Goal: Task Accomplishment & Management: Manage account settings

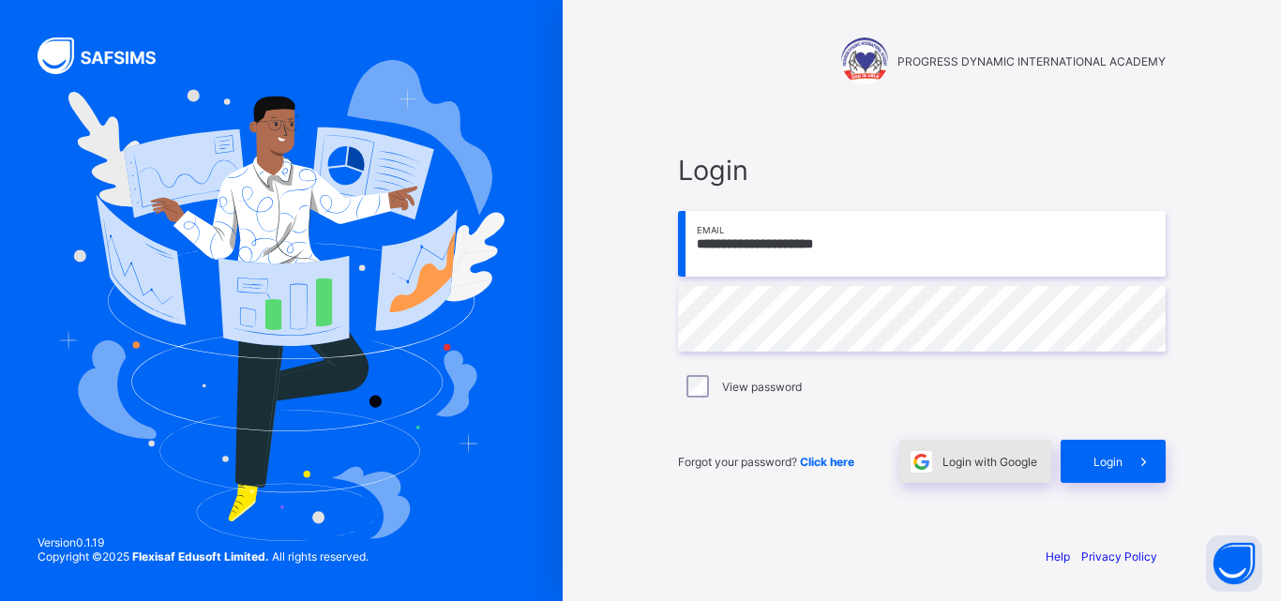
click at [995, 457] on span "Login with Google" at bounding box center [989, 462] width 95 height 14
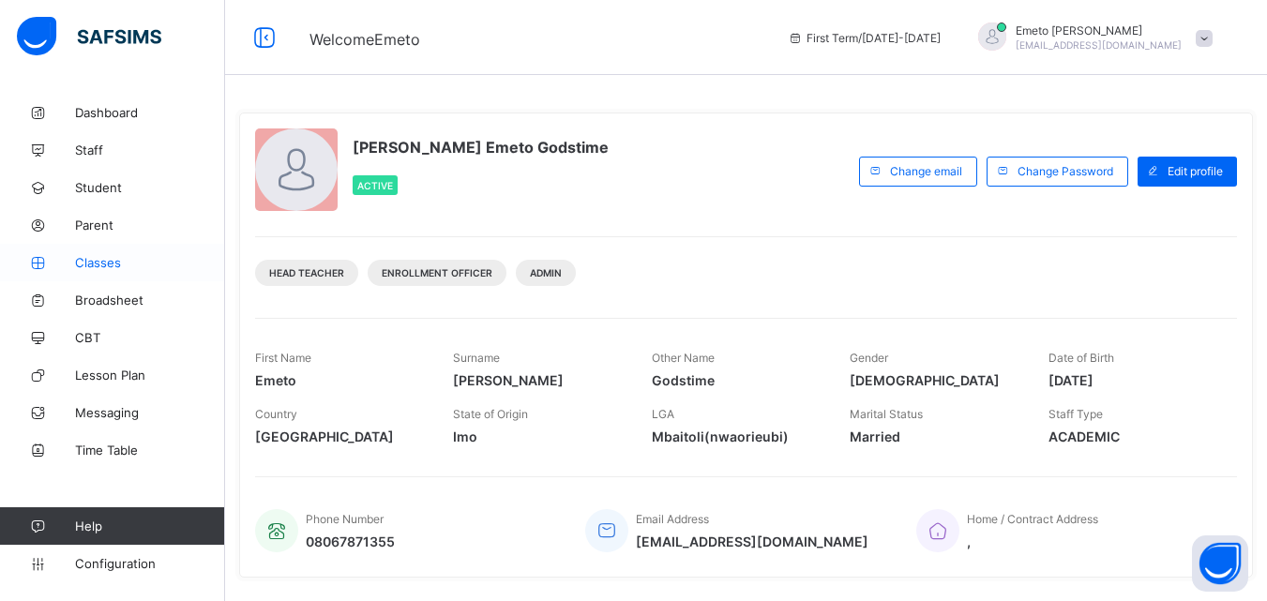
click at [92, 258] on span "Classes" at bounding box center [150, 262] width 150 height 15
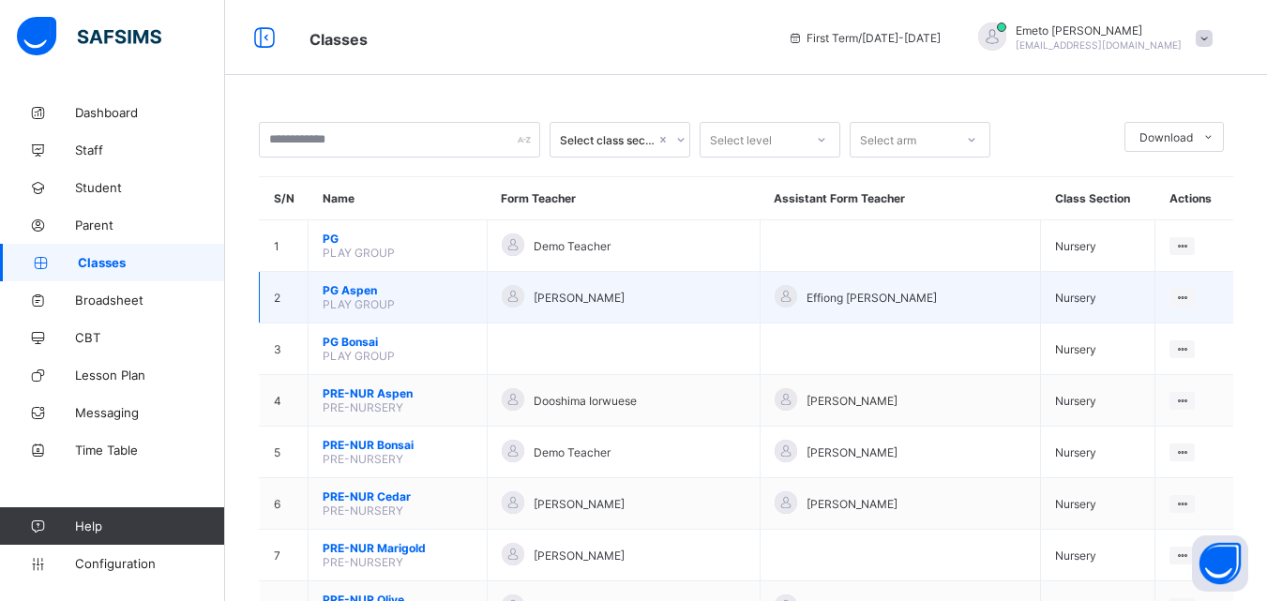
click at [352, 290] on span "PG Aspen" at bounding box center [398, 290] width 150 height 14
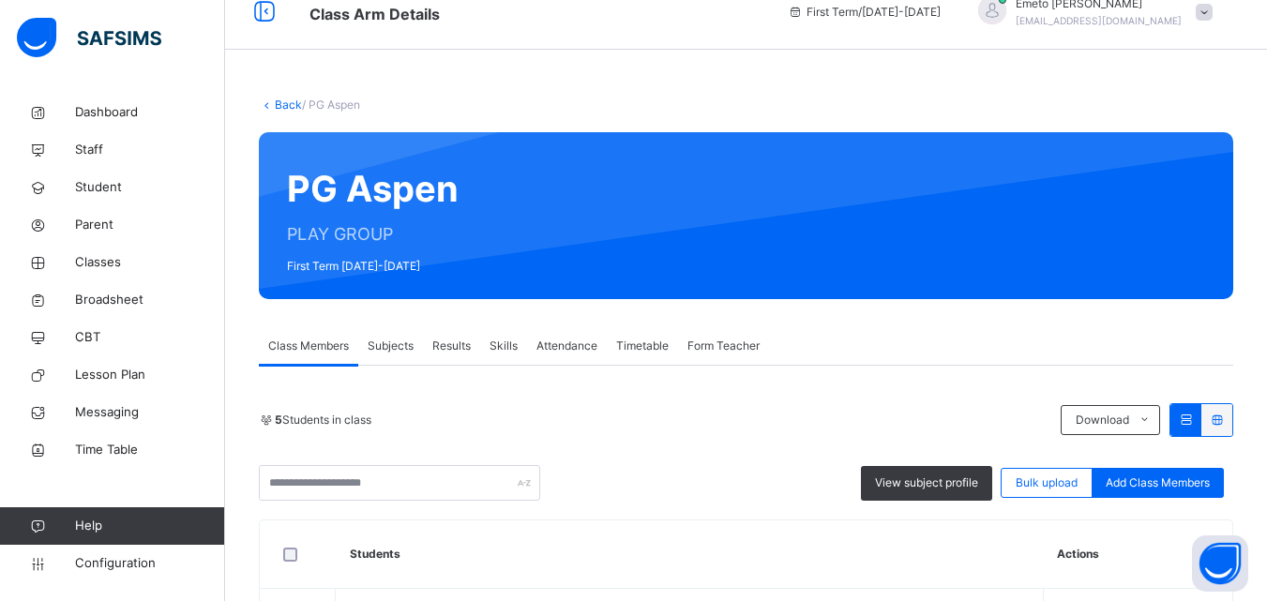
scroll to position [188, 0]
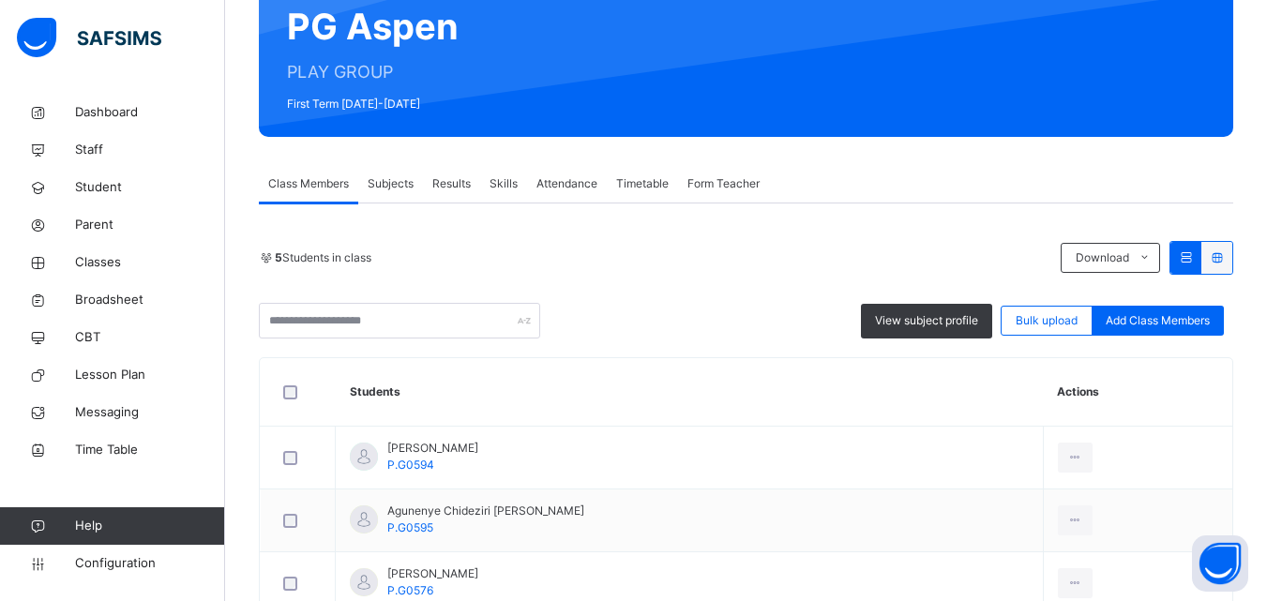
click at [1175, 315] on span "Add Class Members" at bounding box center [1157, 320] width 104 height 17
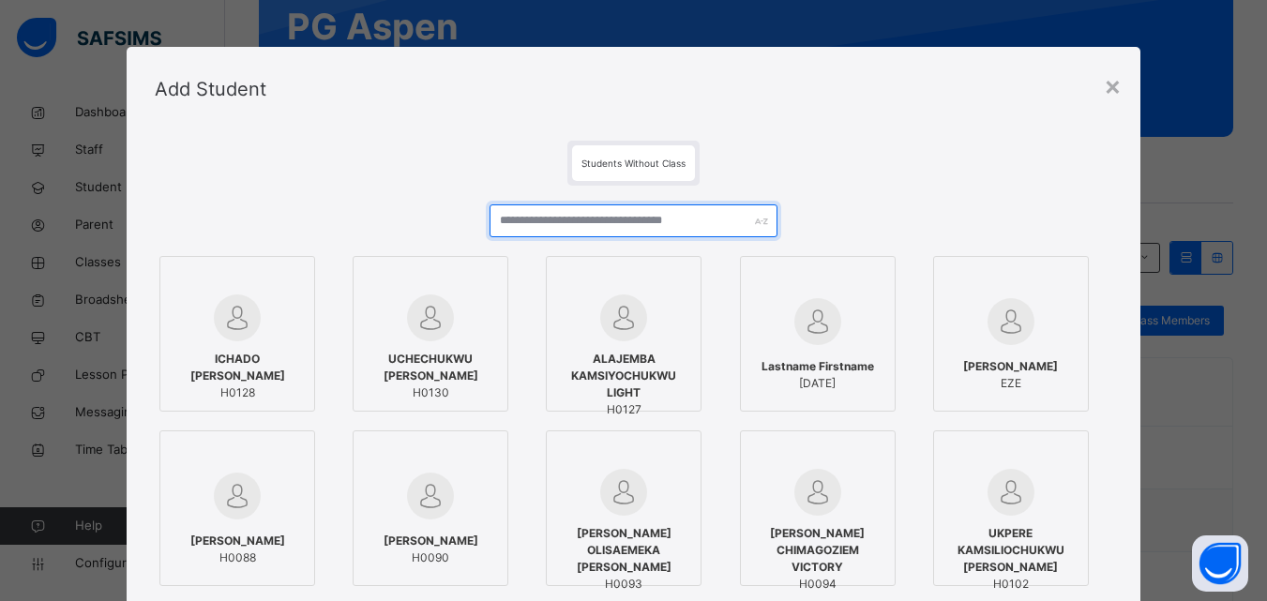
click at [555, 221] on input "text" at bounding box center [632, 220] width 287 height 33
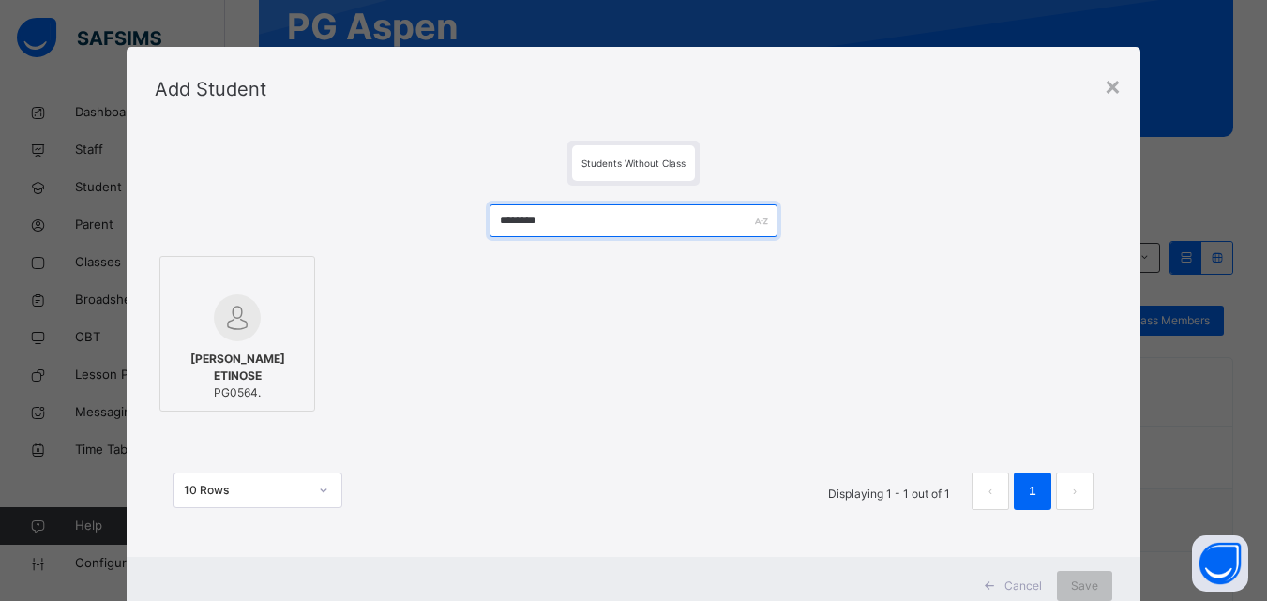
type input "********"
click at [214, 309] on img at bounding box center [237, 317] width 47 height 47
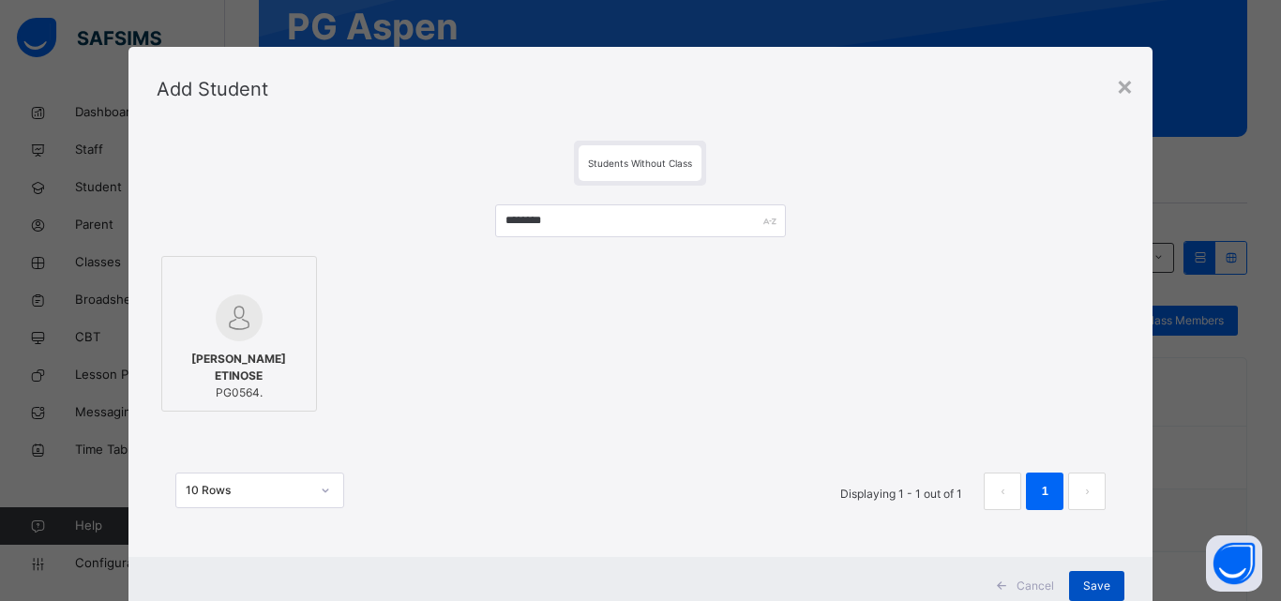
click at [1096, 583] on span "Save" at bounding box center [1096, 586] width 27 height 17
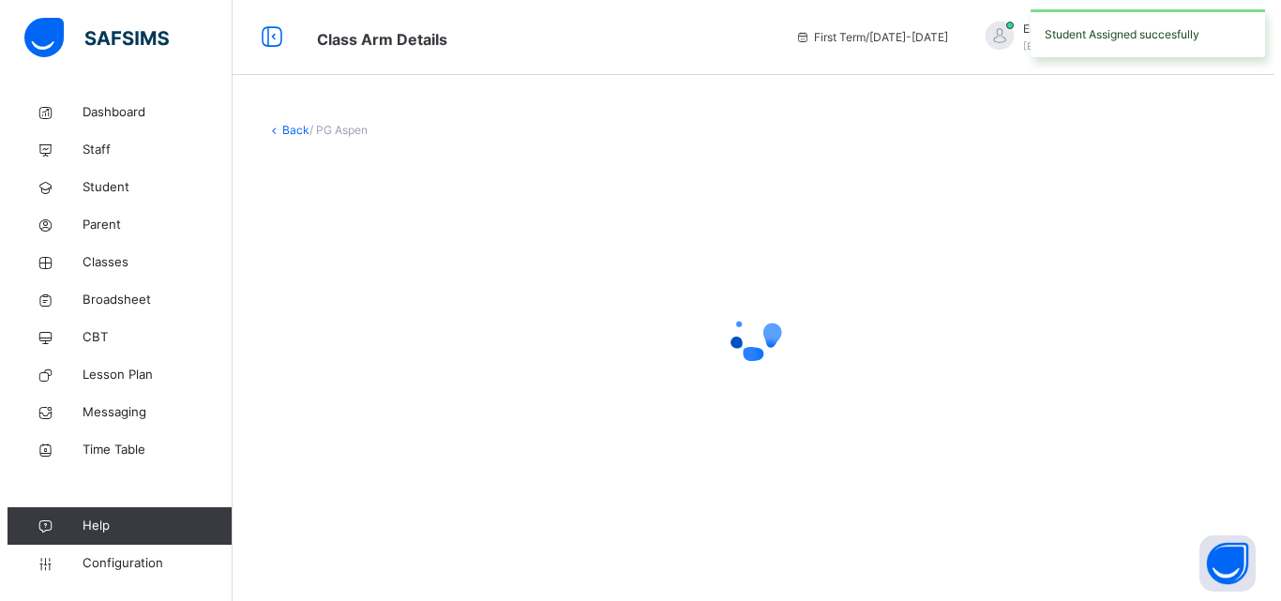
scroll to position [0, 0]
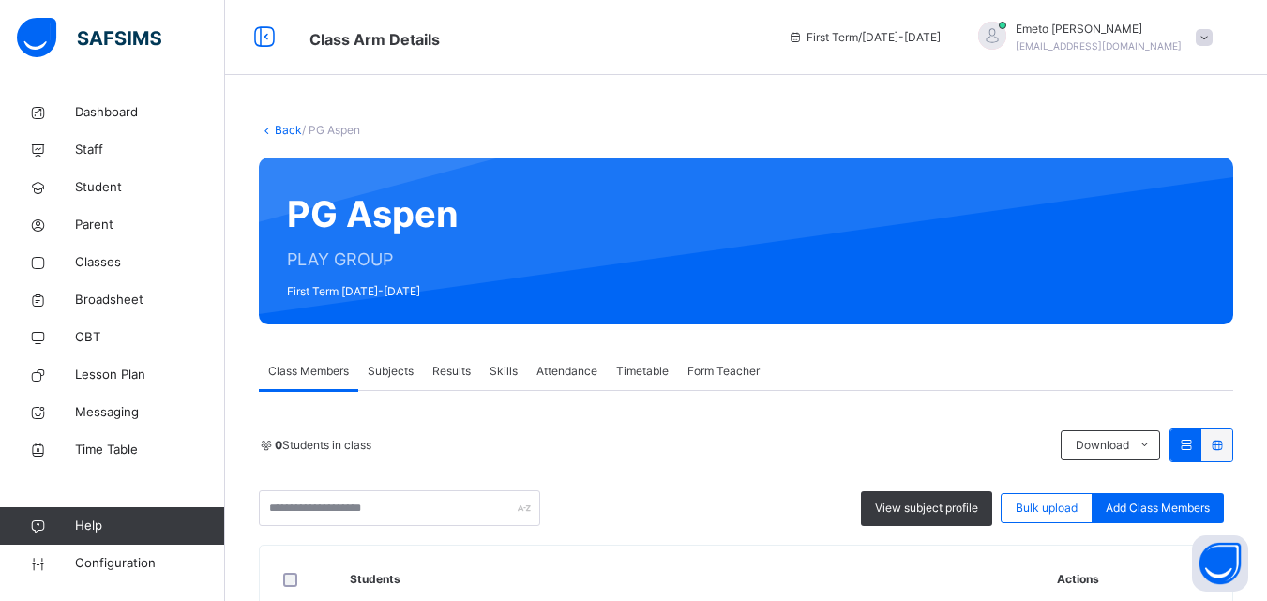
click at [1142, 509] on span "Add Class Members" at bounding box center [1157, 508] width 104 height 17
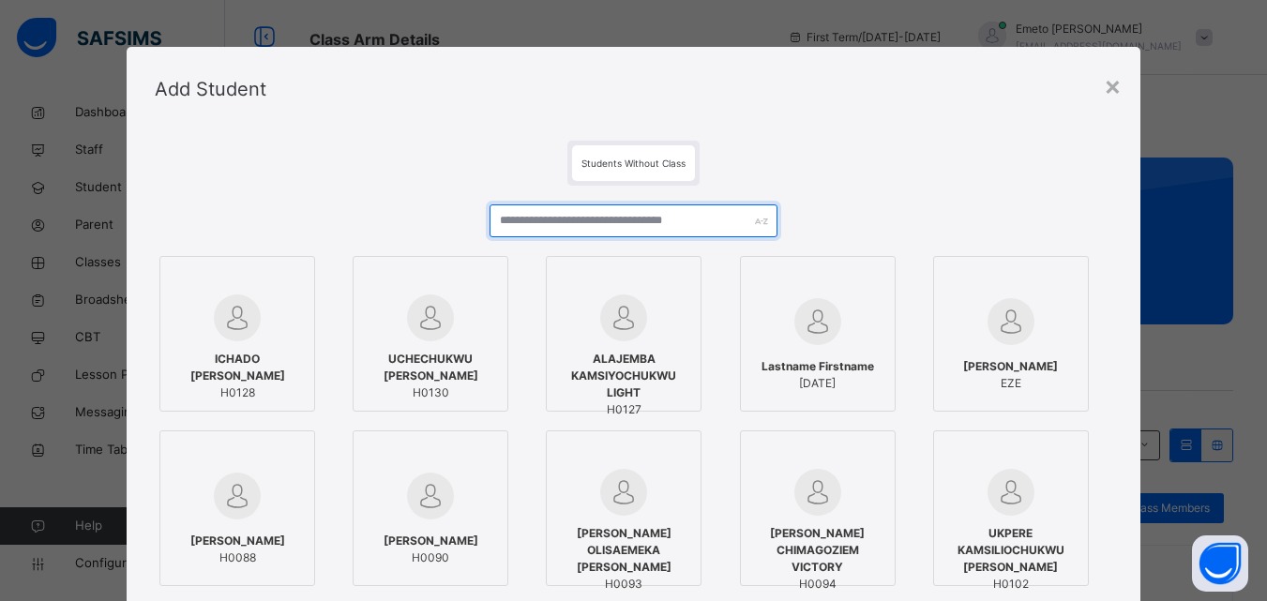
click at [574, 212] on input "text" at bounding box center [632, 220] width 287 height 33
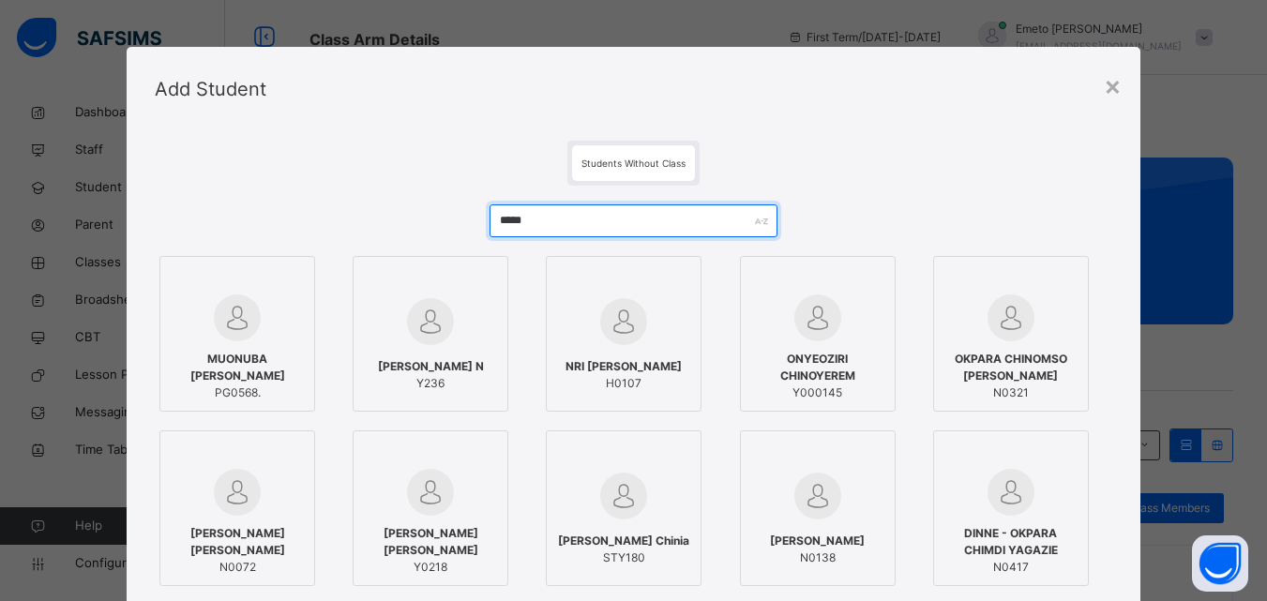
type input "*****"
click at [443, 376] on span "Y236" at bounding box center [431, 383] width 106 height 17
click at [273, 317] on div at bounding box center [237, 317] width 135 height 47
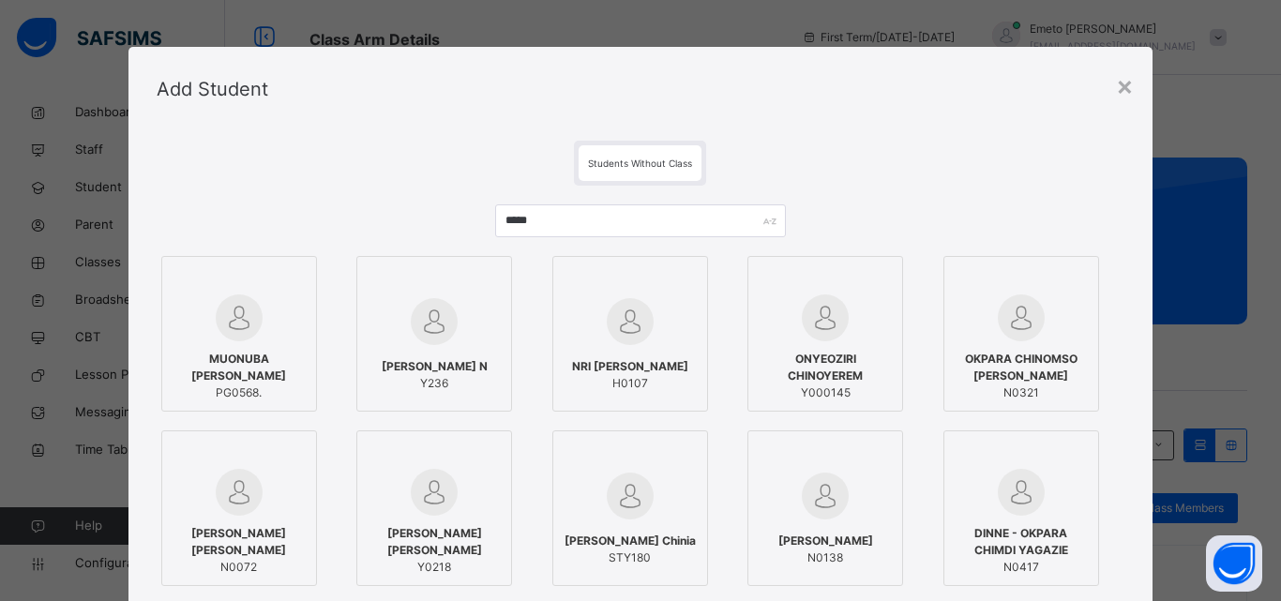
click at [490, 278] on icon at bounding box center [490, 278] width 0 height 0
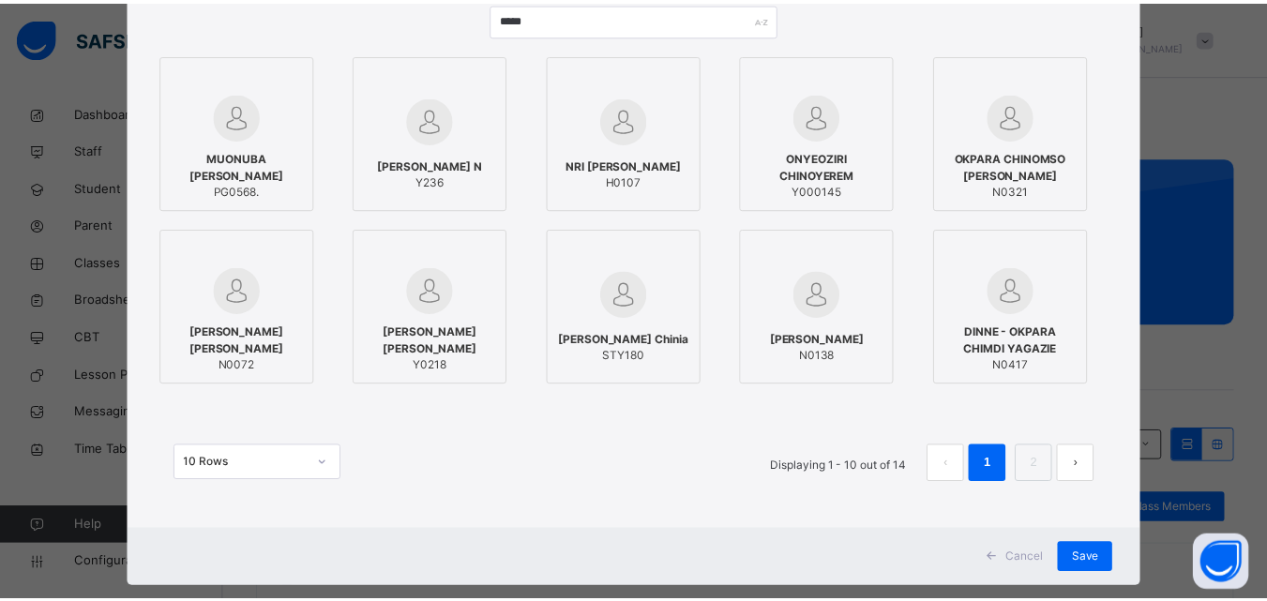
scroll to position [235, 0]
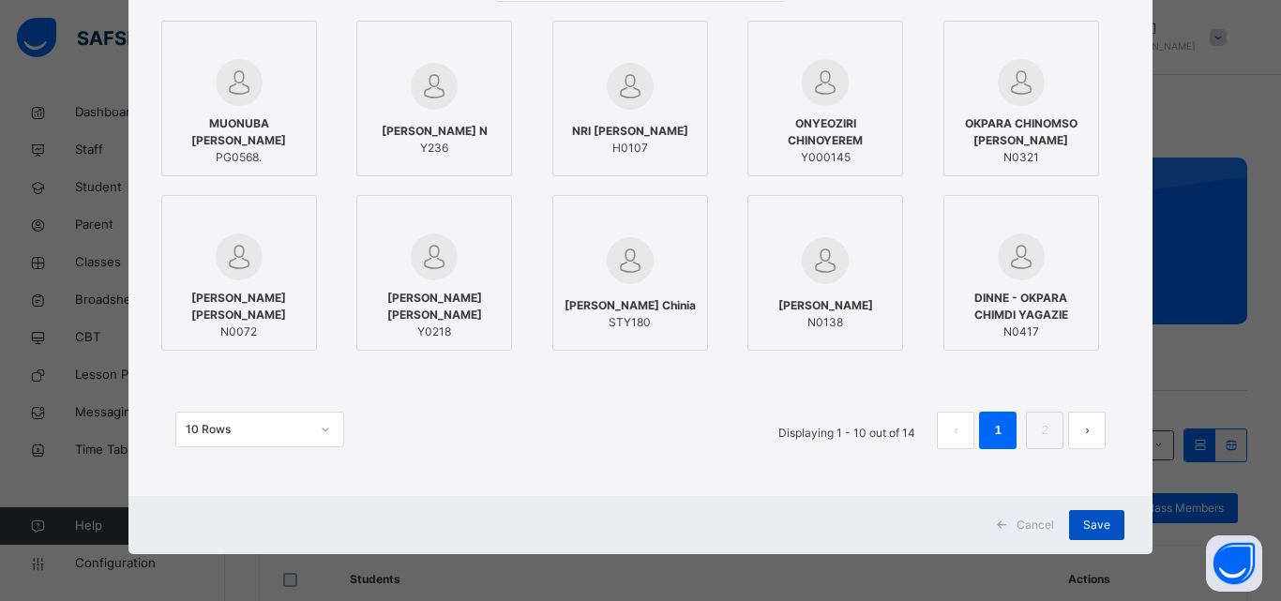
click at [1083, 525] on span "Save" at bounding box center [1096, 525] width 27 height 17
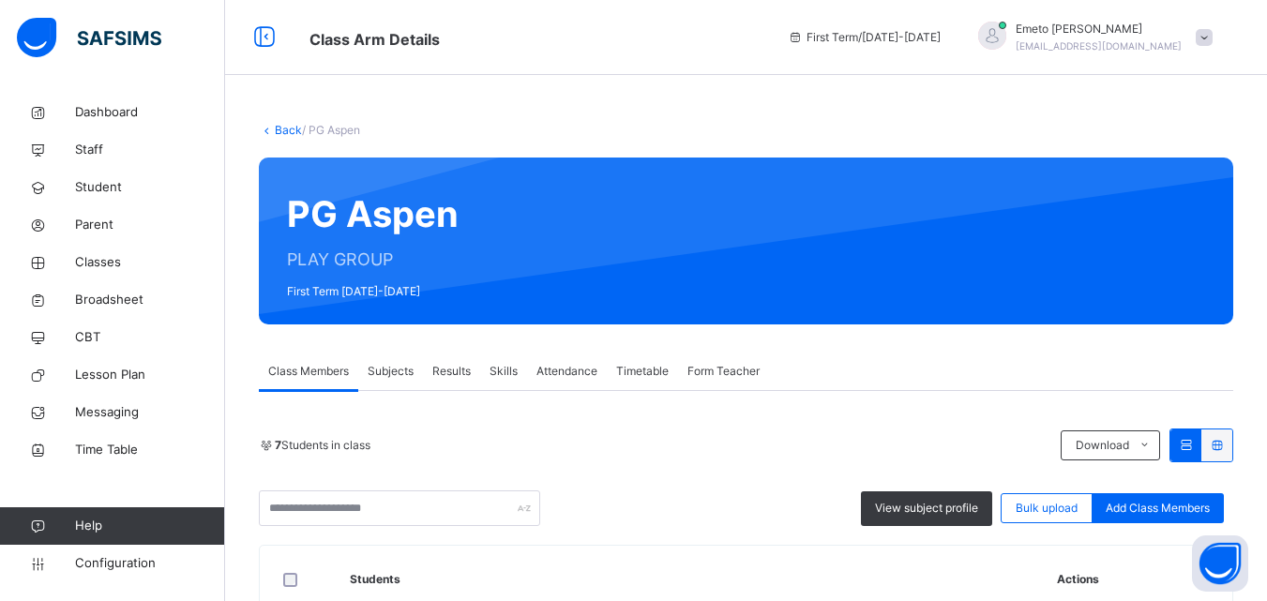
click at [292, 131] on link "Back" at bounding box center [288, 130] width 27 height 14
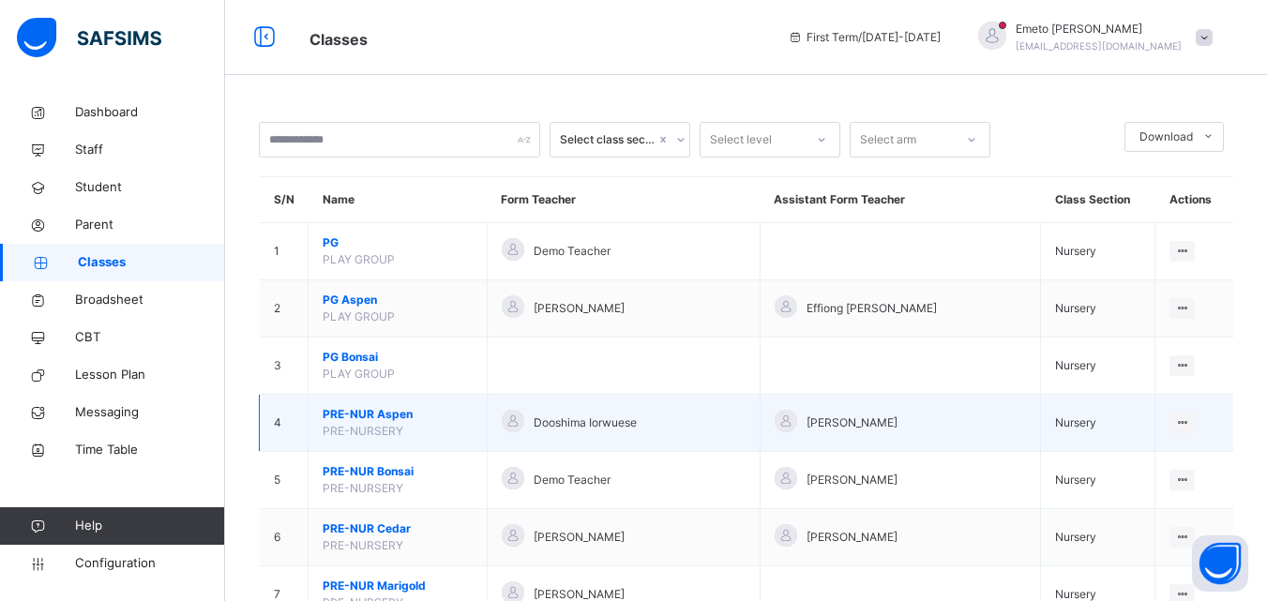
click at [379, 409] on span "PRE-NUR Aspen" at bounding box center [398, 414] width 150 height 17
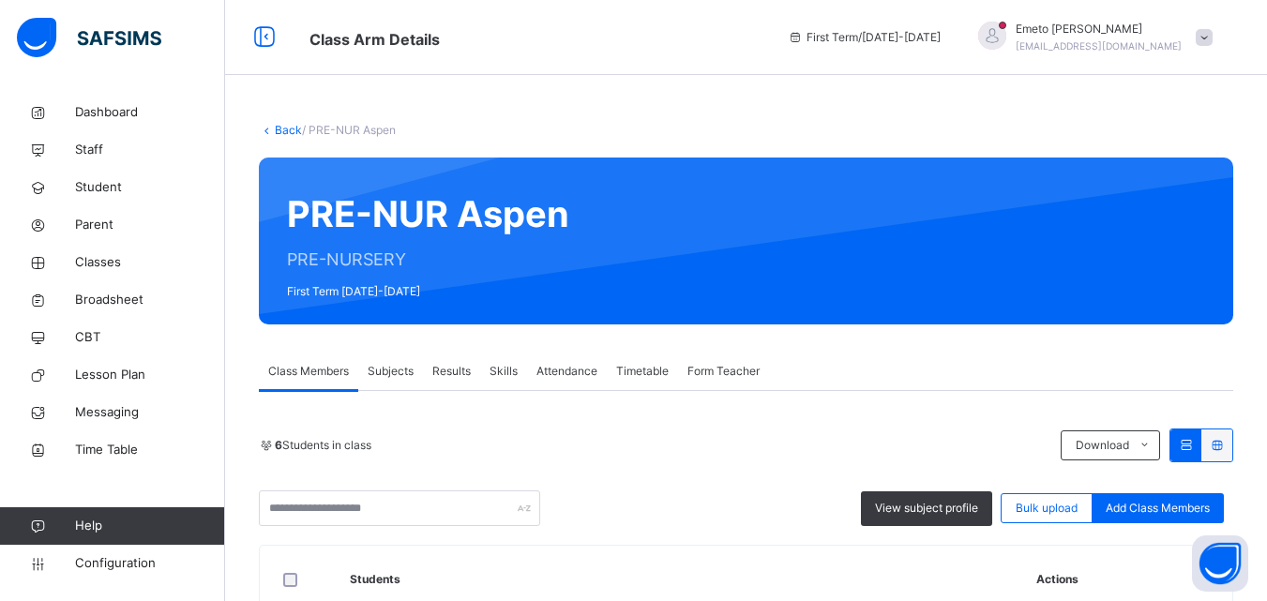
click at [294, 126] on link "Back" at bounding box center [288, 130] width 27 height 14
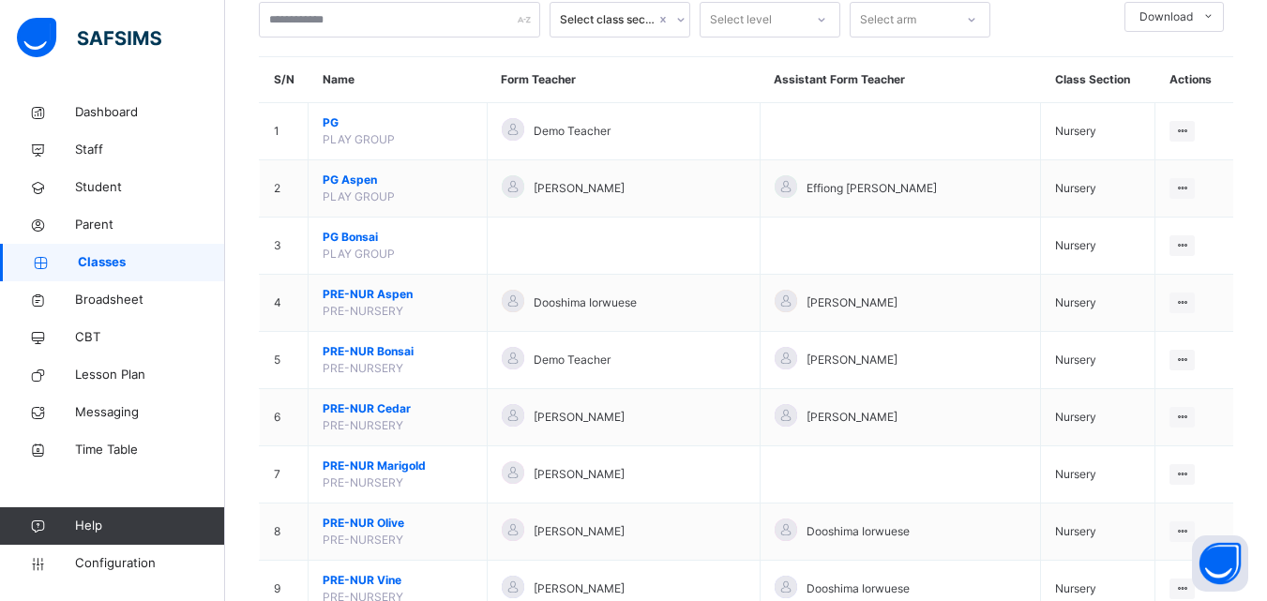
scroll to position [188, 0]
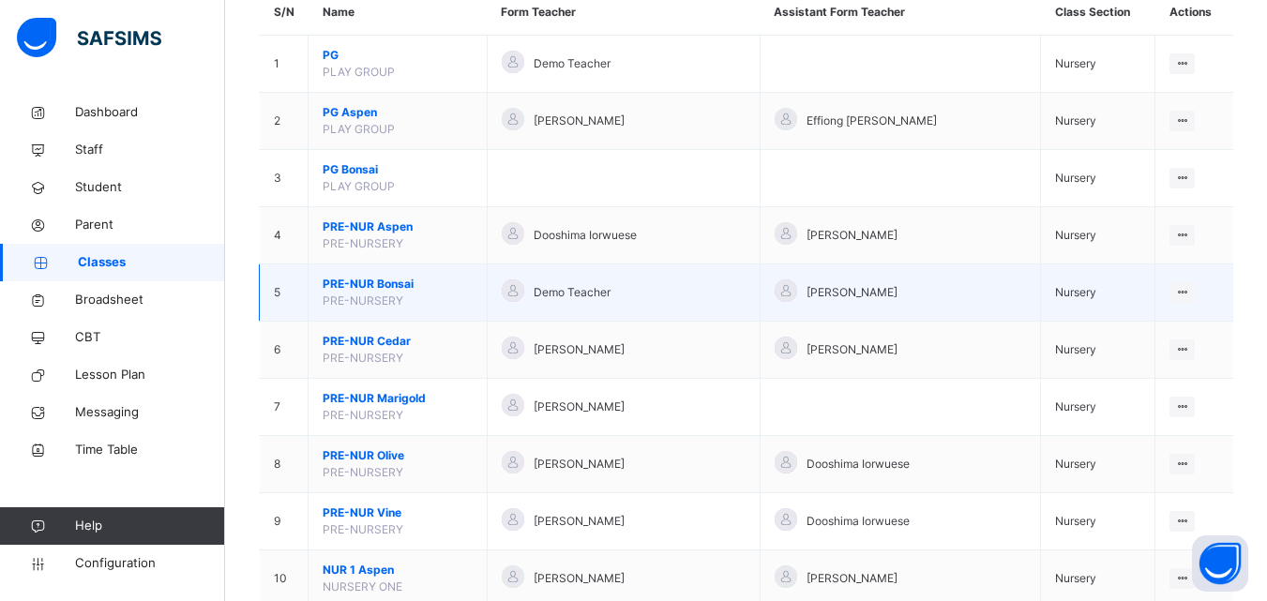
click at [362, 286] on span "PRE-NUR Bonsai" at bounding box center [398, 284] width 150 height 17
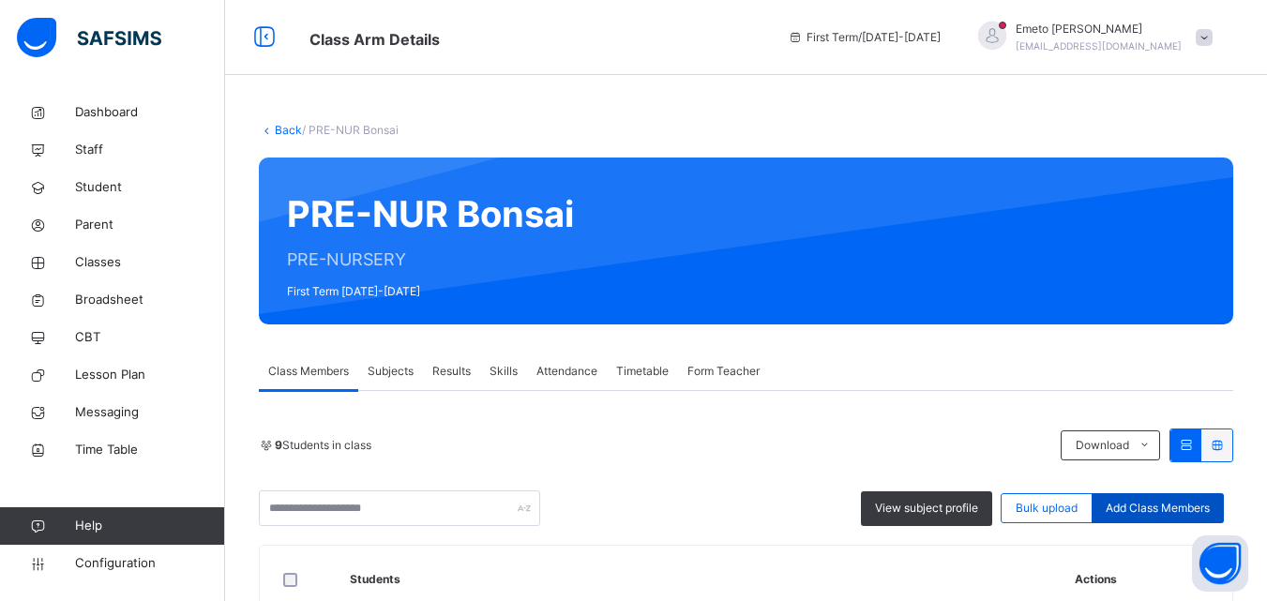
click at [1163, 512] on span "Add Class Members" at bounding box center [1157, 508] width 104 height 17
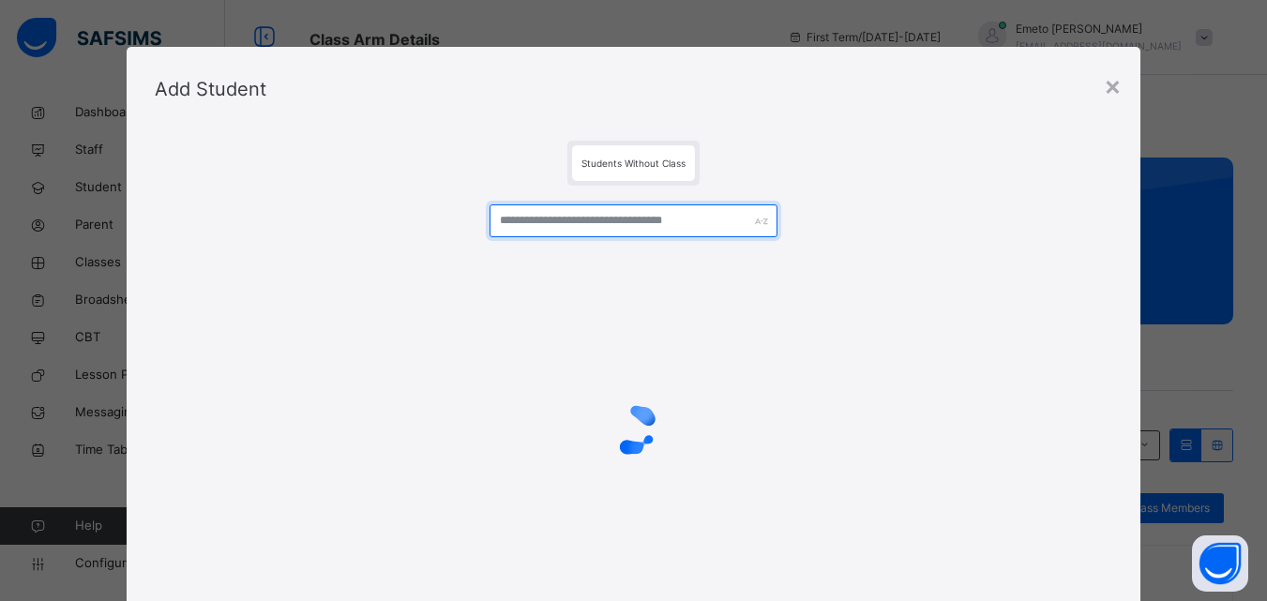
click at [559, 218] on input "text" at bounding box center [632, 220] width 287 height 33
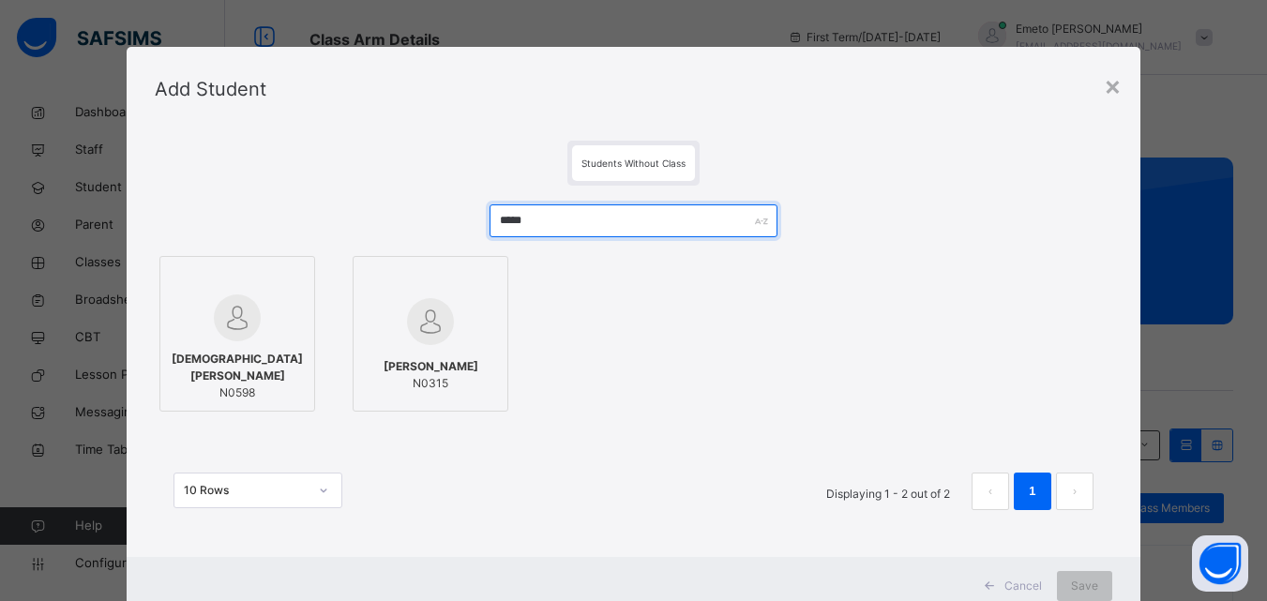
type input "*****"
click at [265, 361] on div "MUSA IMRAN N0598" at bounding box center [237, 375] width 135 height 69
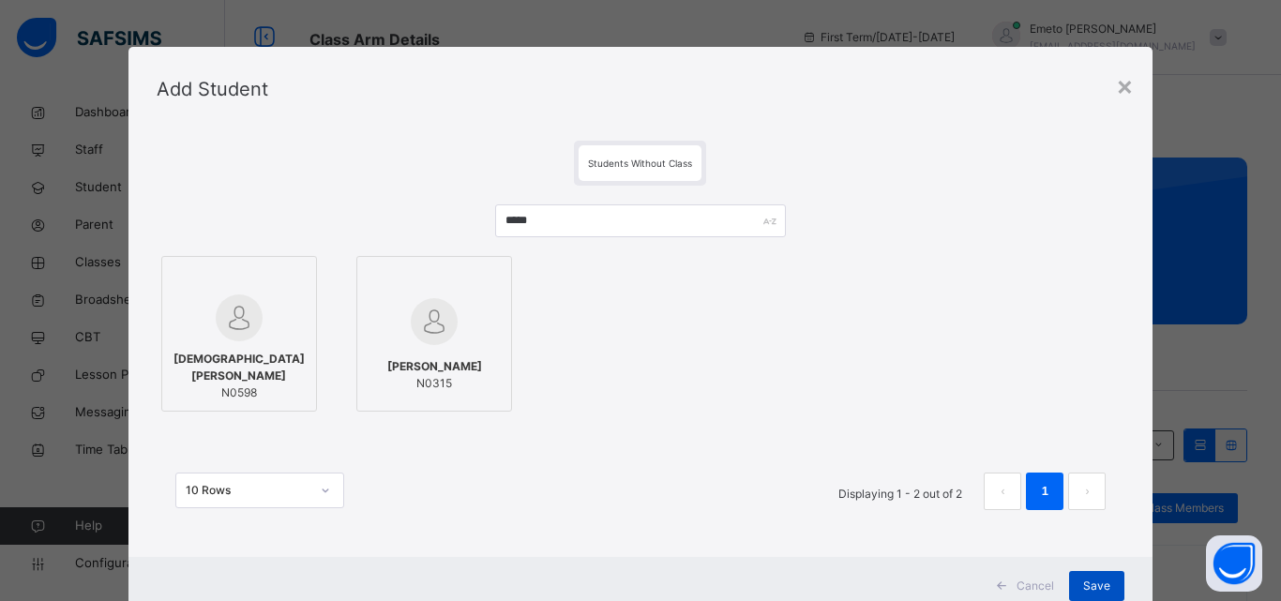
click at [1097, 592] on span "Save" at bounding box center [1096, 586] width 27 height 17
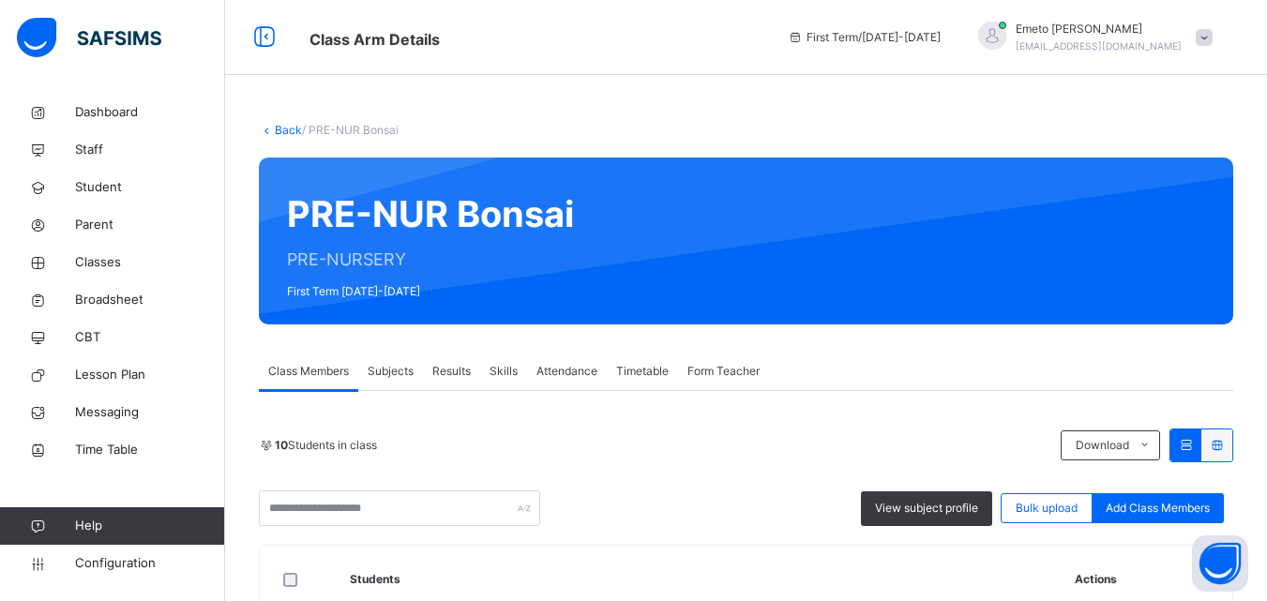
click at [287, 128] on link "Back" at bounding box center [288, 130] width 27 height 14
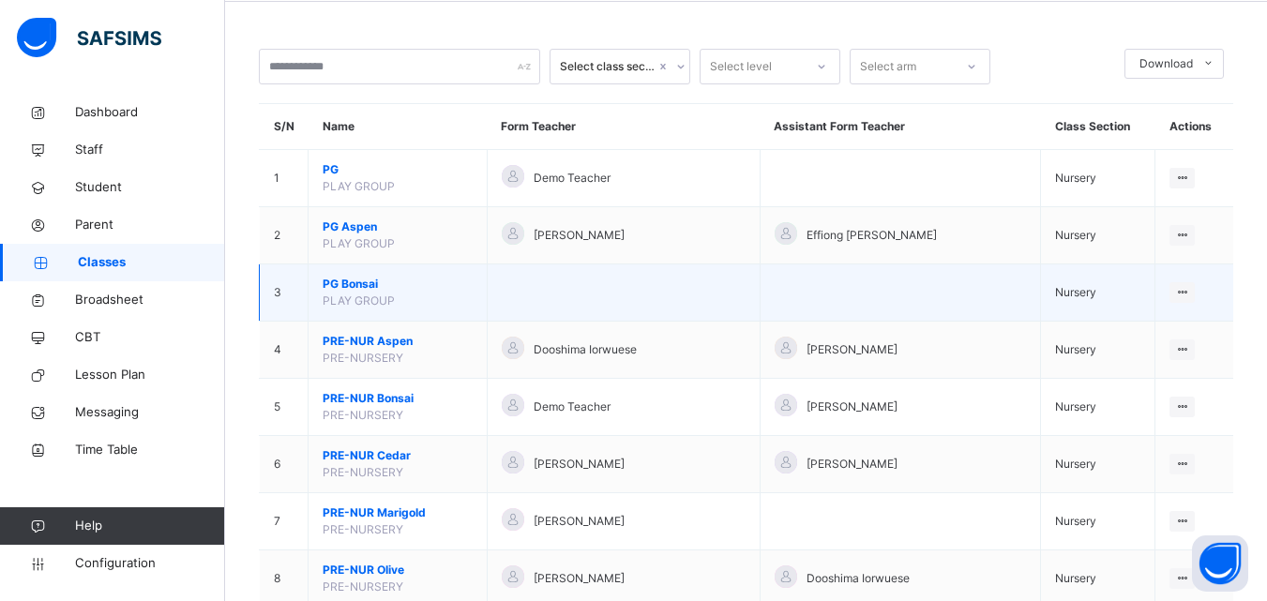
scroll to position [188, 0]
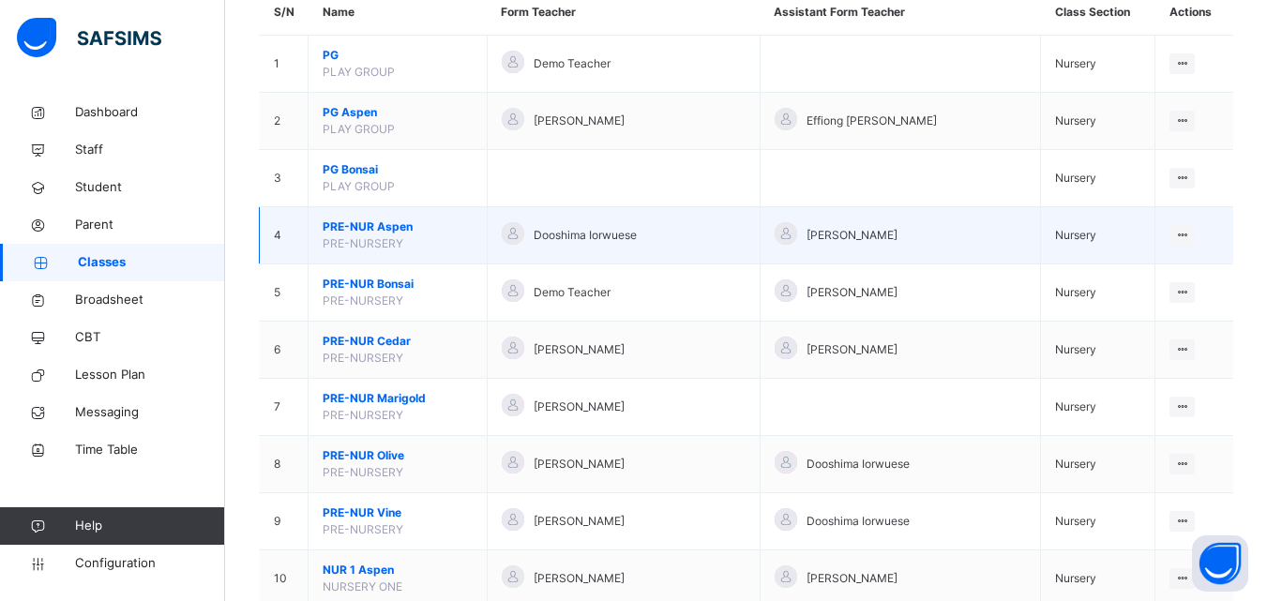
click at [381, 223] on span "PRE-NUR Aspen" at bounding box center [398, 226] width 150 height 17
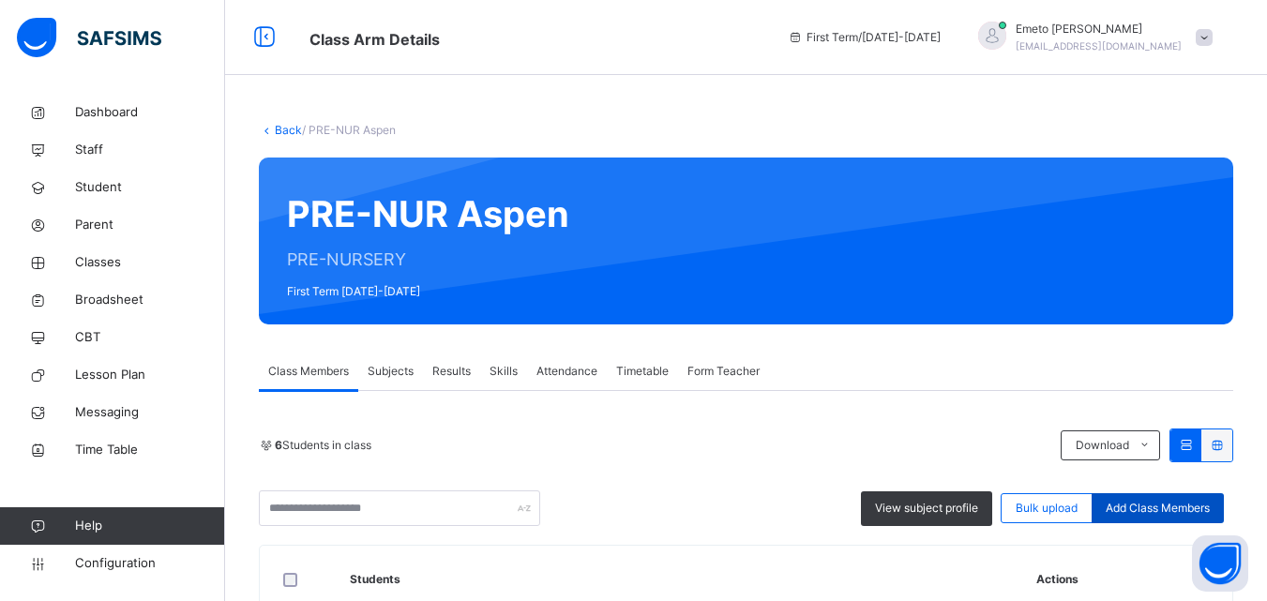
click at [1160, 510] on span "Add Class Members" at bounding box center [1157, 508] width 104 height 17
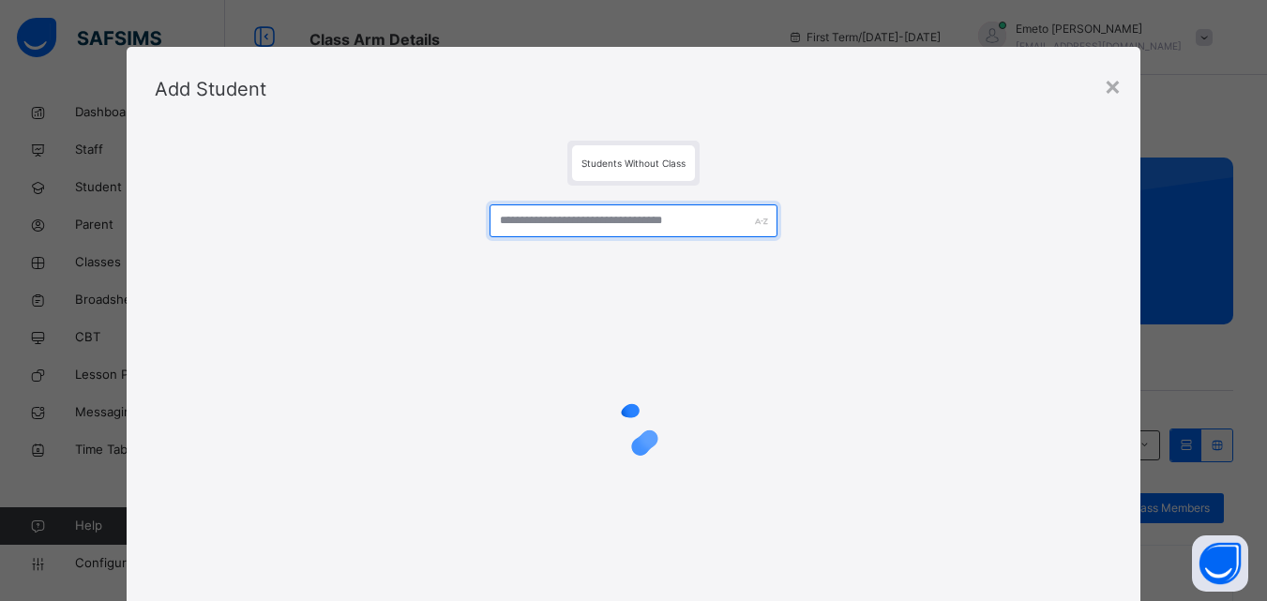
click at [599, 220] on input "text" at bounding box center [632, 220] width 287 height 33
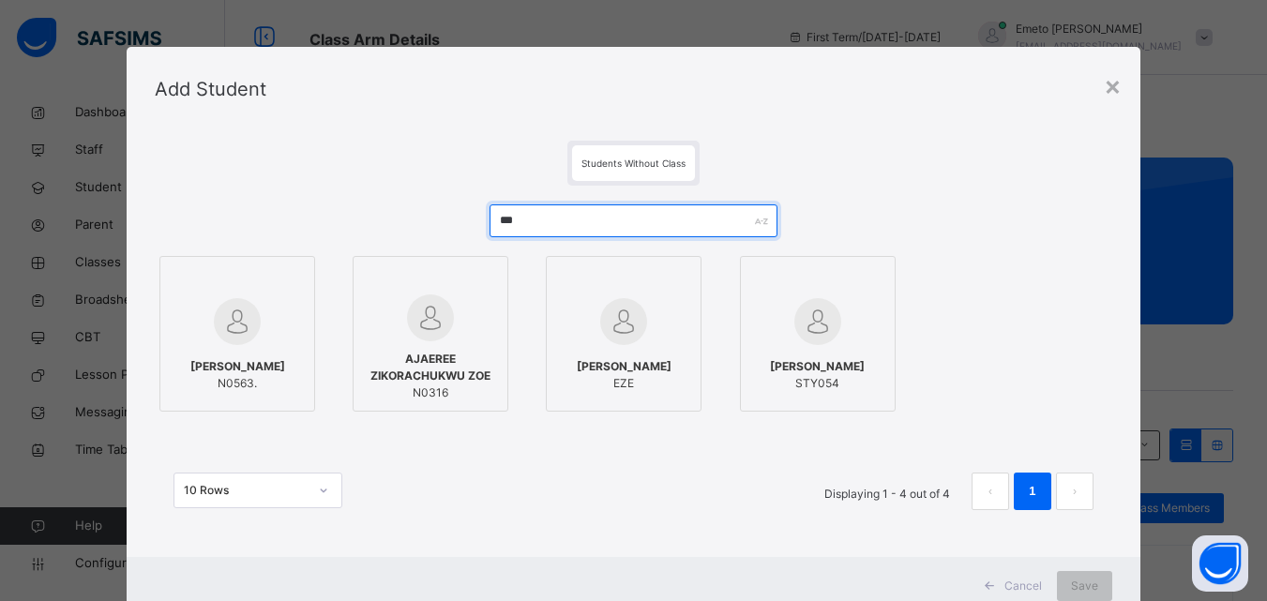
type input "***"
click at [272, 349] on div "AKHILE ZOE EBEHIREMEN N0563." at bounding box center [237, 375] width 135 height 53
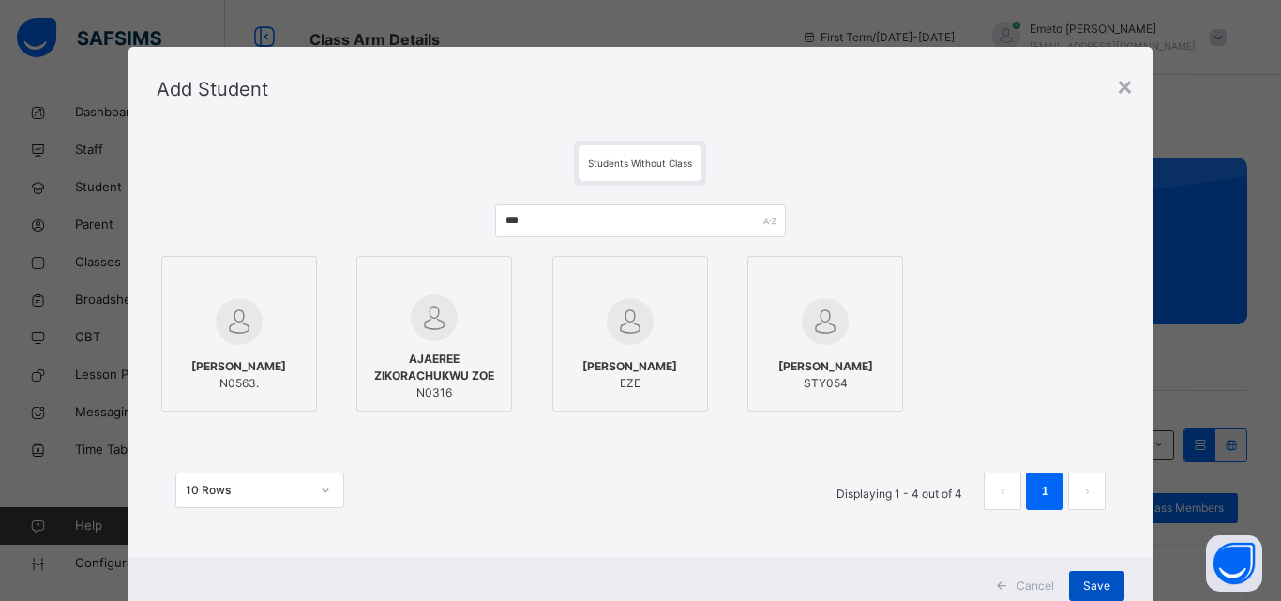
click at [1096, 585] on span "Save" at bounding box center [1096, 586] width 27 height 17
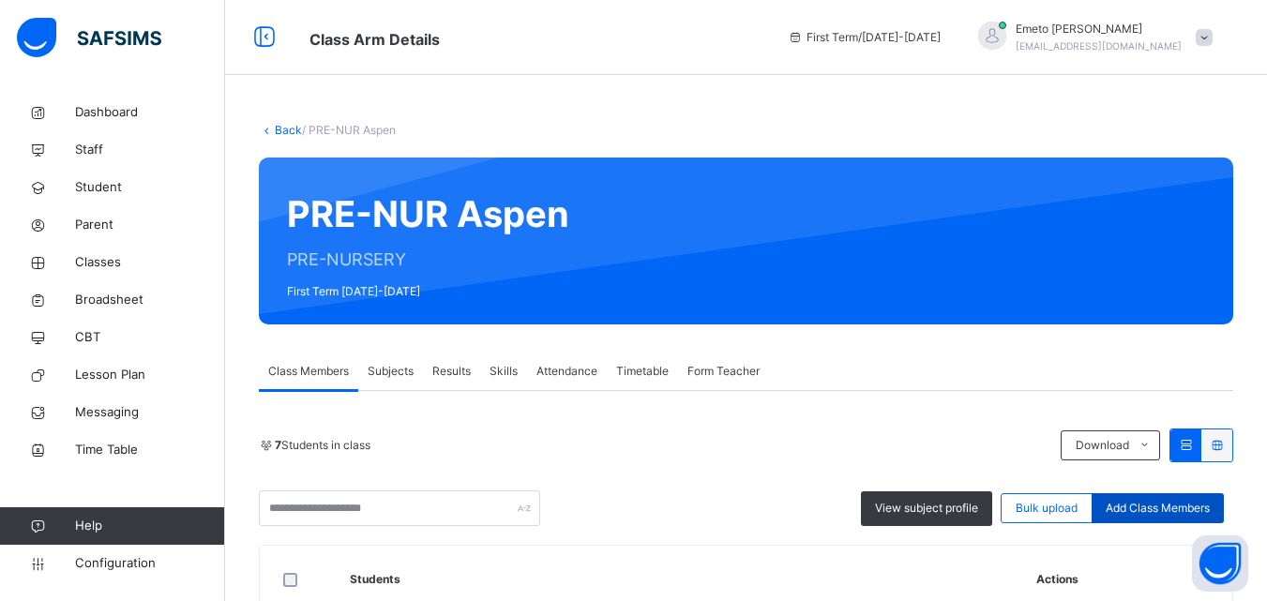
click at [1145, 509] on span "Add Class Members" at bounding box center [1157, 508] width 104 height 17
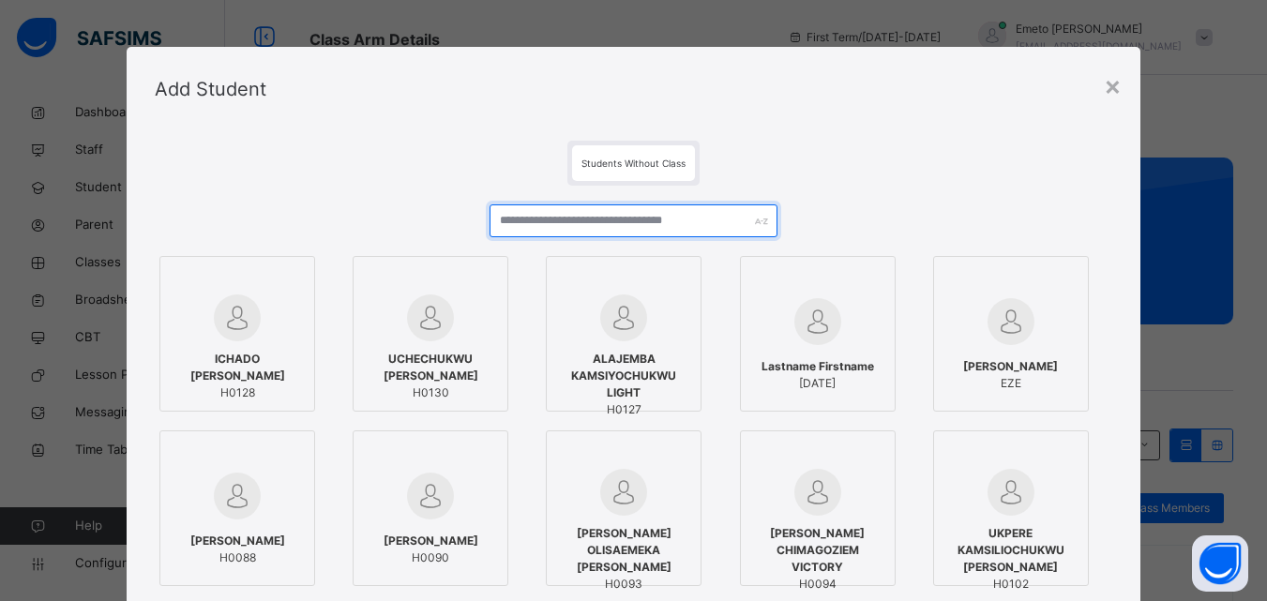
click at [547, 223] on input "text" at bounding box center [632, 220] width 287 height 33
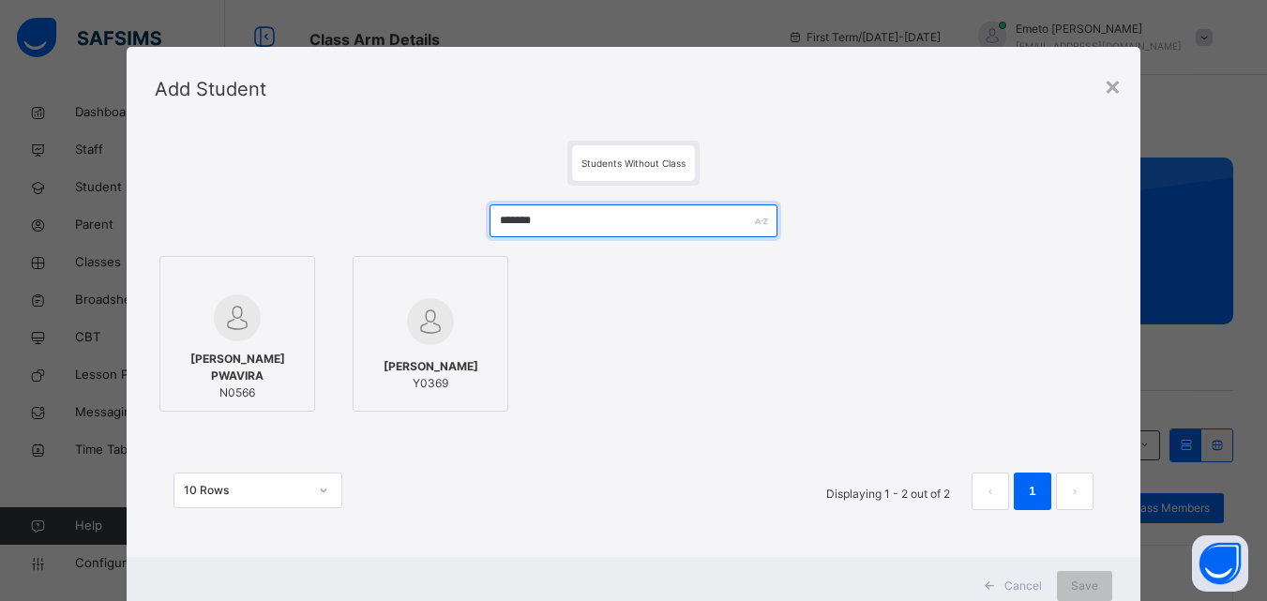
type input "*******"
click at [280, 286] on div at bounding box center [237, 280] width 135 height 28
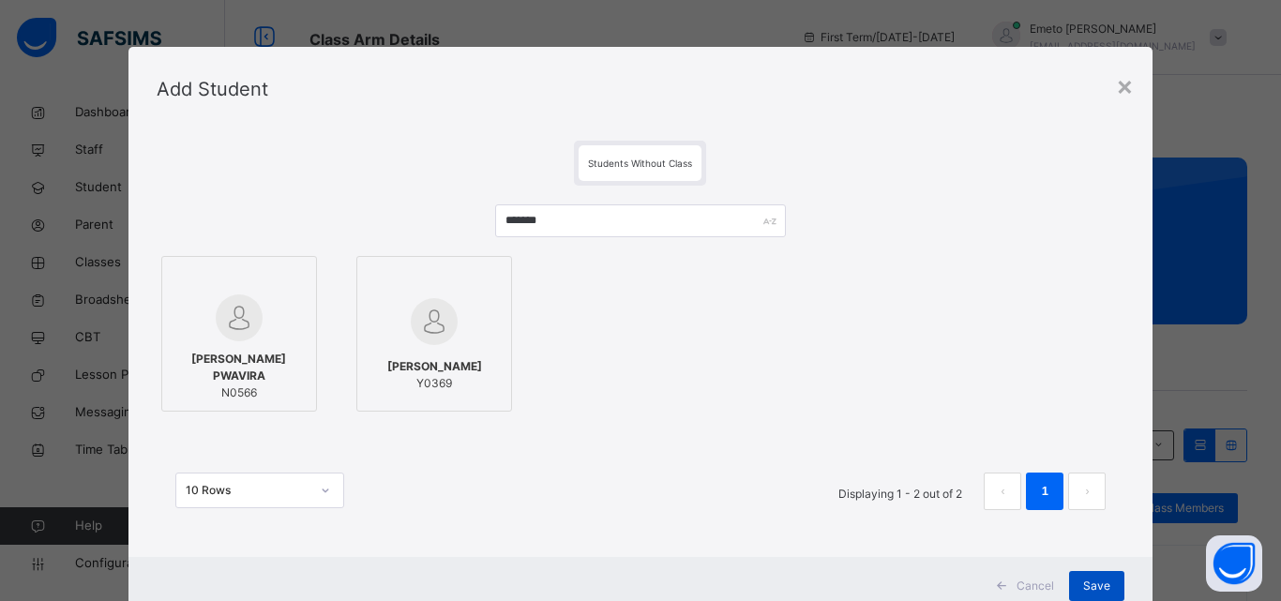
click at [1099, 581] on span "Save" at bounding box center [1096, 586] width 27 height 17
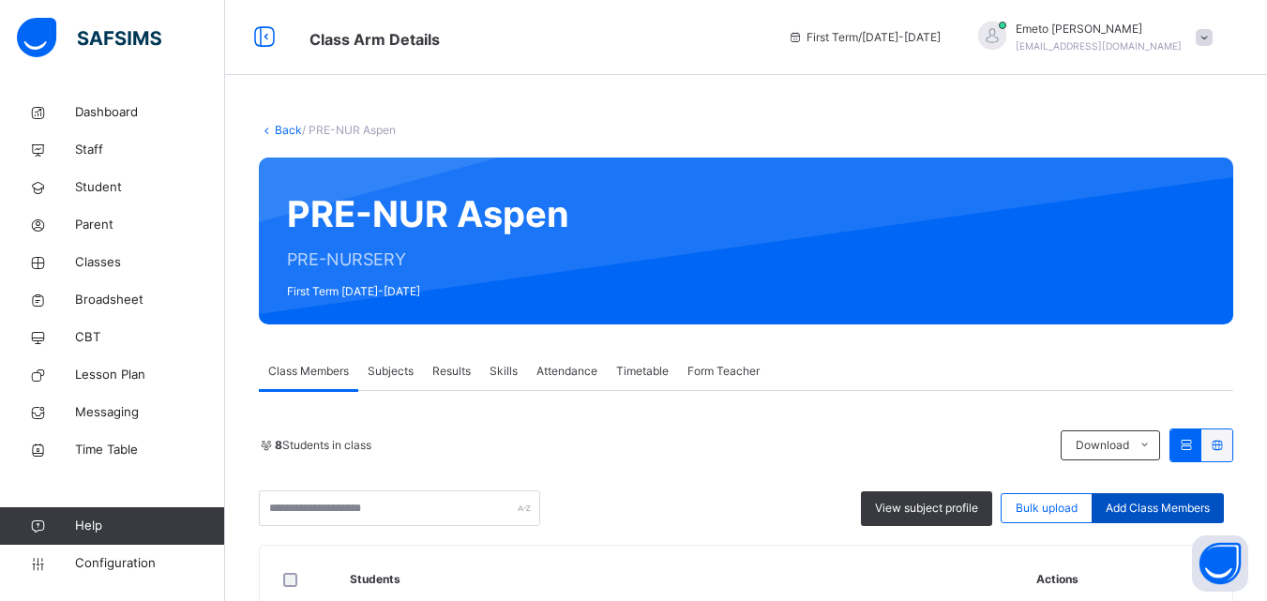
click at [1125, 511] on span "Add Class Members" at bounding box center [1157, 508] width 104 height 17
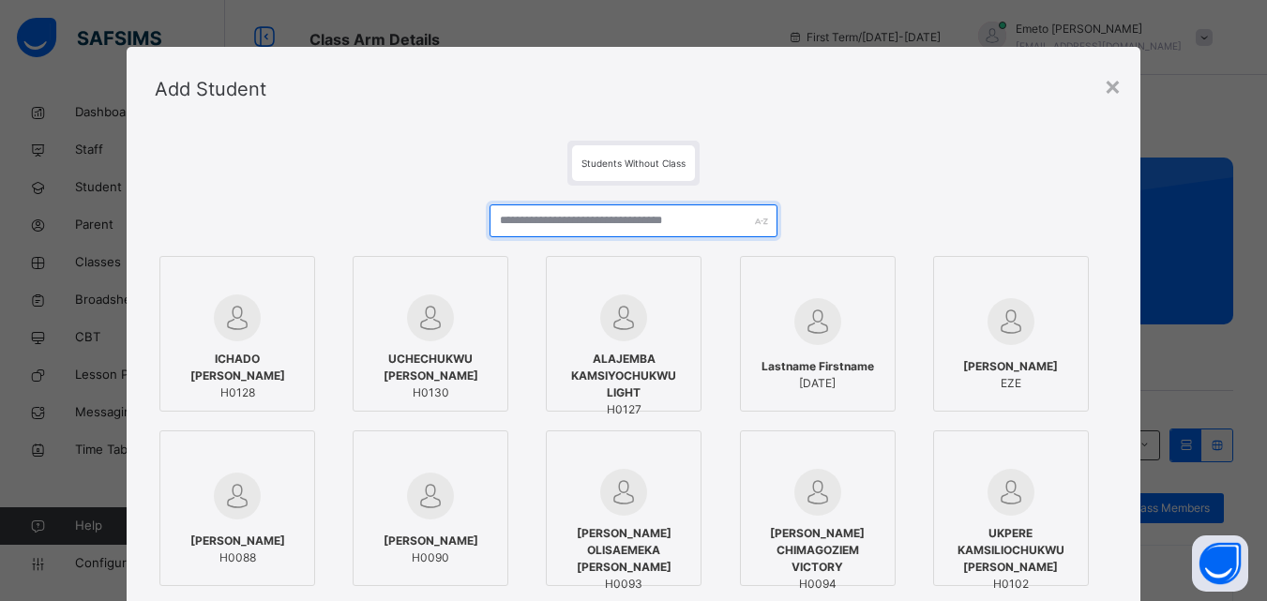
click at [578, 222] on input "text" at bounding box center [632, 220] width 287 height 33
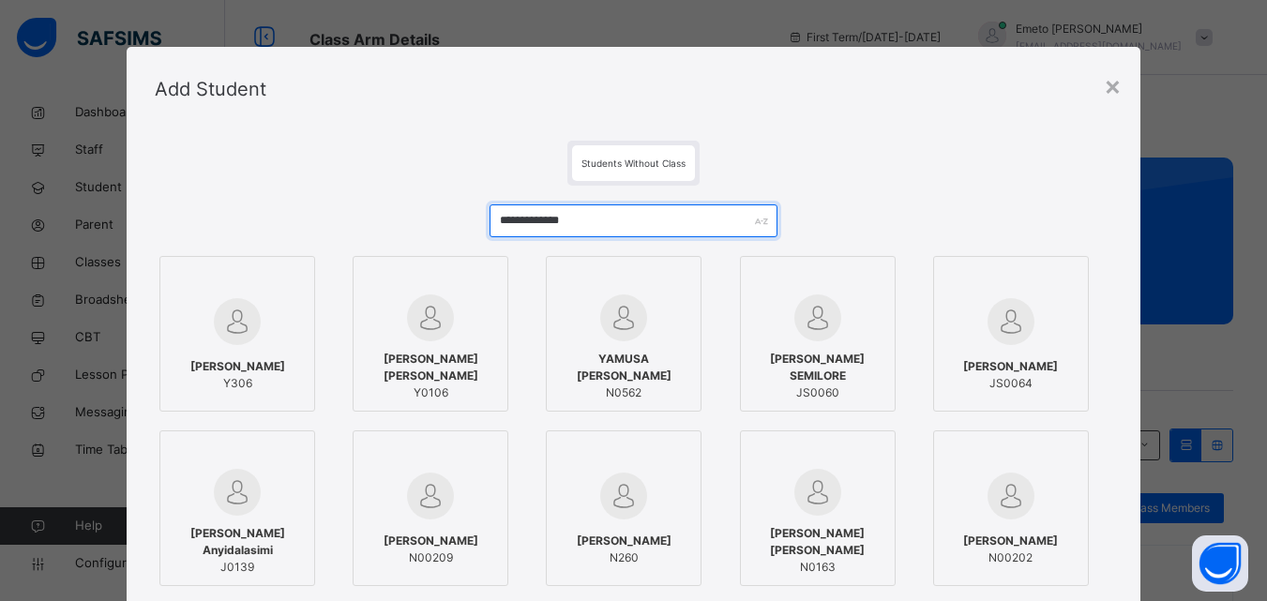
type input "**********"
click at [583, 371] on span "YAMUSA SAMUEL ACHISHEKWO" at bounding box center [623, 368] width 135 height 34
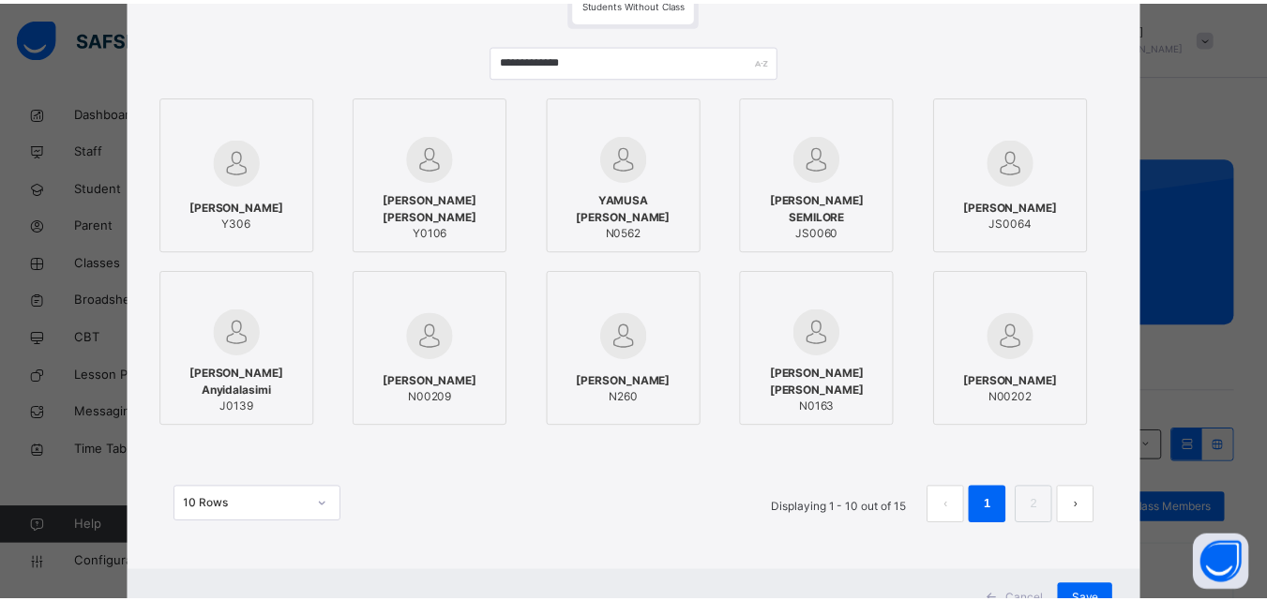
scroll to position [235, 0]
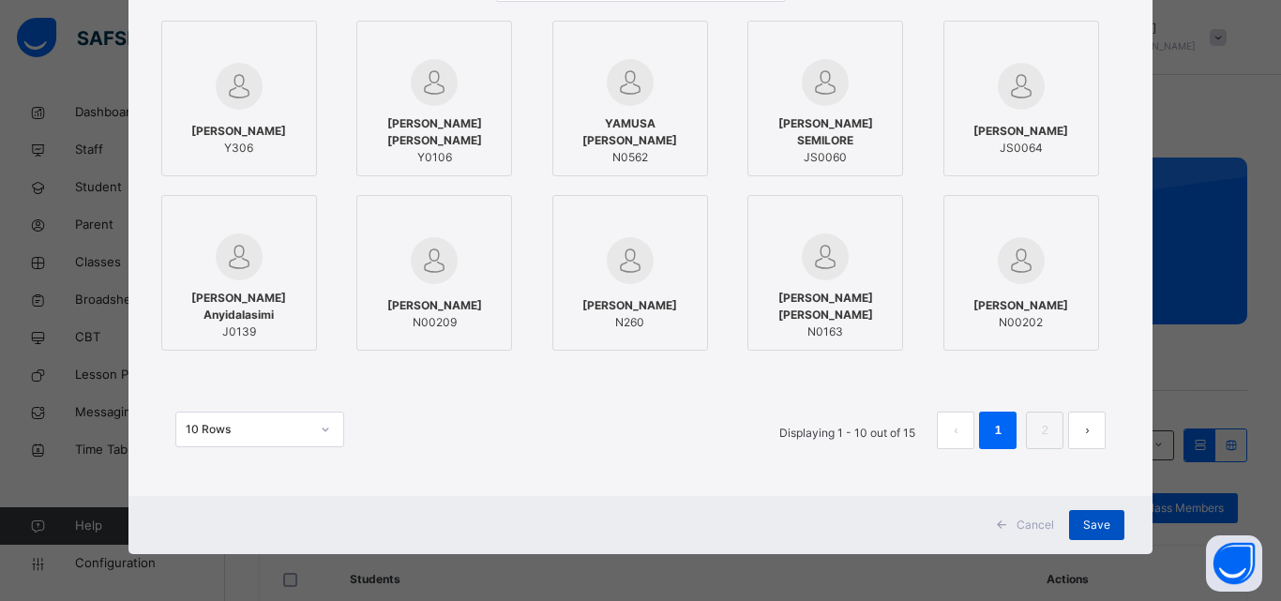
click at [1083, 527] on span "Save" at bounding box center [1096, 525] width 27 height 17
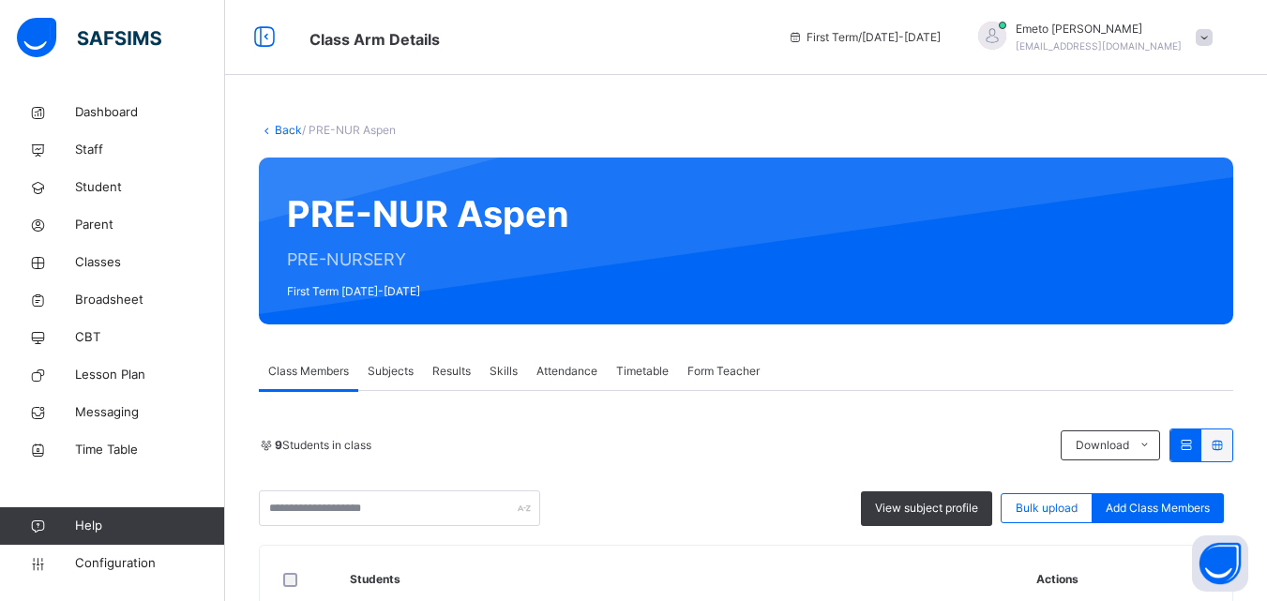
click at [289, 130] on link "Back" at bounding box center [288, 130] width 27 height 14
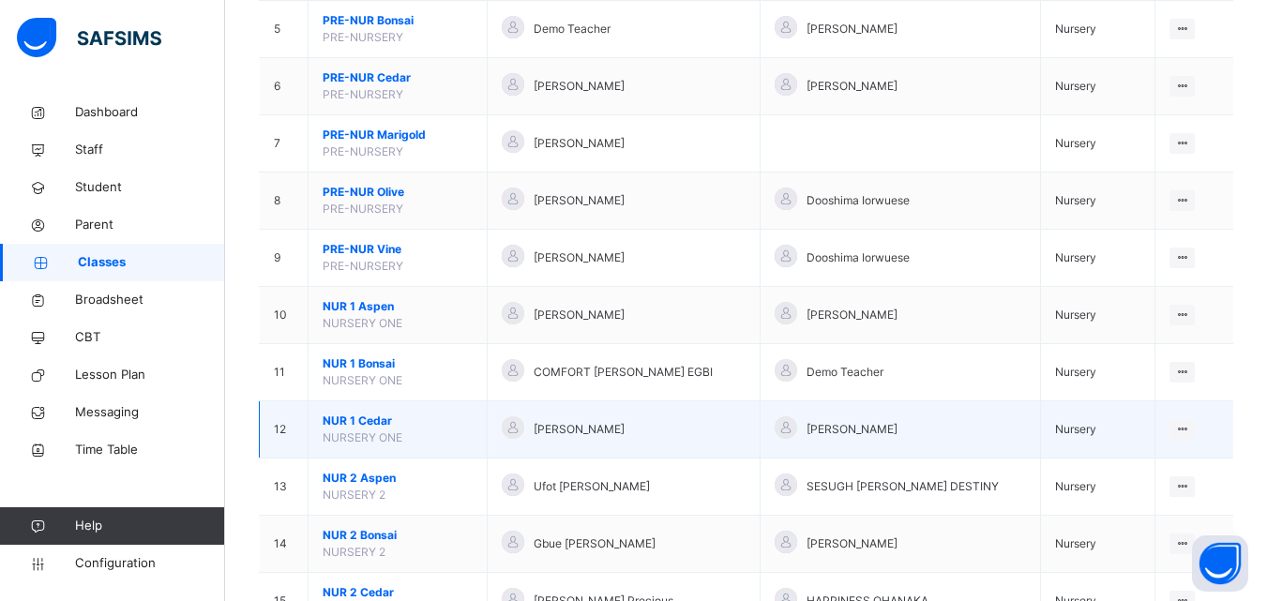
scroll to position [281, 0]
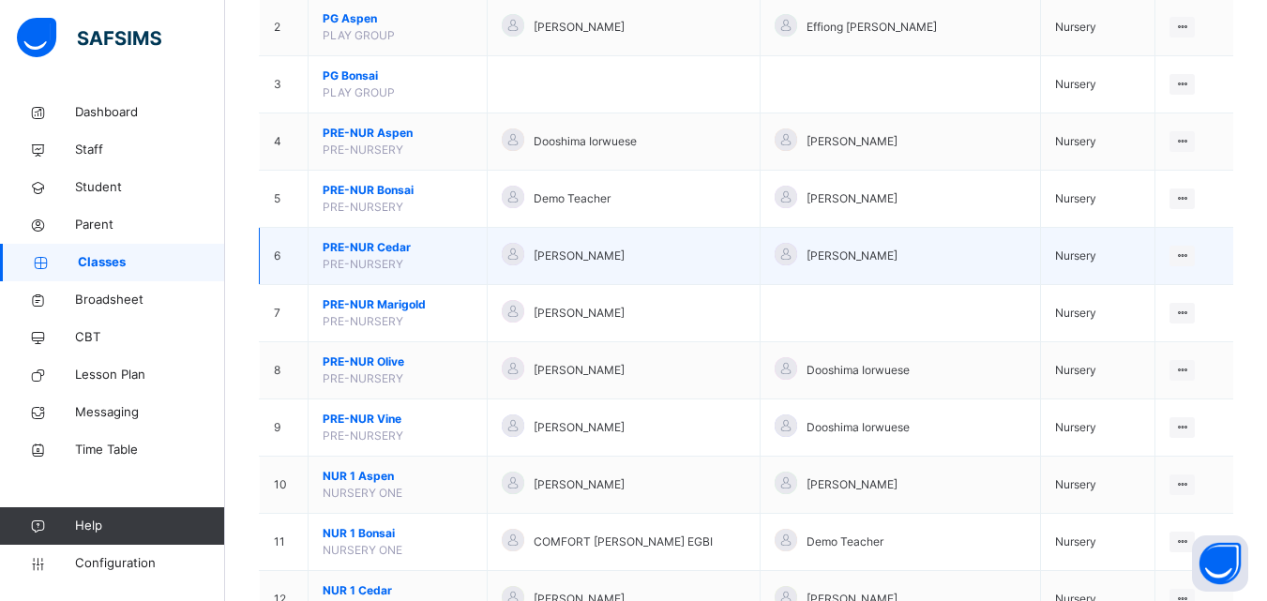
click at [374, 242] on span "PRE-NUR Cedar" at bounding box center [398, 247] width 150 height 17
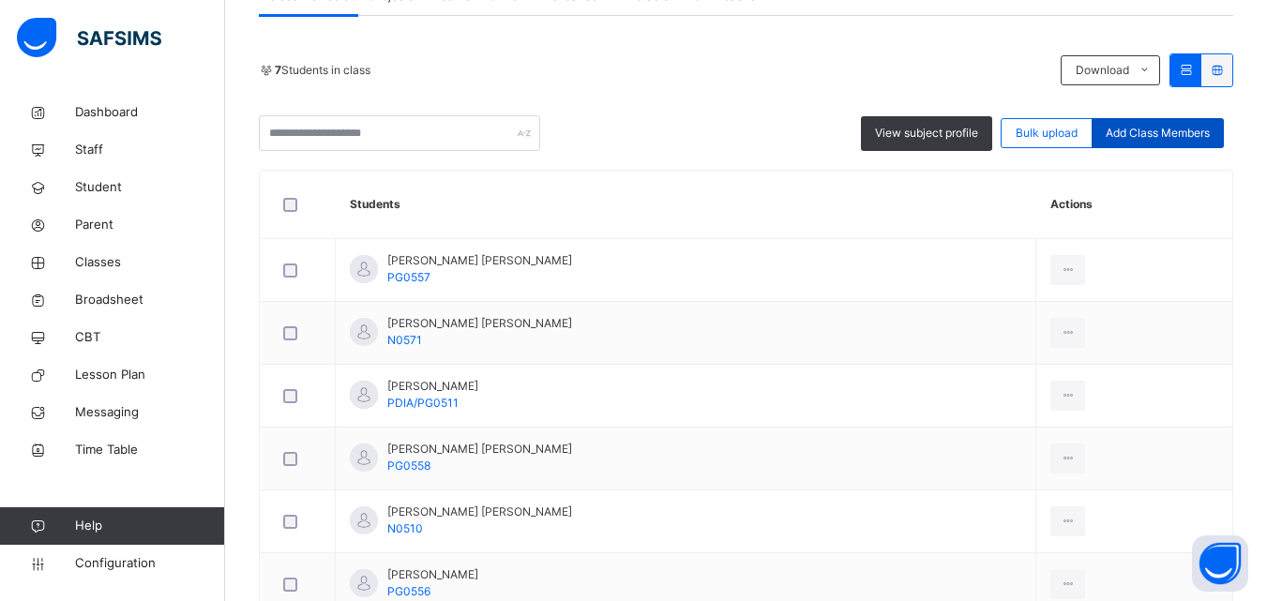
scroll to position [281, 0]
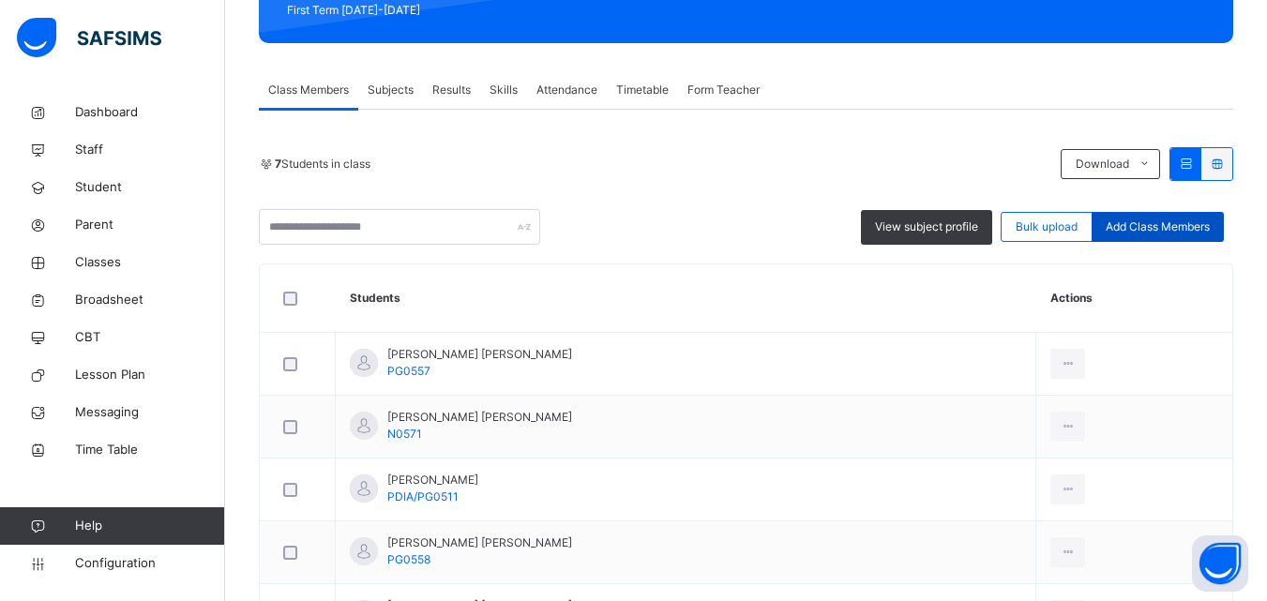
click at [1149, 226] on span "Add Class Members" at bounding box center [1157, 226] width 104 height 17
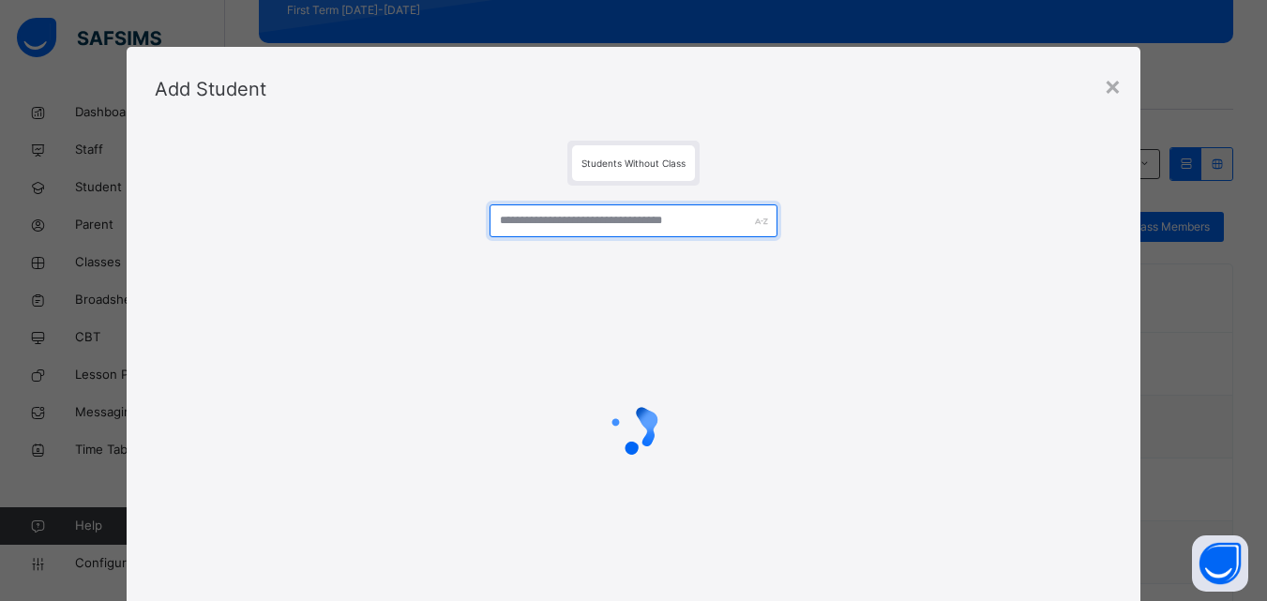
click at [529, 218] on input "text" at bounding box center [632, 220] width 287 height 33
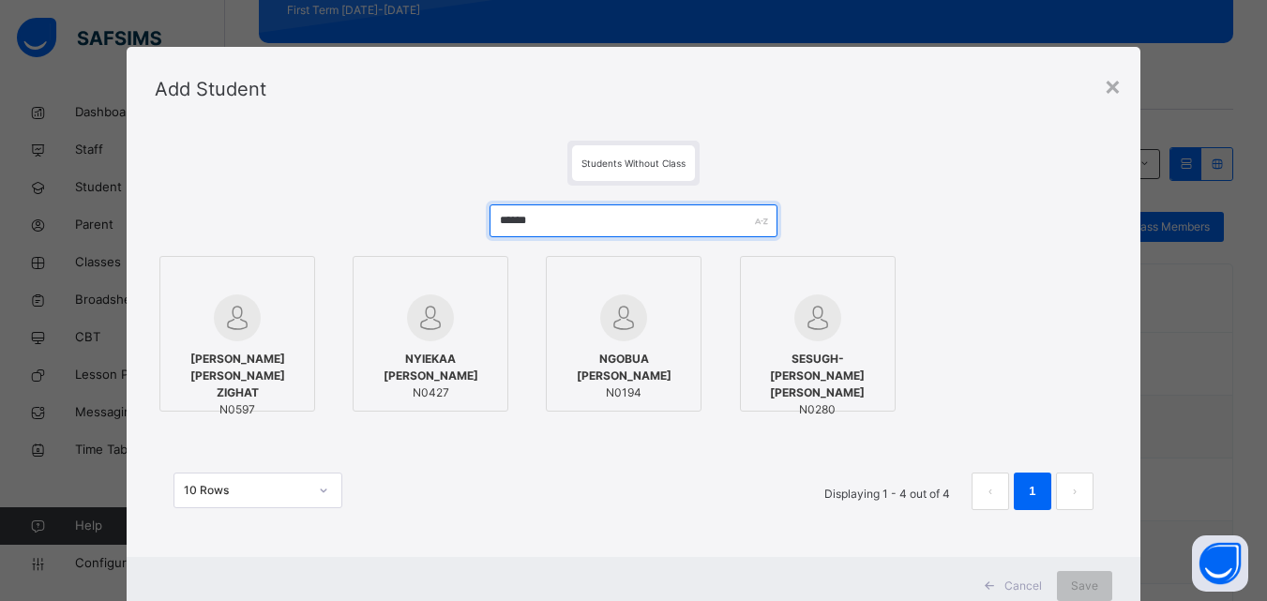
type input "******"
click at [277, 285] on div at bounding box center [237, 280] width 135 height 28
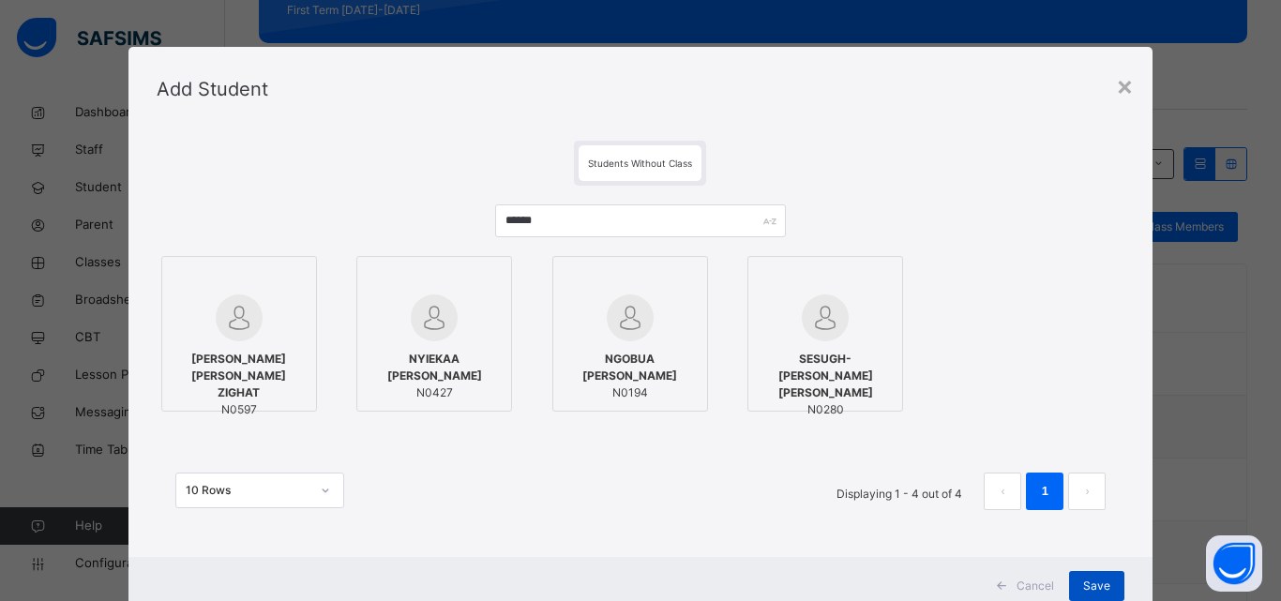
click at [1085, 586] on span "Save" at bounding box center [1096, 586] width 27 height 17
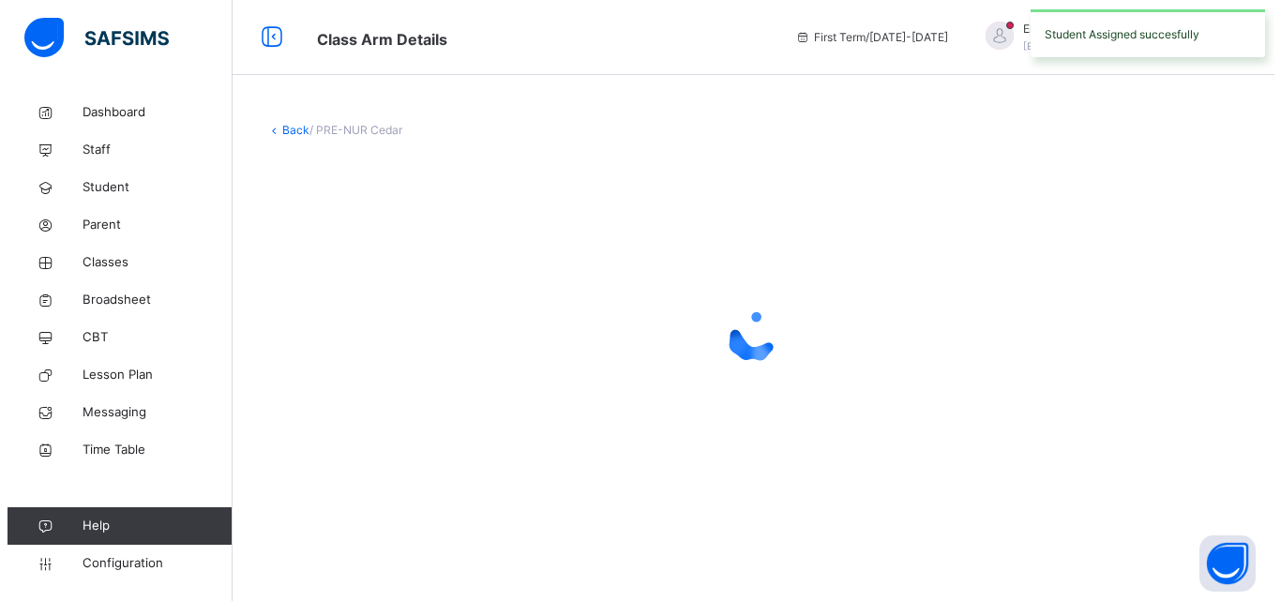
scroll to position [0, 0]
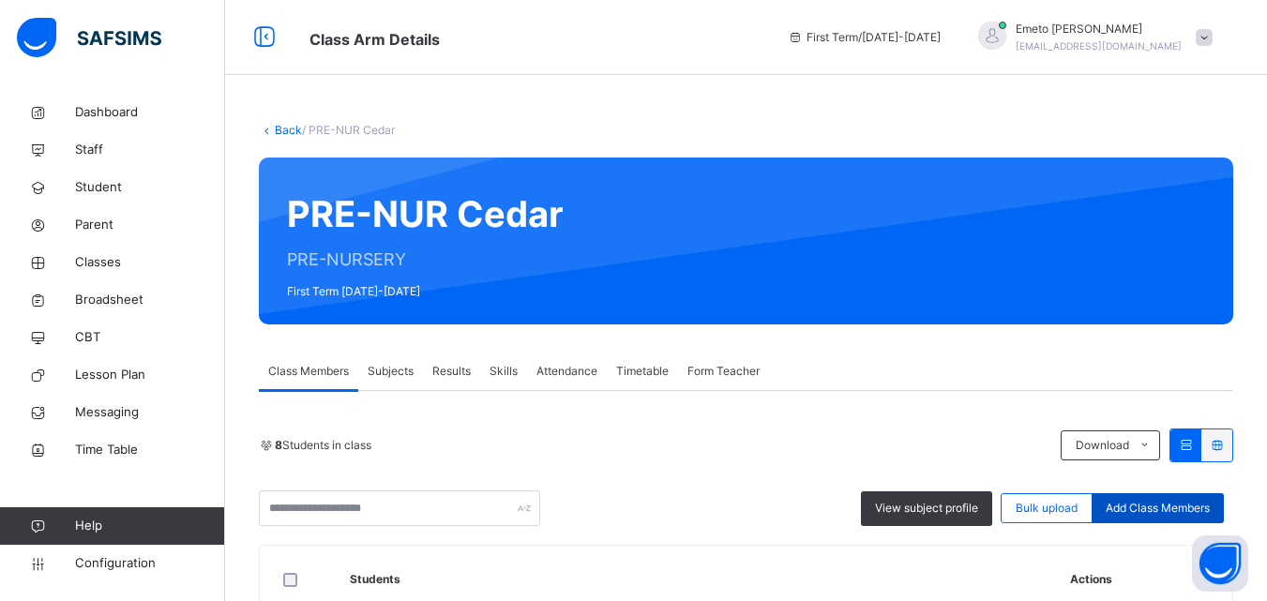
click at [1166, 503] on span "Add Class Members" at bounding box center [1157, 508] width 104 height 17
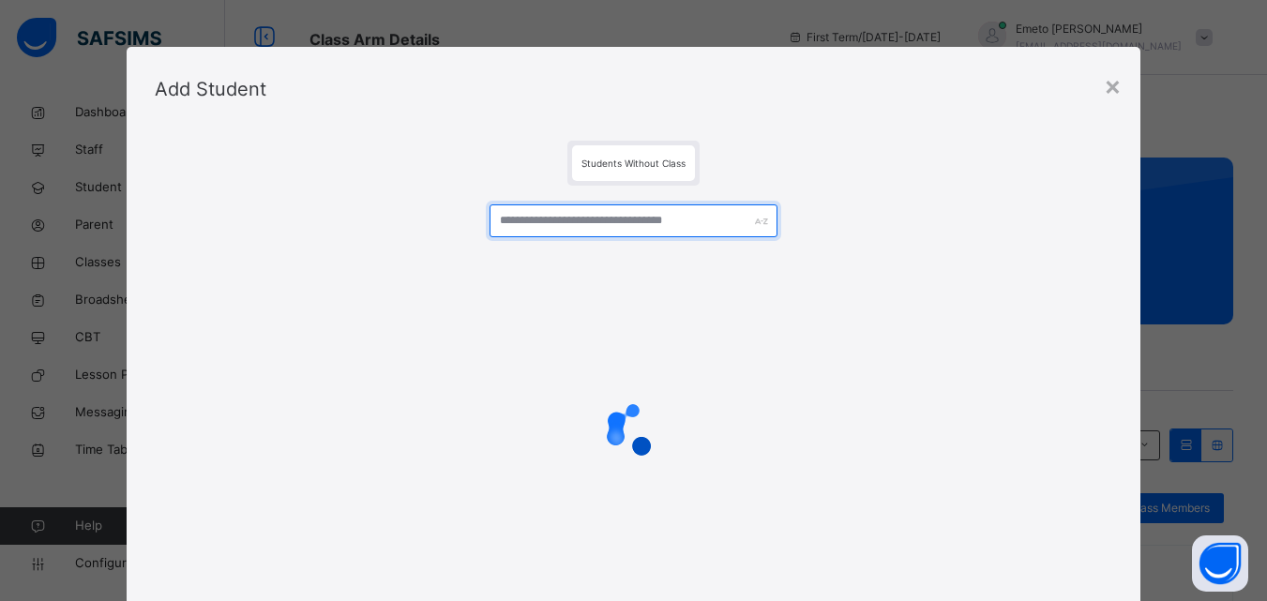
click at [541, 221] on input "text" at bounding box center [632, 220] width 287 height 33
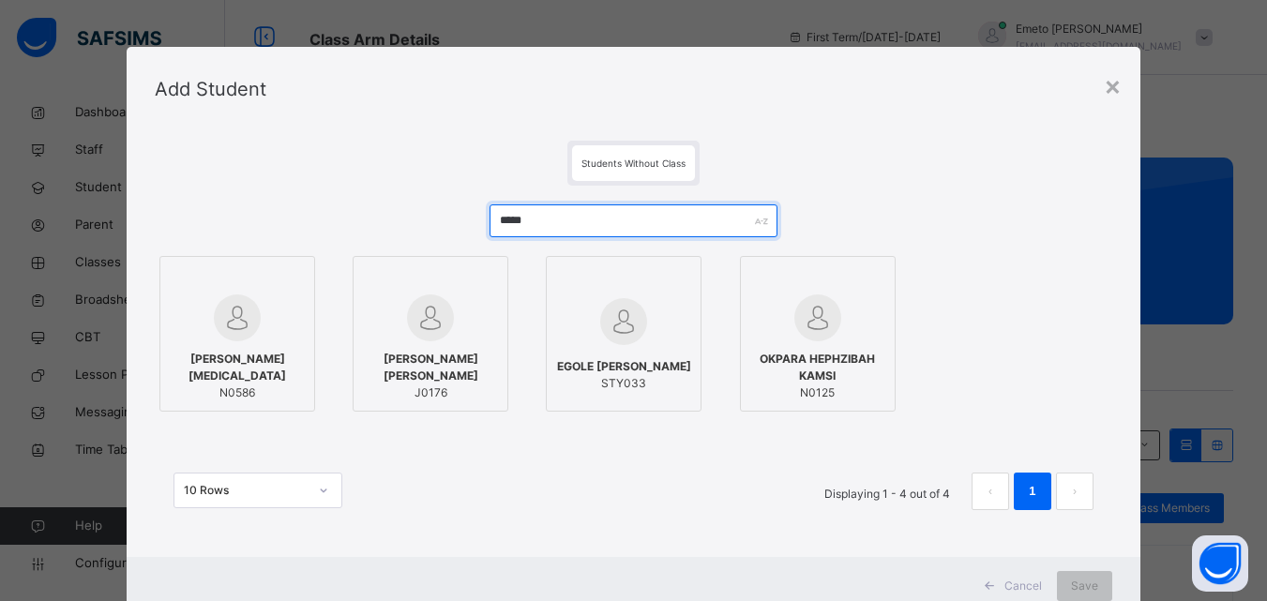
type input "*****"
click at [260, 369] on span "KABIR KAMIL AMEN-KAZIR" at bounding box center [237, 368] width 135 height 34
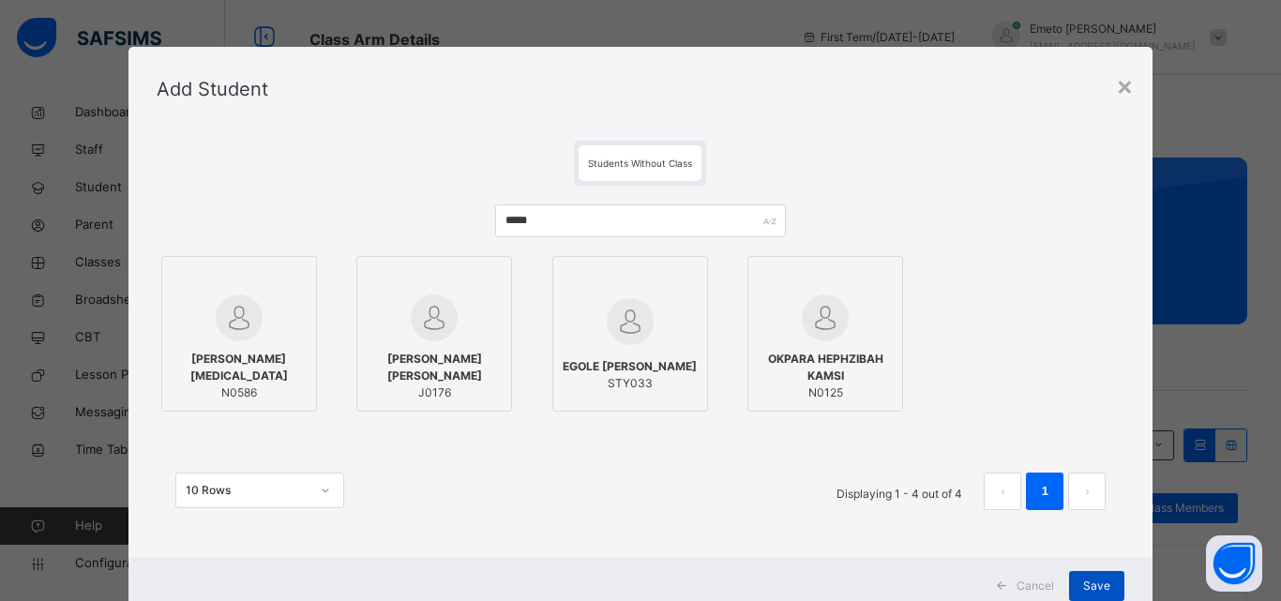
click at [1095, 583] on span "Save" at bounding box center [1096, 586] width 27 height 17
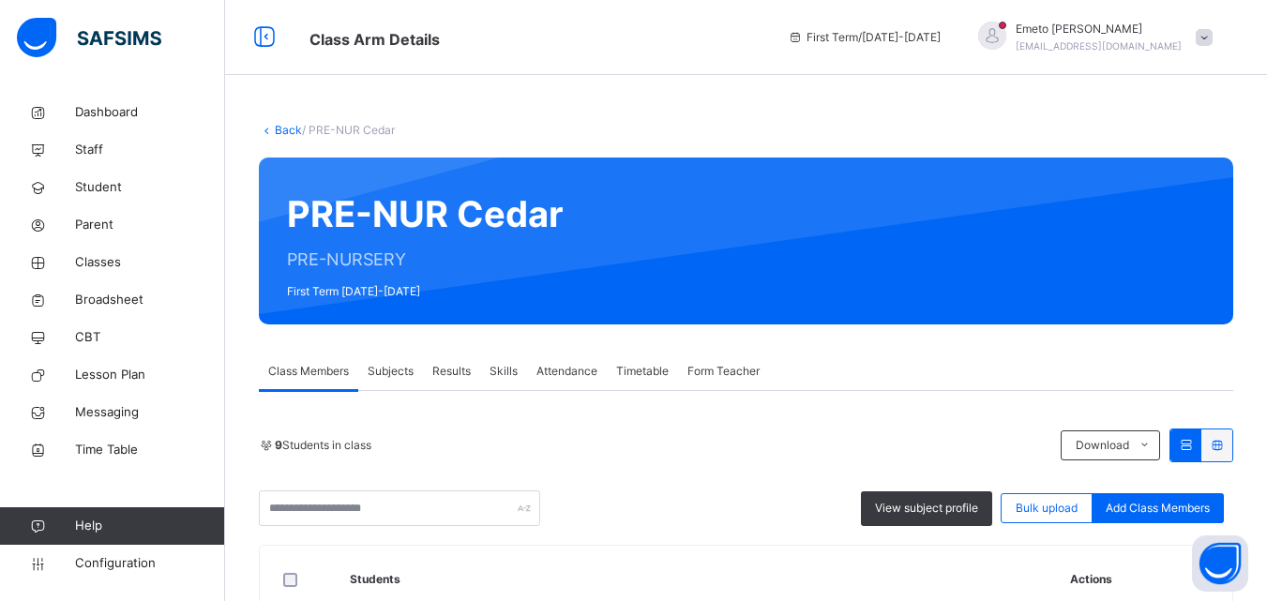
click at [277, 126] on link "Back" at bounding box center [288, 130] width 27 height 14
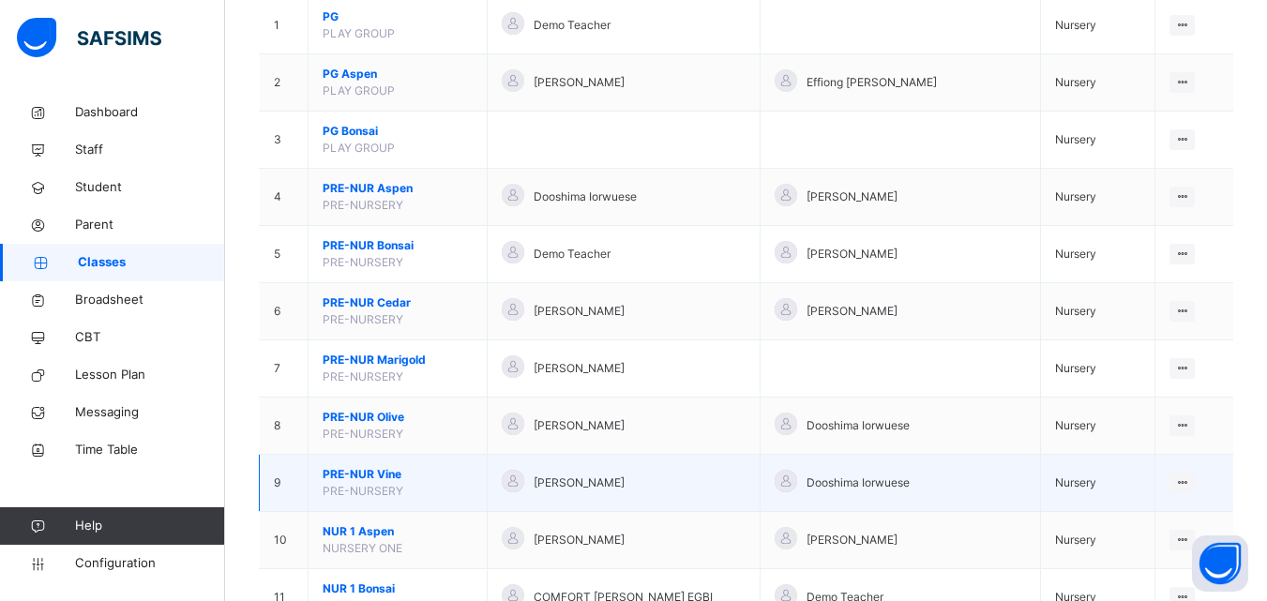
scroll to position [188, 0]
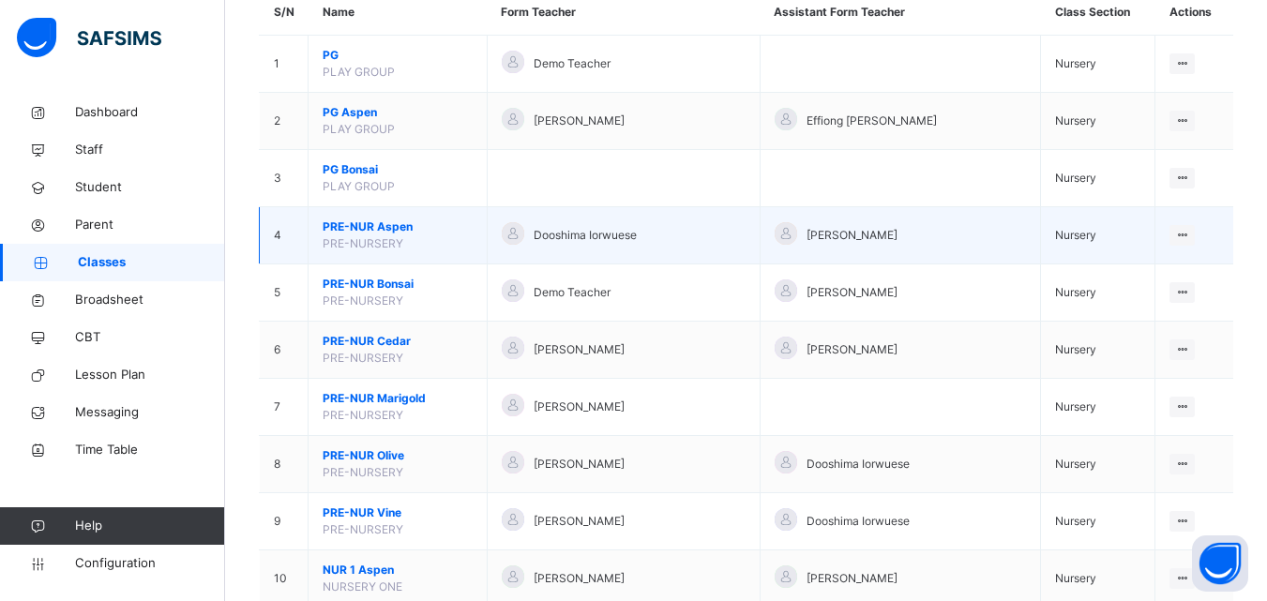
click at [368, 221] on span "PRE-NUR Aspen" at bounding box center [398, 226] width 150 height 17
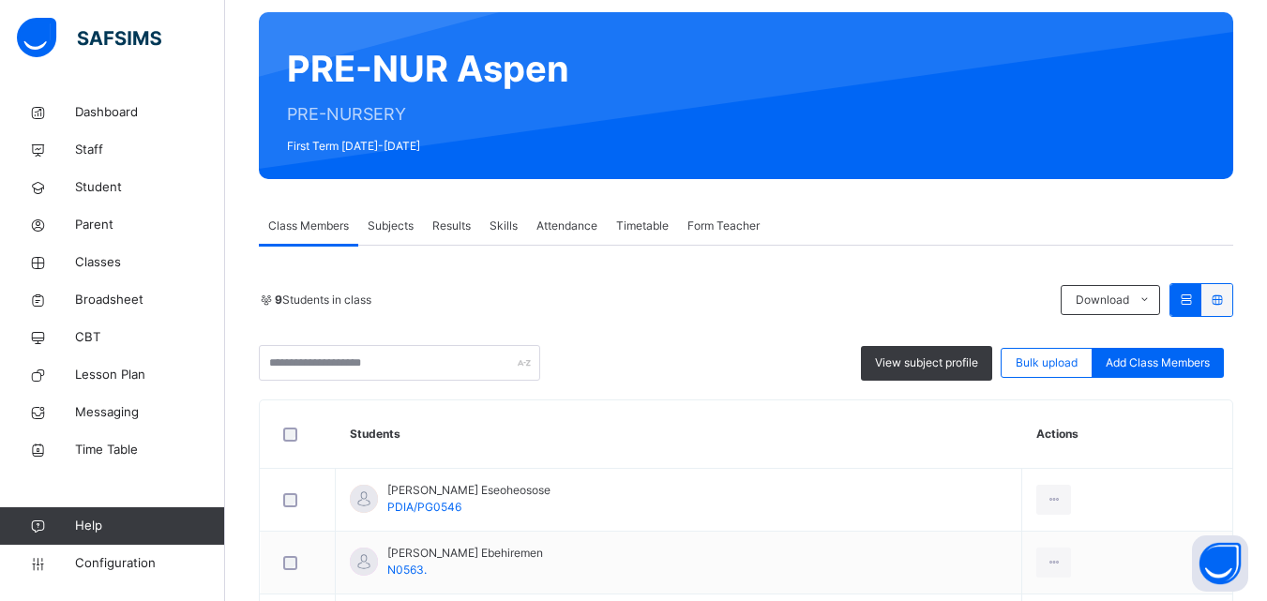
scroll to position [188, 0]
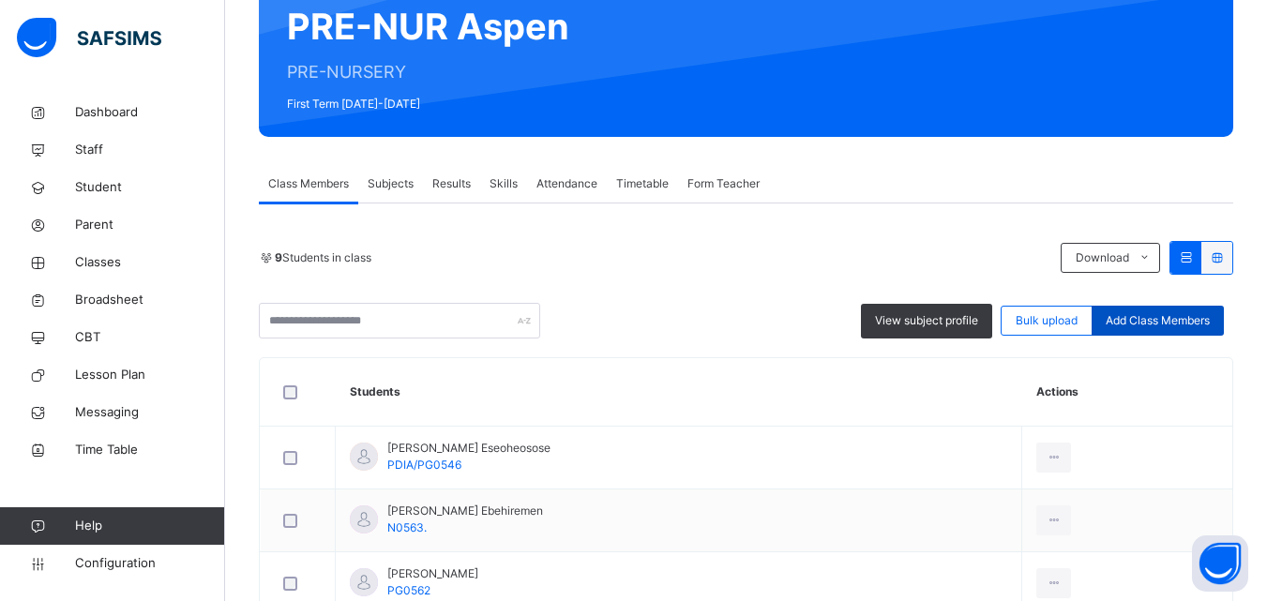
click at [1185, 322] on span "Add Class Members" at bounding box center [1157, 320] width 104 height 17
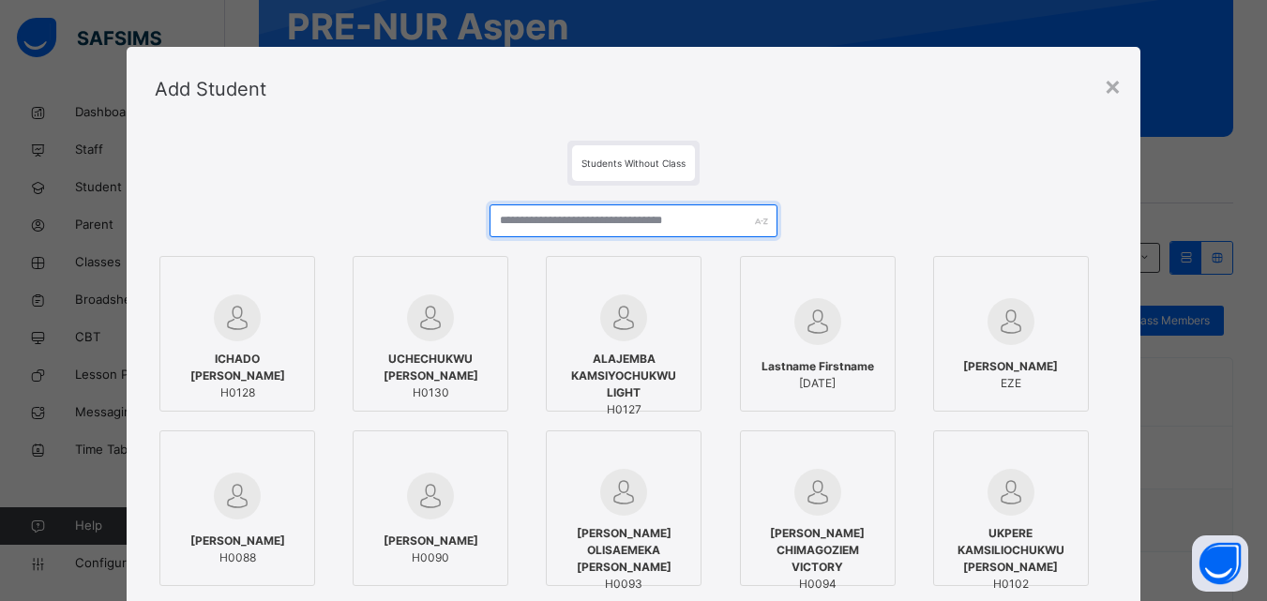
click at [610, 224] on input "text" at bounding box center [632, 220] width 287 height 33
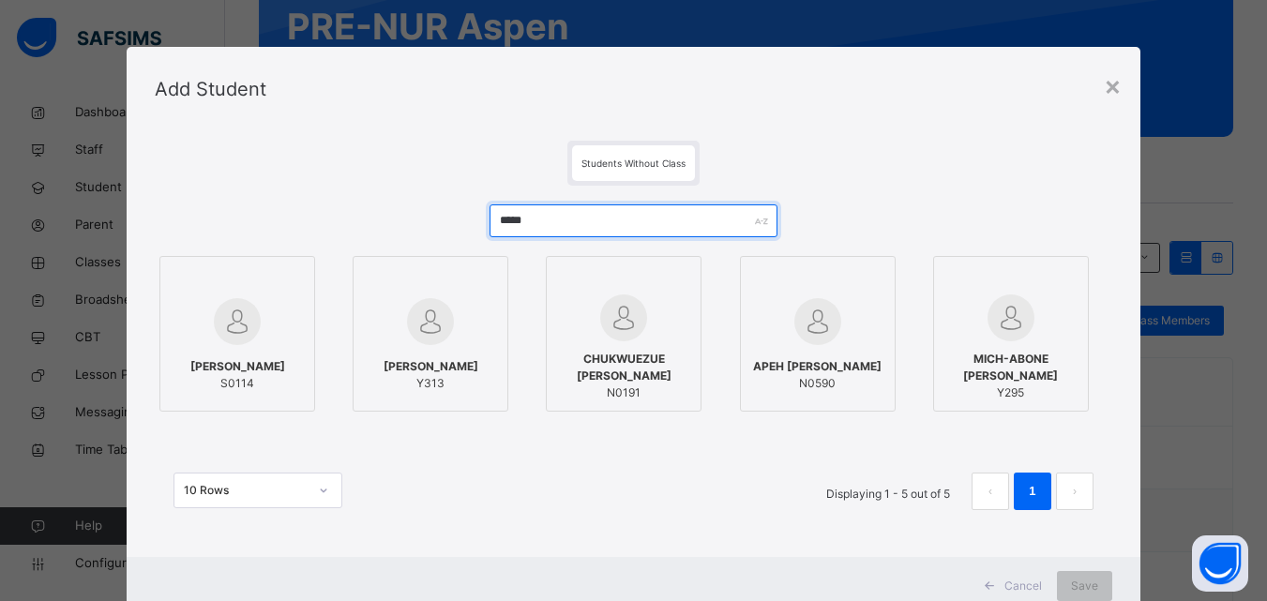
type input "*****"
click at [849, 349] on div "APEH JESSE OWOIOCHO N0590" at bounding box center [817, 375] width 135 height 53
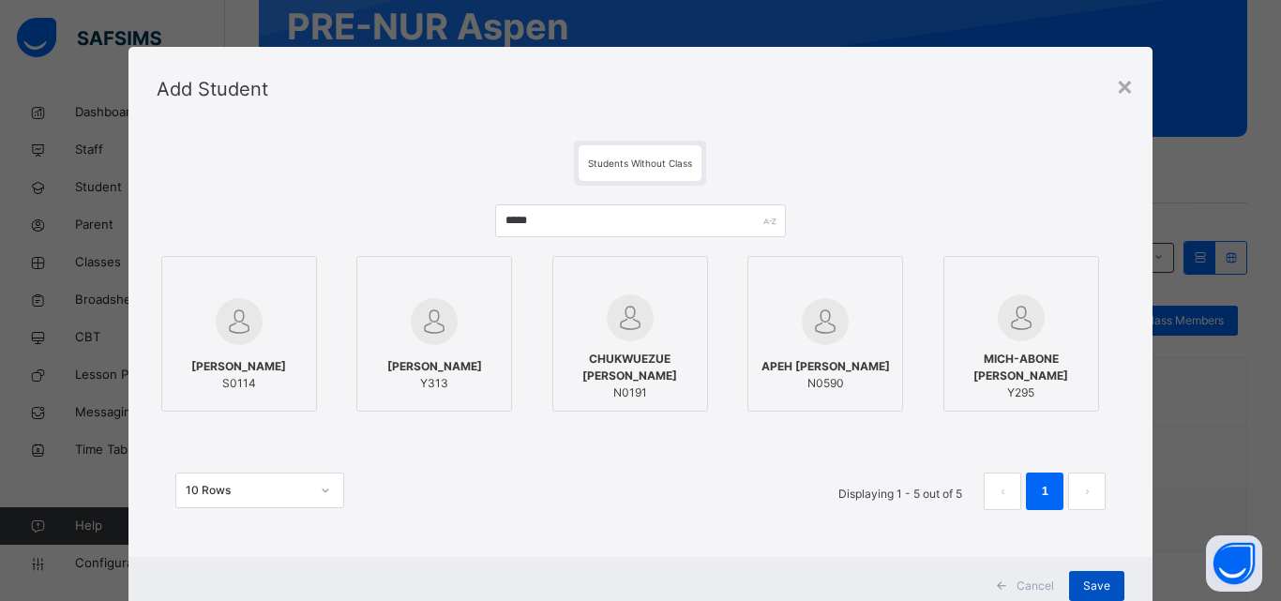
click at [1096, 586] on span "Save" at bounding box center [1096, 586] width 27 height 17
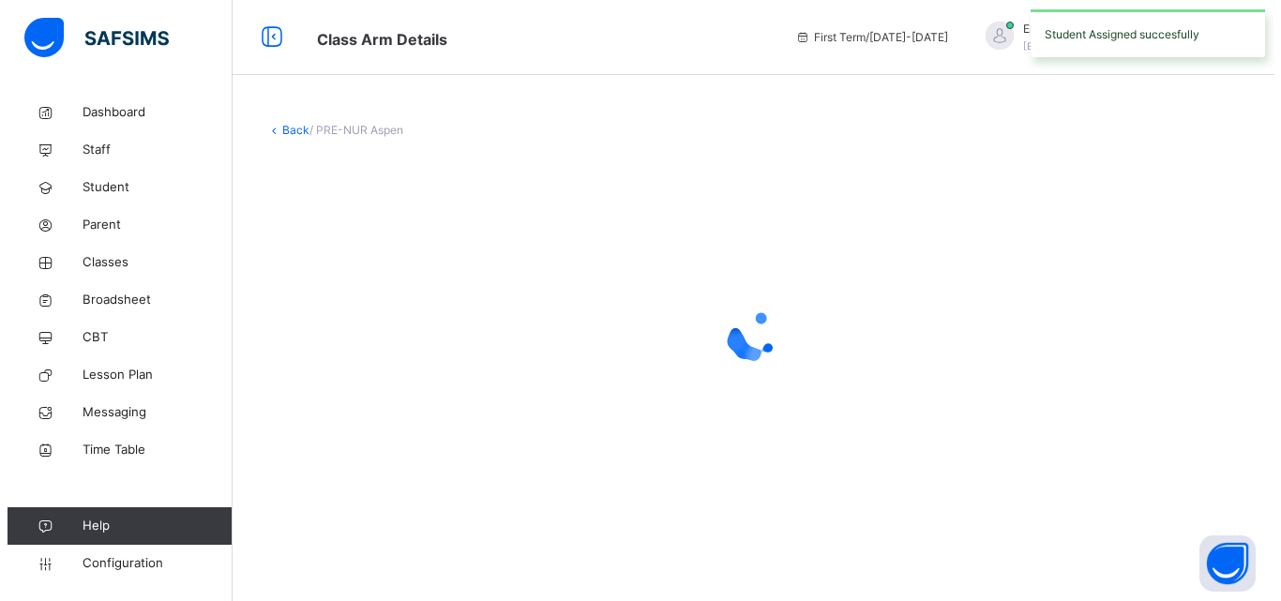
scroll to position [0, 0]
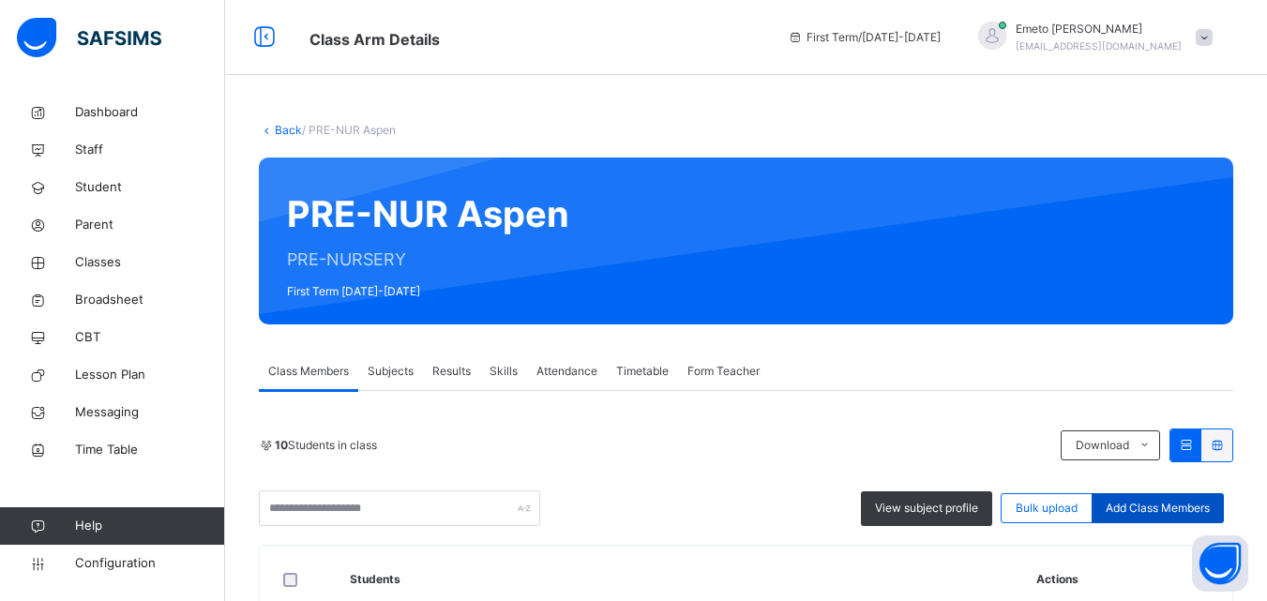
click at [1135, 501] on span "Add Class Members" at bounding box center [1157, 508] width 104 height 17
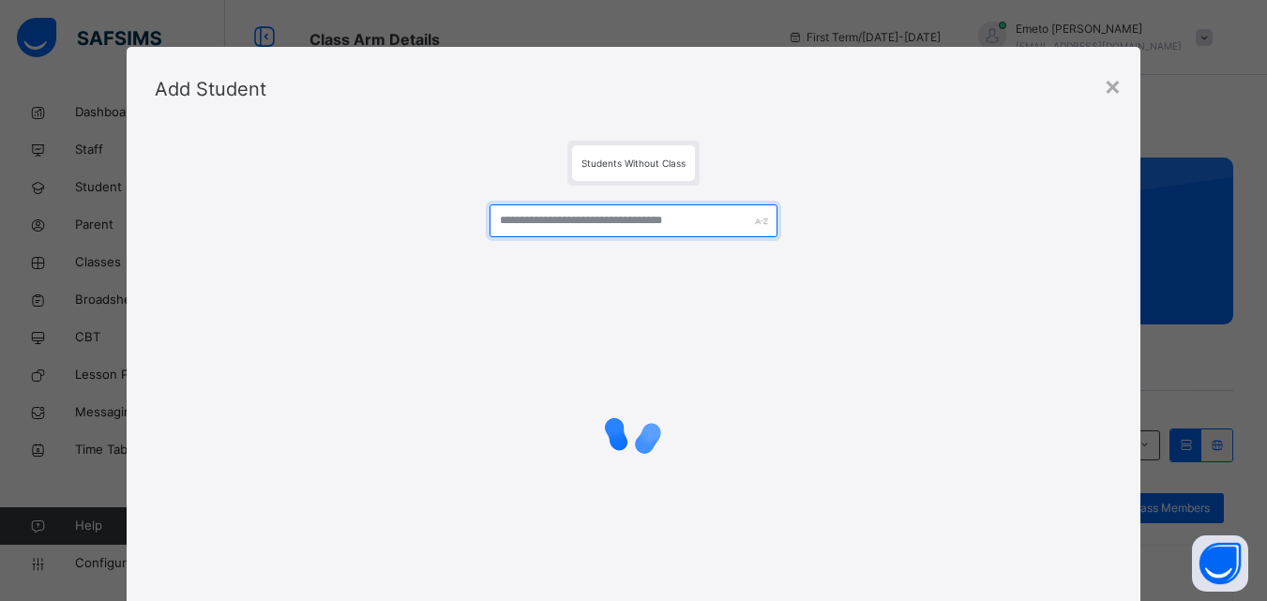
click at [512, 221] on input "text" at bounding box center [632, 220] width 287 height 33
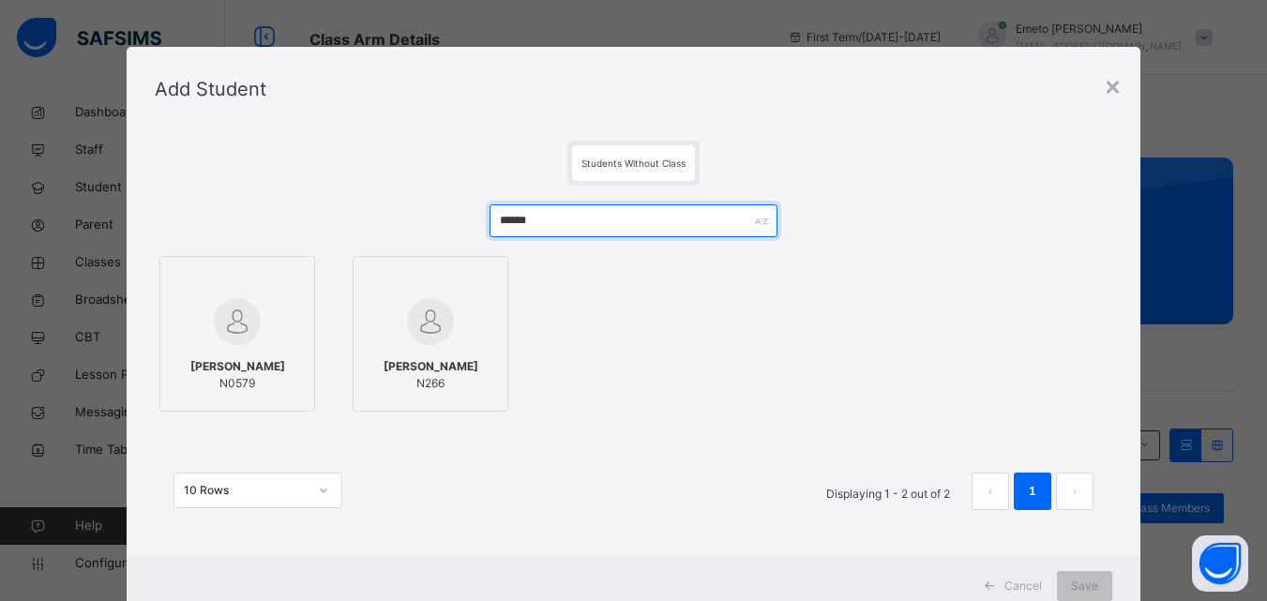
type input "******"
click at [218, 374] on span "SHAABA RABIAH MUSA" at bounding box center [237, 366] width 95 height 17
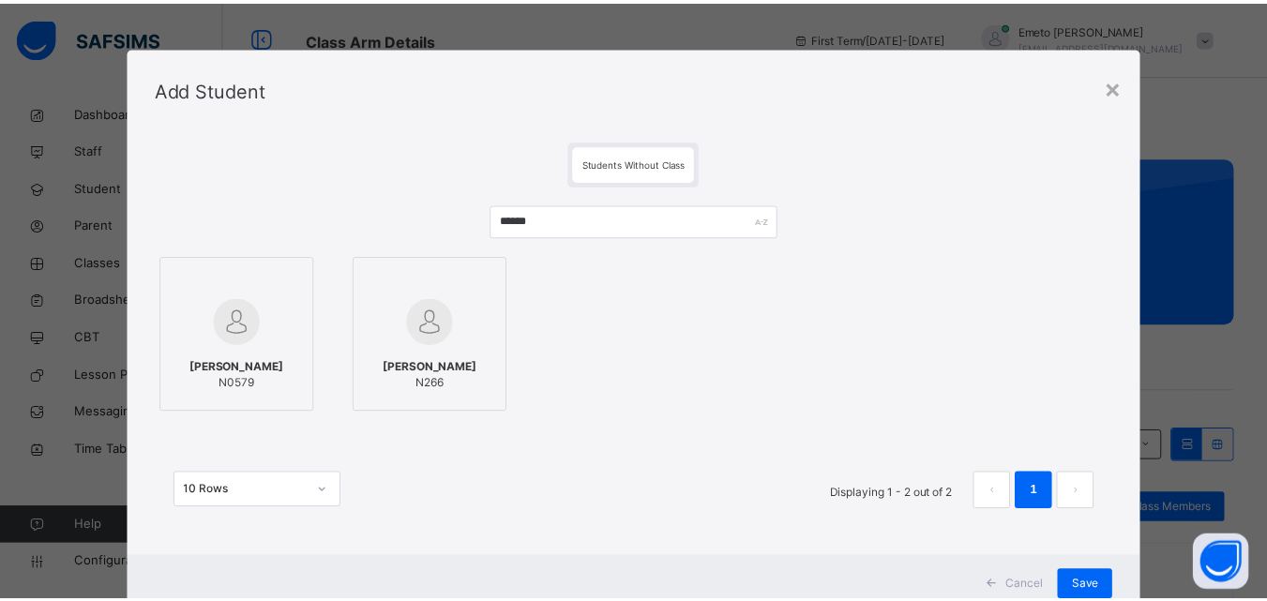
scroll to position [61, 0]
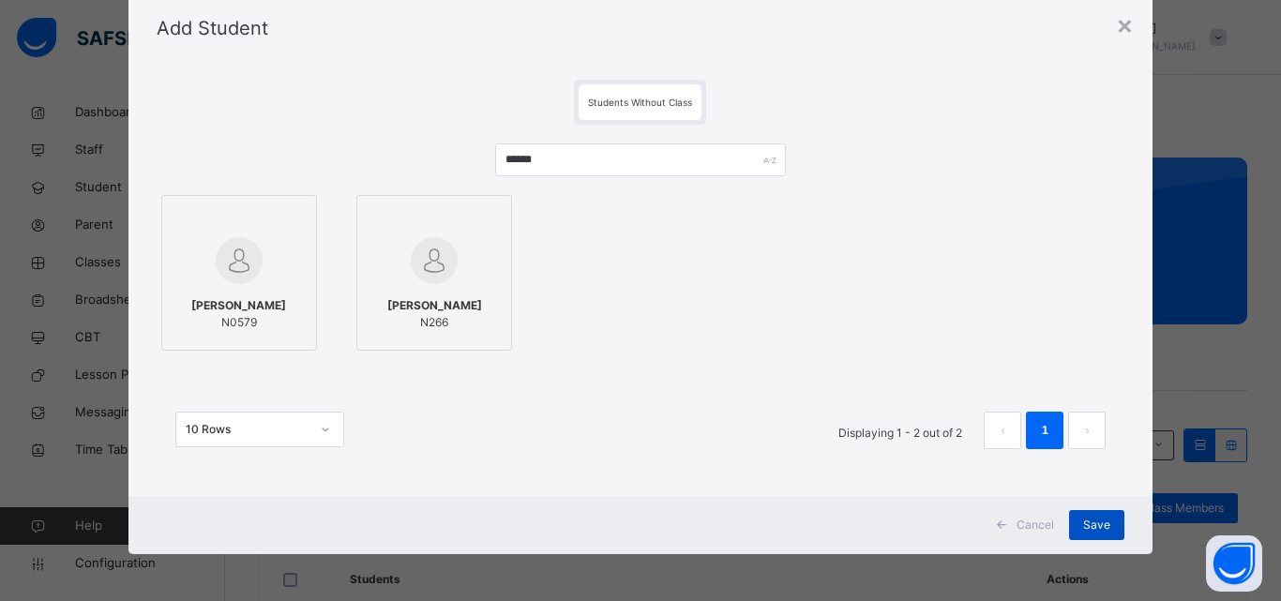
click at [1090, 527] on span "Save" at bounding box center [1096, 525] width 27 height 17
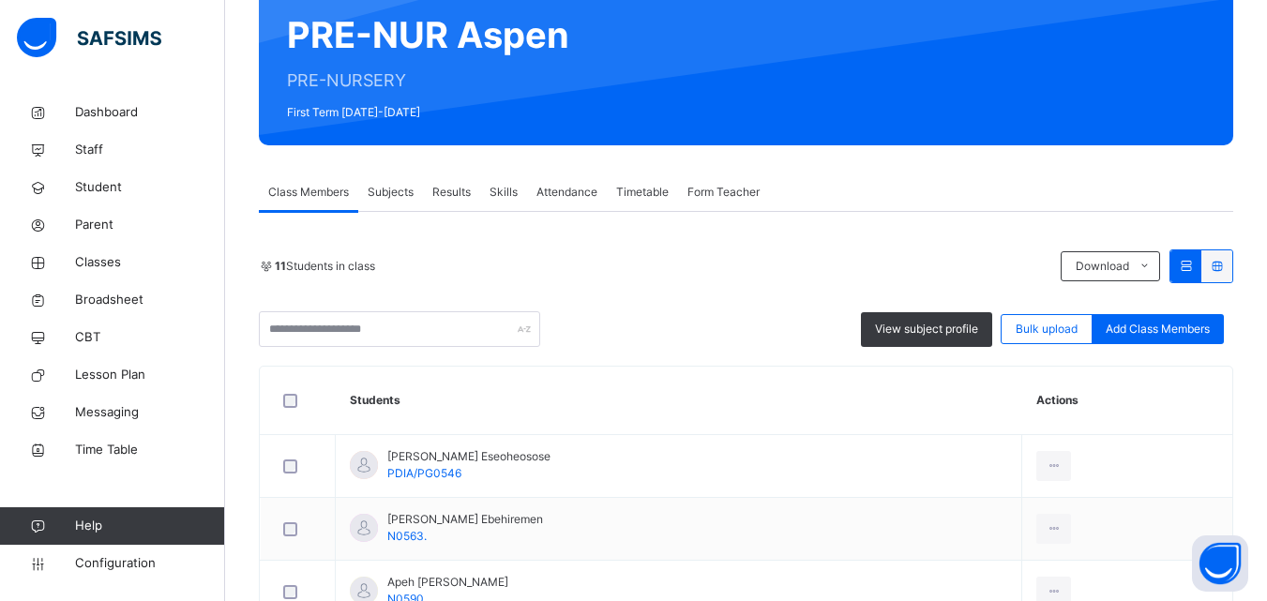
scroll to position [0, 0]
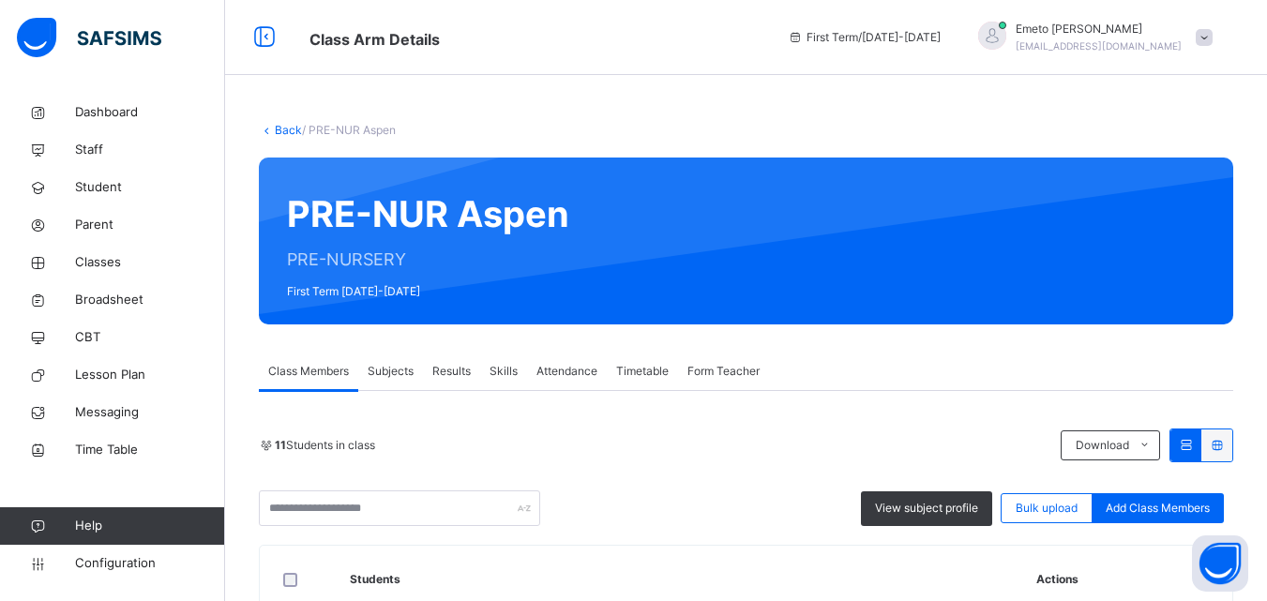
click at [292, 125] on link "Back" at bounding box center [288, 130] width 27 height 14
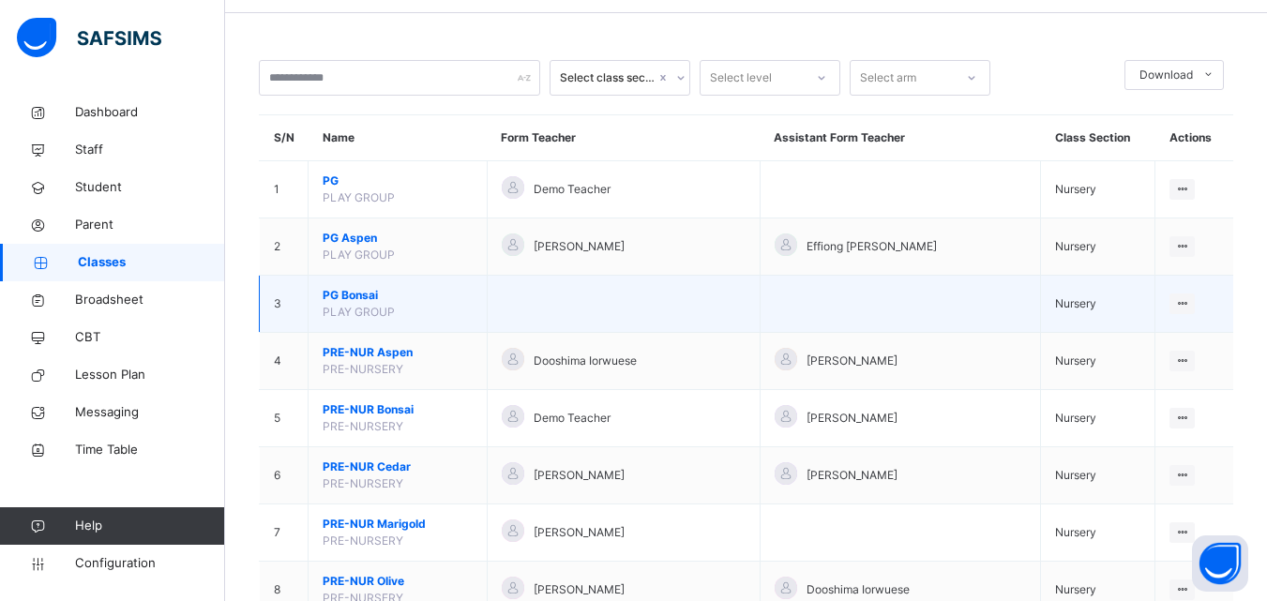
scroll to position [94, 0]
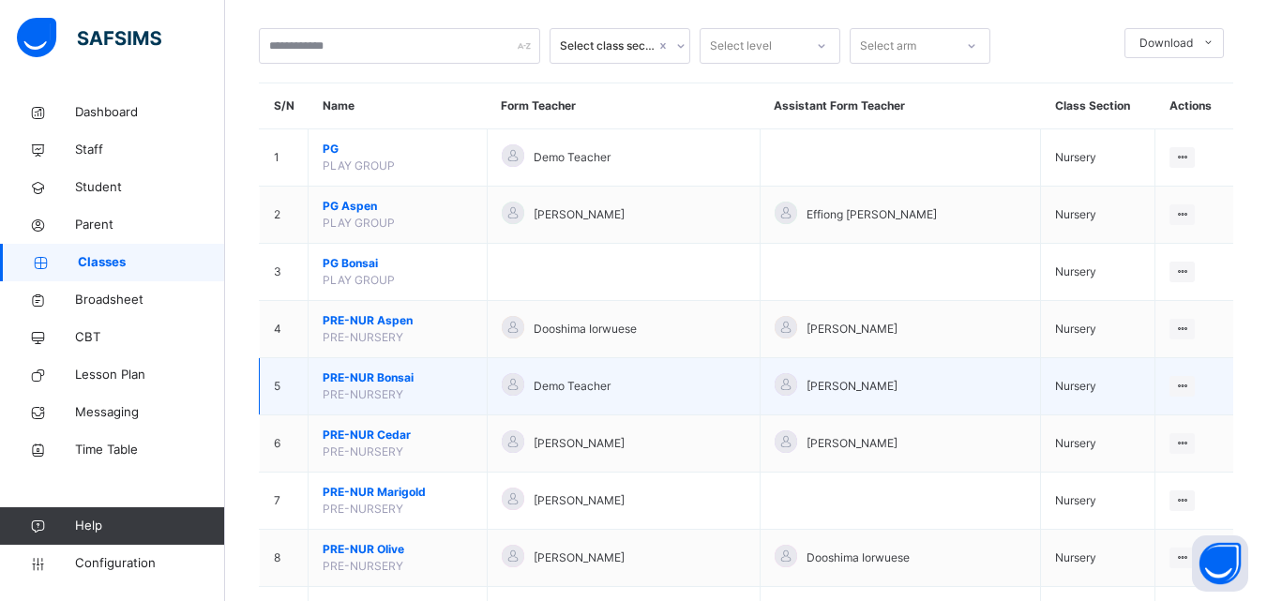
click at [396, 376] on span "PRE-NUR Bonsai" at bounding box center [398, 377] width 150 height 17
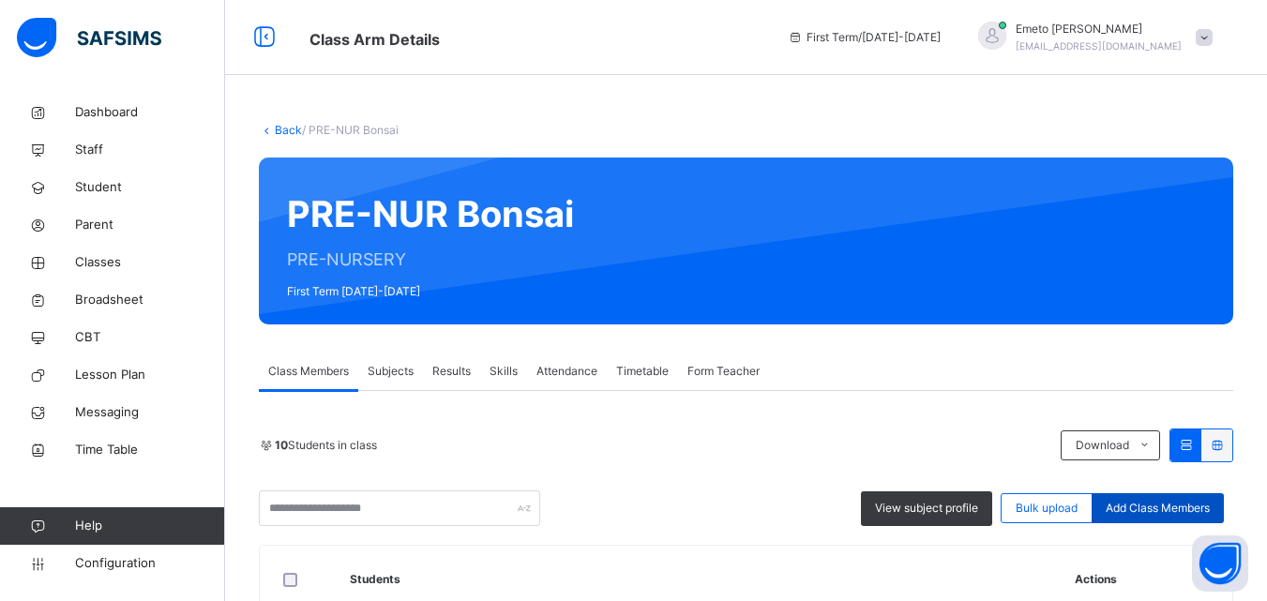
click at [1158, 506] on span "Add Class Members" at bounding box center [1157, 508] width 104 height 17
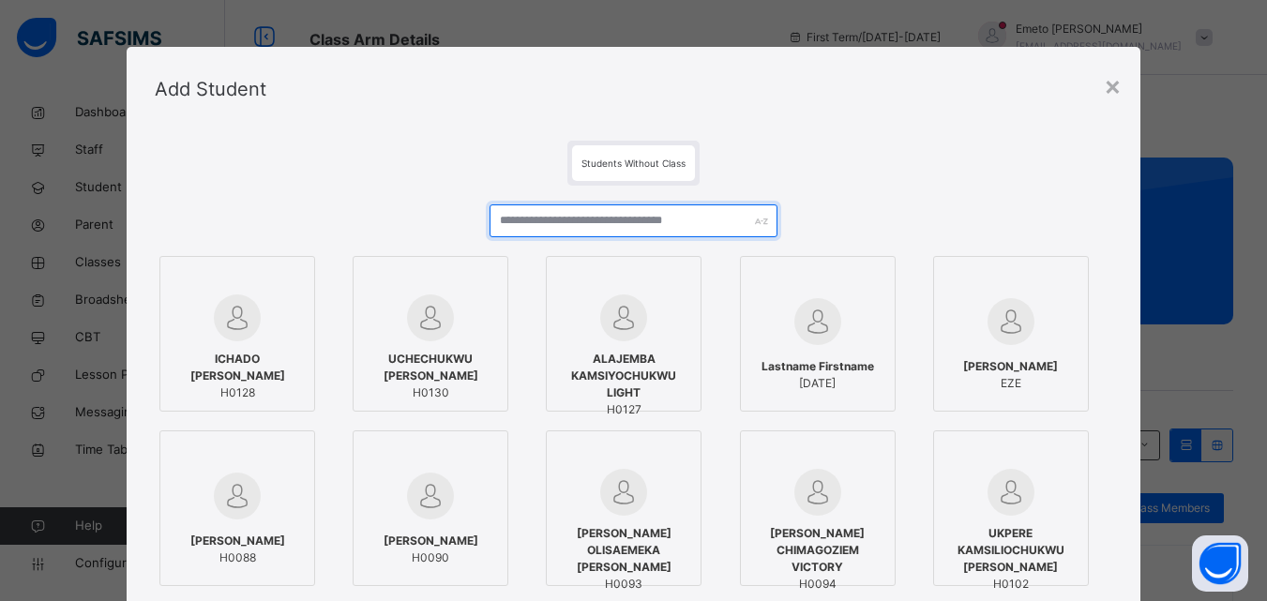
click at [570, 219] on input "text" at bounding box center [632, 220] width 287 height 33
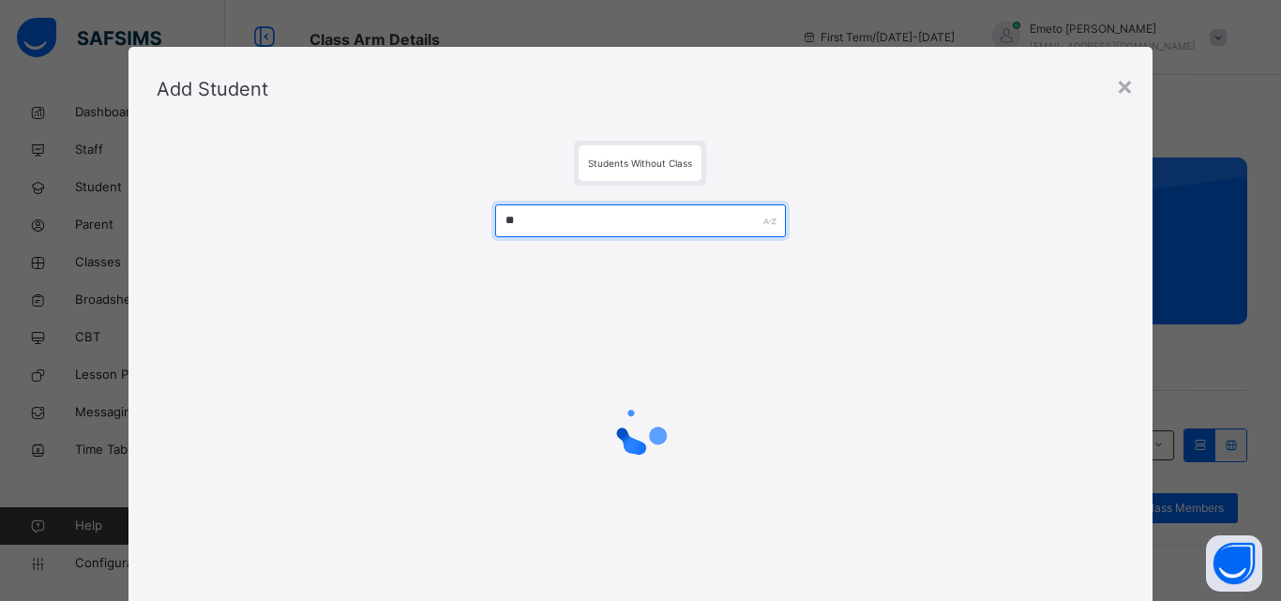
type input "*"
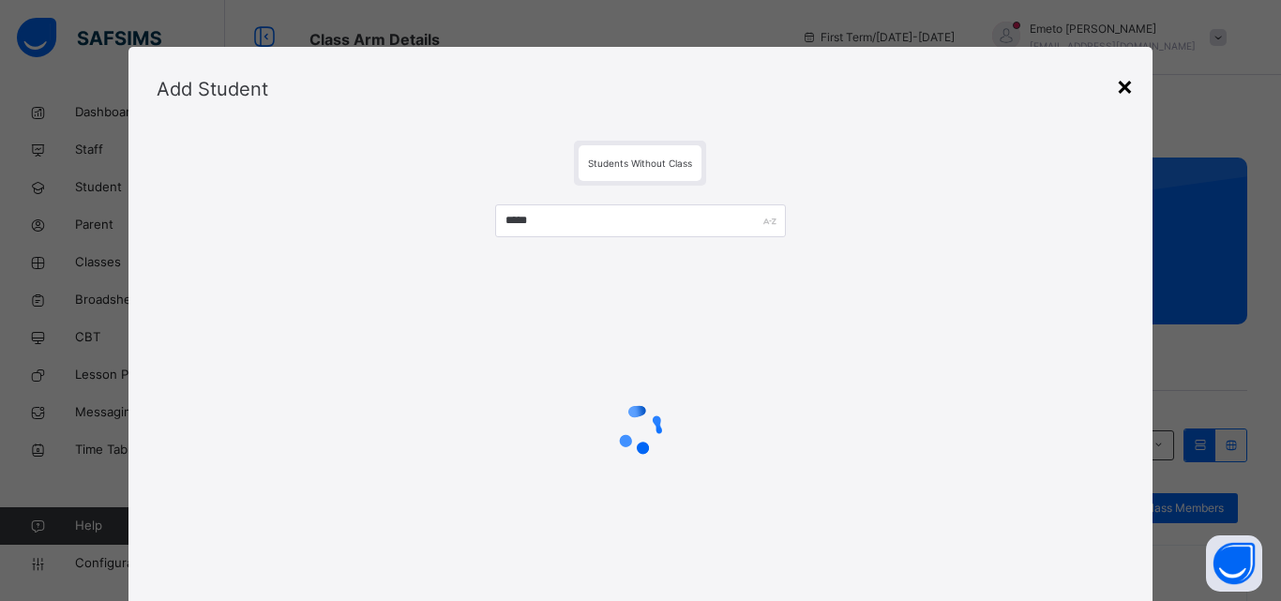
click at [1125, 83] on div "×" at bounding box center [1125, 85] width 18 height 39
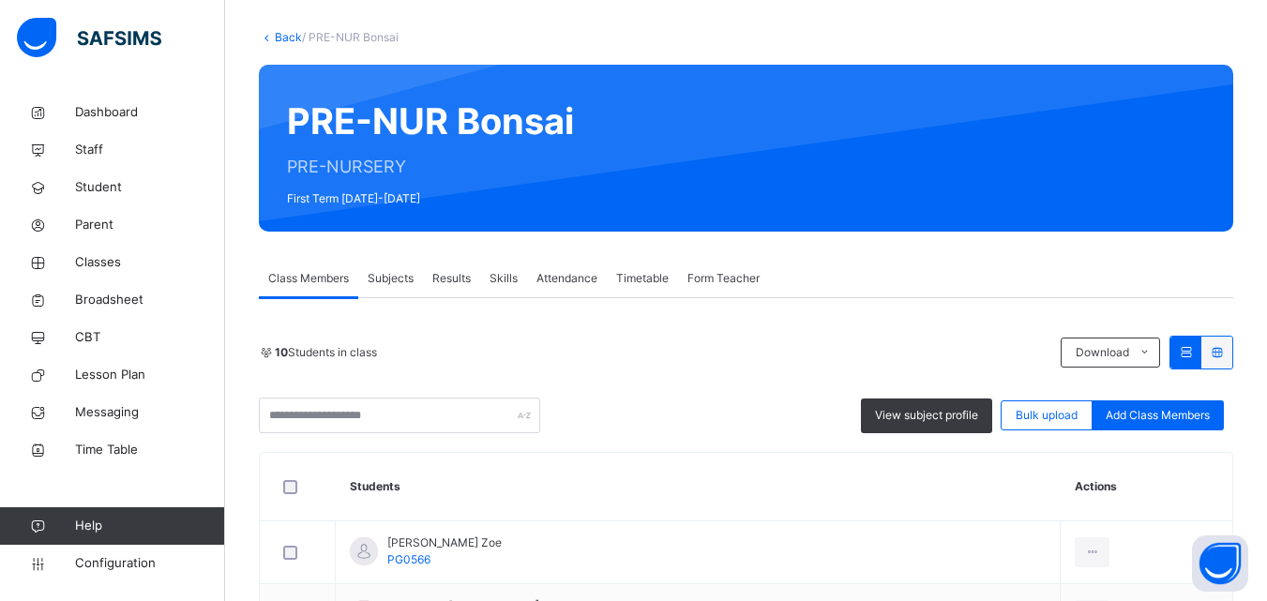
scroll to position [188, 0]
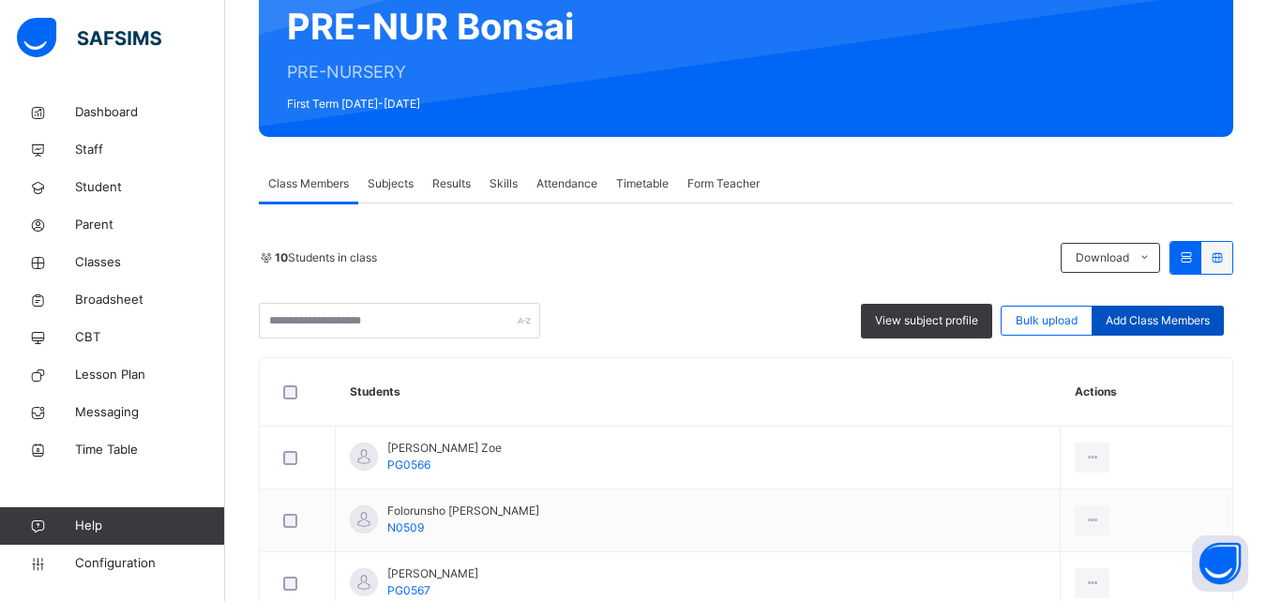
click at [1143, 316] on span "Add Class Members" at bounding box center [1157, 320] width 104 height 17
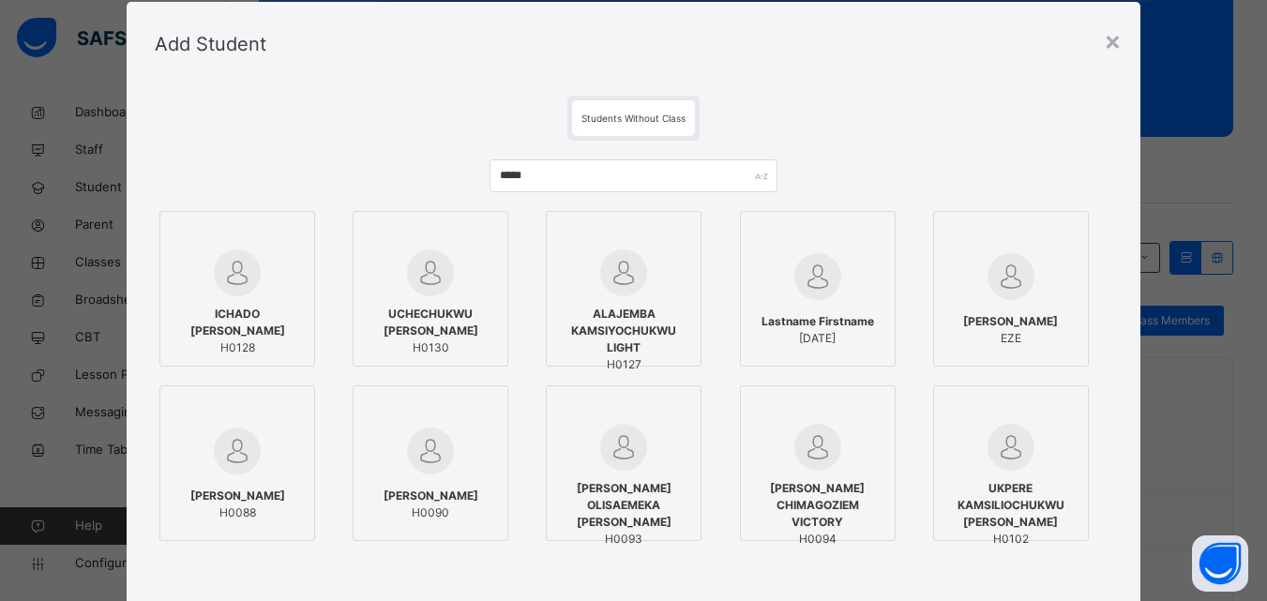
scroll to position [0, 0]
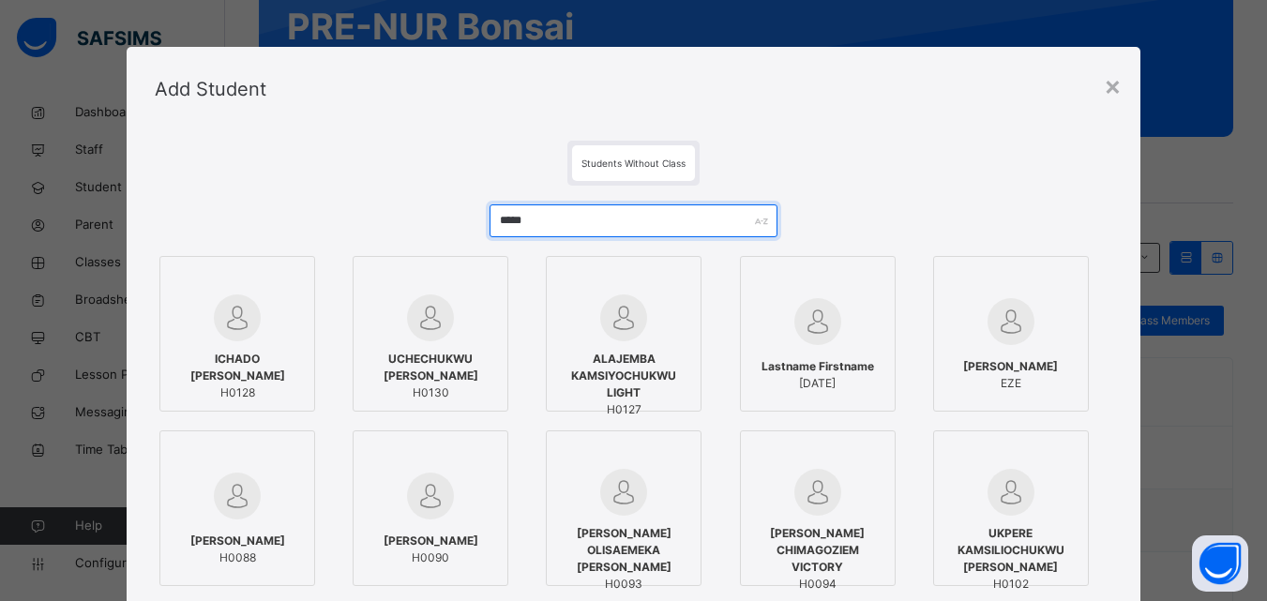
click at [548, 220] on input "*****" at bounding box center [632, 220] width 287 height 33
type input "*"
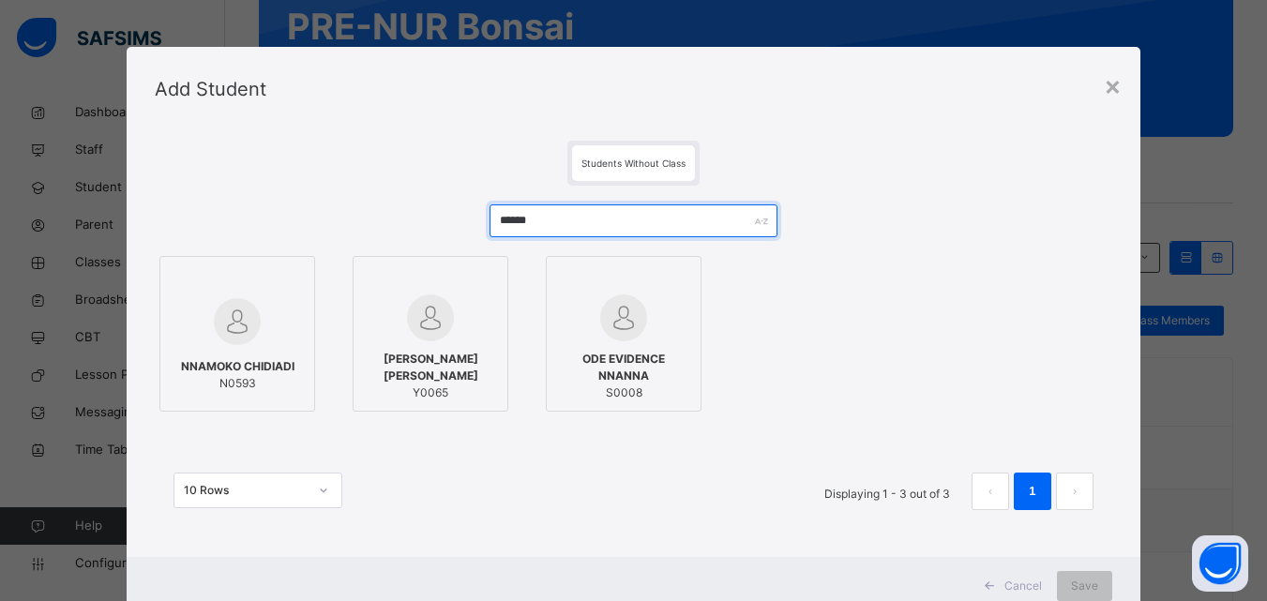
type input "******"
click at [258, 330] on div at bounding box center [237, 321] width 135 height 54
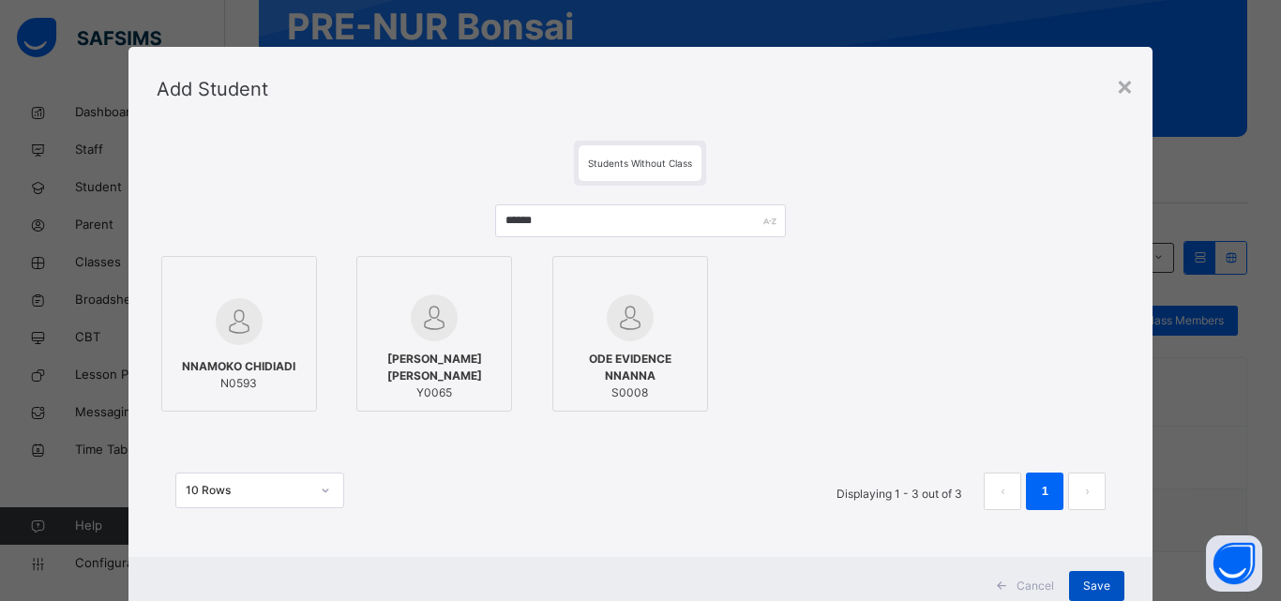
click at [1097, 584] on span "Save" at bounding box center [1096, 586] width 27 height 17
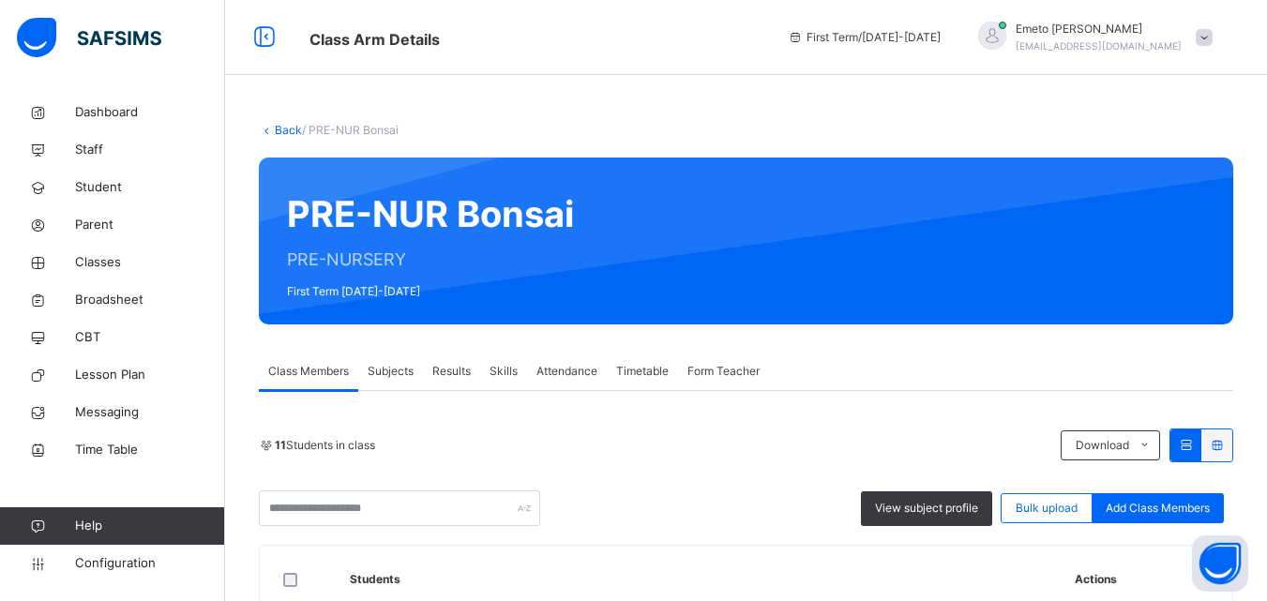
click at [288, 124] on link "Back" at bounding box center [288, 130] width 27 height 14
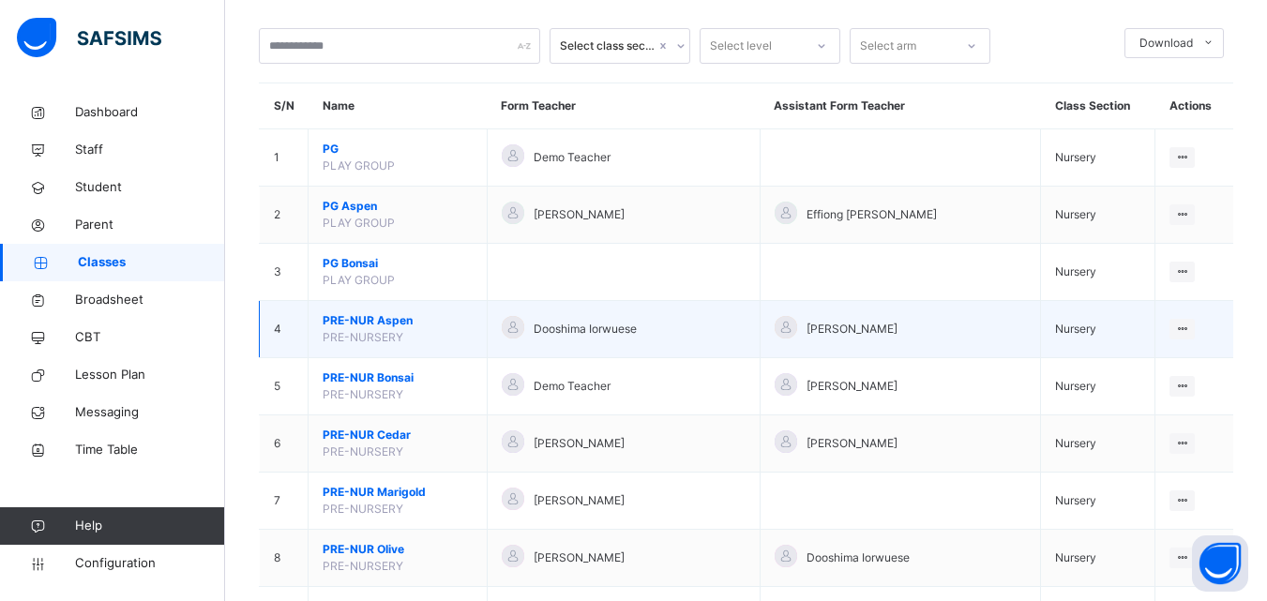
scroll to position [281, 0]
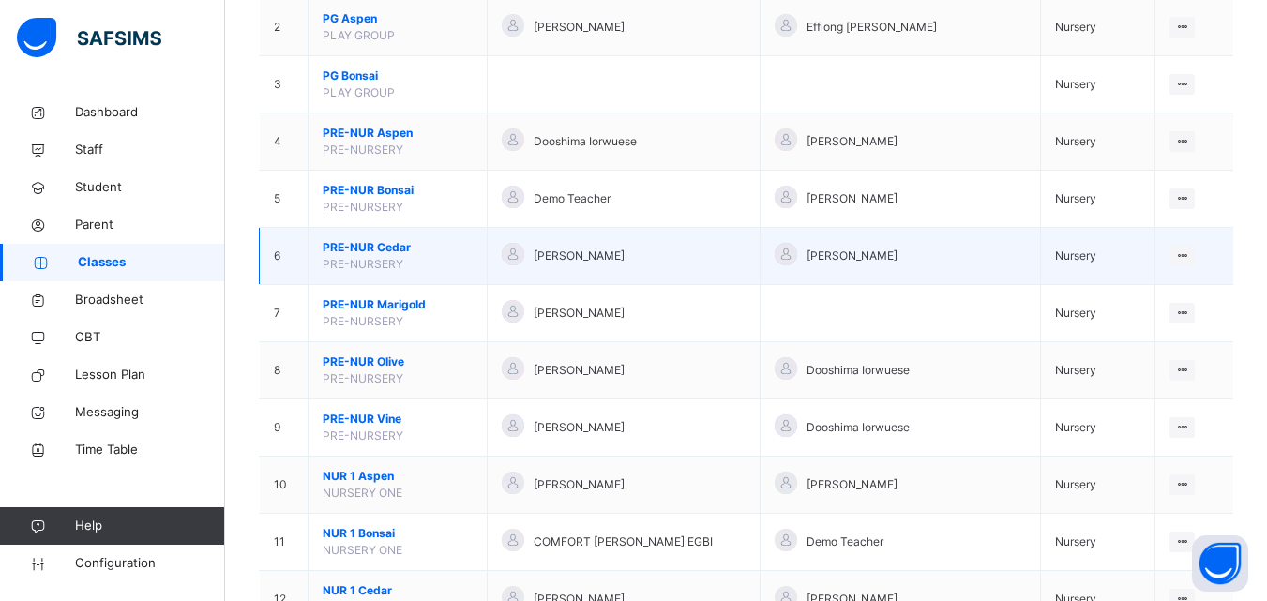
click at [367, 245] on span "PRE-NUR Cedar" at bounding box center [398, 247] width 150 height 17
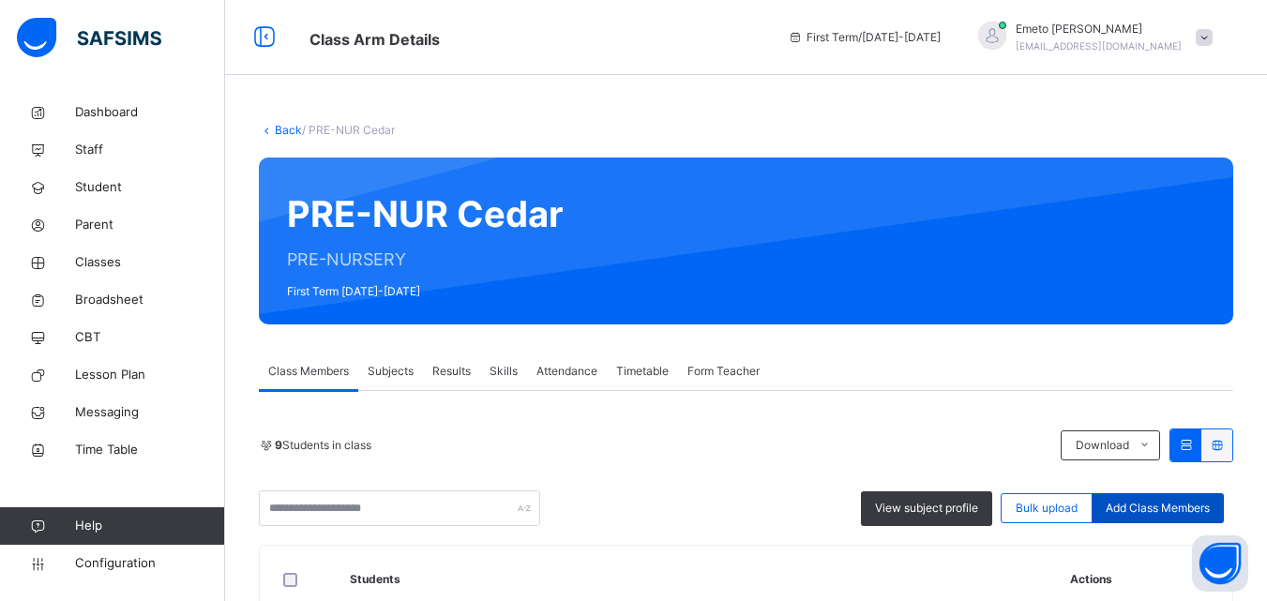
click at [1161, 508] on span "Add Class Members" at bounding box center [1157, 508] width 104 height 17
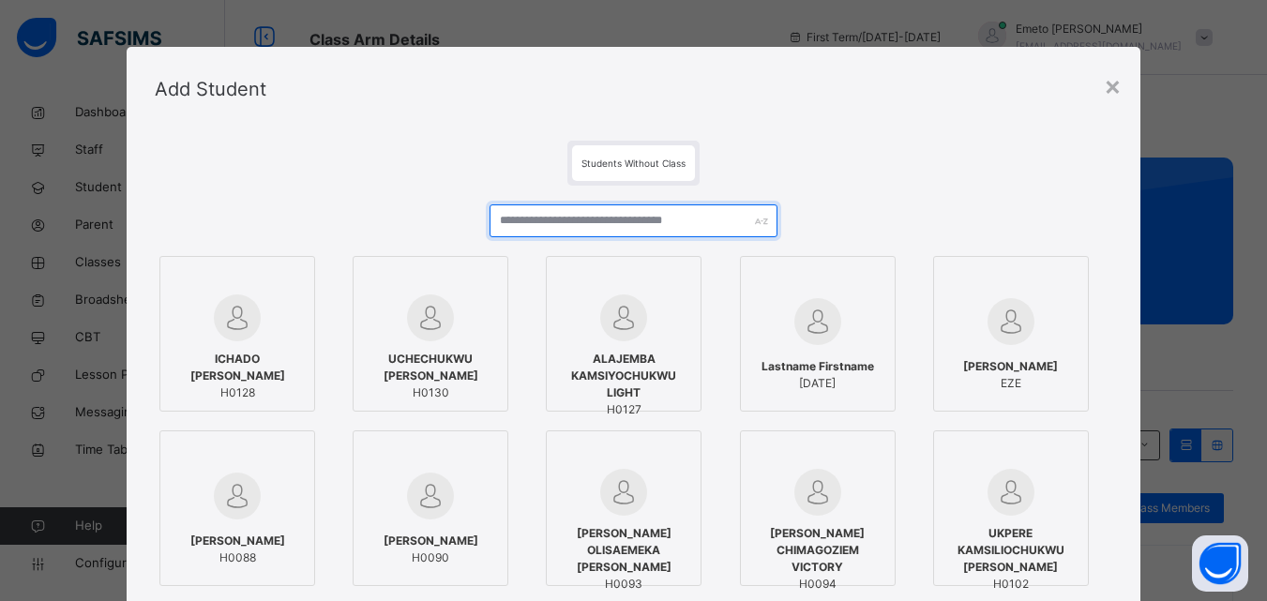
click at [603, 218] on input "text" at bounding box center [632, 220] width 287 height 33
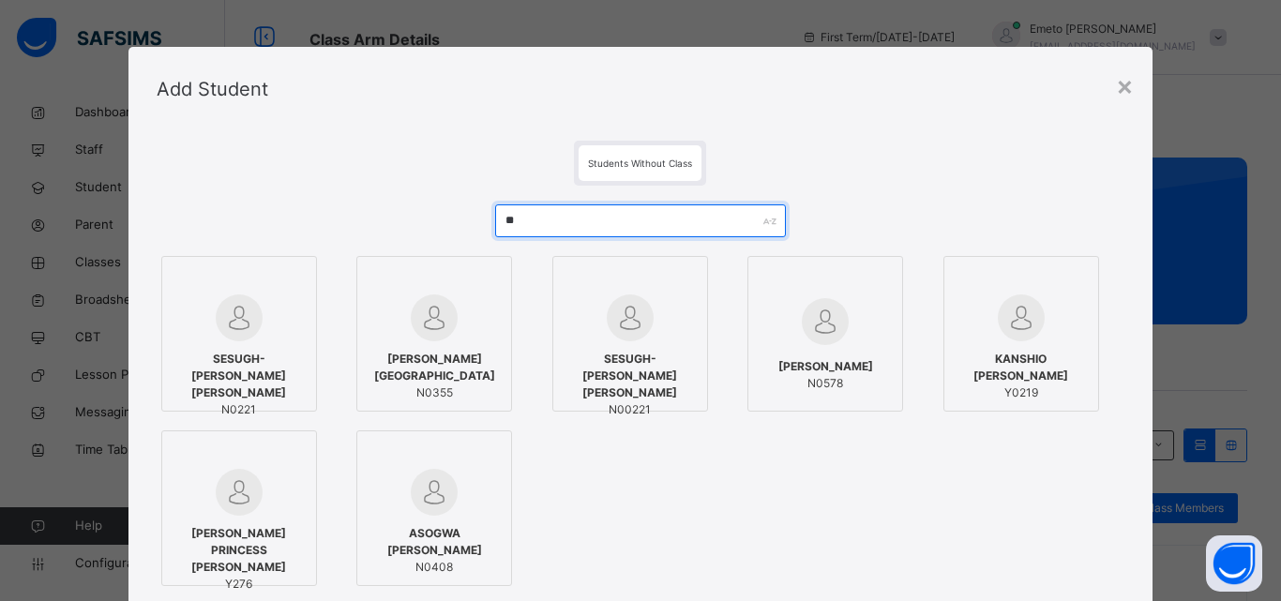
type input "*"
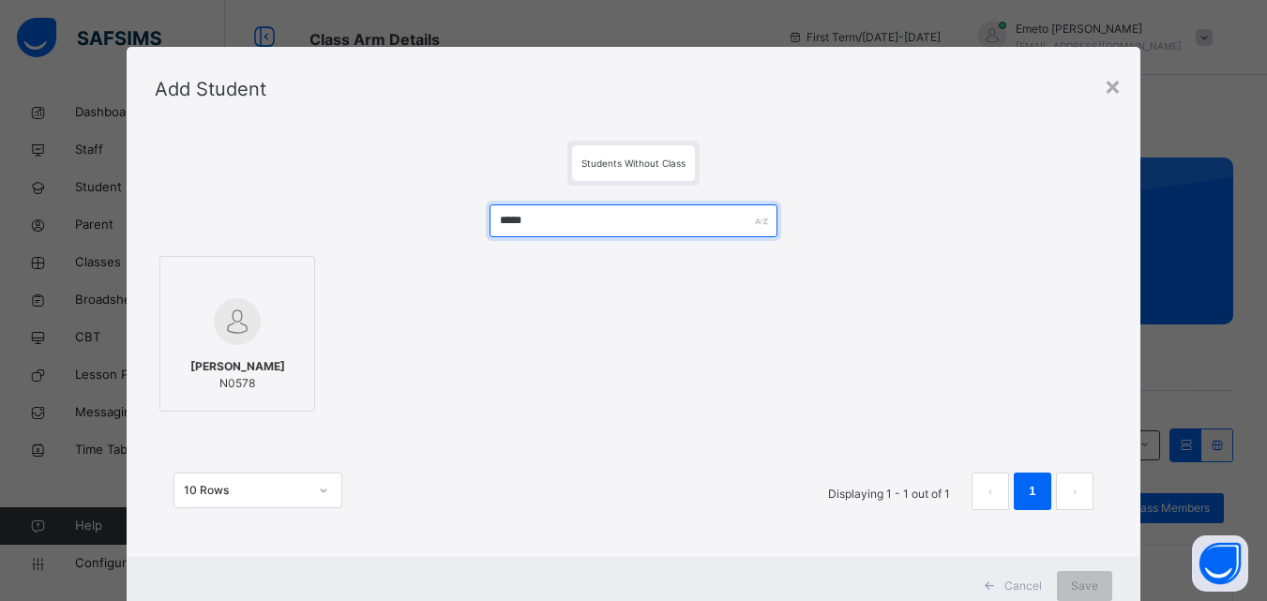
type input "*****"
click at [279, 281] on div at bounding box center [237, 280] width 135 height 28
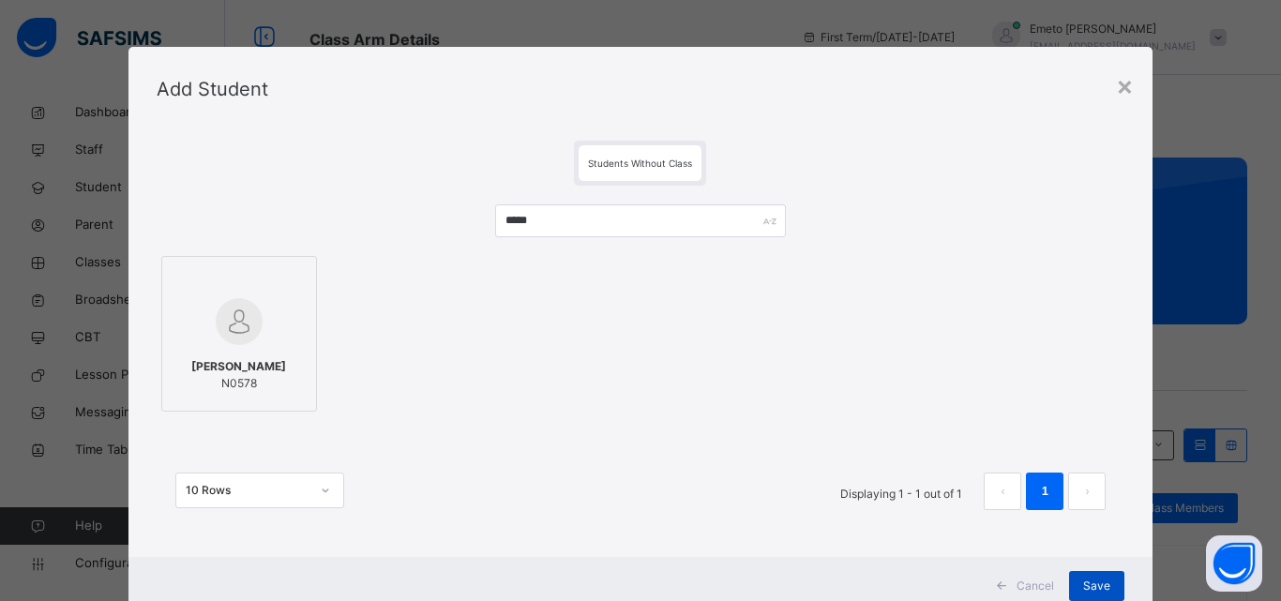
click at [1093, 582] on span "Save" at bounding box center [1096, 586] width 27 height 17
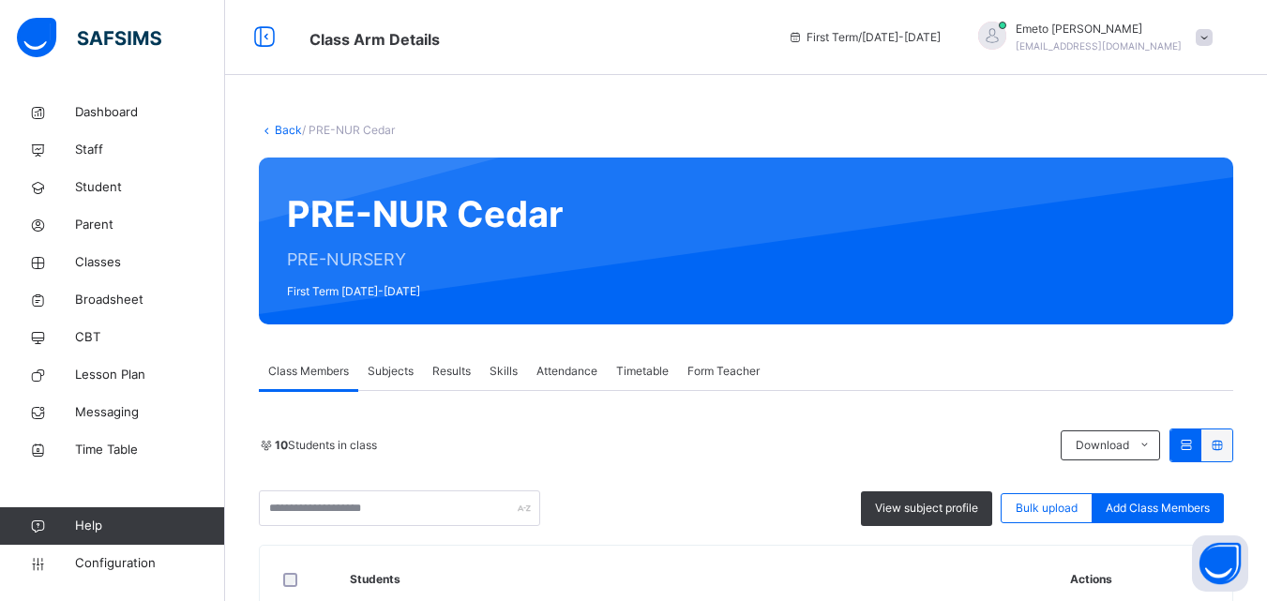
click at [279, 128] on link "Back" at bounding box center [288, 130] width 27 height 14
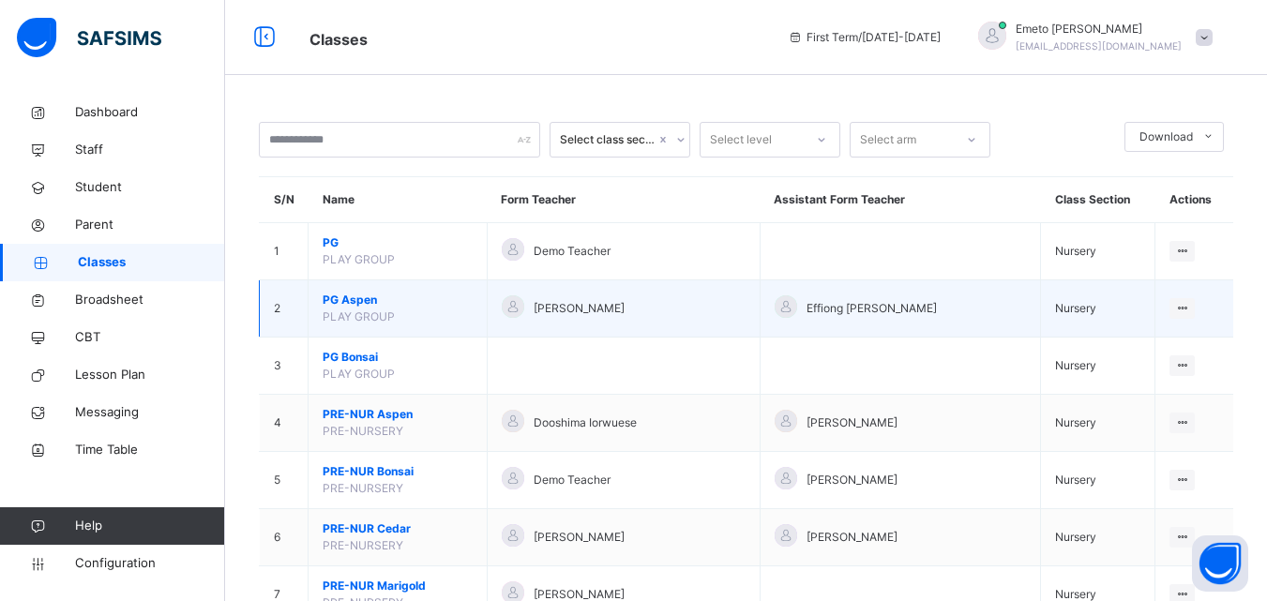
scroll to position [281, 0]
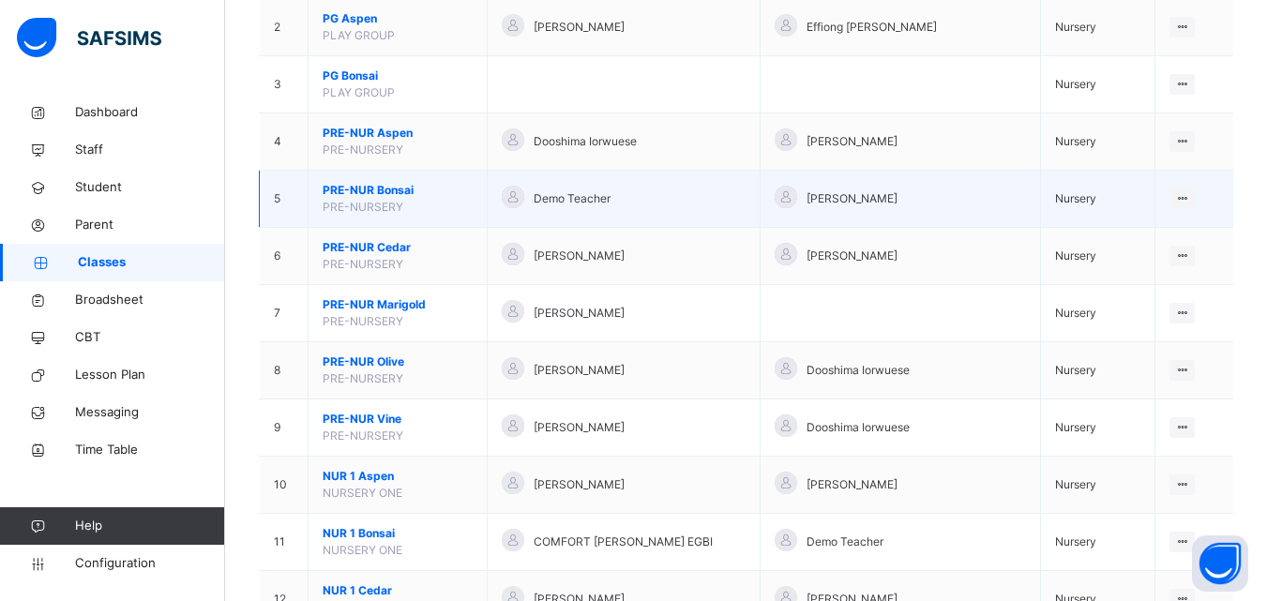
click at [368, 190] on span "PRE-NUR Bonsai" at bounding box center [398, 190] width 150 height 17
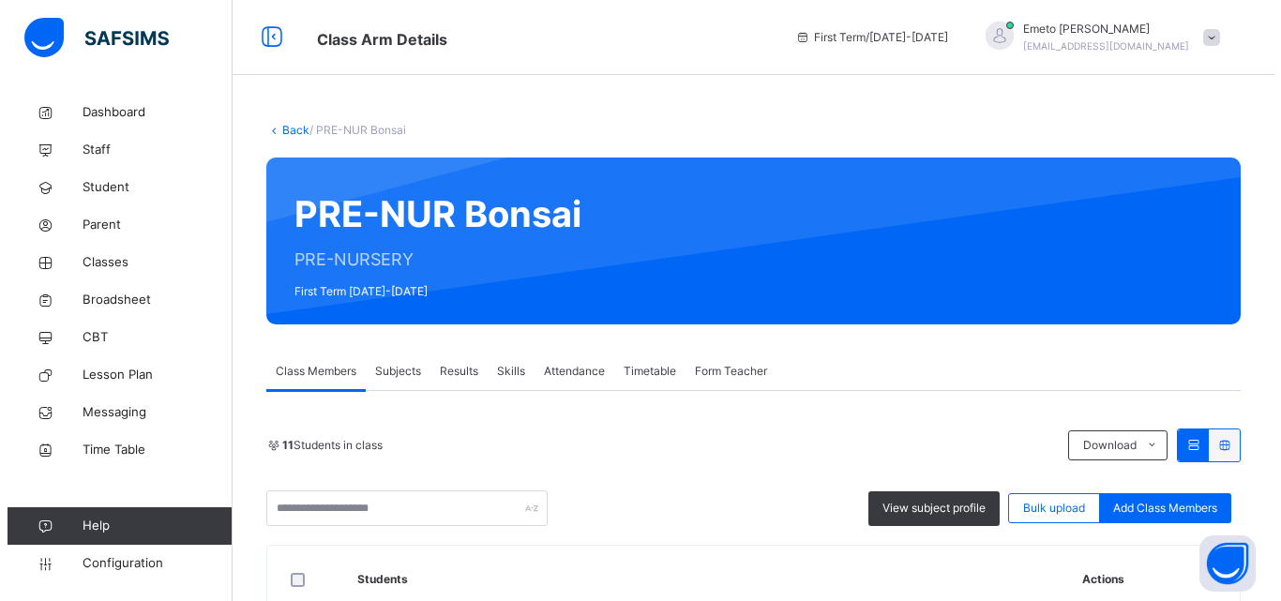
scroll to position [94, 0]
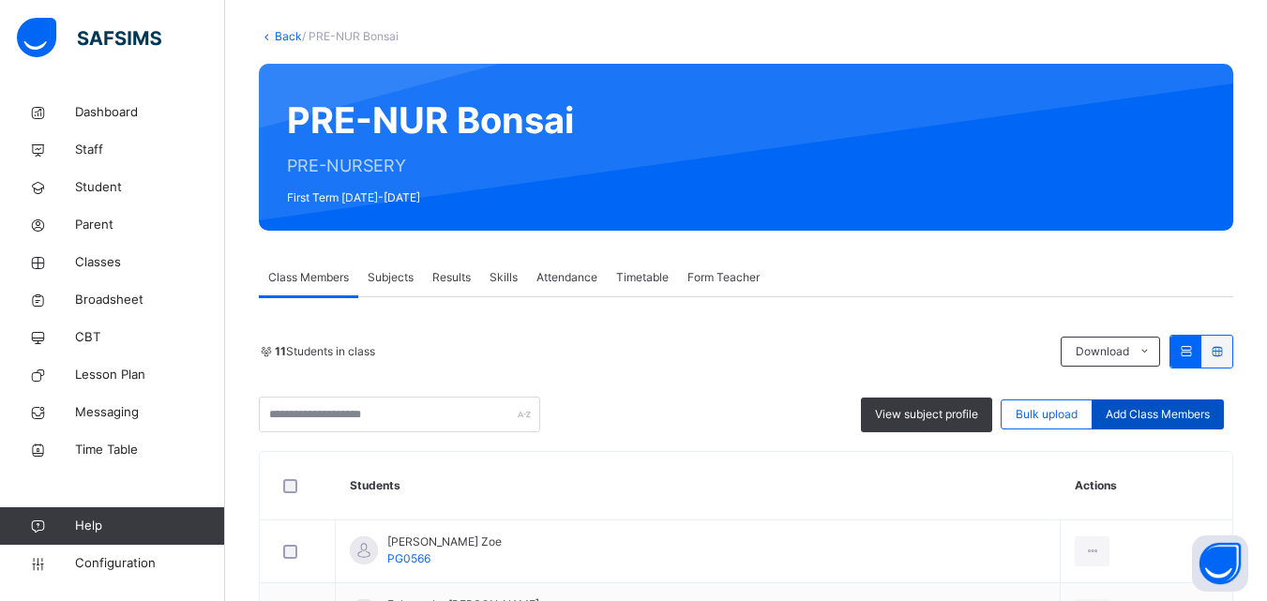
click at [1132, 415] on span "Add Class Members" at bounding box center [1157, 414] width 104 height 17
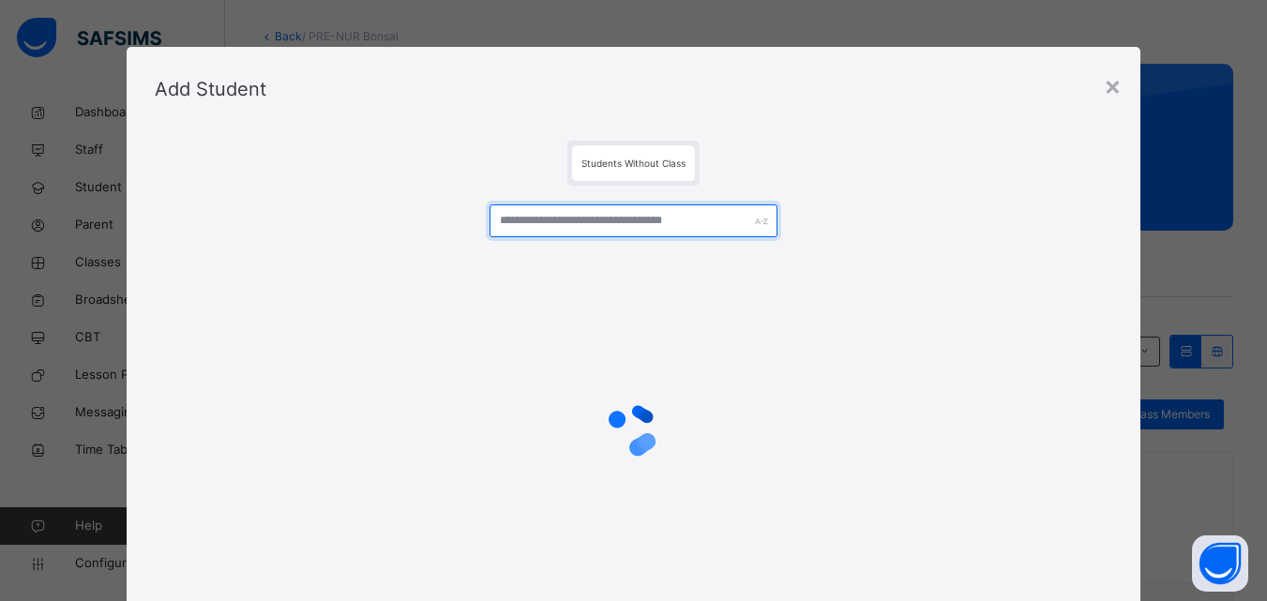
click at [509, 223] on input "text" at bounding box center [632, 220] width 287 height 33
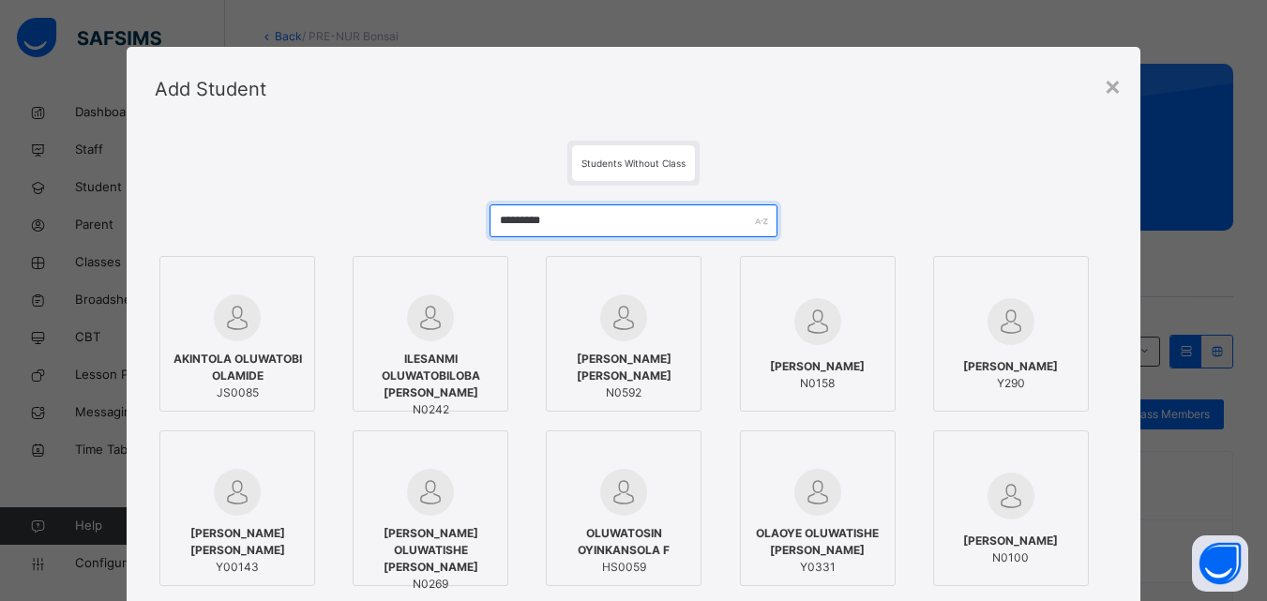
type input "*********"
click at [652, 379] on span "ABIMBOLA OLUWATOBI TOBIAS" at bounding box center [623, 368] width 135 height 34
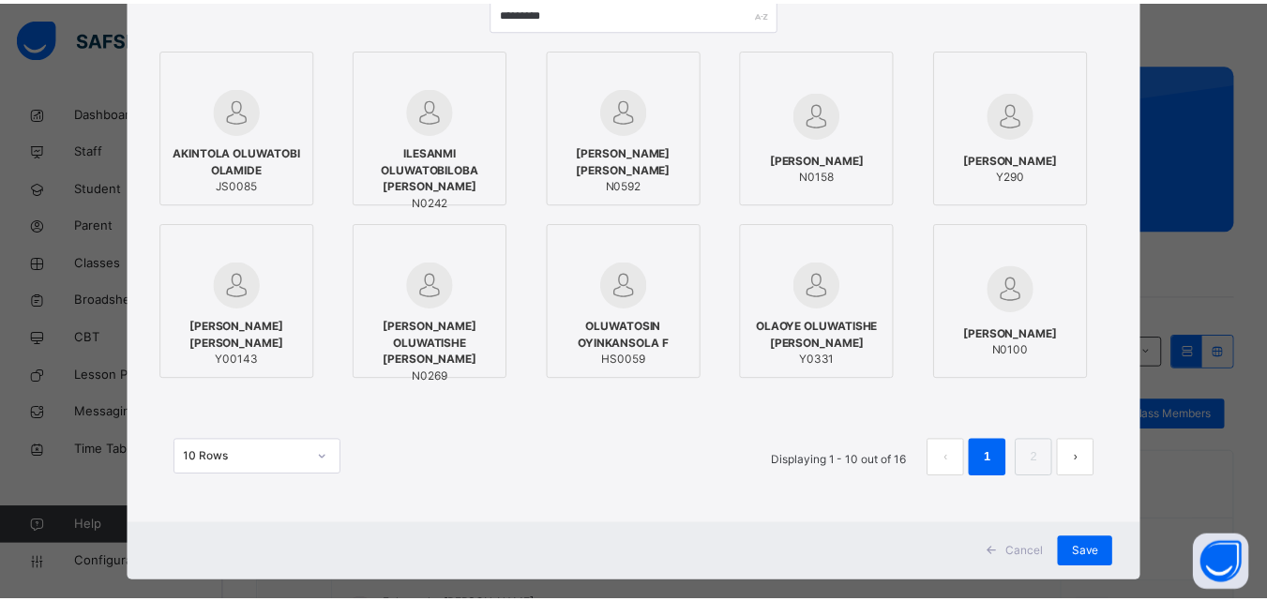
scroll to position [235, 0]
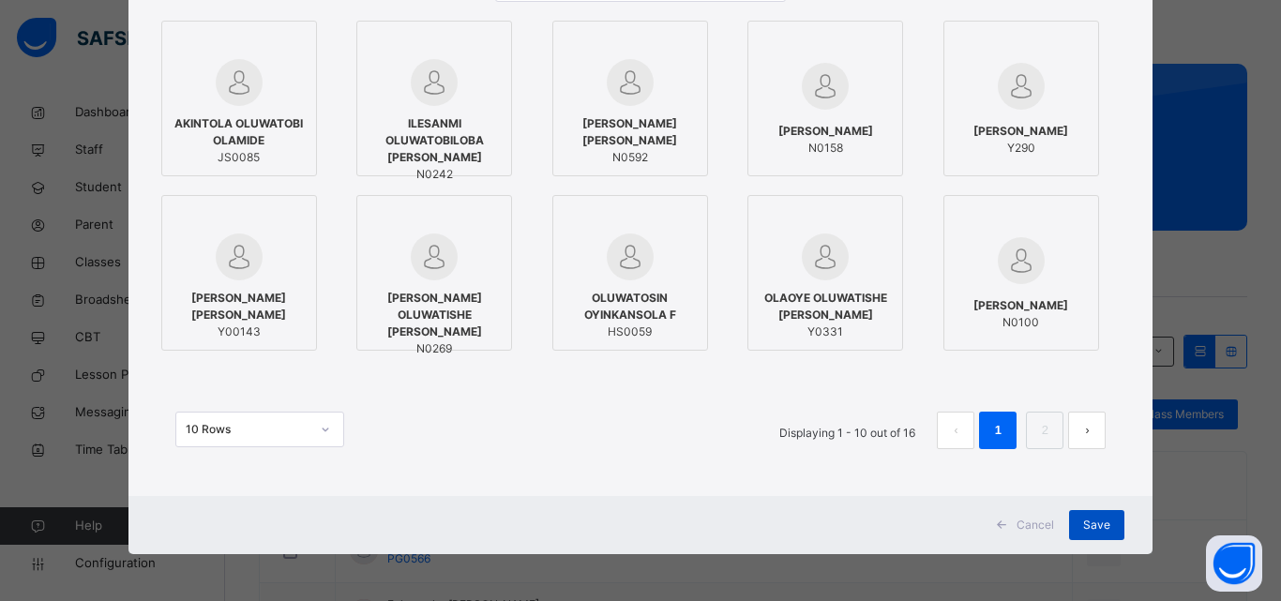
click at [1092, 520] on span "Save" at bounding box center [1096, 525] width 27 height 17
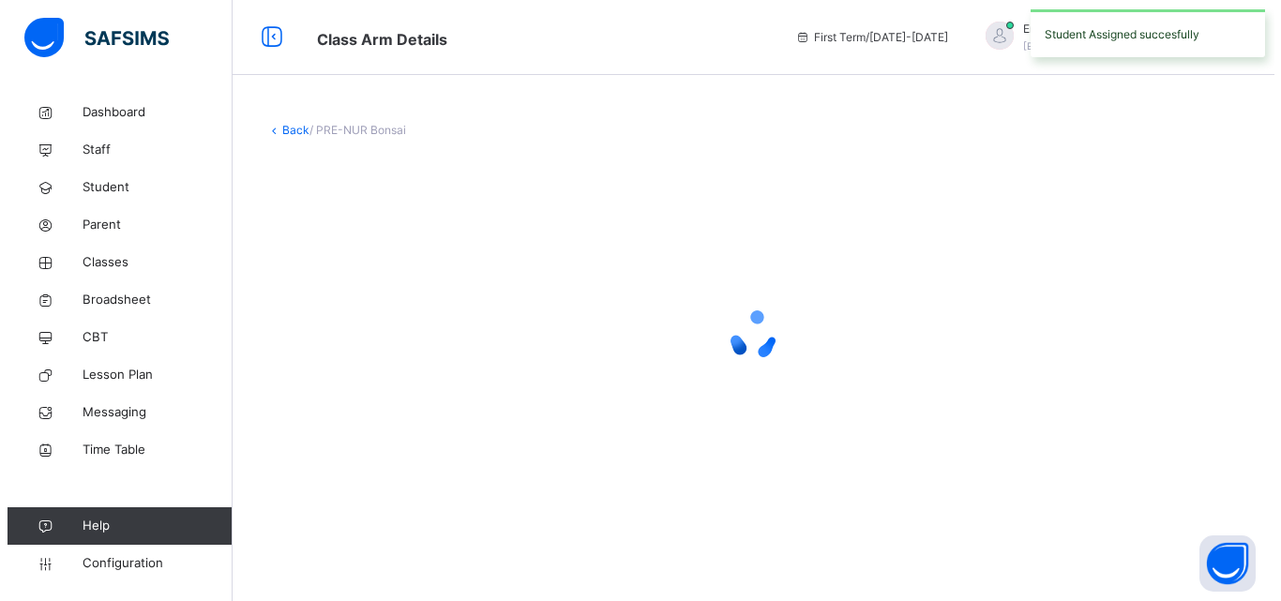
scroll to position [0, 0]
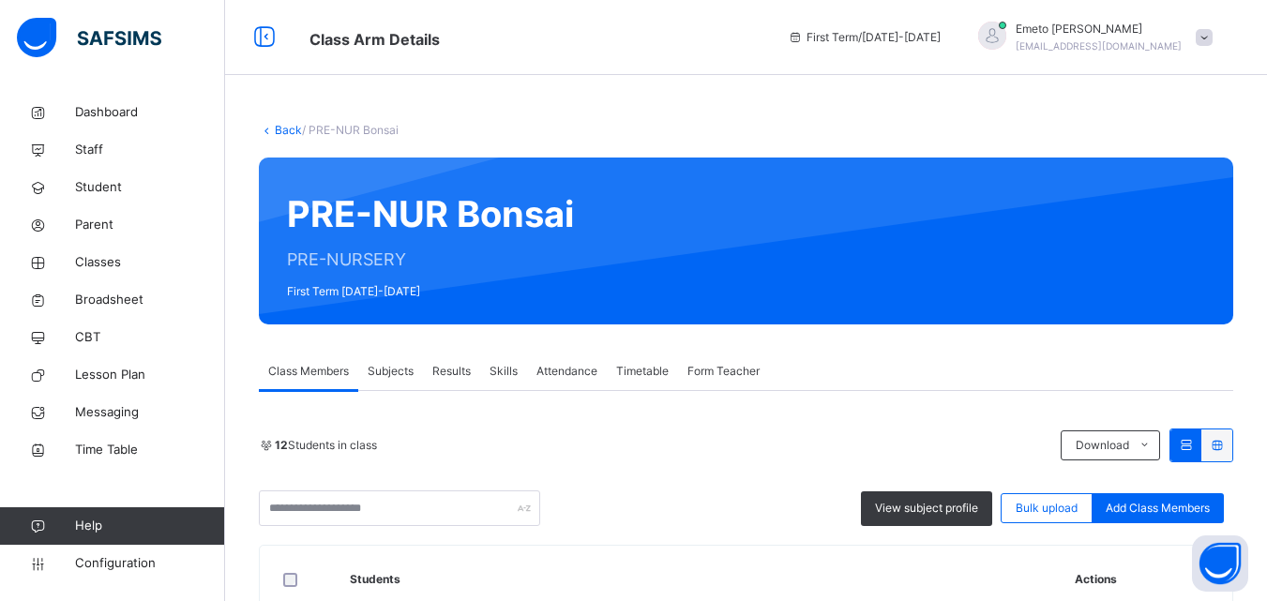
click at [1132, 509] on span "Add Class Members" at bounding box center [1157, 508] width 104 height 17
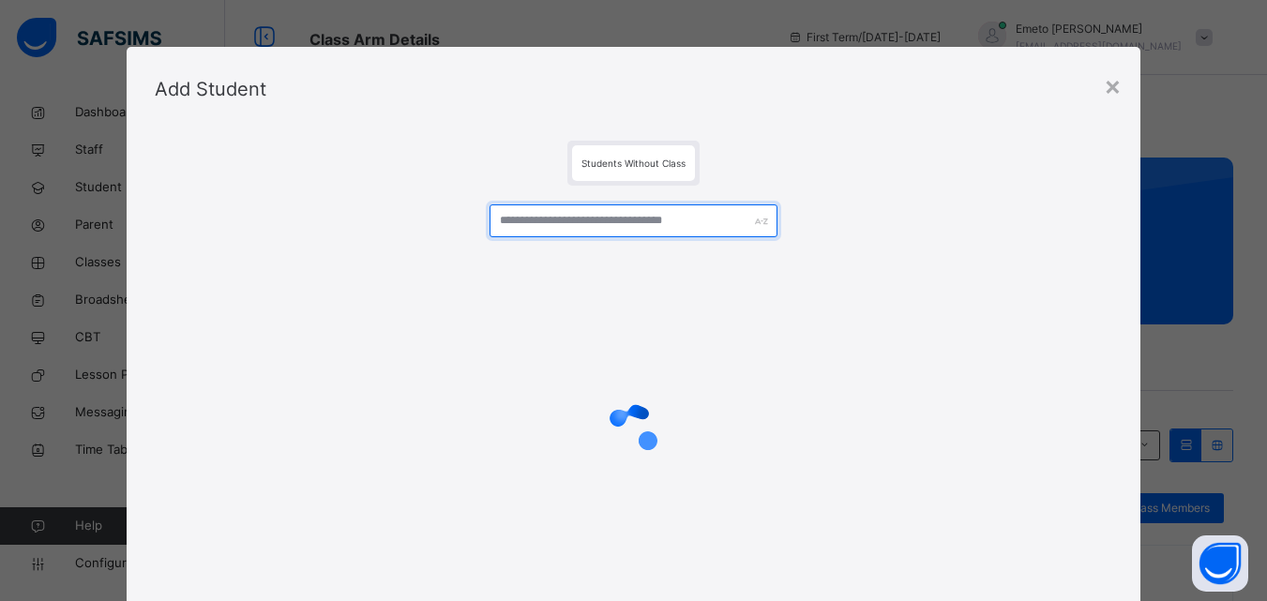
click at [548, 223] on input "text" at bounding box center [632, 220] width 287 height 33
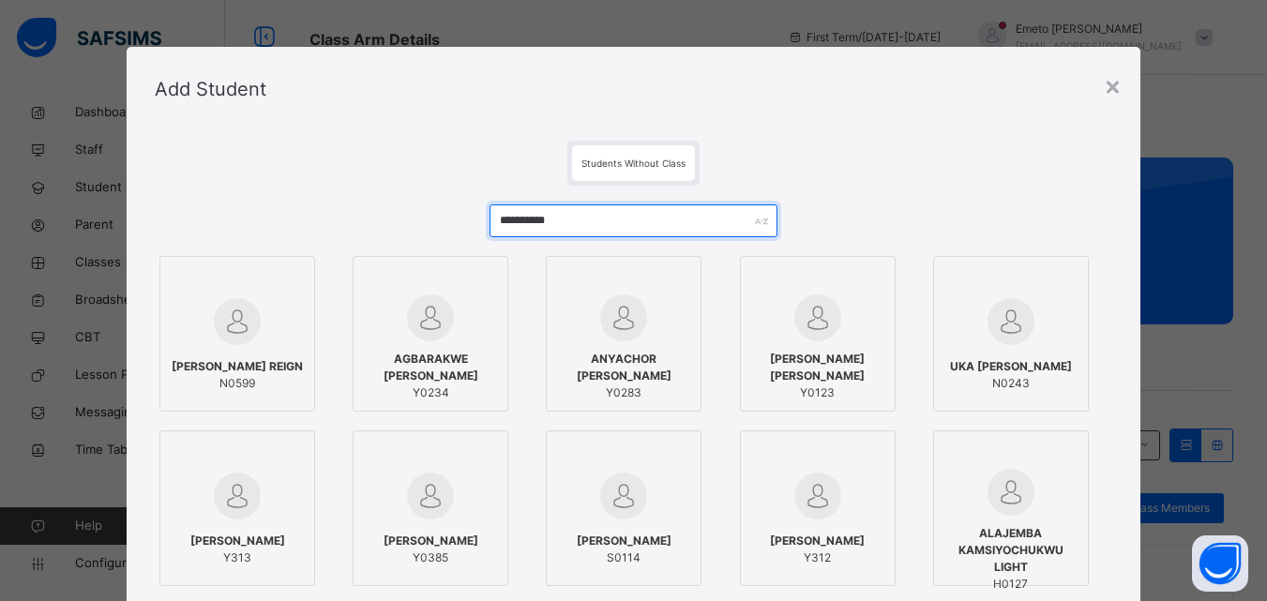
type input "**********"
click at [255, 367] on span "IBEABUCHI NETOCHUKWU REIGN" at bounding box center [237, 366] width 131 height 17
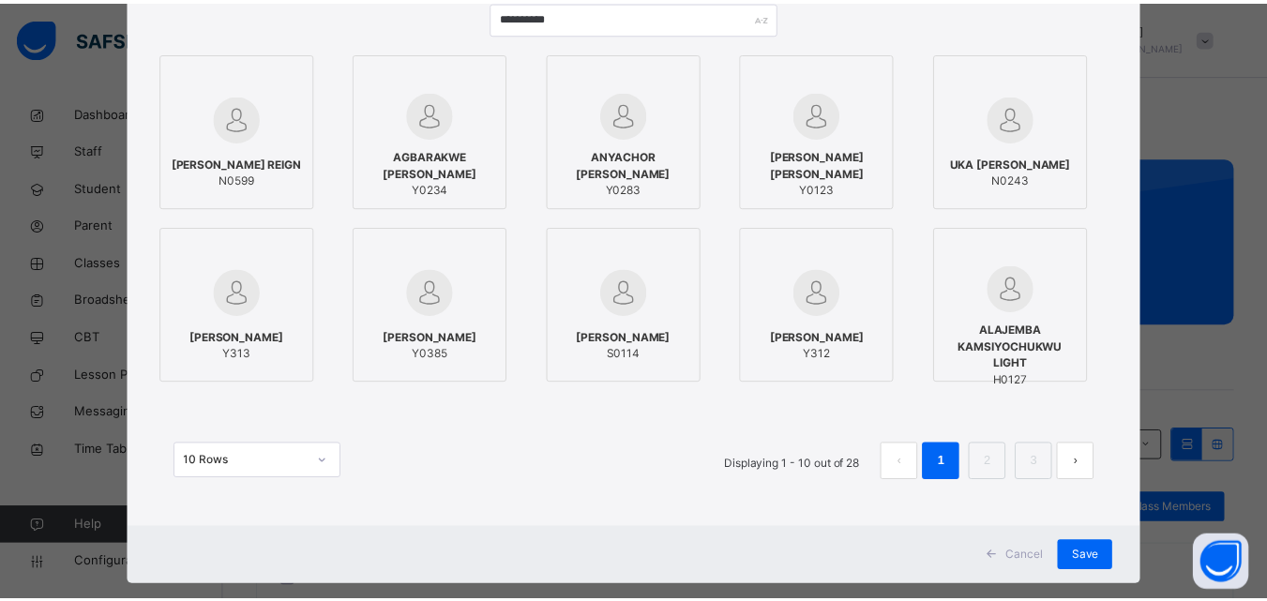
scroll to position [235, 0]
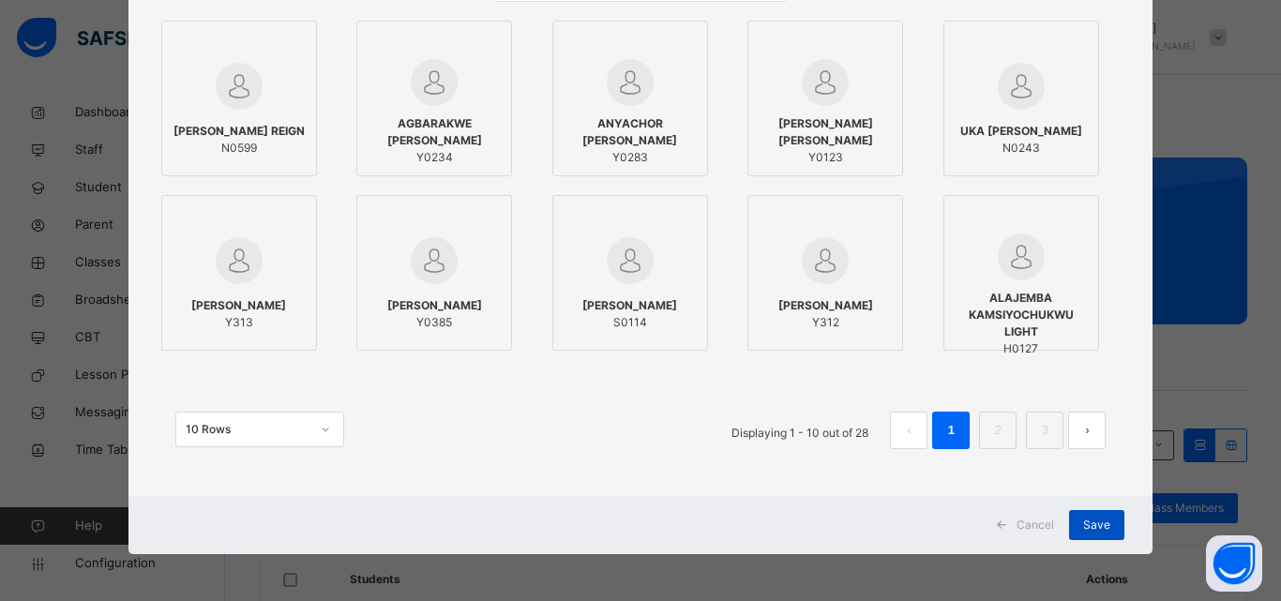
click at [1097, 521] on span "Save" at bounding box center [1096, 525] width 27 height 17
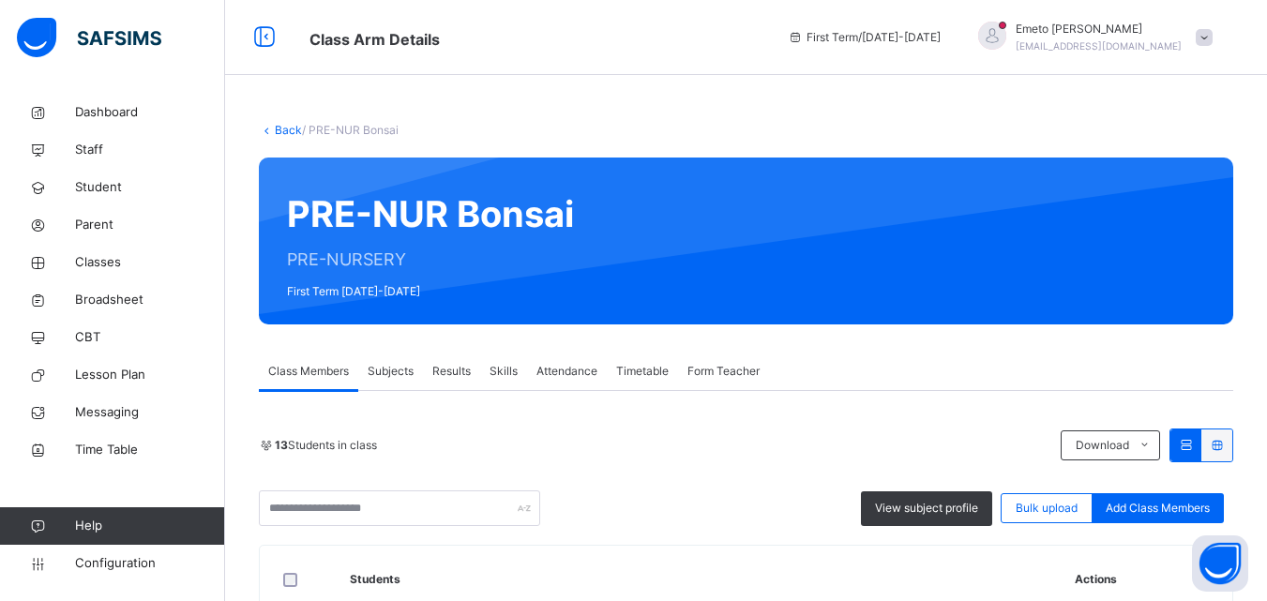
click at [283, 125] on link "Back" at bounding box center [288, 130] width 27 height 14
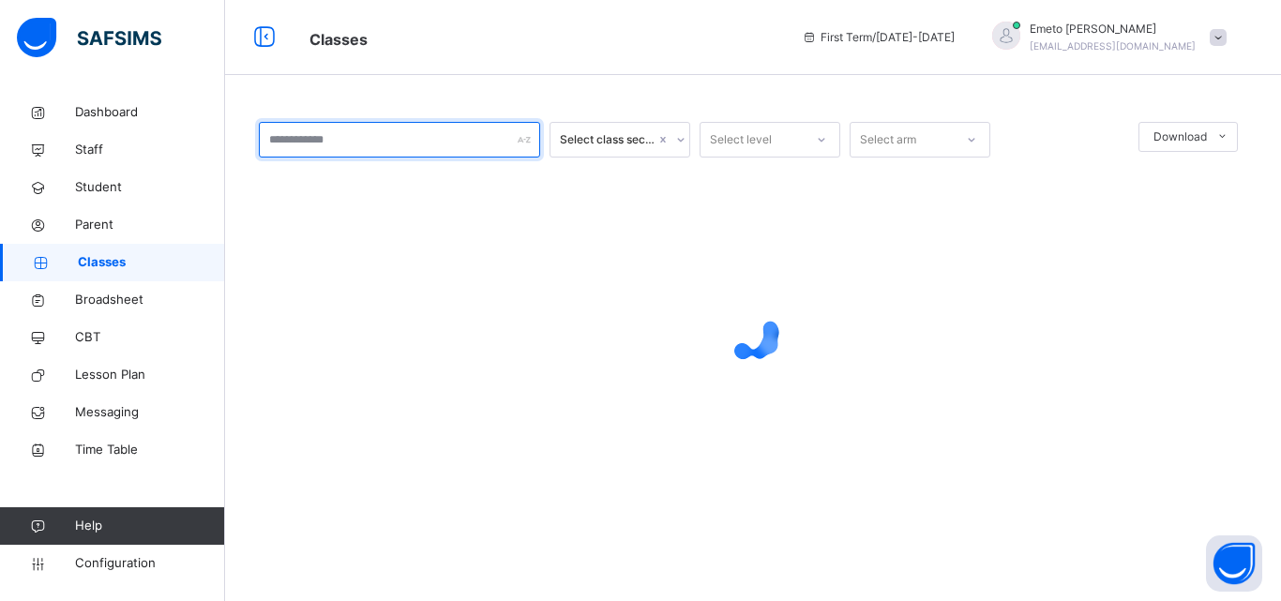
click at [290, 140] on input "text" at bounding box center [399, 140] width 281 height 36
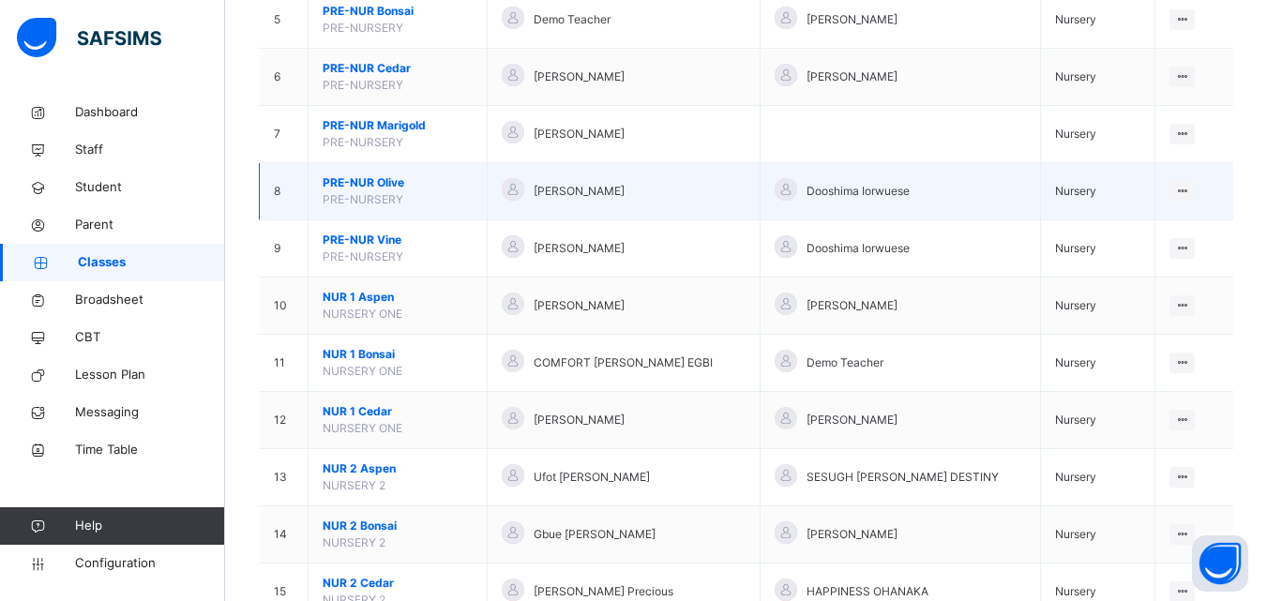
scroll to position [469, 0]
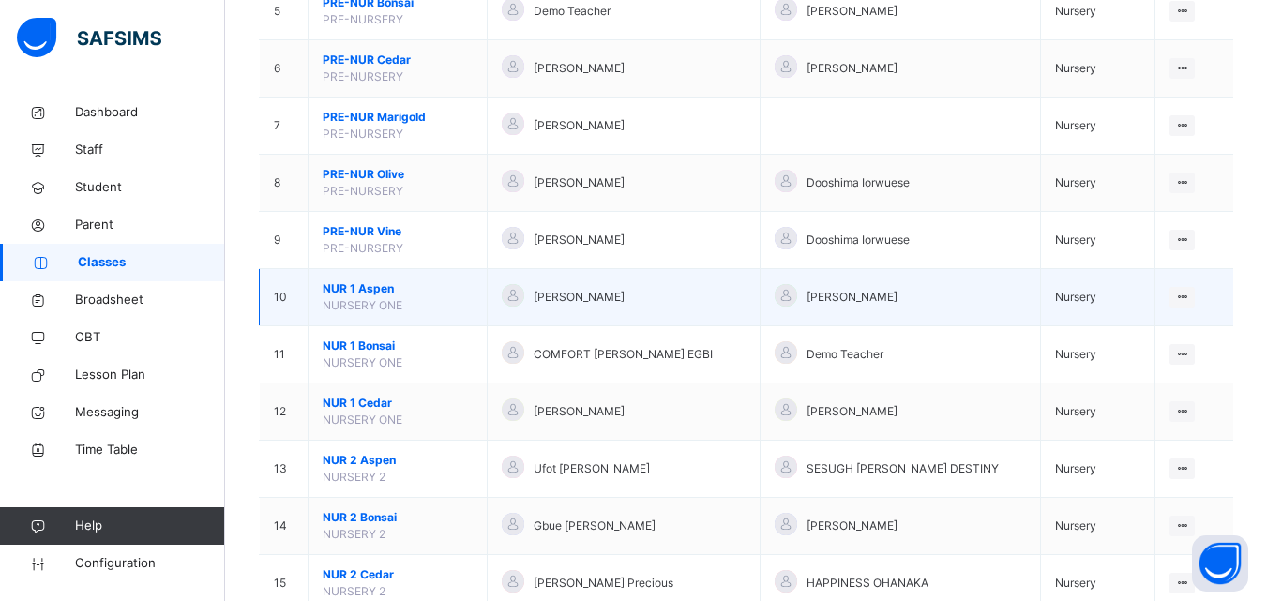
click at [376, 286] on span "NUR 1 Aspen" at bounding box center [398, 288] width 150 height 17
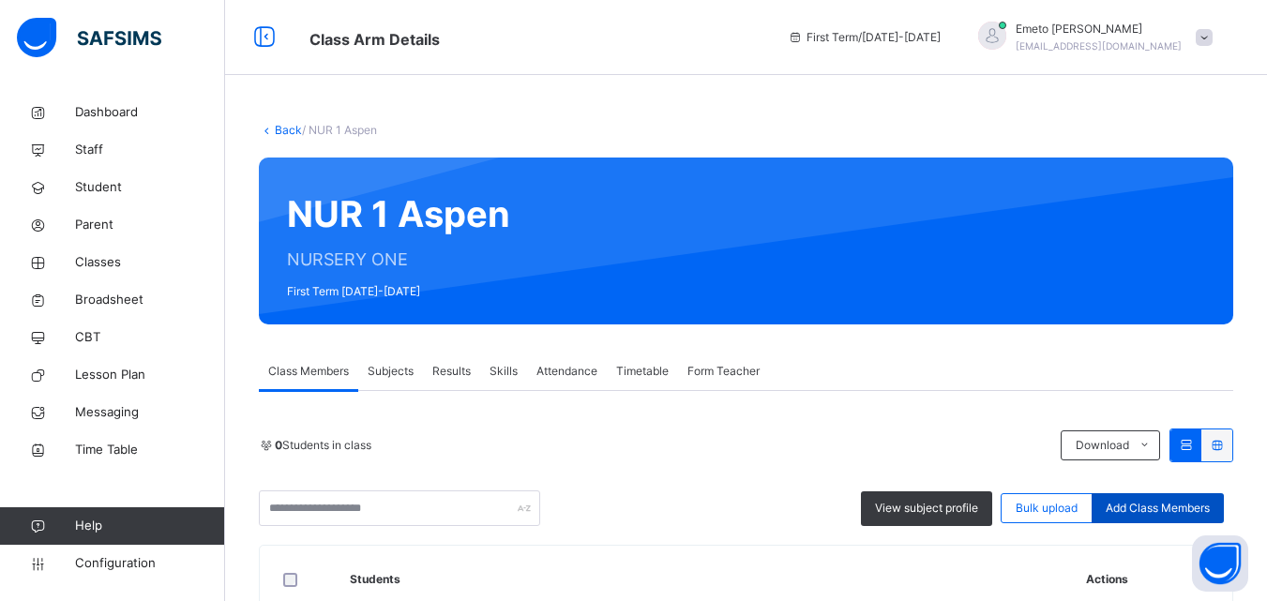
click at [1175, 508] on span "Add Class Members" at bounding box center [1157, 508] width 104 height 17
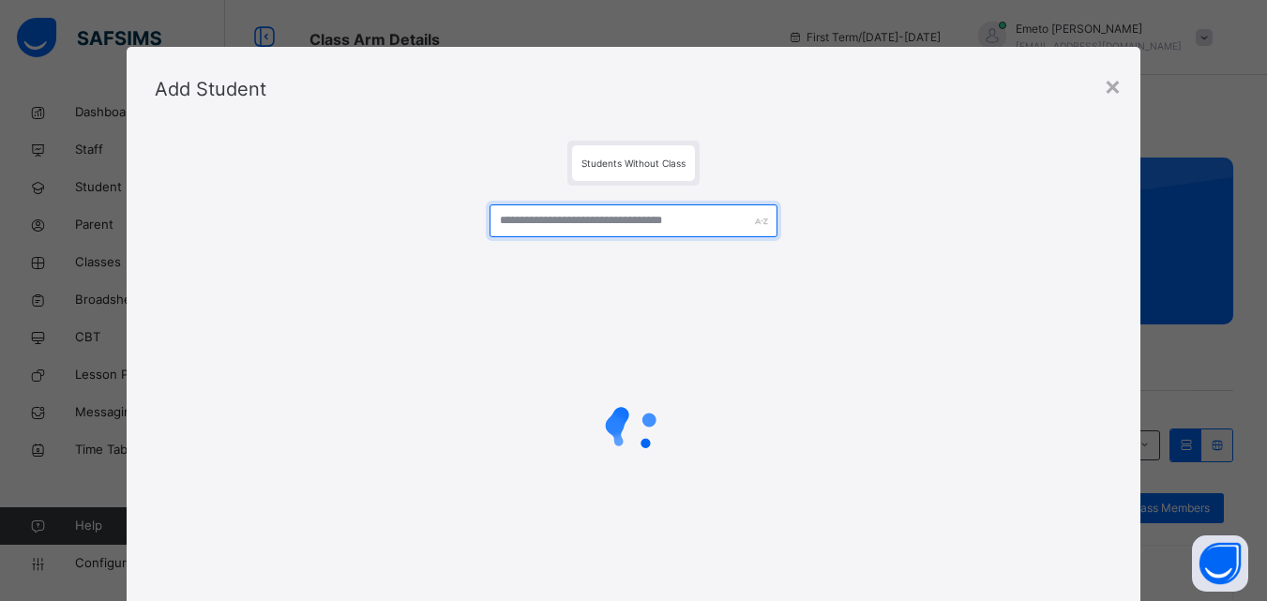
click at [523, 219] on input "text" at bounding box center [632, 220] width 287 height 33
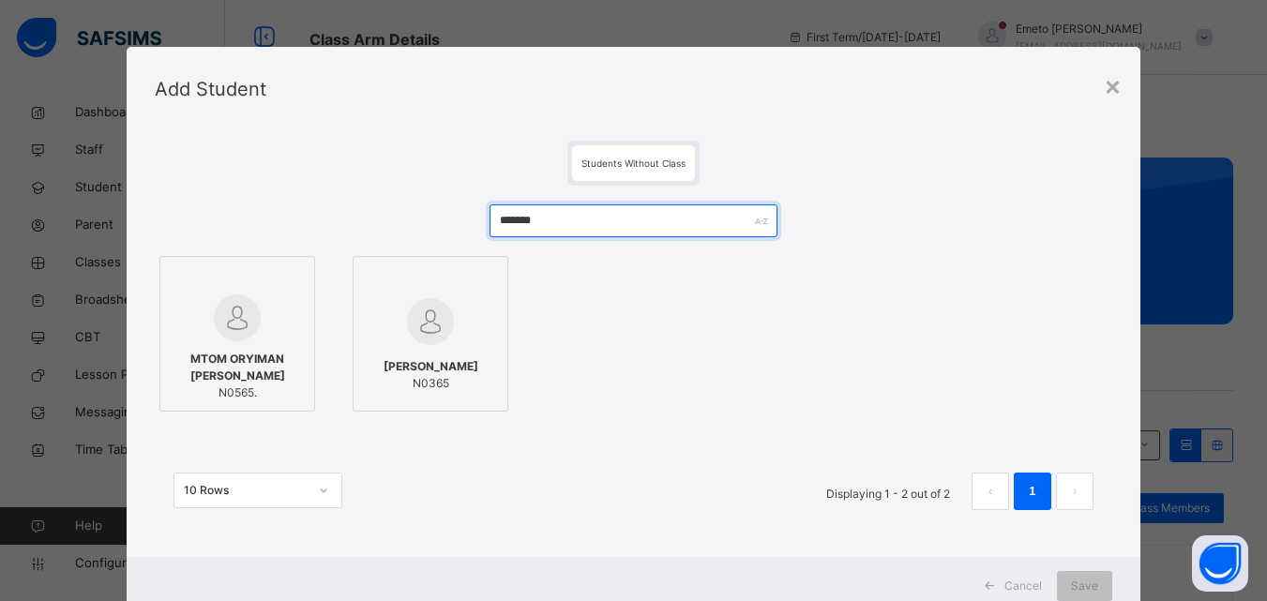
type input "*******"
click at [232, 365] on span "MTOM ORYIMAN [PERSON_NAME]" at bounding box center [237, 368] width 135 height 34
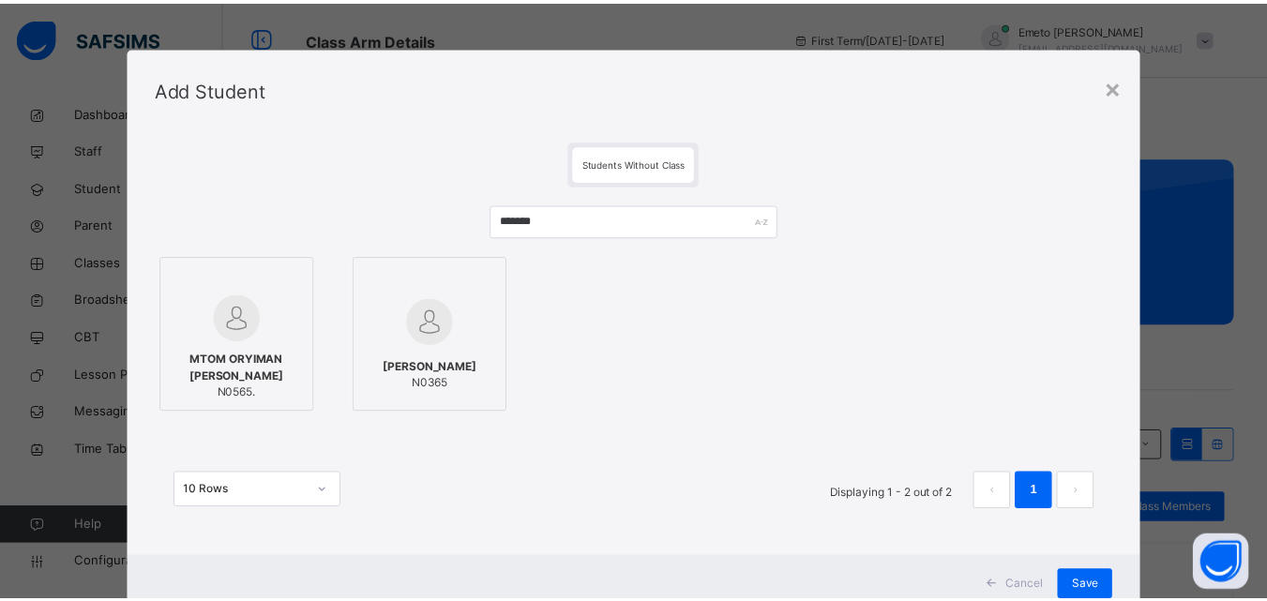
scroll to position [61, 0]
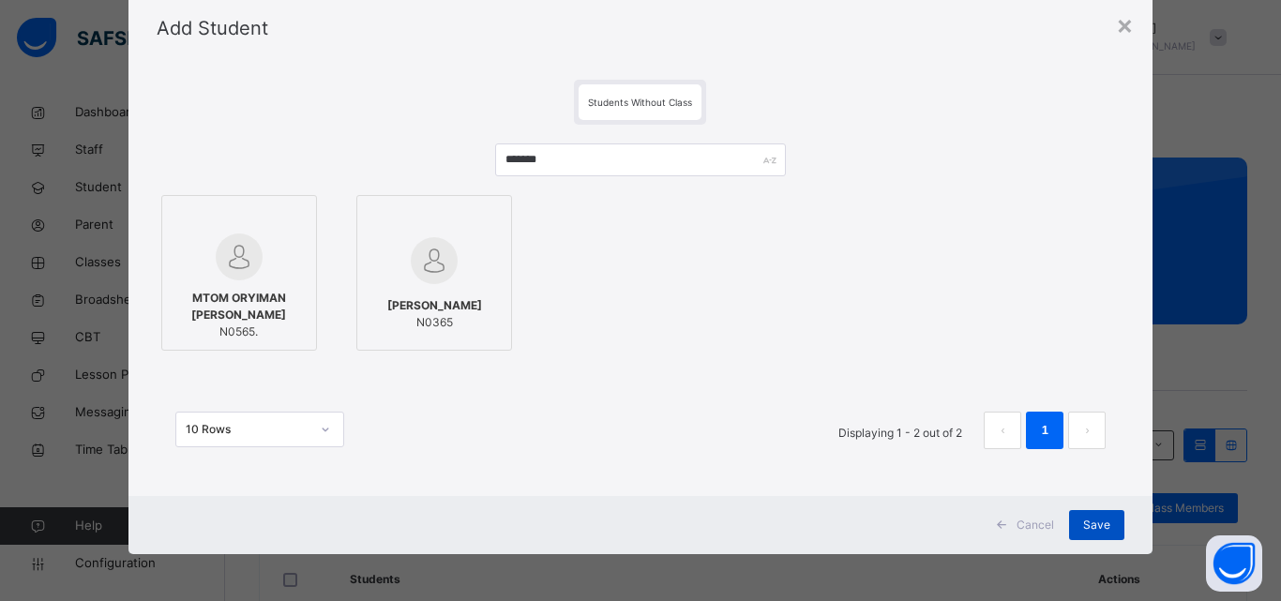
click at [1094, 523] on span "Save" at bounding box center [1096, 525] width 27 height 17
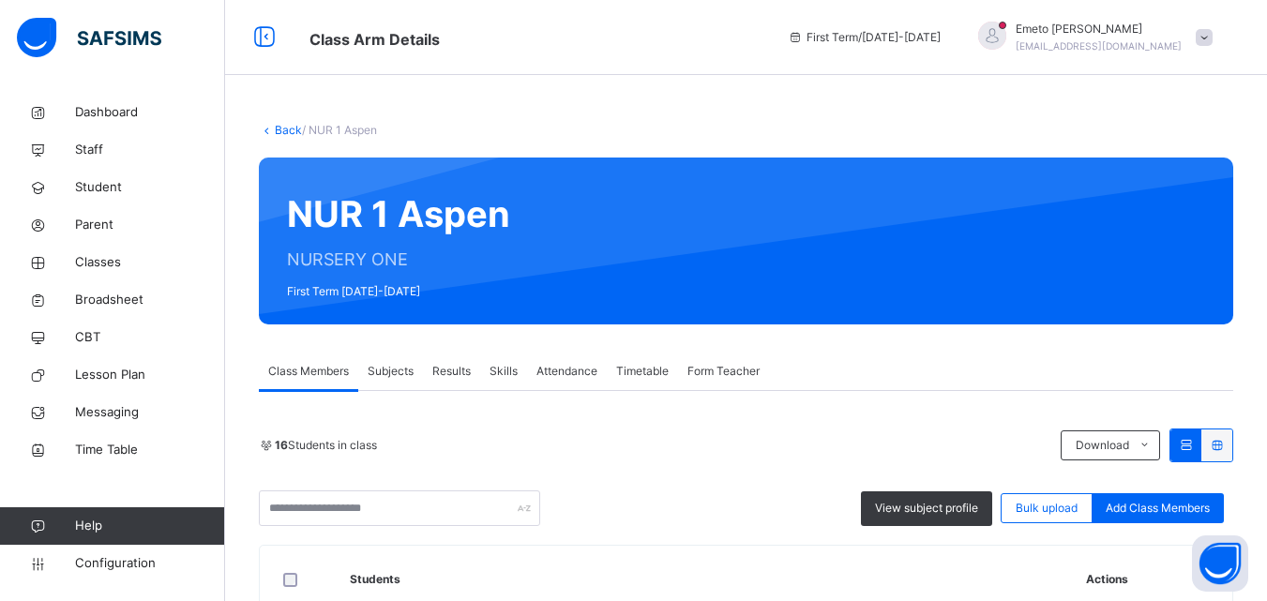
click at [291, 129] on link "Back" at bounding box center [288, 130] width 27 height 14
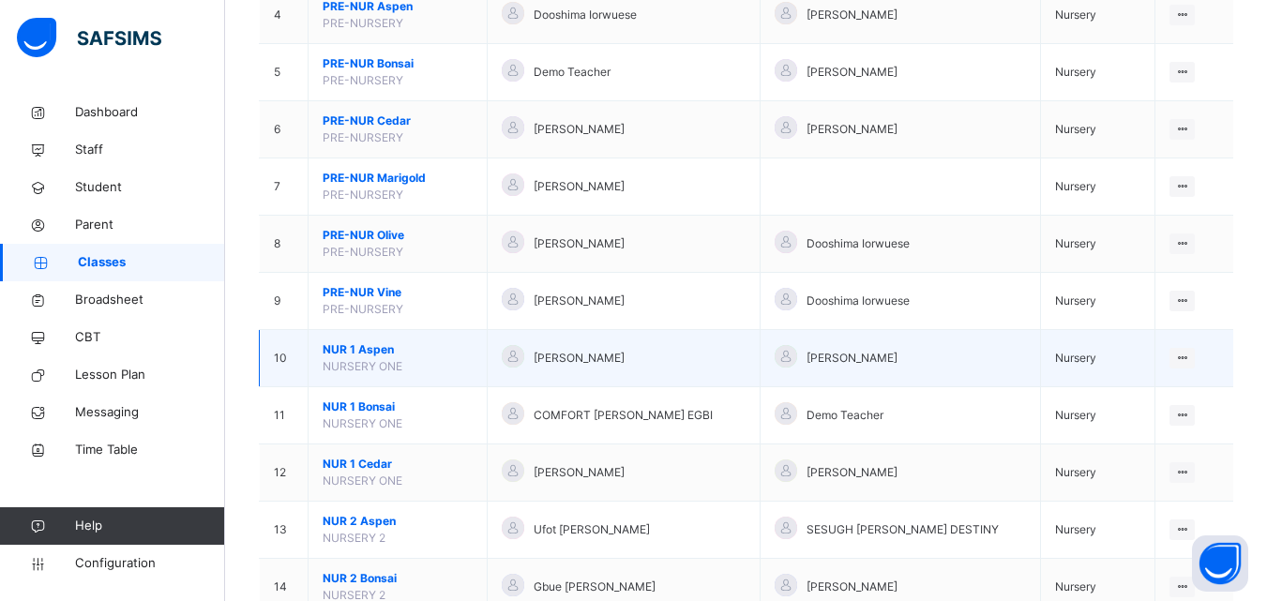
scroll to position [188, 0]
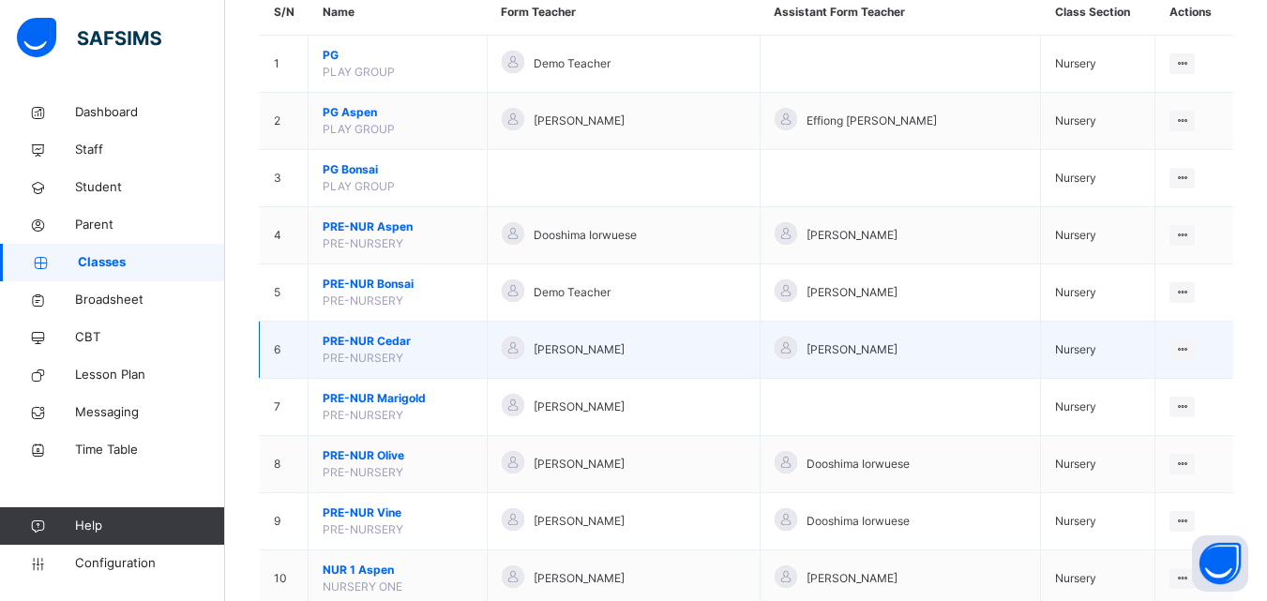
click at [348, 337] on span "PRE-NUR Cedar" at bounding box center [398, 341] width 150 height 17
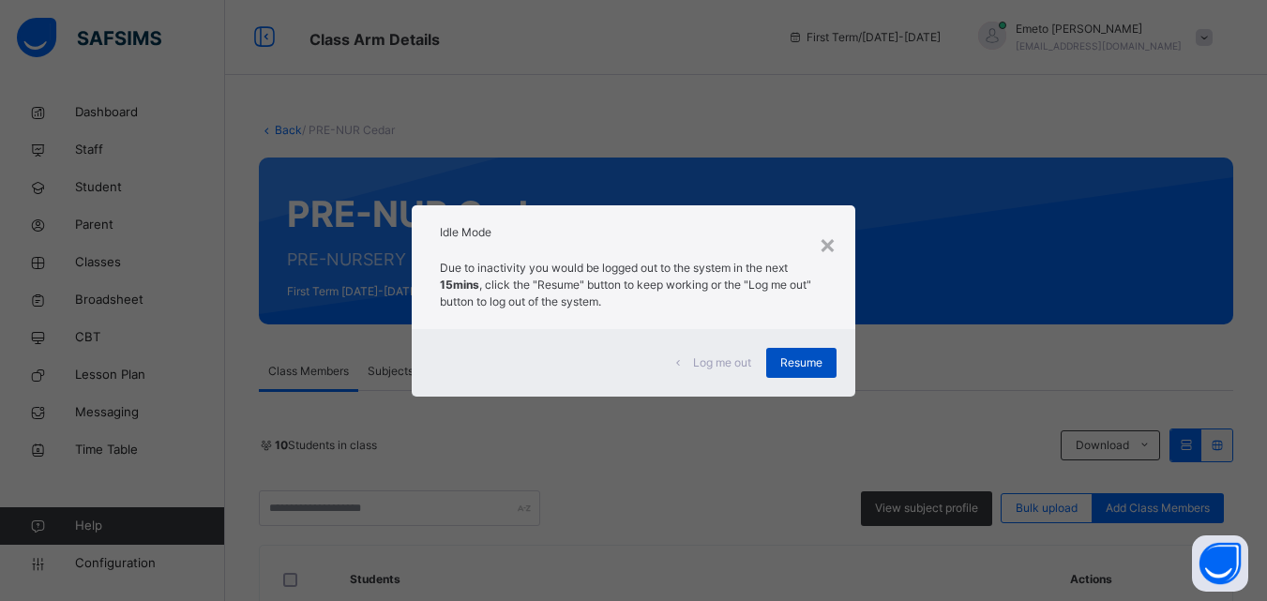
click at [802, 368] on span "Resume" at bounding box center [801, 362] width 42 height 17
click at [803, 367] on span "Resume" at bounding box center [801, 362] width 42 height 17
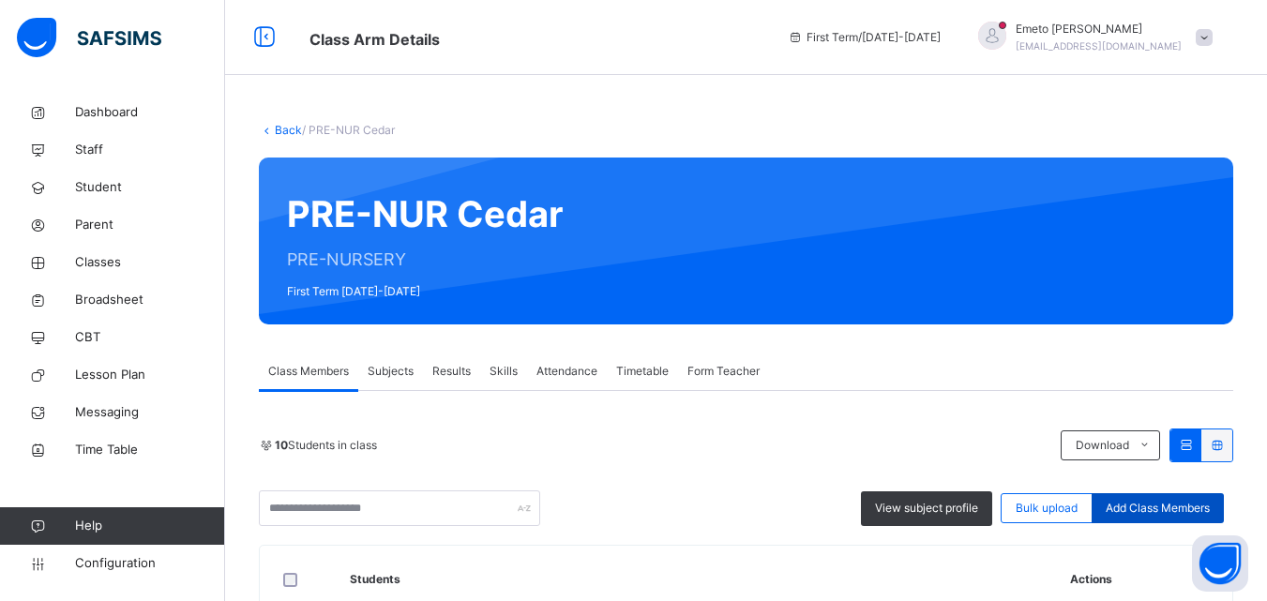
click at [1152, 505] on span "Add Class Members" at bounding box center [1157, 508] width 104 height 17
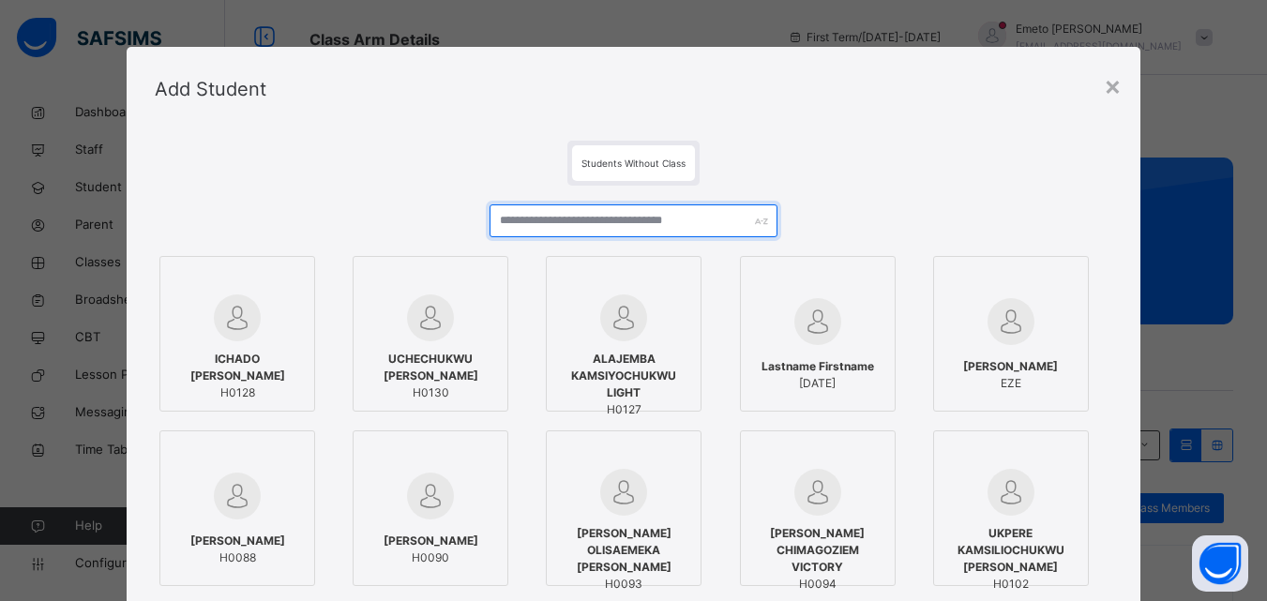
click at [540, 215] on input "text" at bounding box center [632, 220] width 287 height 33
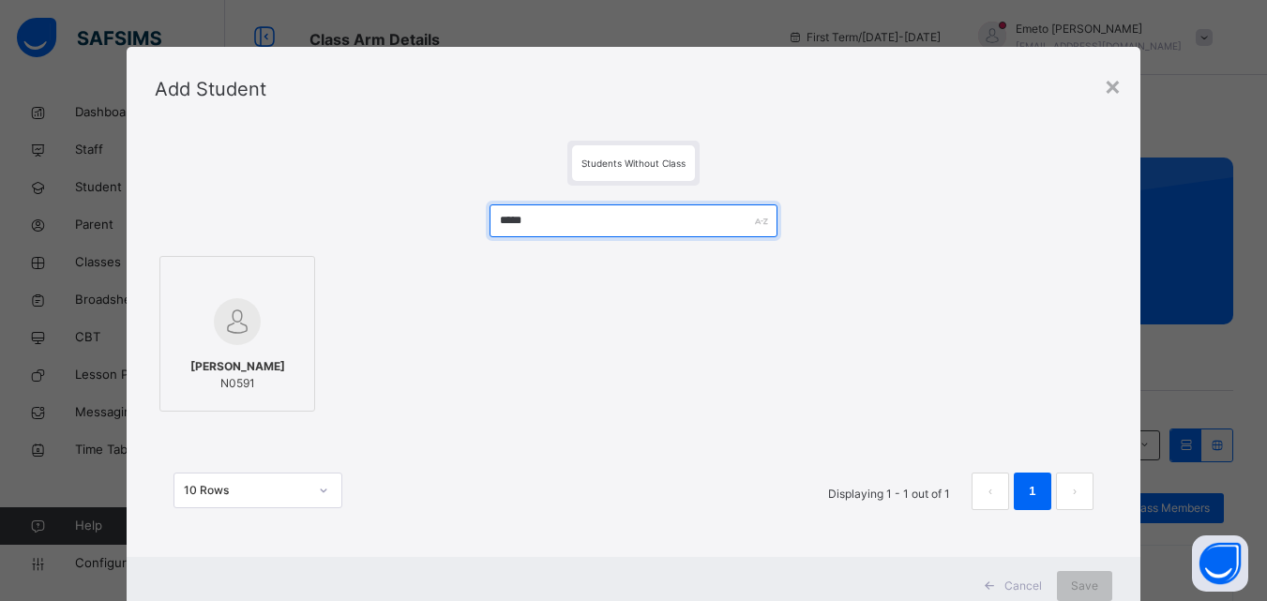
type input "*****"
click at [190, 363] on span "[PERSON_NAME]" at bounding box center [237, 366] width 95 height 17
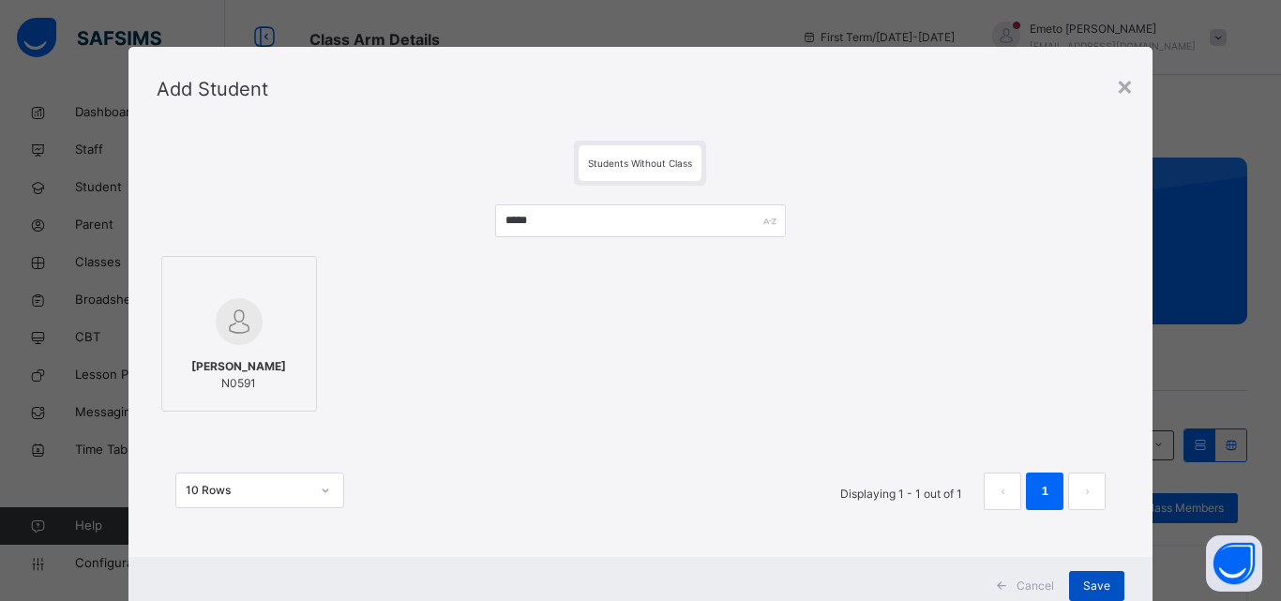
click at [1102, 581] on span "Save" at bounding box center [1096, 586] width 27 height 17
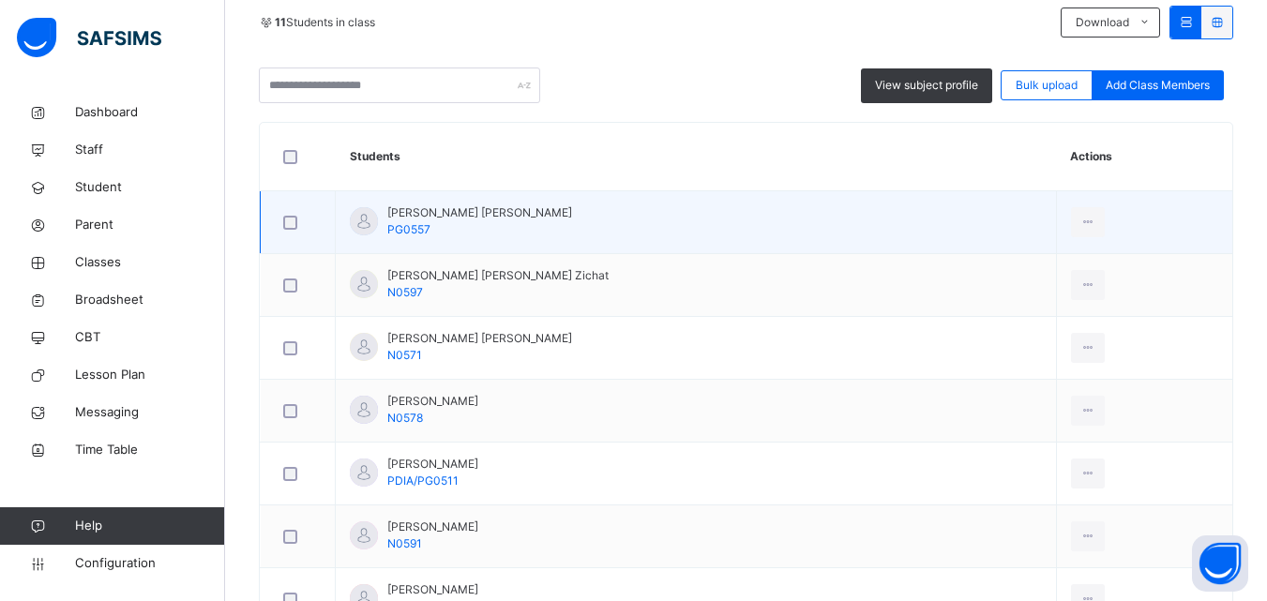
scroll to position [469, 0]
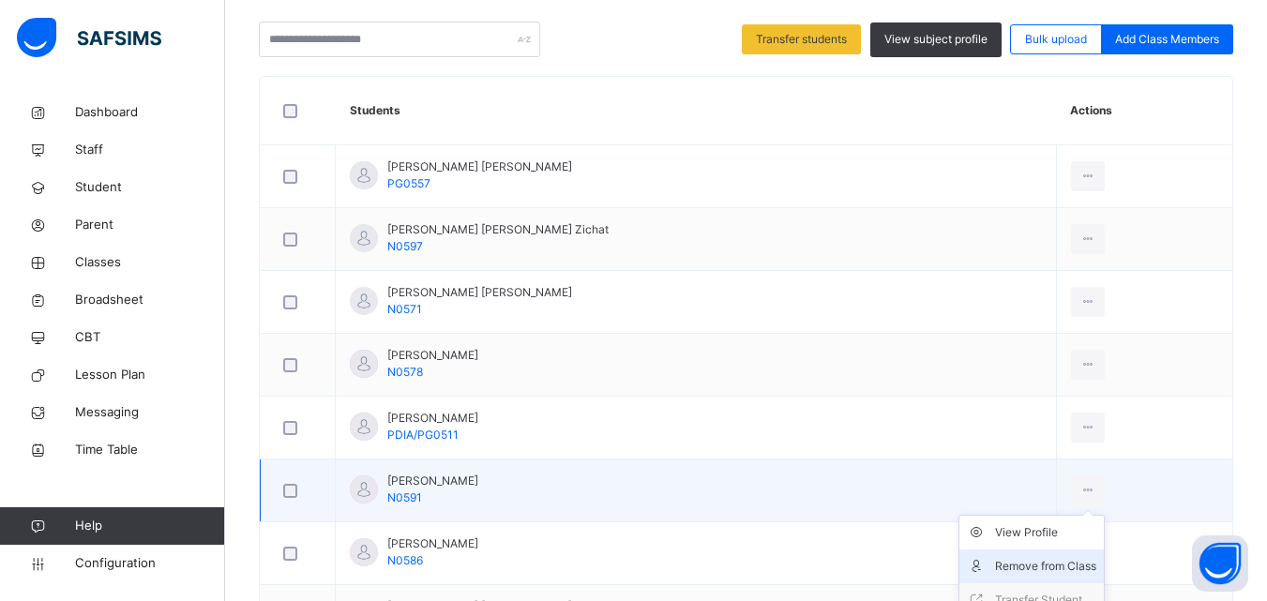
click at [1043, 565] on div "Remove from Class" at bounding box center [1045, 566] width 101 height 19
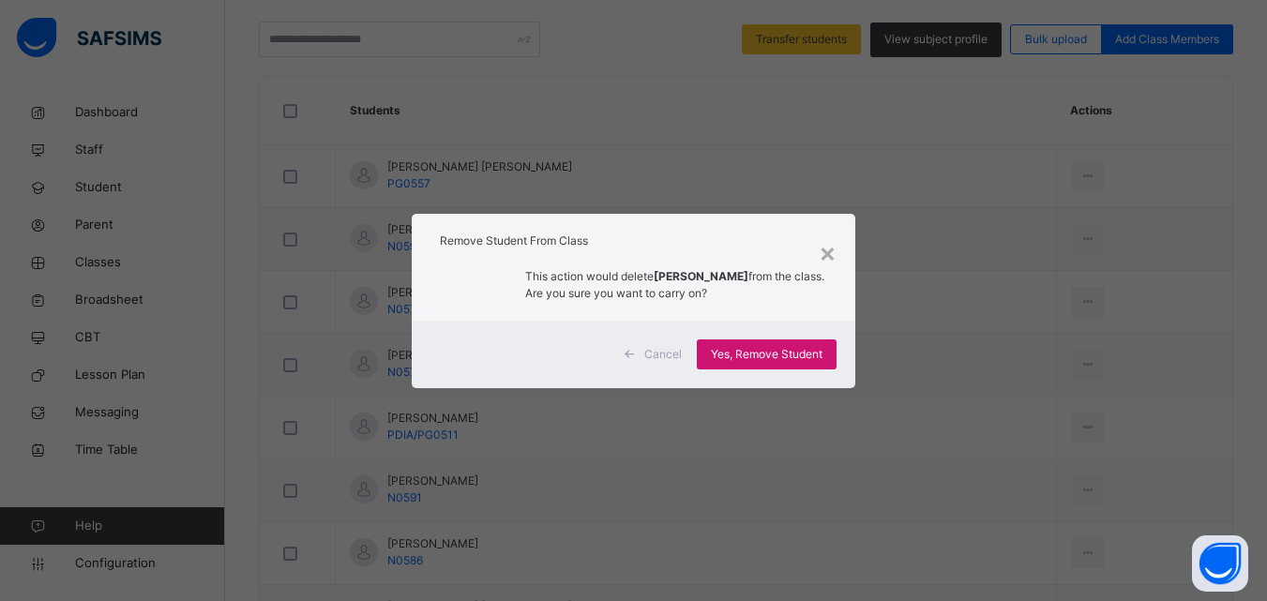
click at [804, 358] on span "Yes, Remove Student" at bounding box center [767, 354] width 112 height 17
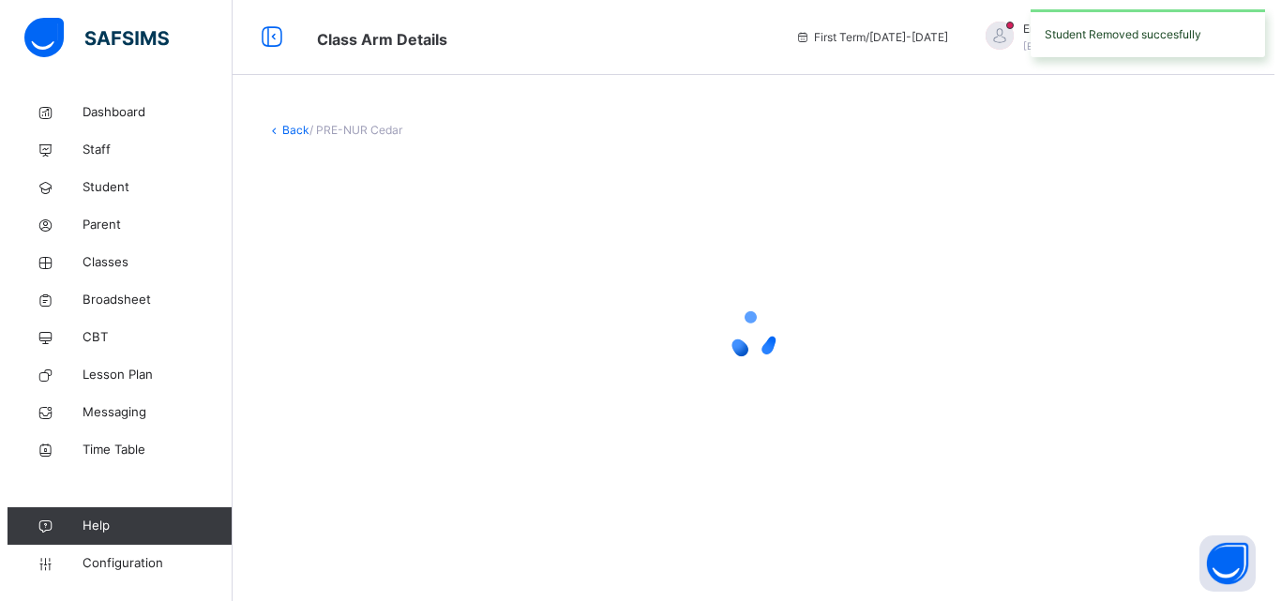
scroll to position [0, 0]
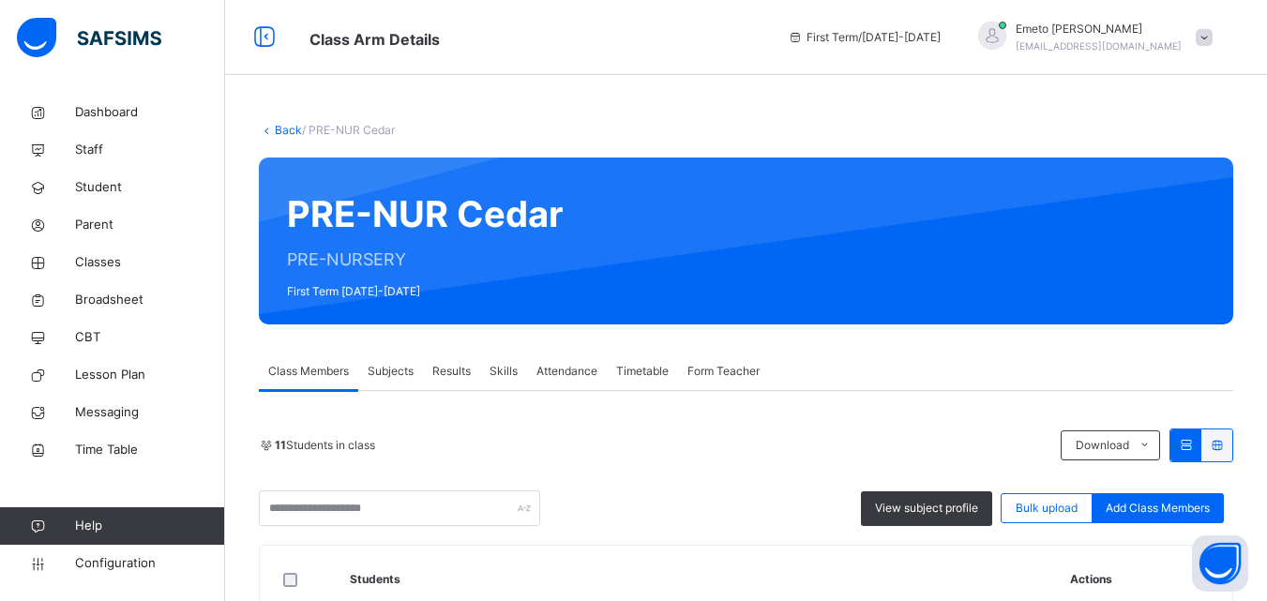
click at [285, 129] on link "Back" at bounding box center [288, 130] width 27 height 14
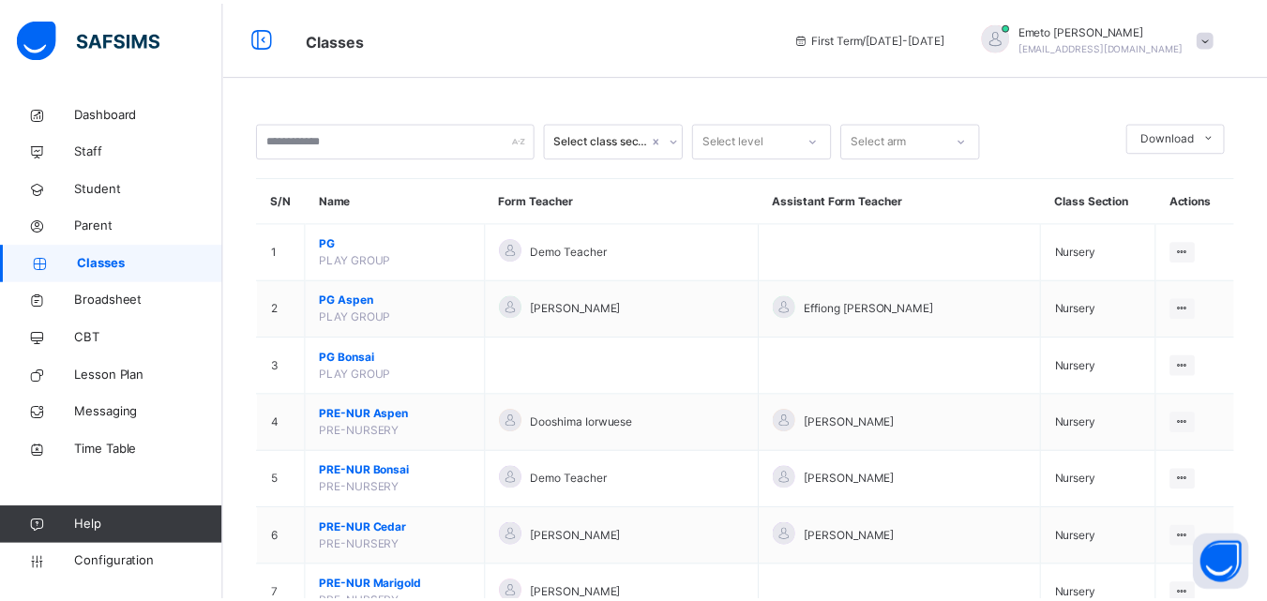
scroll to position [469, 0]
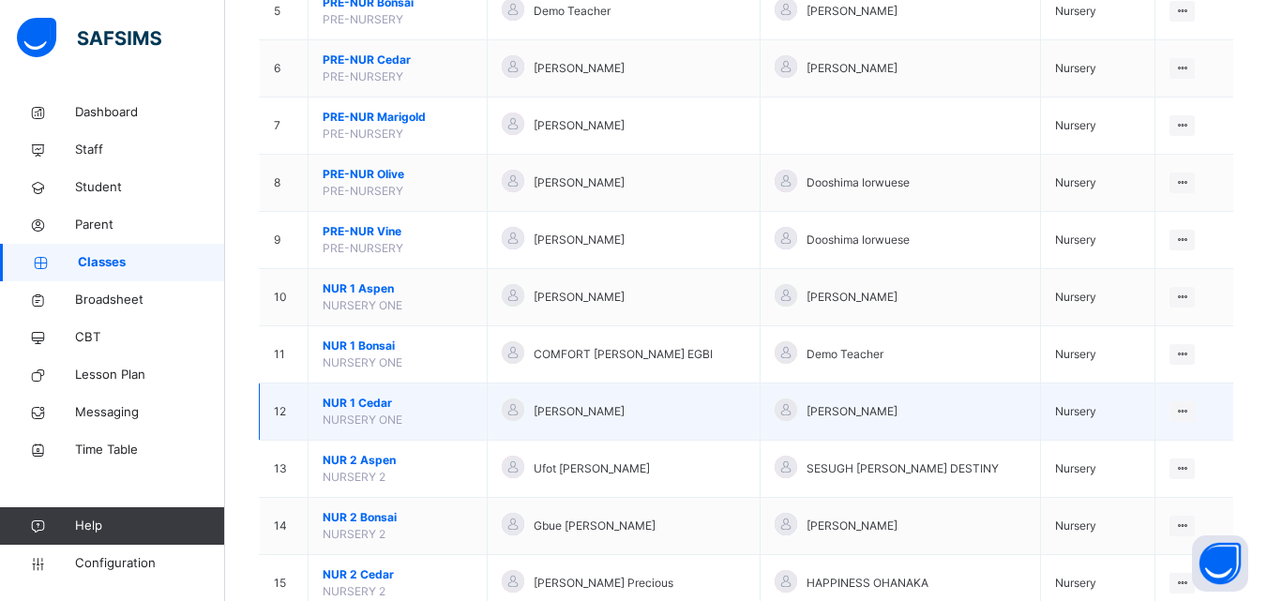
click at [351, 402] on span "NUR 1 Cedar" at bounding box center [398, 403] width 150 height 17
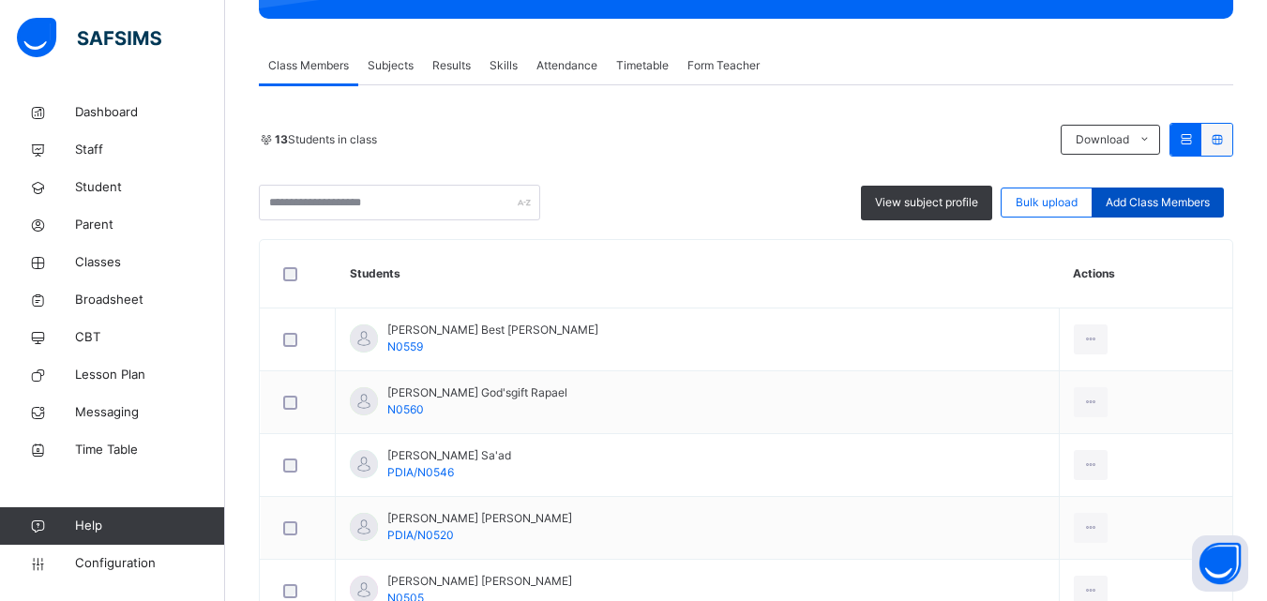
scroll to position [94, 0]
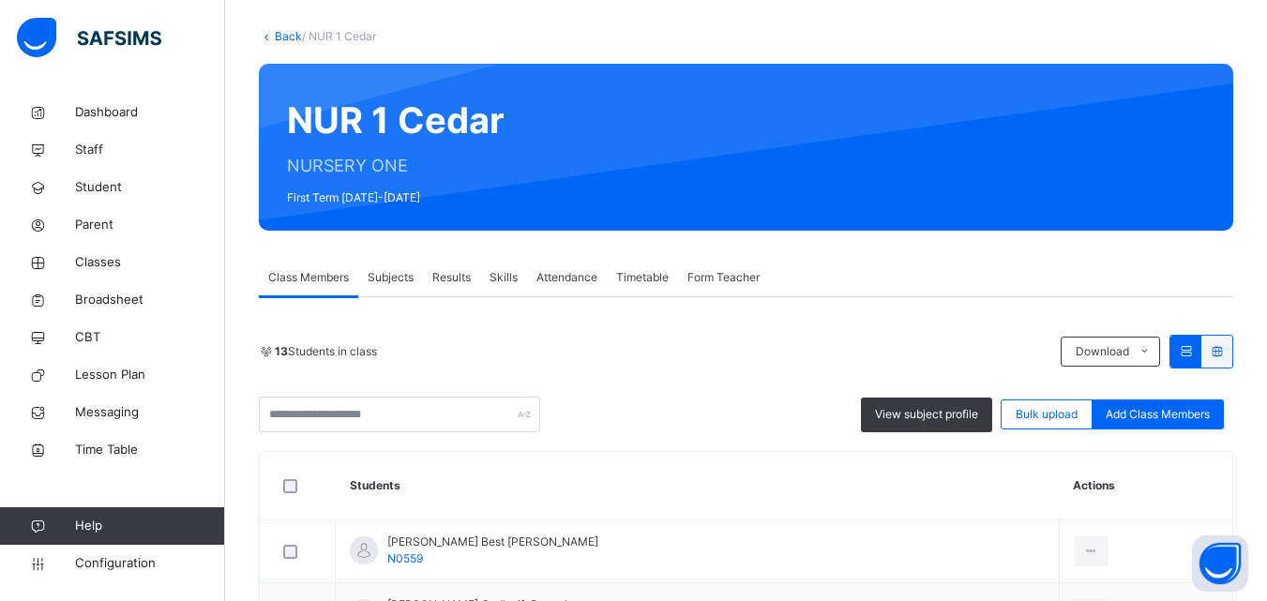
click at [1156, 413] on span "Add Class Members" at bounding box center [1157, 414] width 104 height 17
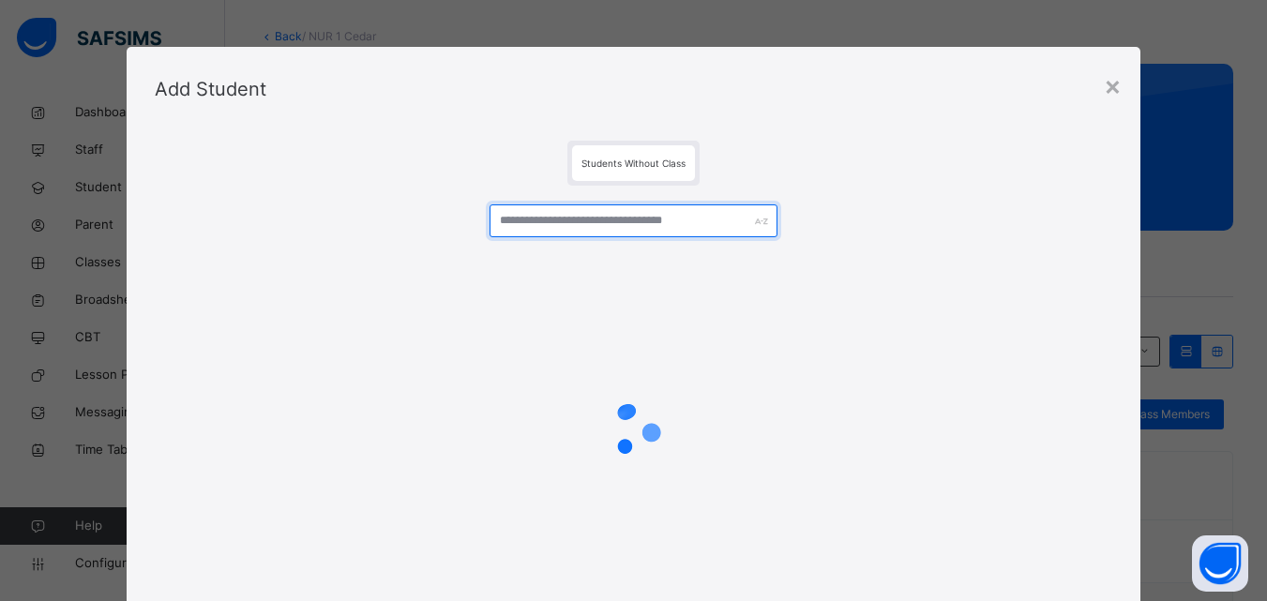
click at [578, 214] on input "text" at bounding box center [632, 220] width 287 height 33
click at [578, 225] on input "text" at bounding box center [632, 220] width 287 height 33
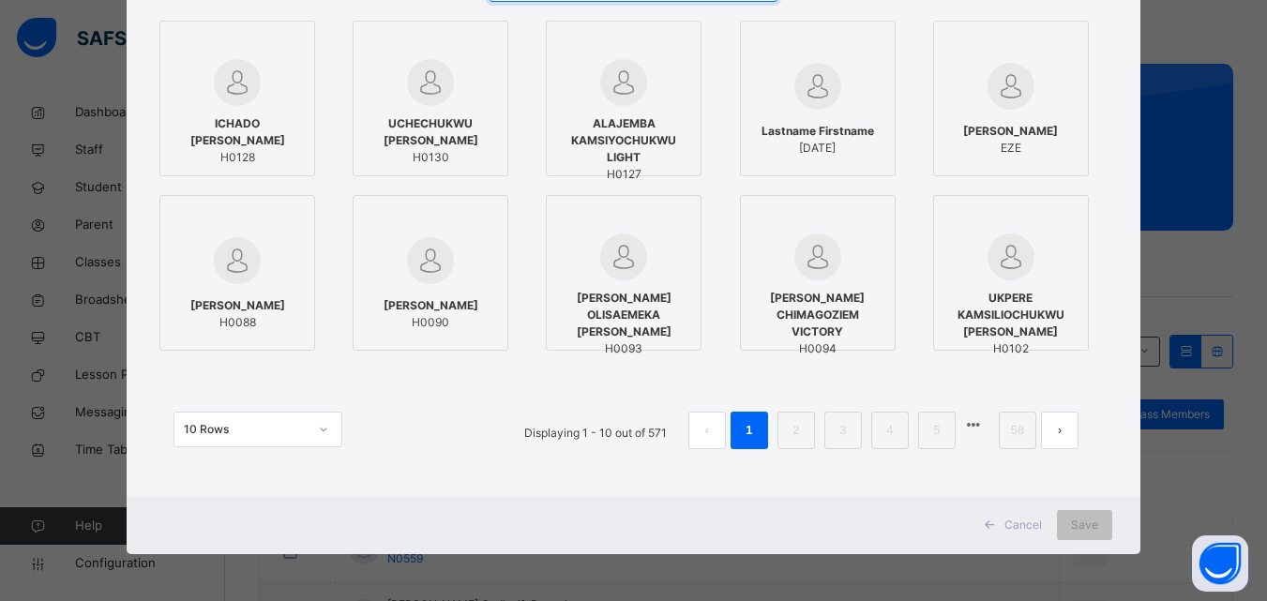
scroll to position [0, 0]
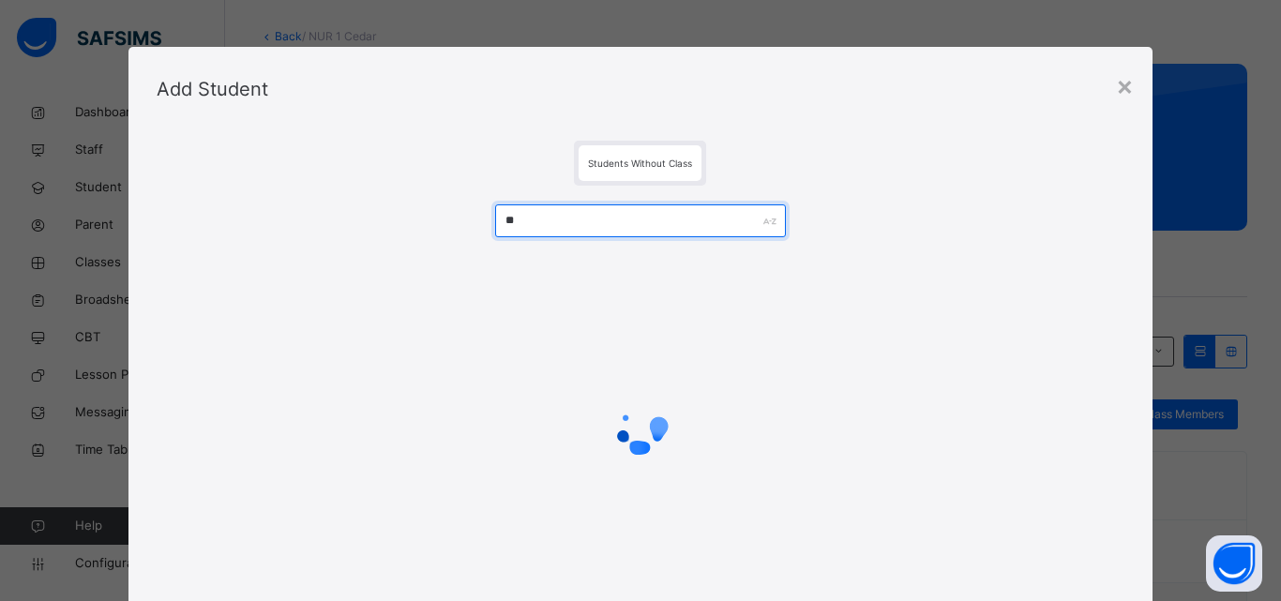
type input "*"
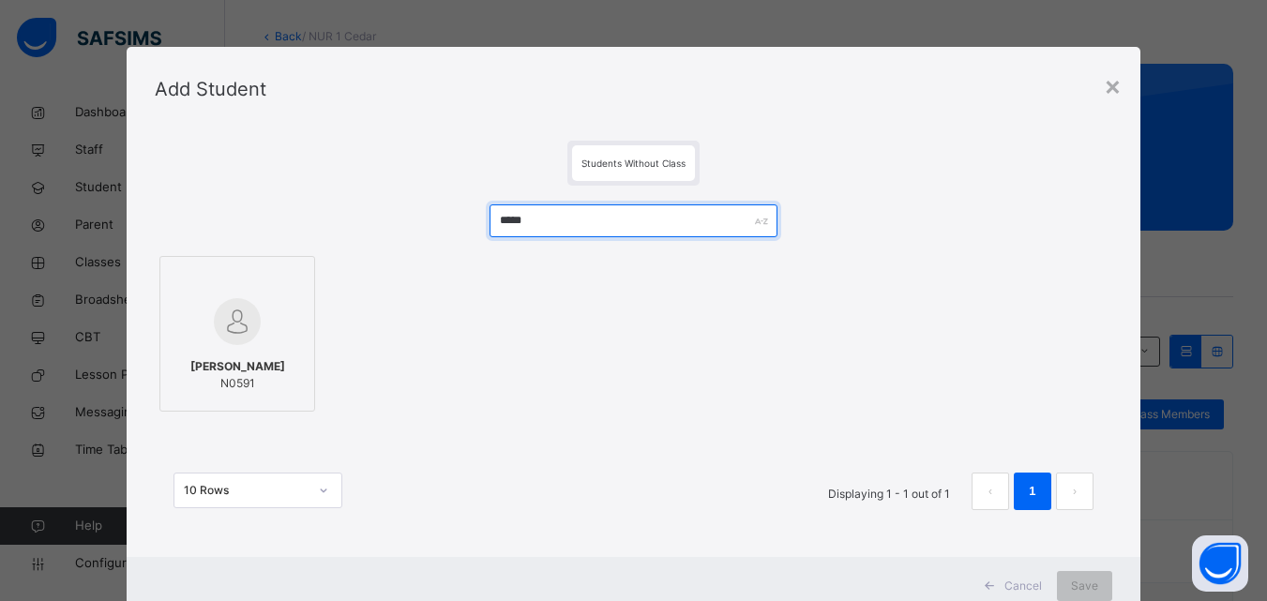
type input "*****"
click at [270, 375] on span "[PERSON_NAME]" at bounding box center [237, 366] width 95 height 17
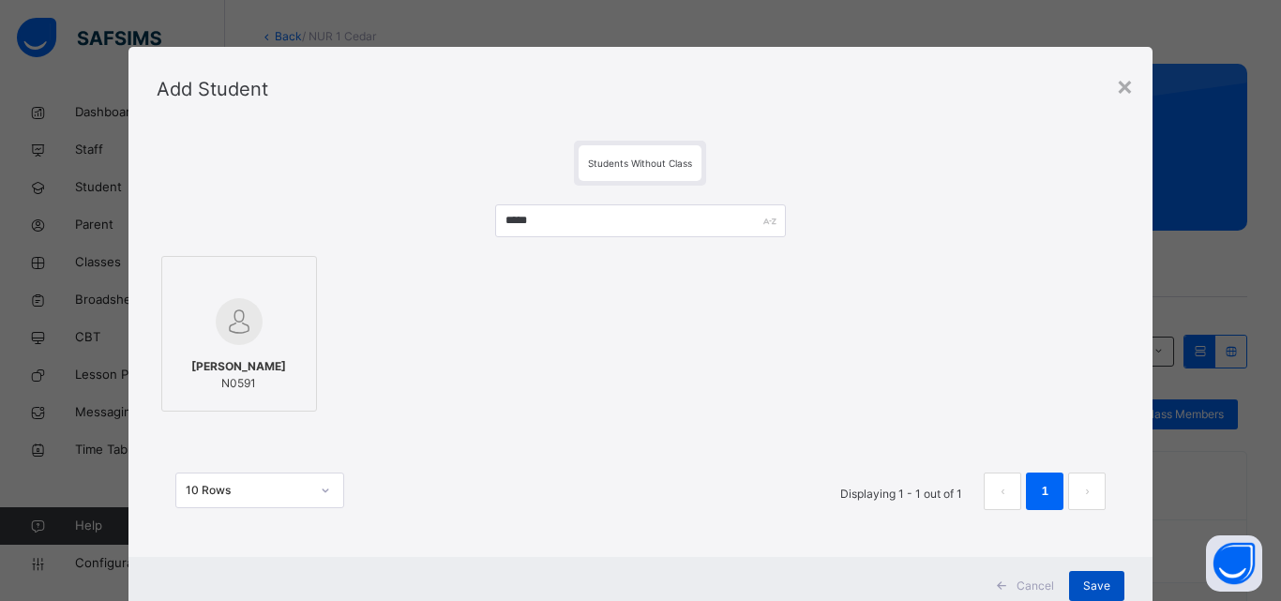
click at [1088, 582] on span "Save" at bounding box center [1096, 586] width 27 height 17
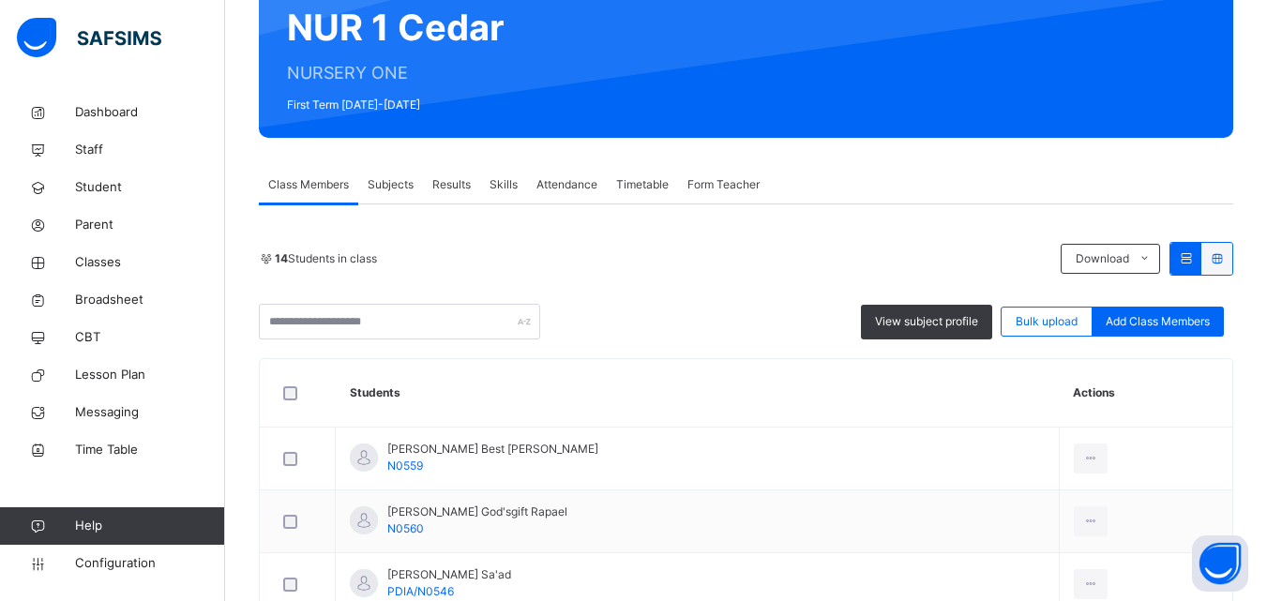
scroll to position [188, 0]
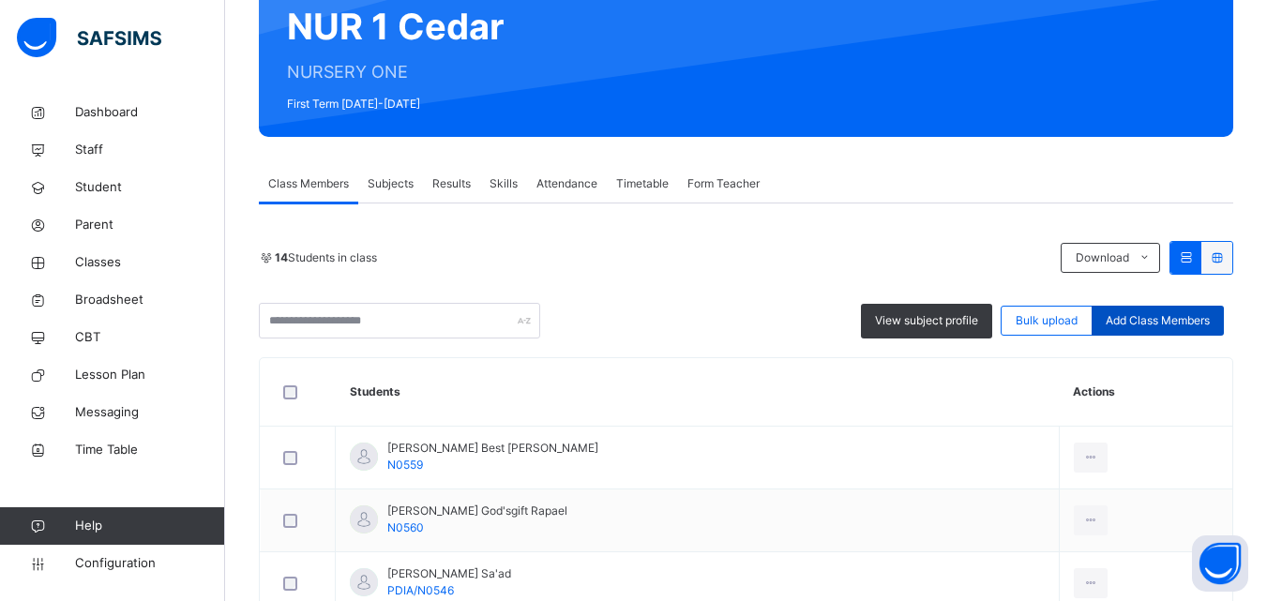
click at [1161, 323] on span "Add Class Members" at bounding box center [1157, 320] width 104 height 17
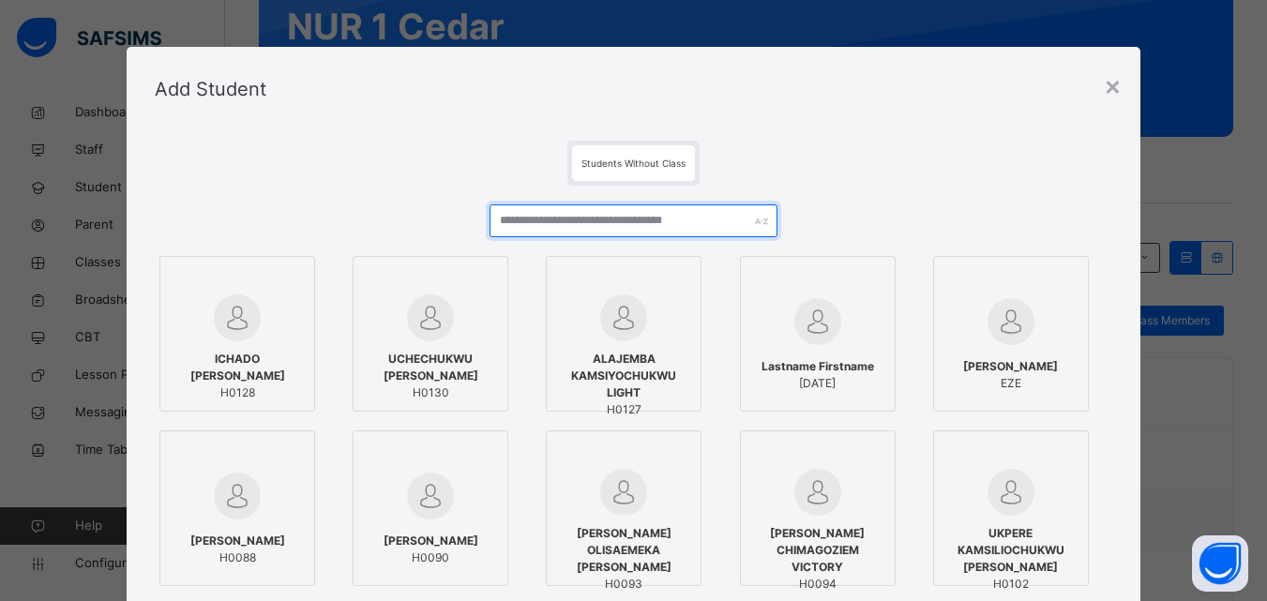
click at [574, 221] on input "text" at bounding box center [632, 220] width 287 height 33
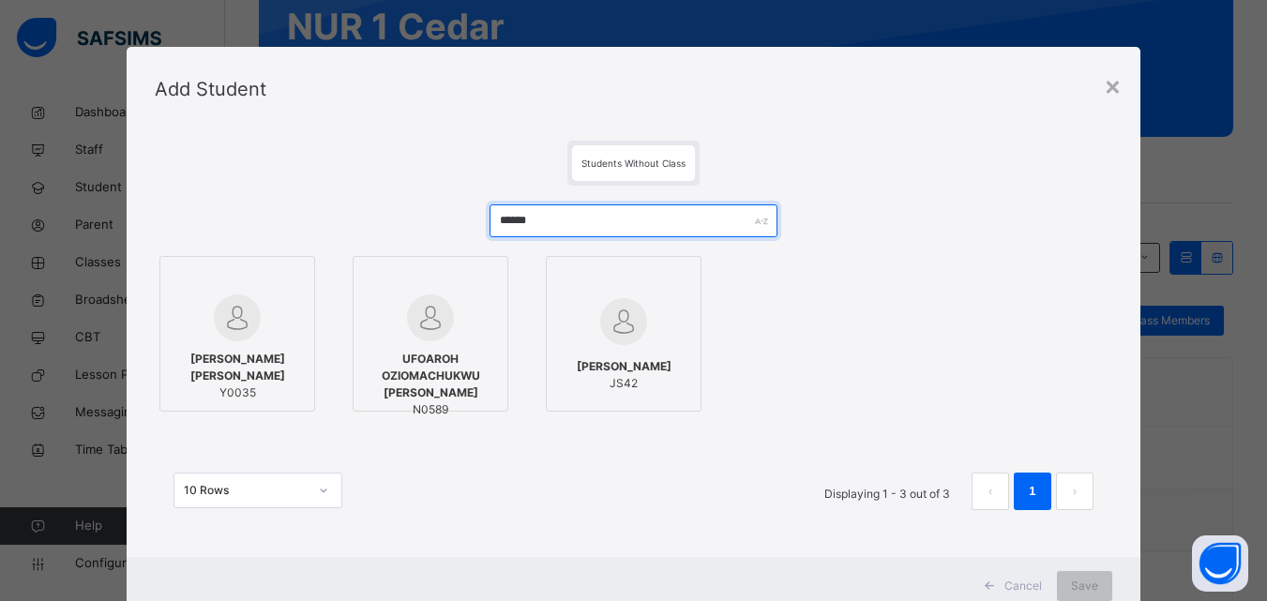
type input "******"
click at [463, 374] on span "UFOAROH OZIOMACHUKWU [PERSON_NAME]" at bounding box center [430, 376] width 135 height 51
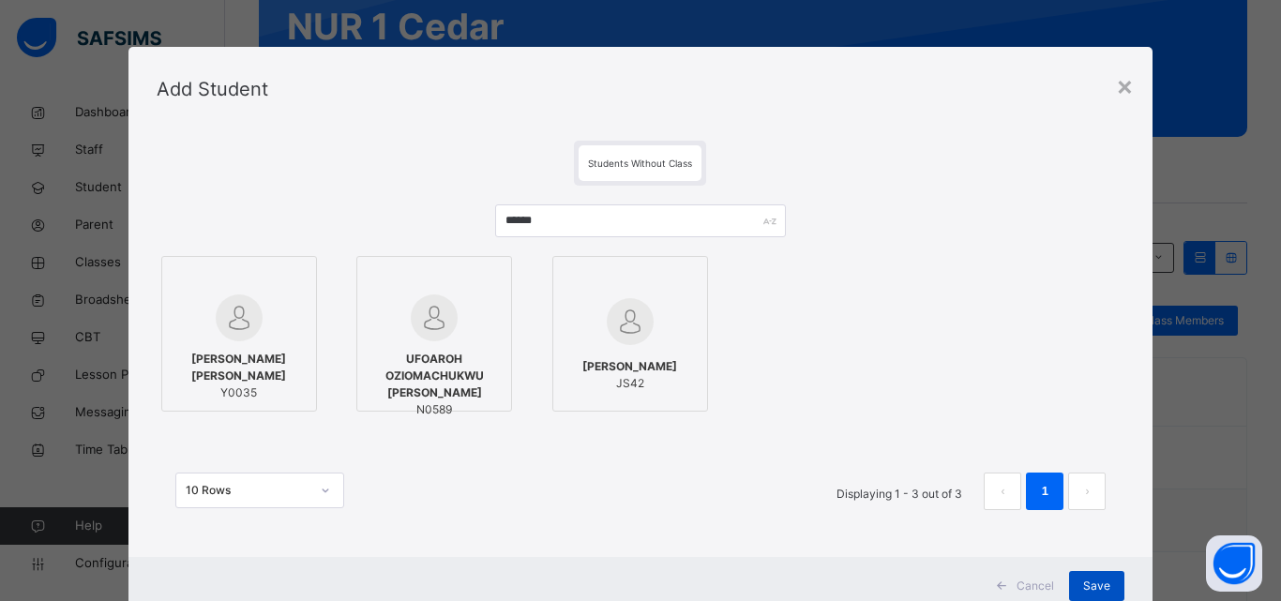
click at [1094, 587] on span "Save" at bounding box center [1096, 586] width 27 height 17
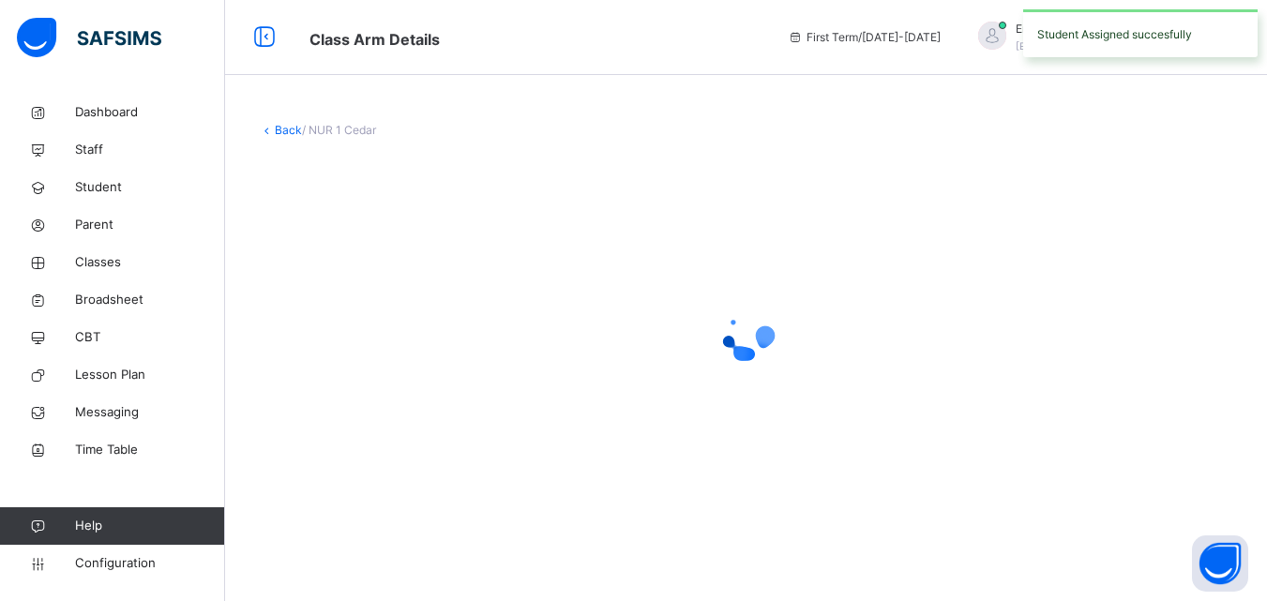
scroll to position [0, 0]
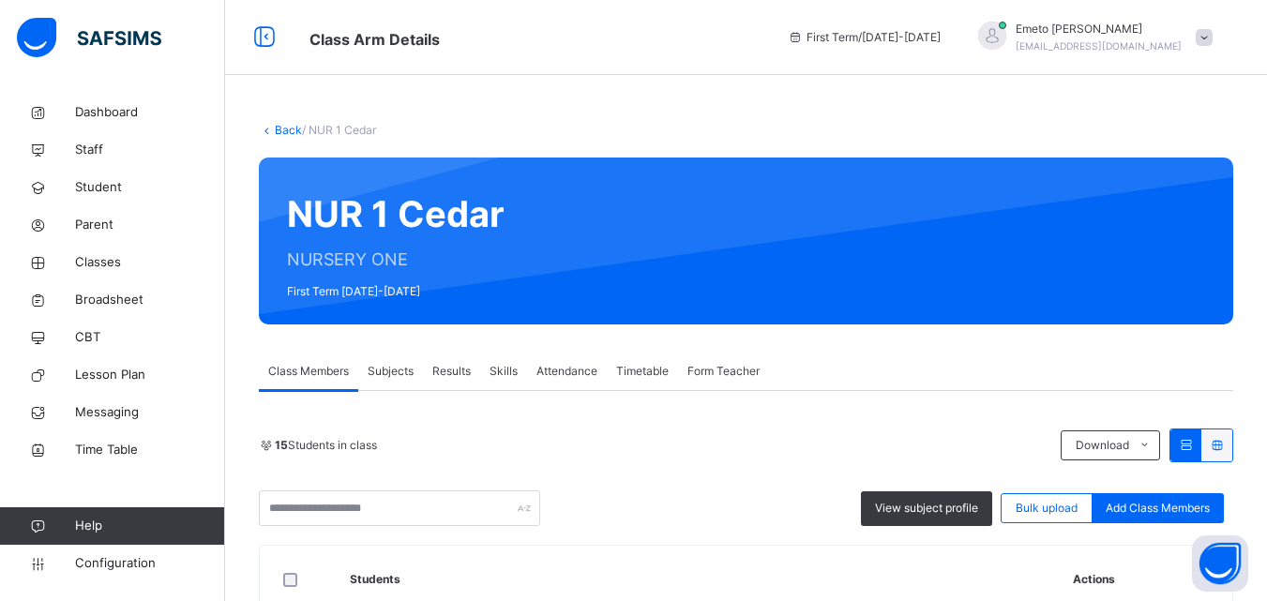
click at [1158, 505] on span "Add Class Members" at bounding box center [1157, 508] width 104 height 17
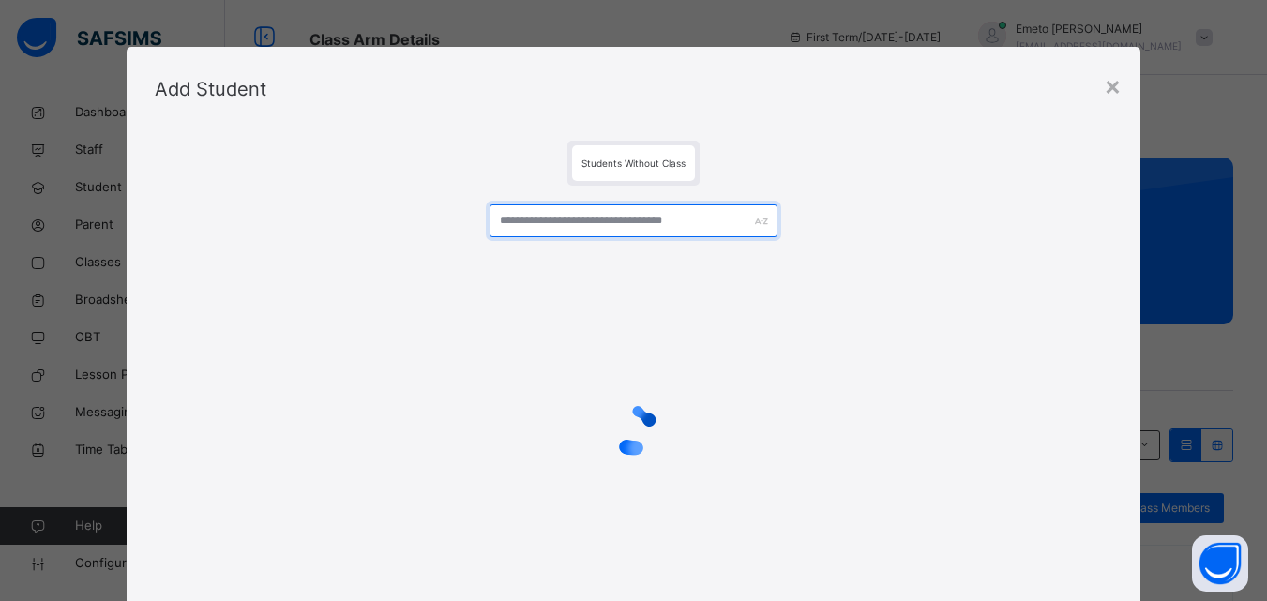
click at [619, 214] on input "text" at bounding box center [632, 220] width 287 height 33
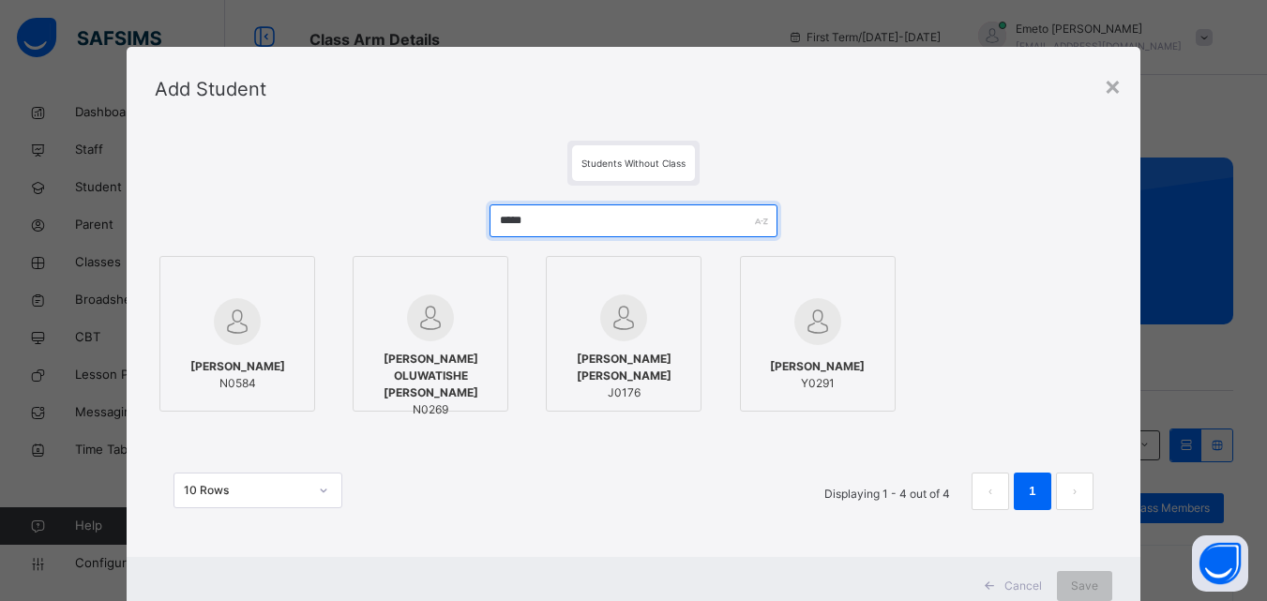
type input "*****"
click at [285, 317] on div at bounding box center [237, 321] width 135 height 54
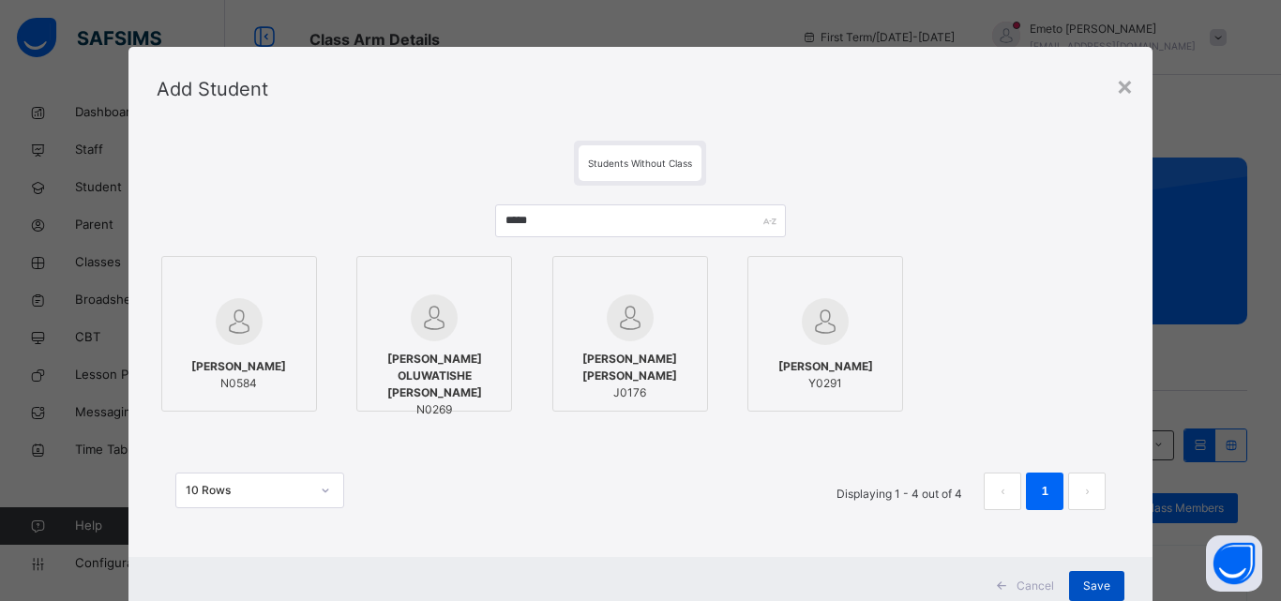
click at [1102, 582] on span "Save" at bounding box center [1096, 586] width 27 height 17
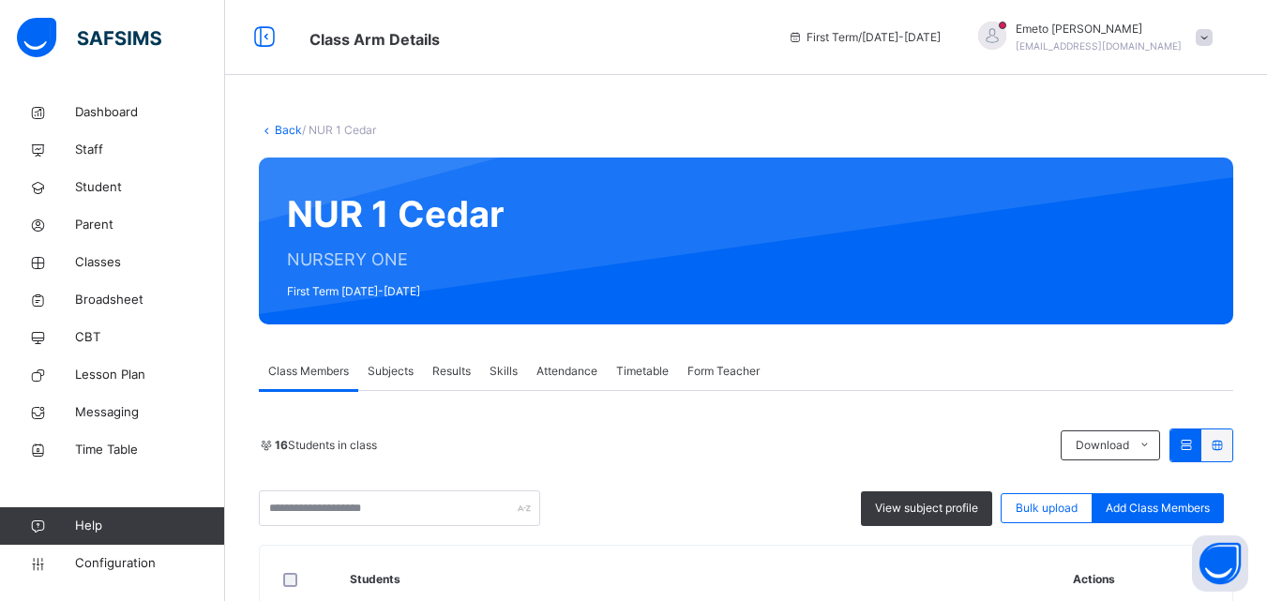
click at [291, 127] on link "Back" at bounding box center [288, 130] width 27 height 14
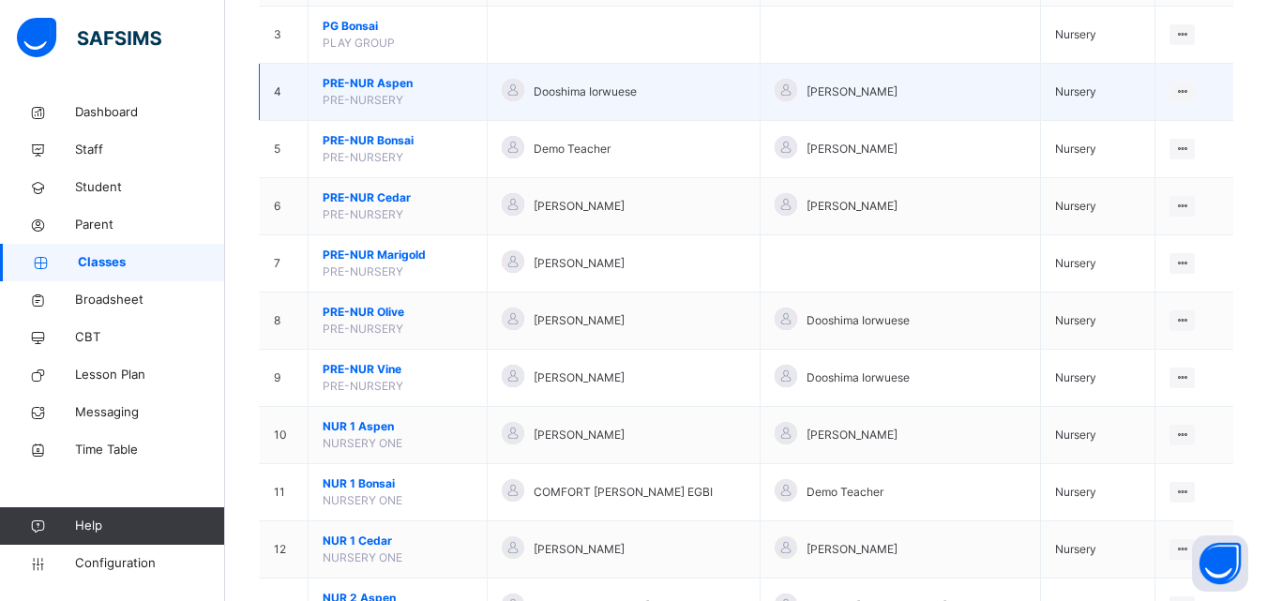
scroll to position [375, 0]
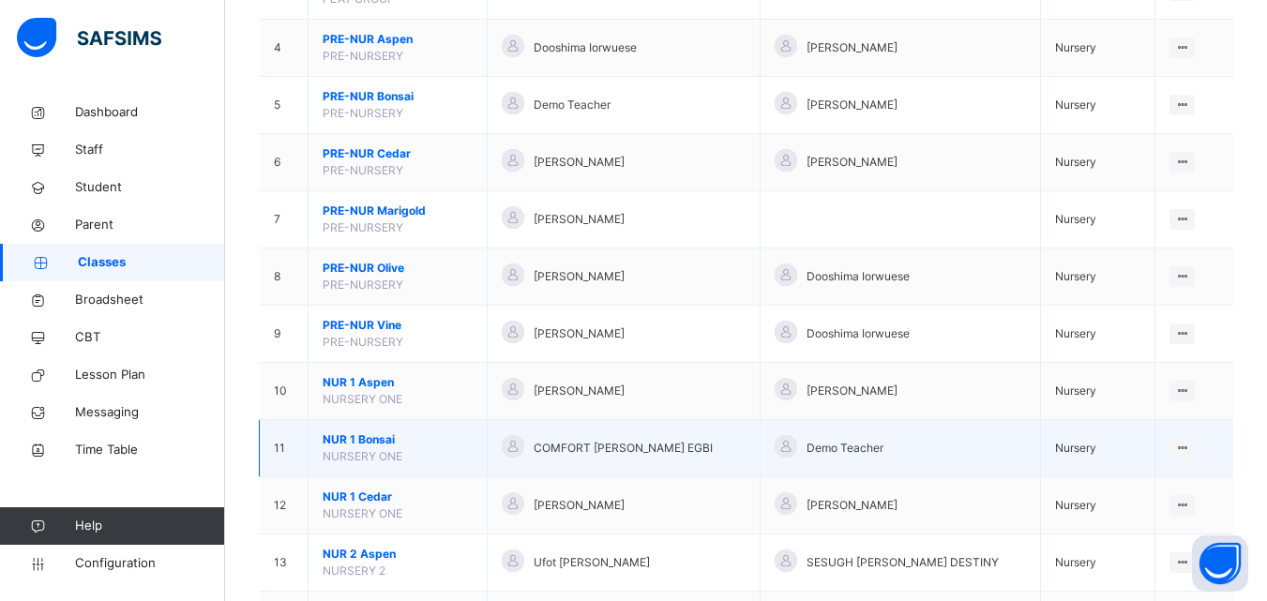
click at [350, 440] on span "NUR 1 Bonsai" at bounding box center [398, 439] width 150 height 17
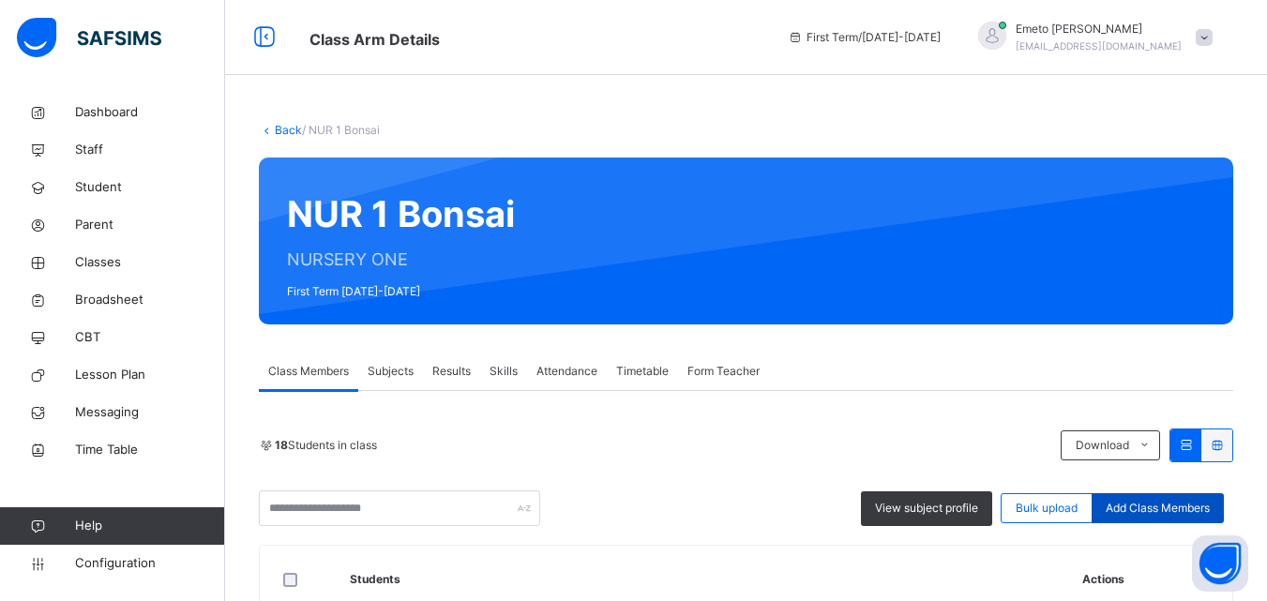
click at [1181, 506] on span "Add Class Members" at bounding box center [1157, 508] width 104 height 17
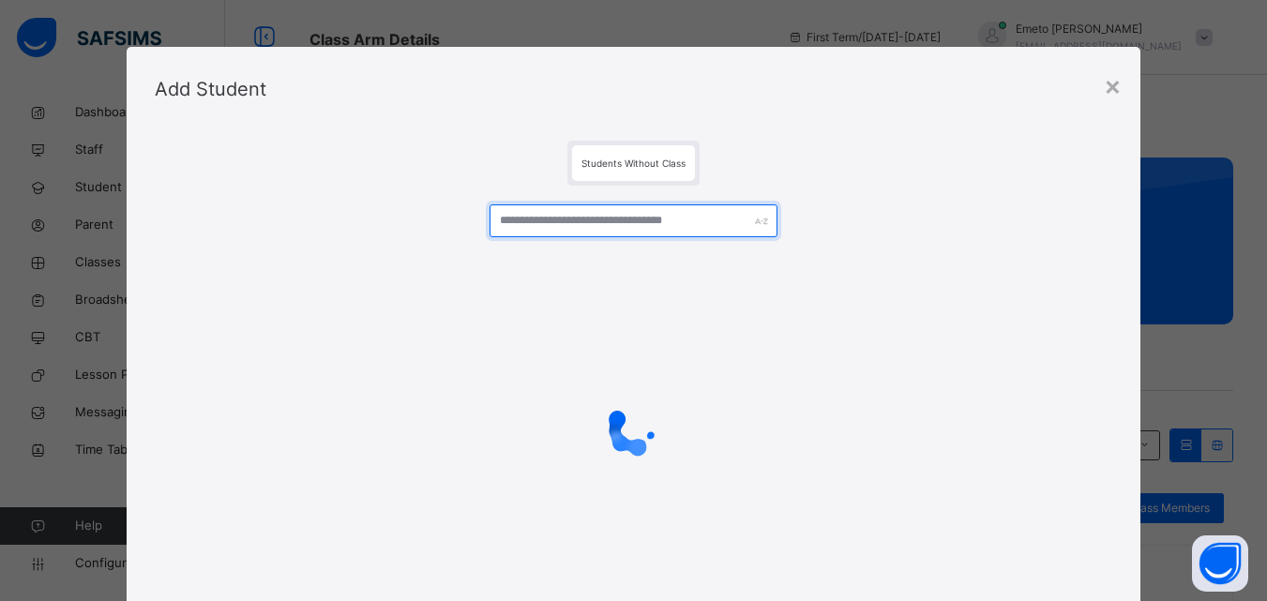
click at [545, 214] on input "text" at bounding box center [632, 220] width 287 height 33
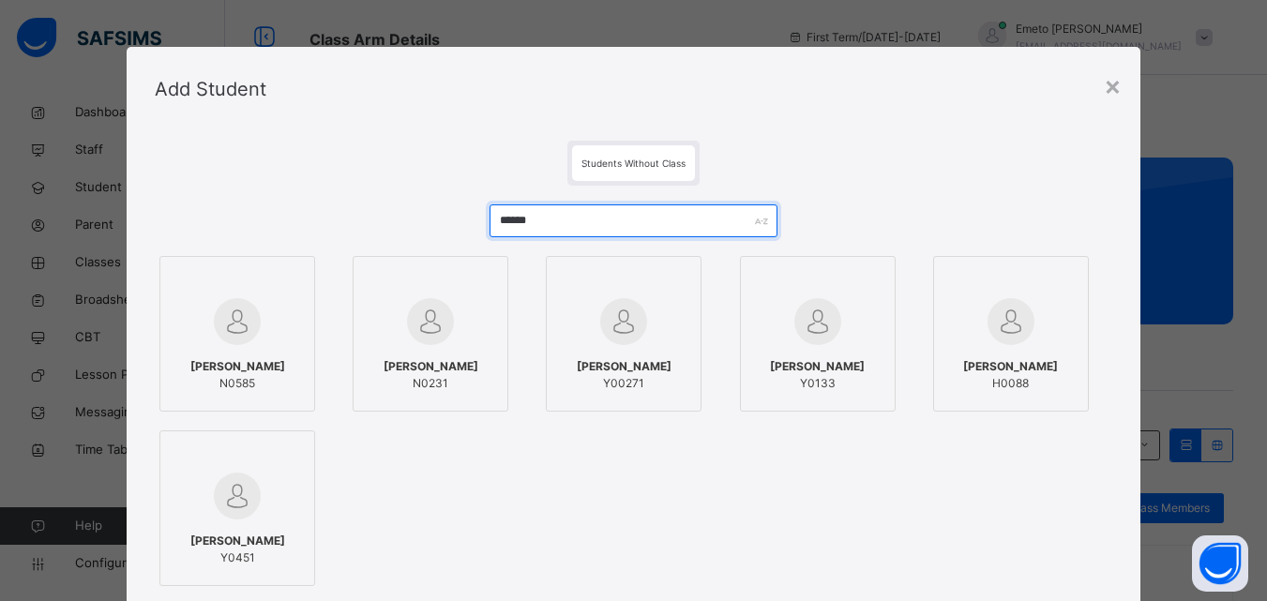
type input "******"
click at [271, 358] on span "[PERSON_NAME]" at bounding box center [237, 366] width 95 height 17
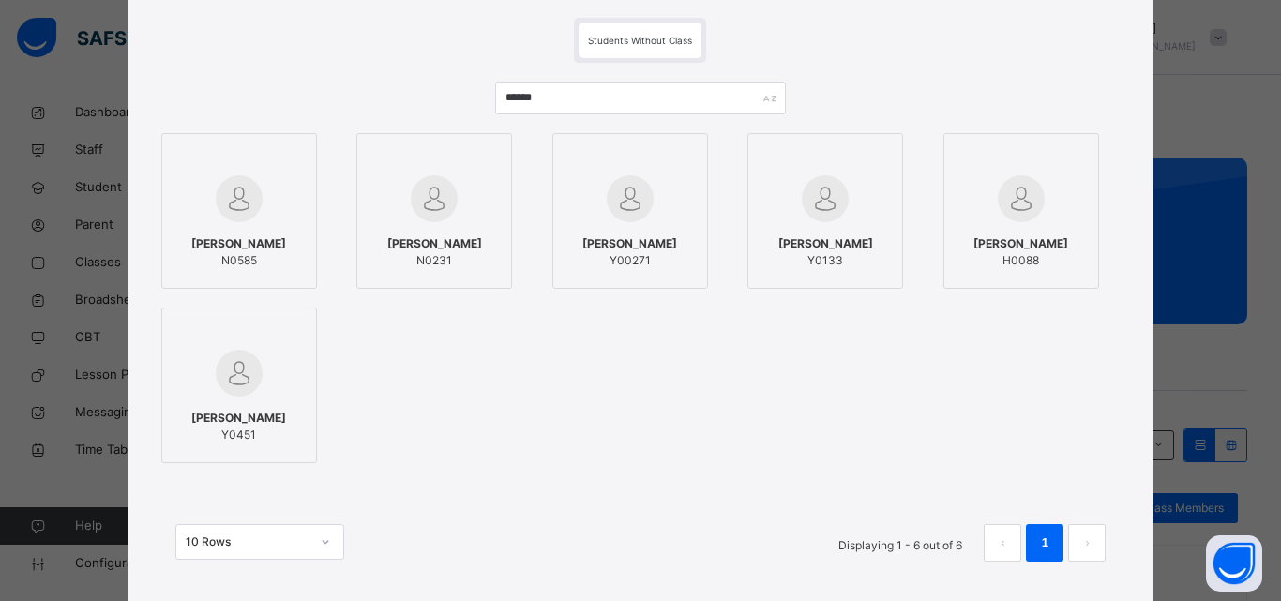
scroll to position [235, 0]
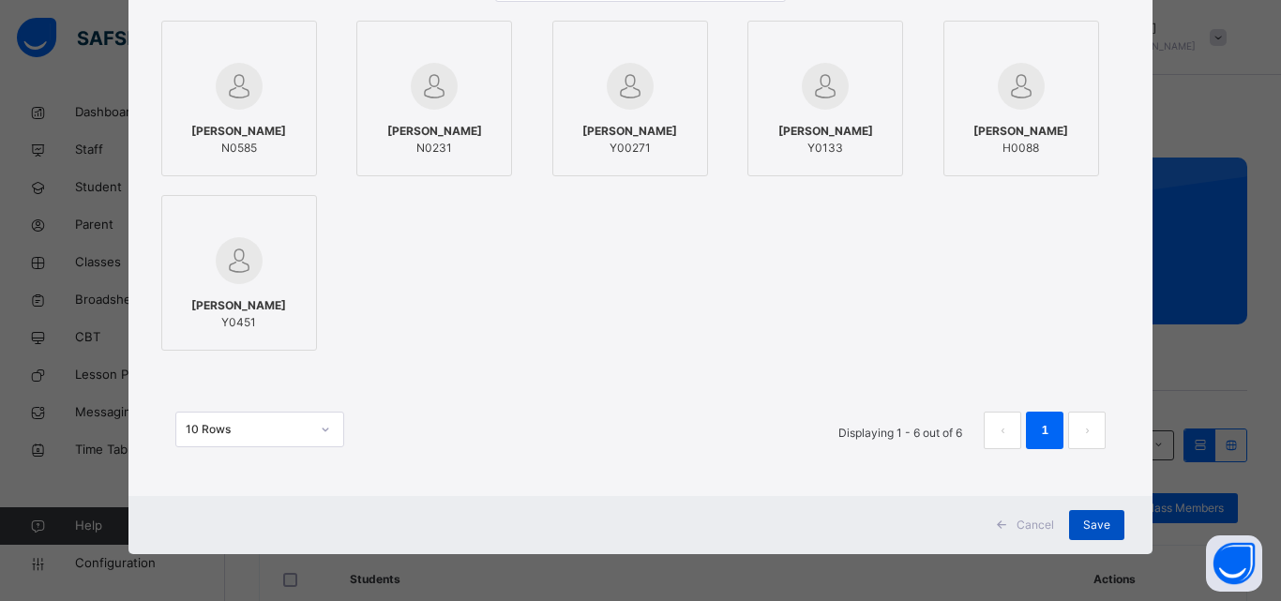
click at [1083, 518] on span "Save" at bounding box center [1096, 525] width 27 height 17
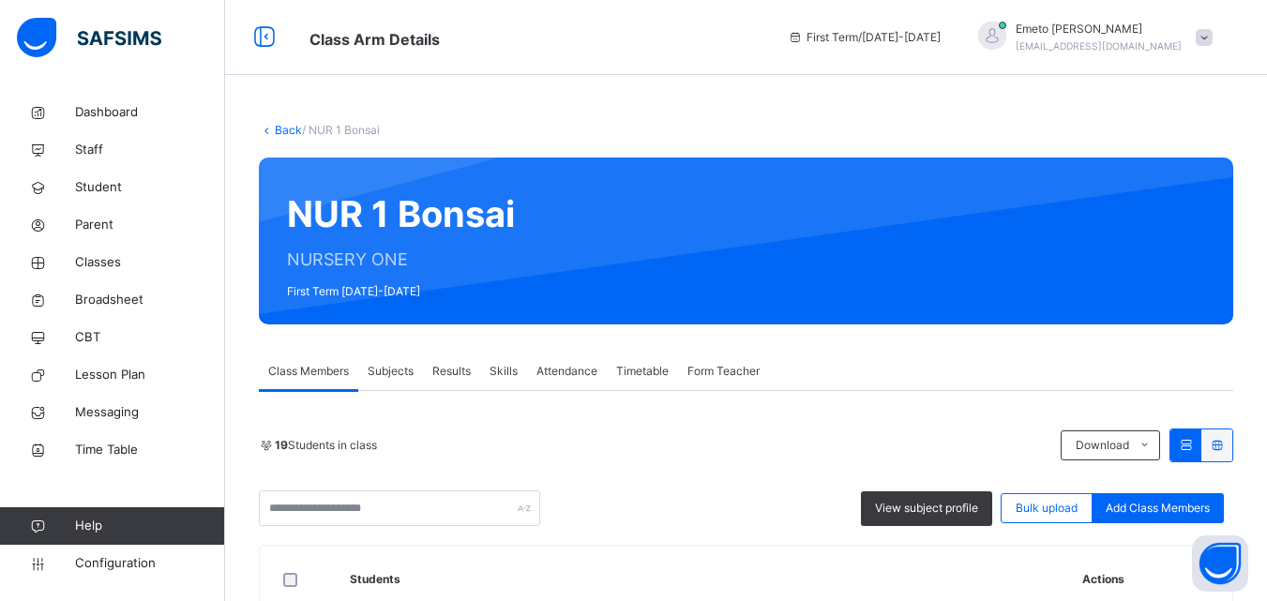
click at [278, 124] on link "Back" at bounding box center [288, 130] width 27 height 14
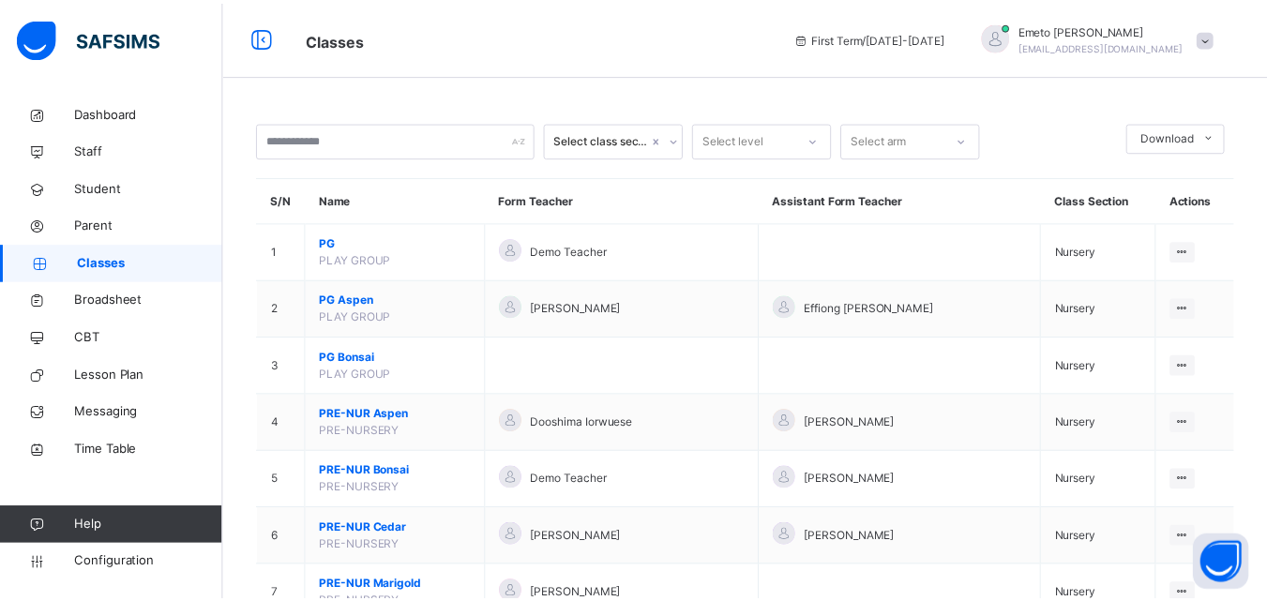
scroll to position [563, 0]
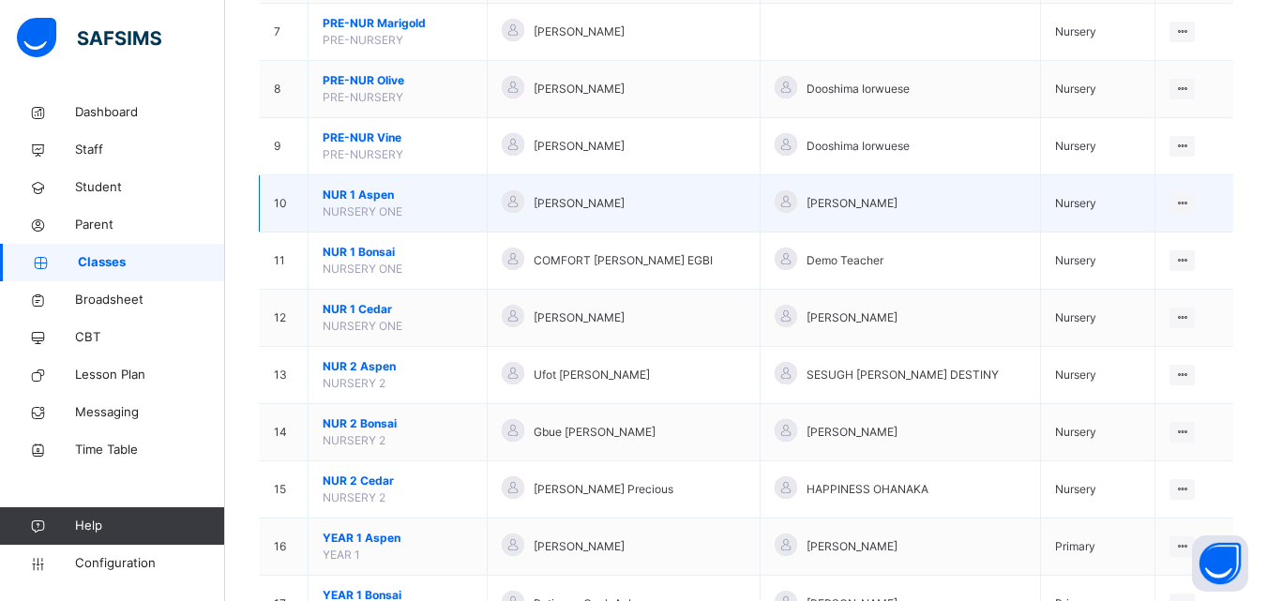
click at [361, 190] on span "NUR 1 Aspen" at bounding box center [398, 195] width 150 height 17
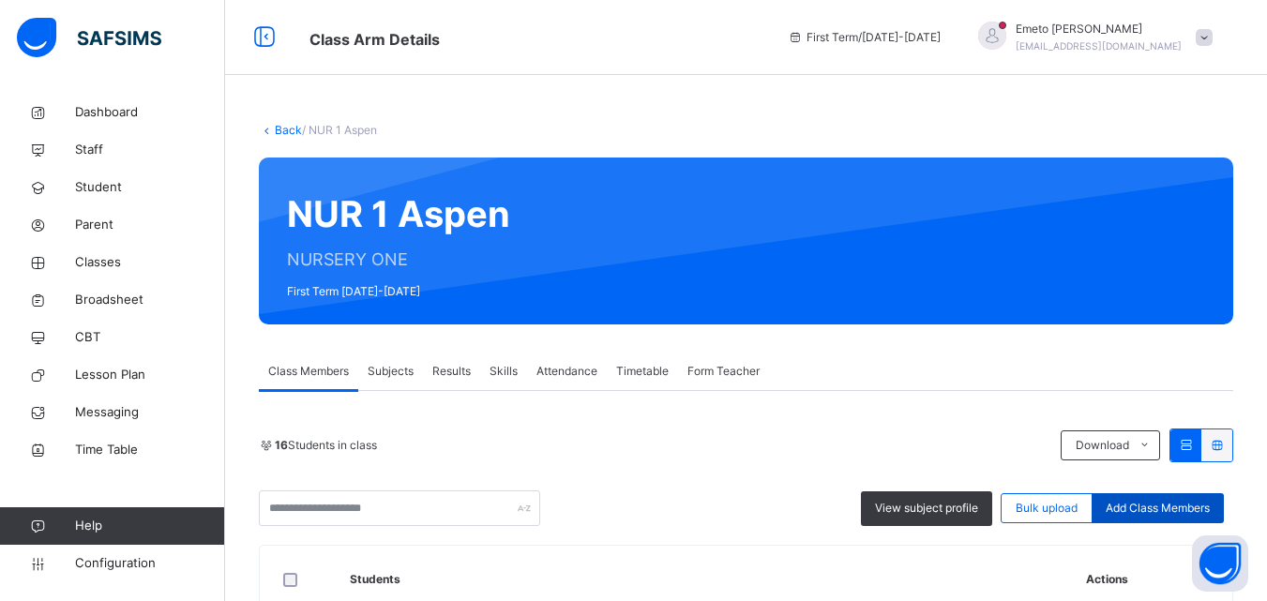
click at [1173, 510] on span "Add Class Members" at bounding box center [1157, 508] width 104 height 17
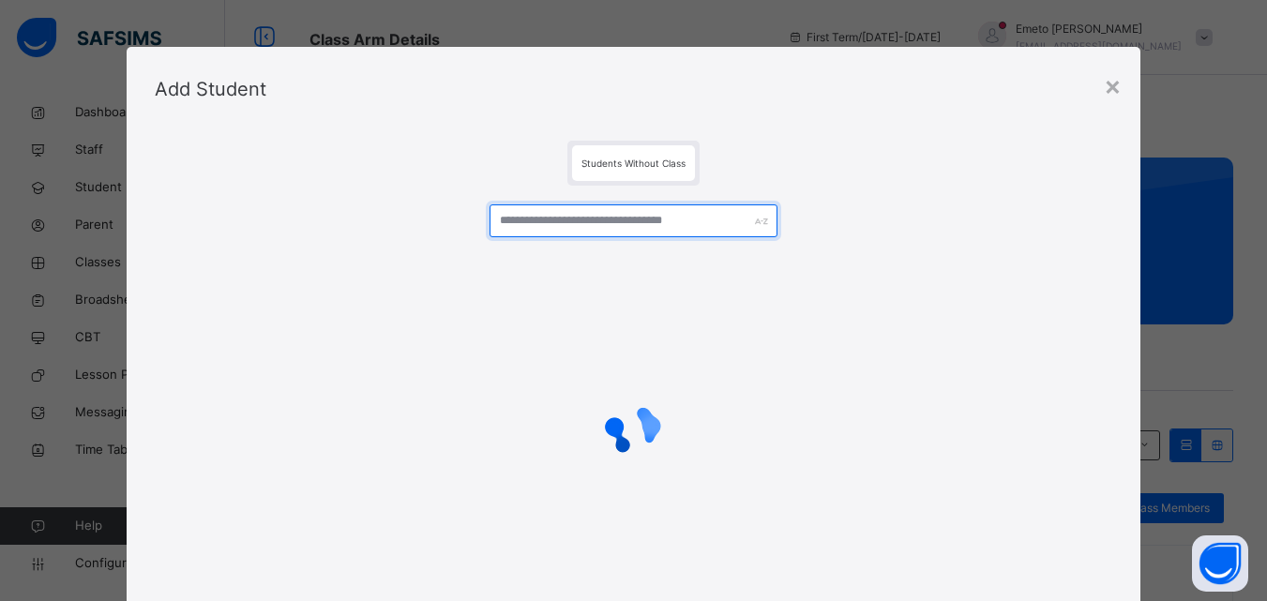
click at [543, 224] on input "text" at bounding box center [632, 220] width 287 height 33
type input "******"
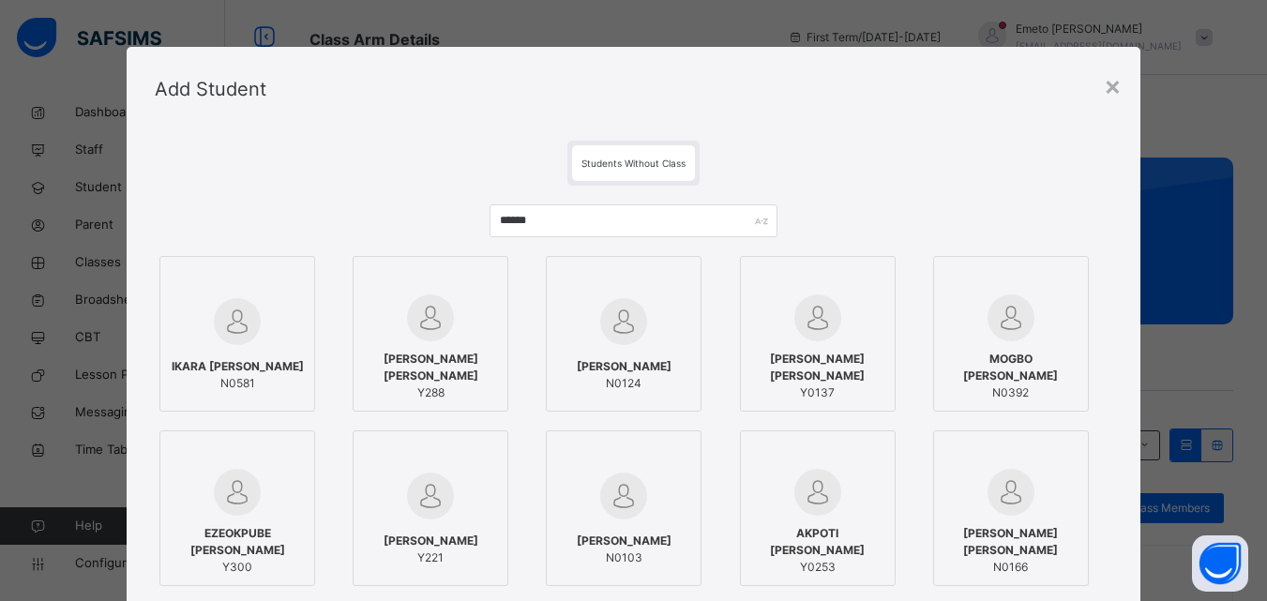
type input "******"
click at [201, 369] on span "IKARA [PERSON_NAME]" at bounding box center [238, 366] width 132 height 17
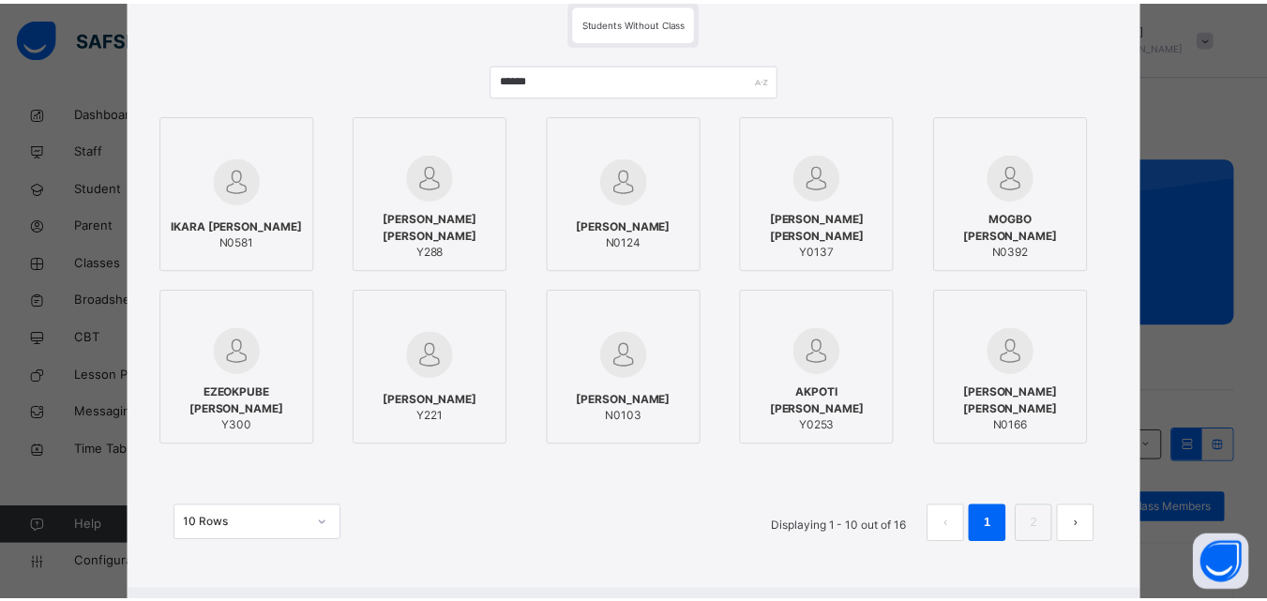
scroll to position [235, 0]
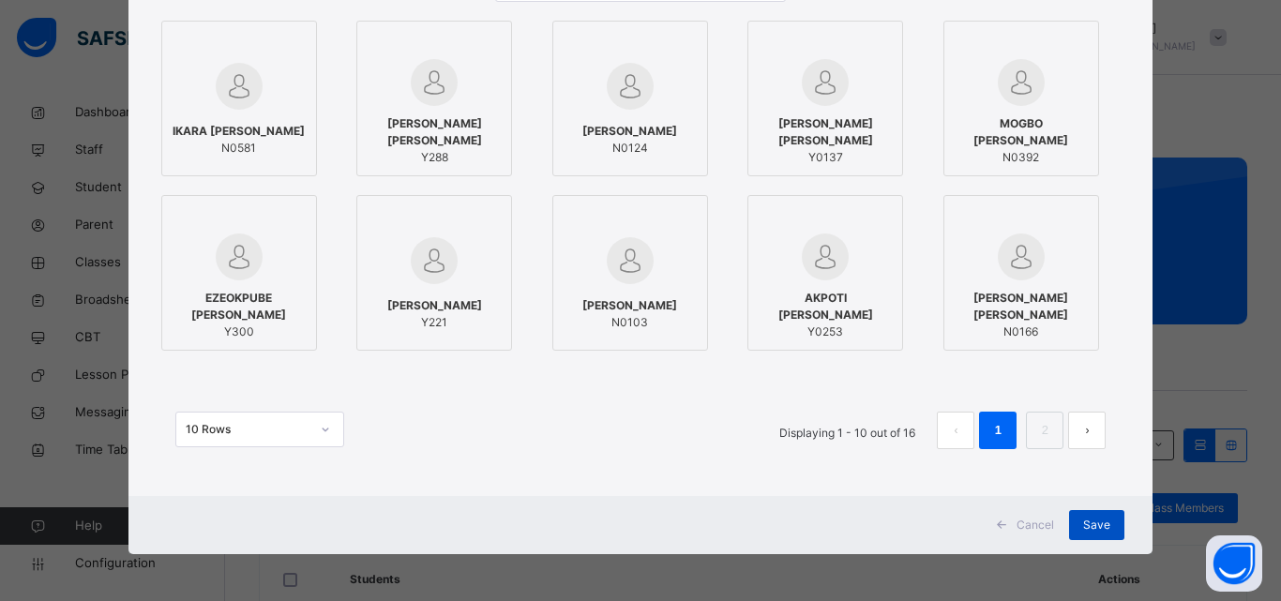
click at [1095, 522] on span "Save" at bounding box center [1096, 525] width 27 height 17
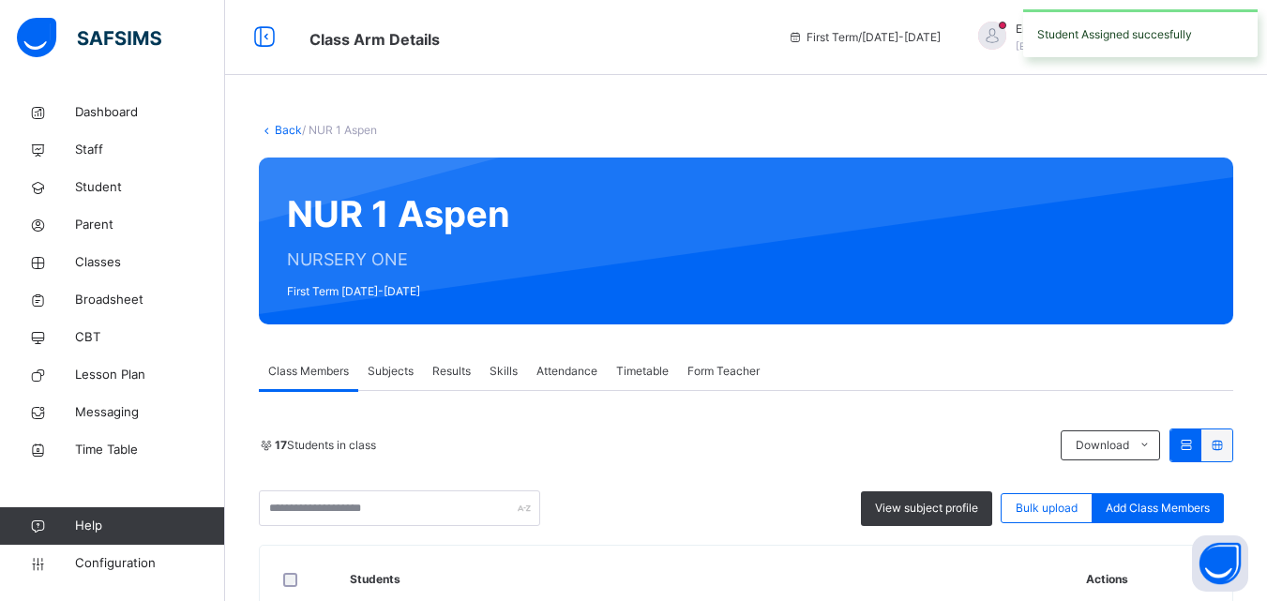
click at [284, 124] on link "Back" at bounding box center [288, 130] width 27 height 14
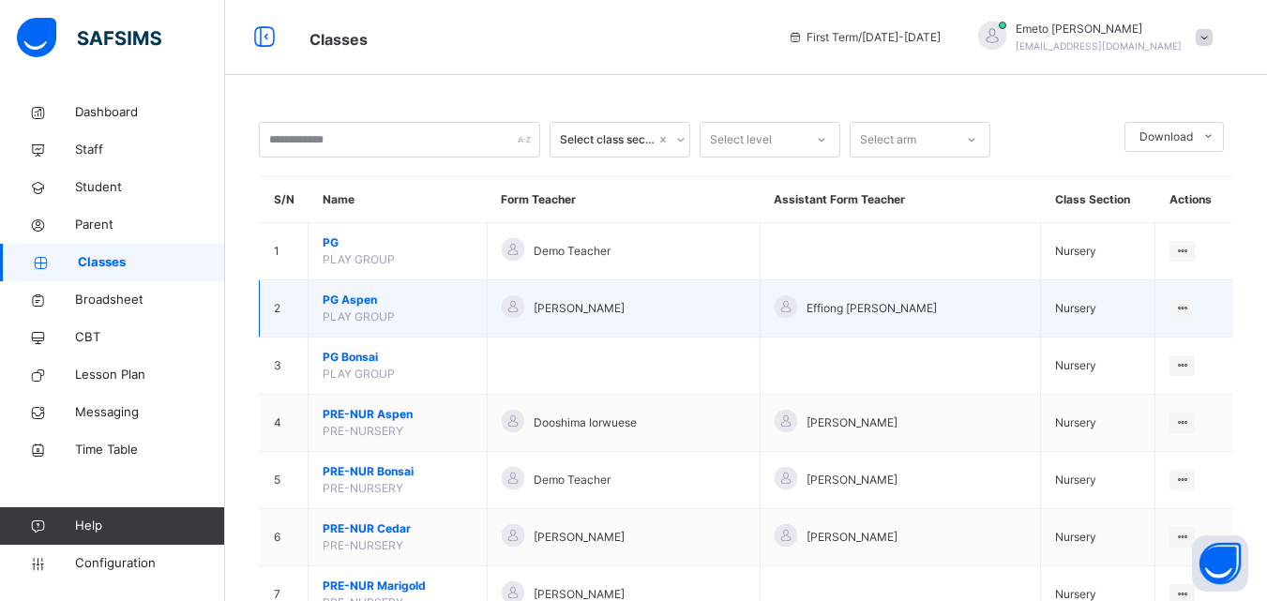
scroll to position [469, 0]
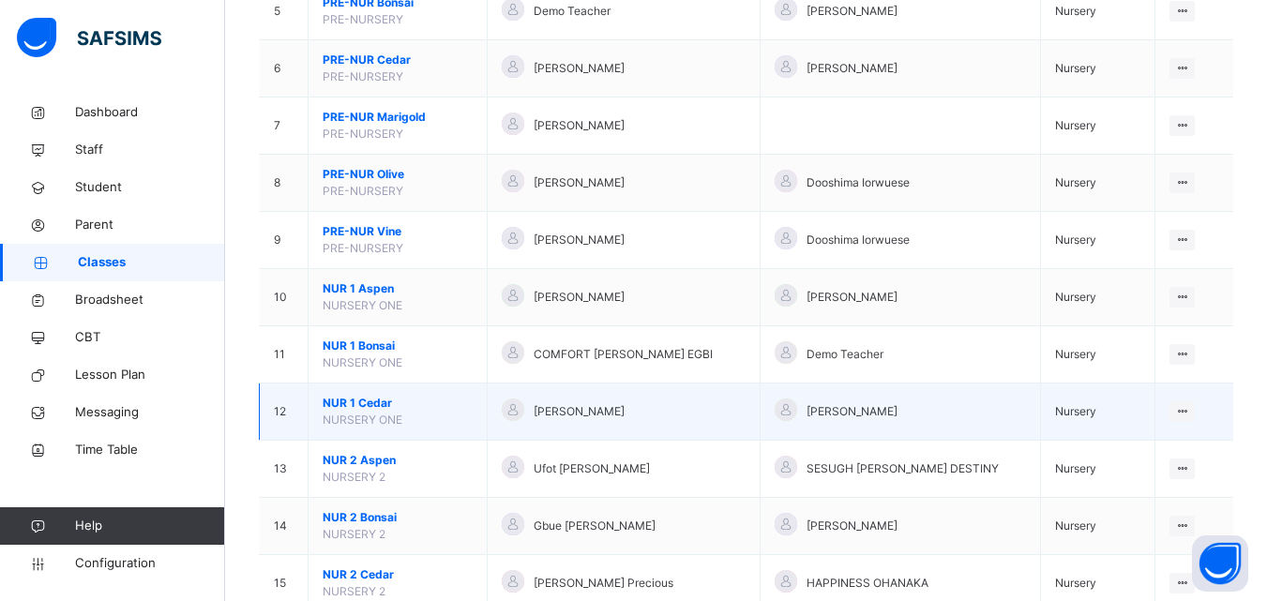
click at [380, 402] on span "NUR 1 Cedar" at bounding box center [398, 403] width 150 height 17
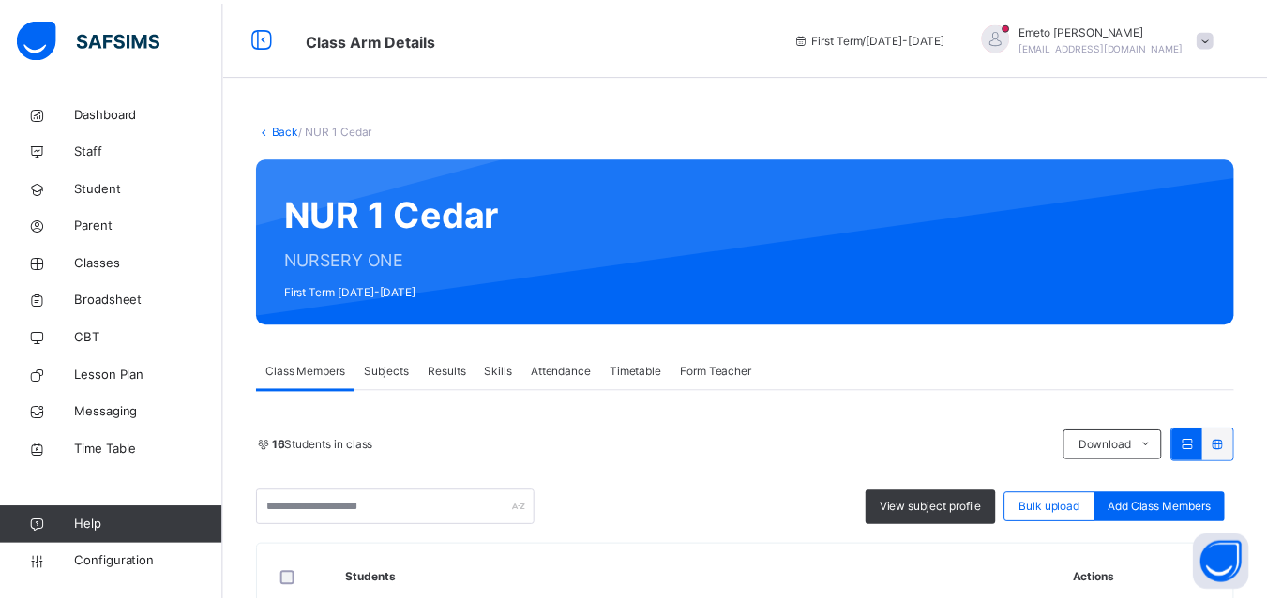
scroll to position [375, 0]
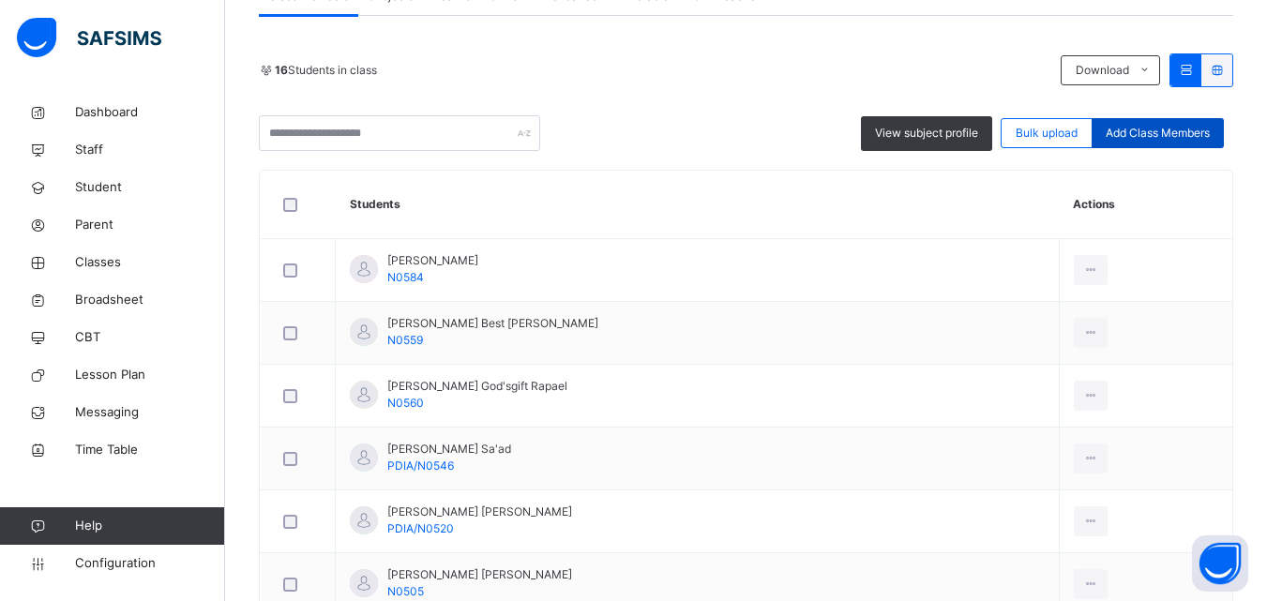
click at [1179, 135] on span "Add Class Members" at bounding box center [1157, 133] width 104 height 17
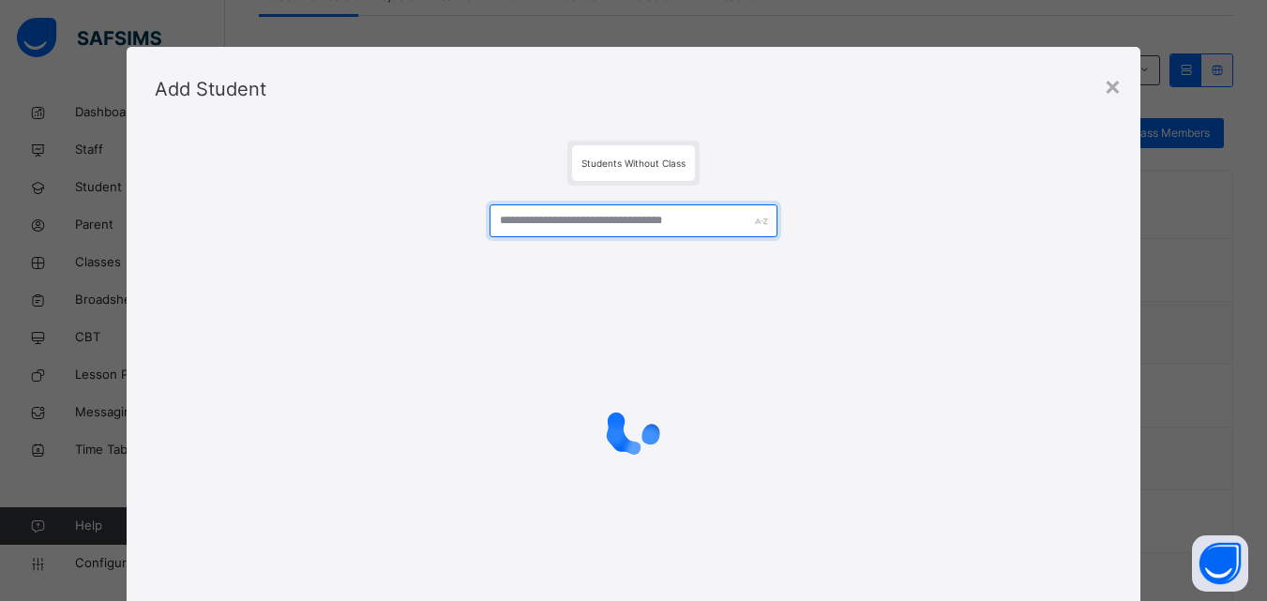
click at [661, 222] on input "text" at bounding box center [632, 220] width 287 height 33
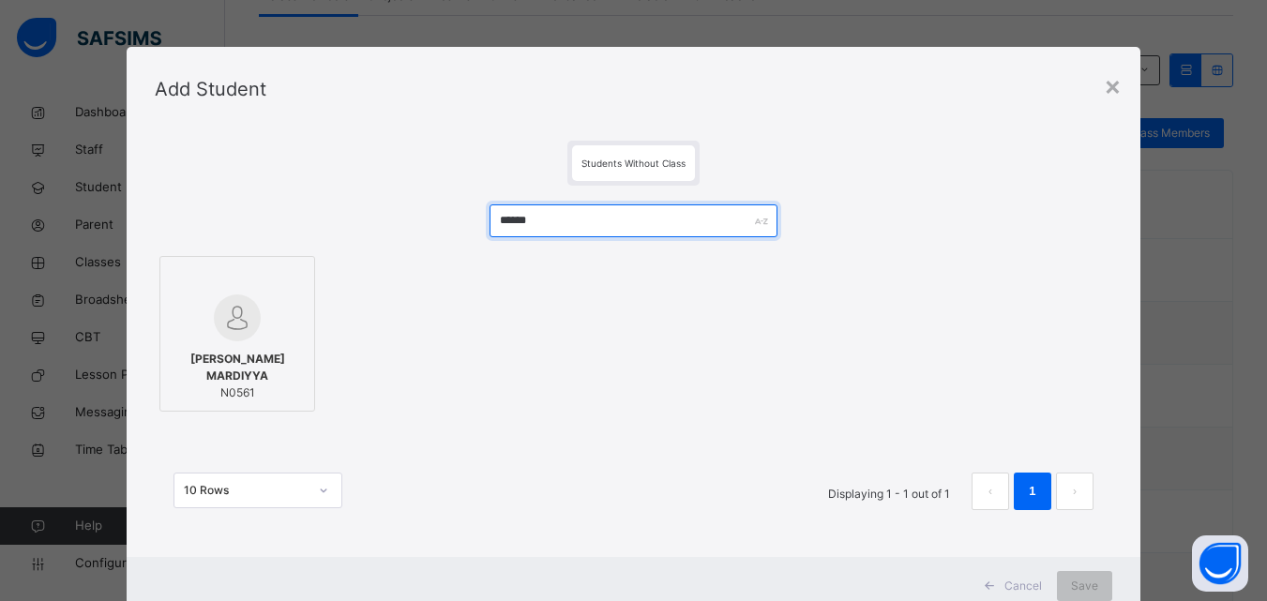
type input "******"
click at [268, 320] on div at bounding box center [237, 317] width 135 height 47
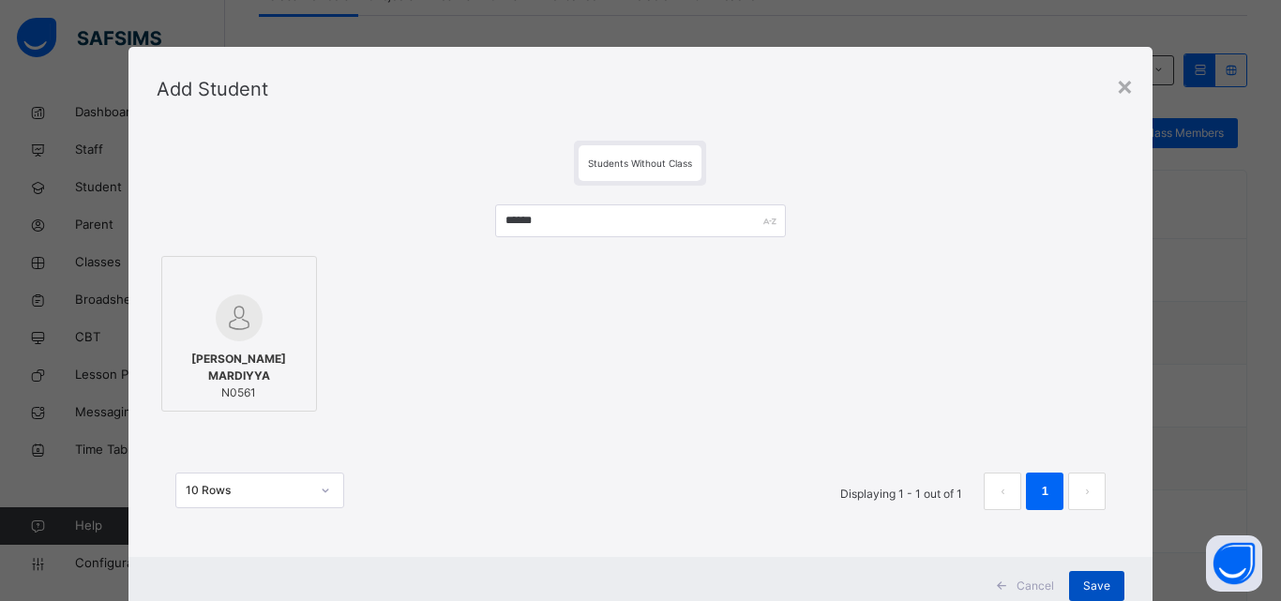
click at [1094, 580] on span "Save" at bounding box center [1096, 586] width 27 height 17
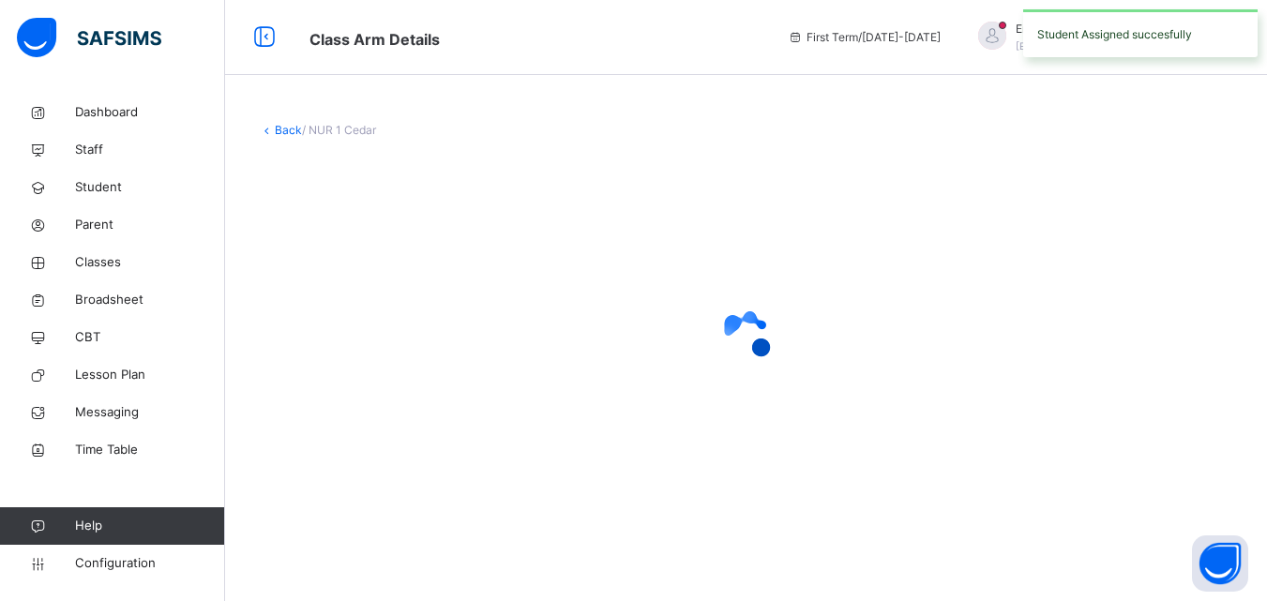
scroll to position [0, 0]
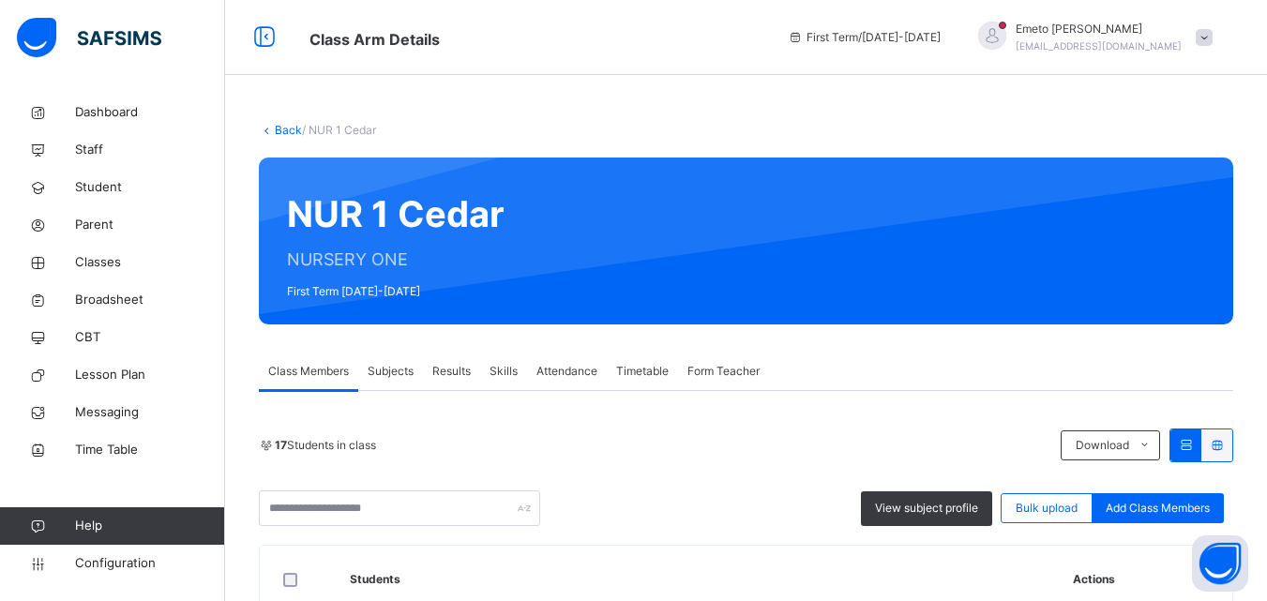
click at [289, 129] on link "Back" at bounding box center [288, 130] width 27 height 14
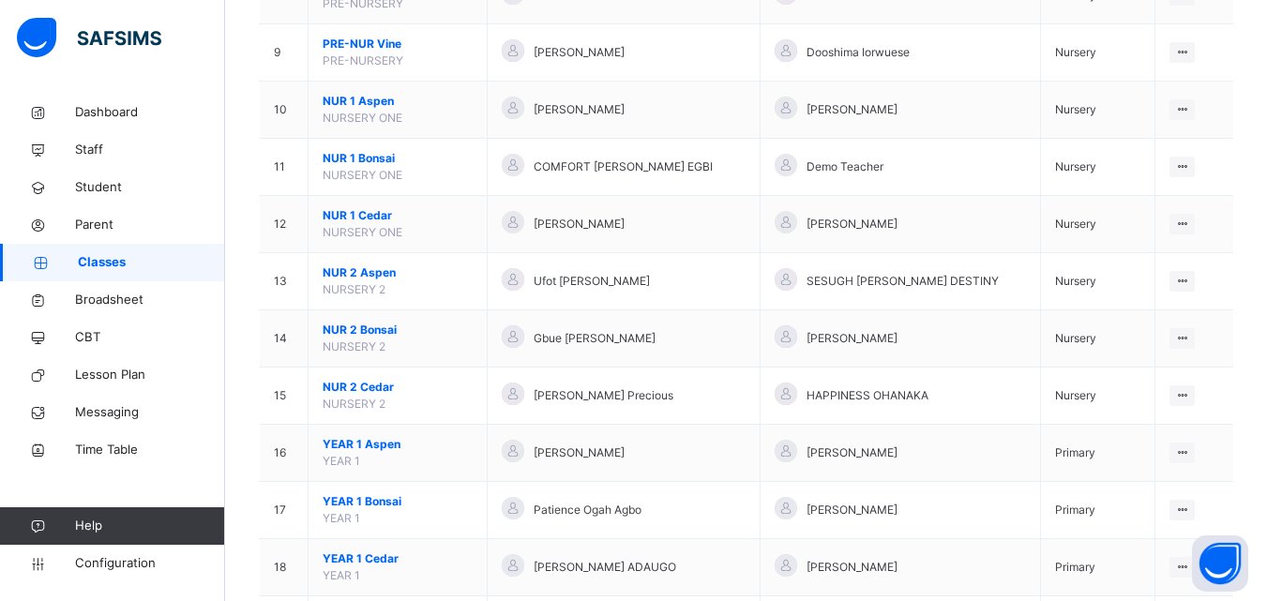
scroll to position [750, 0]
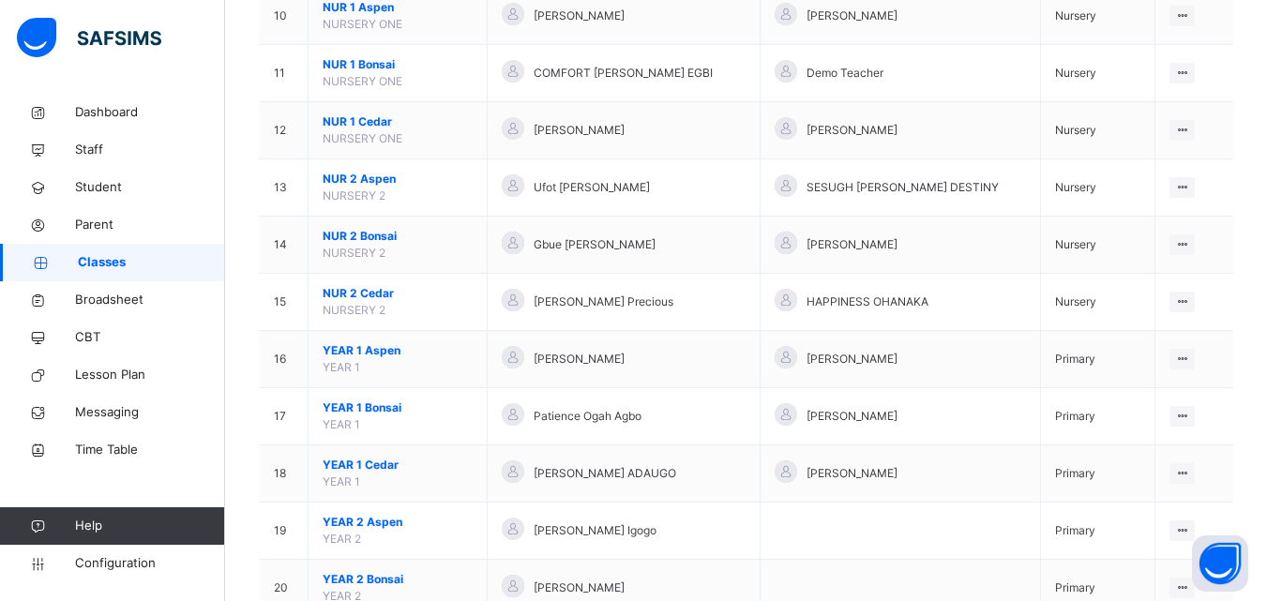
click at [357, 3] on span "NUR 1 Aspen" at bounding box center [398, 7] width 150 height 17
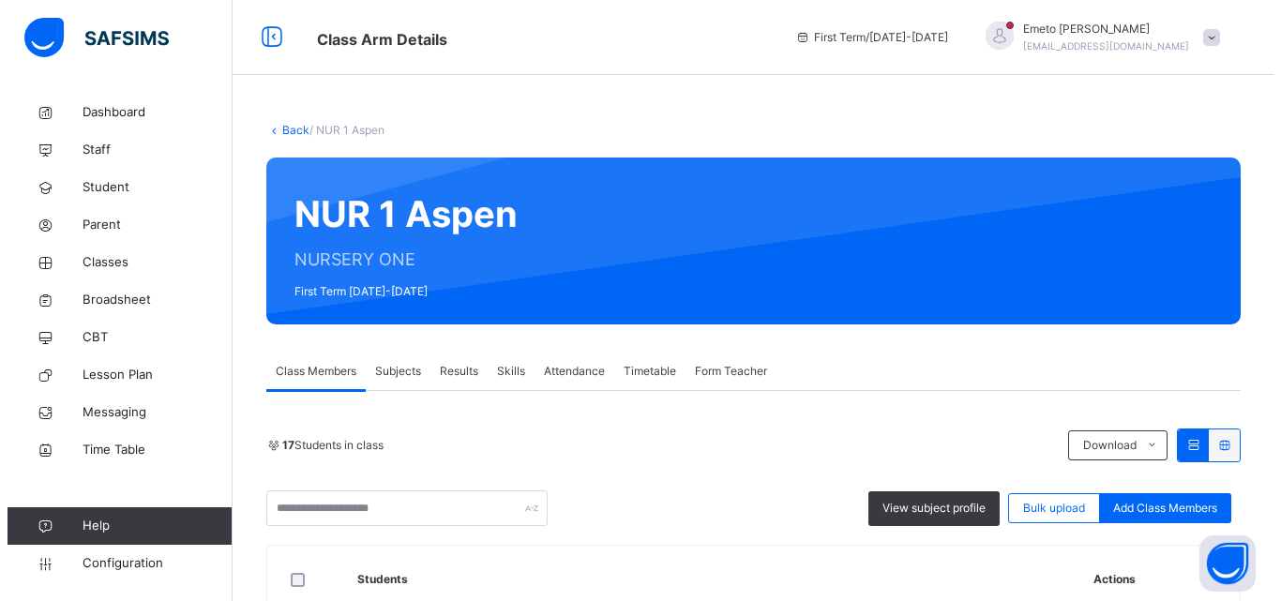
scroll to position [188, 0]
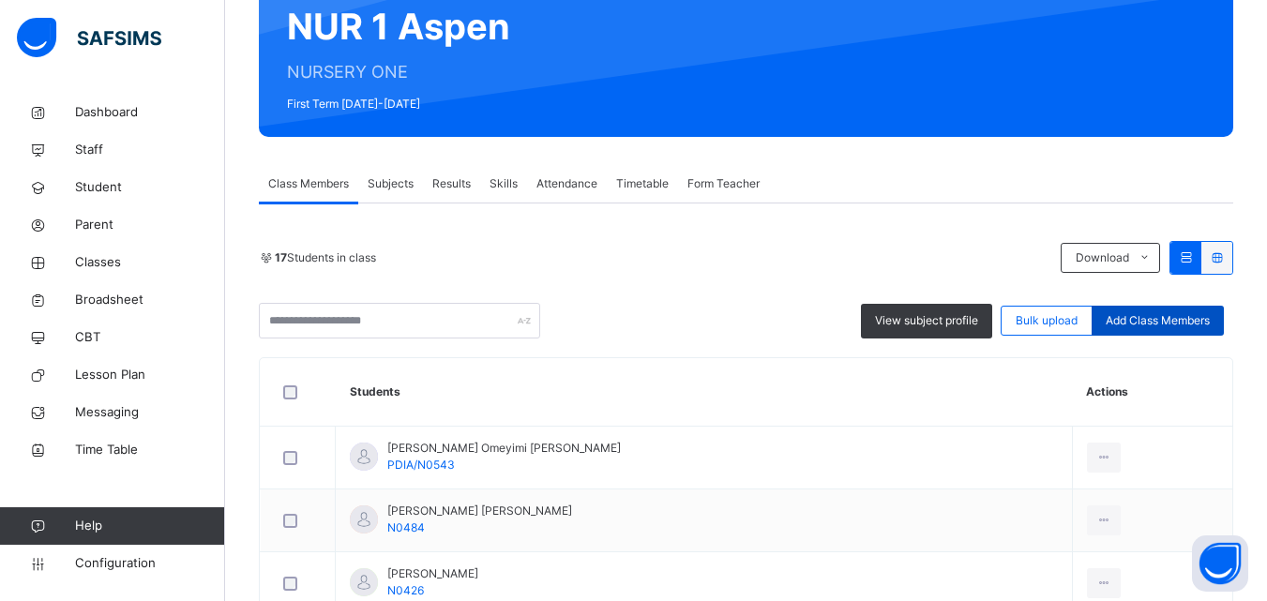
click at [1157, 320] on span "Add Class Members" at bounding box center [1157, 320] width 104 height 17
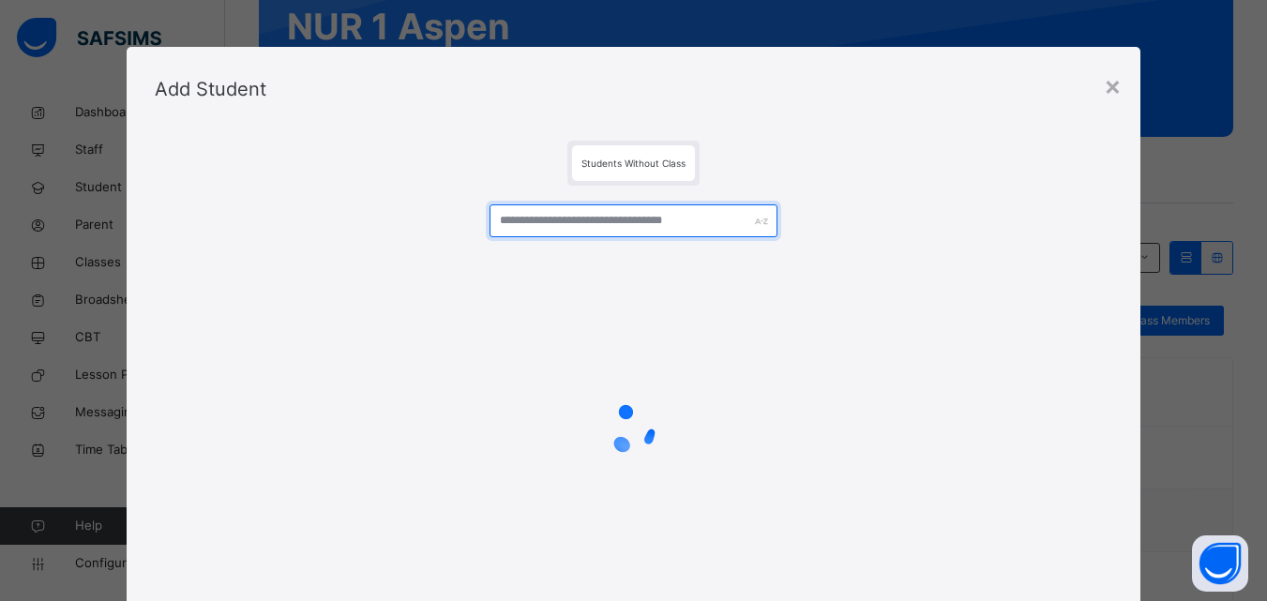
click at [589, 224] on input "text" at bounding box center [632, 220] width 287 height 33
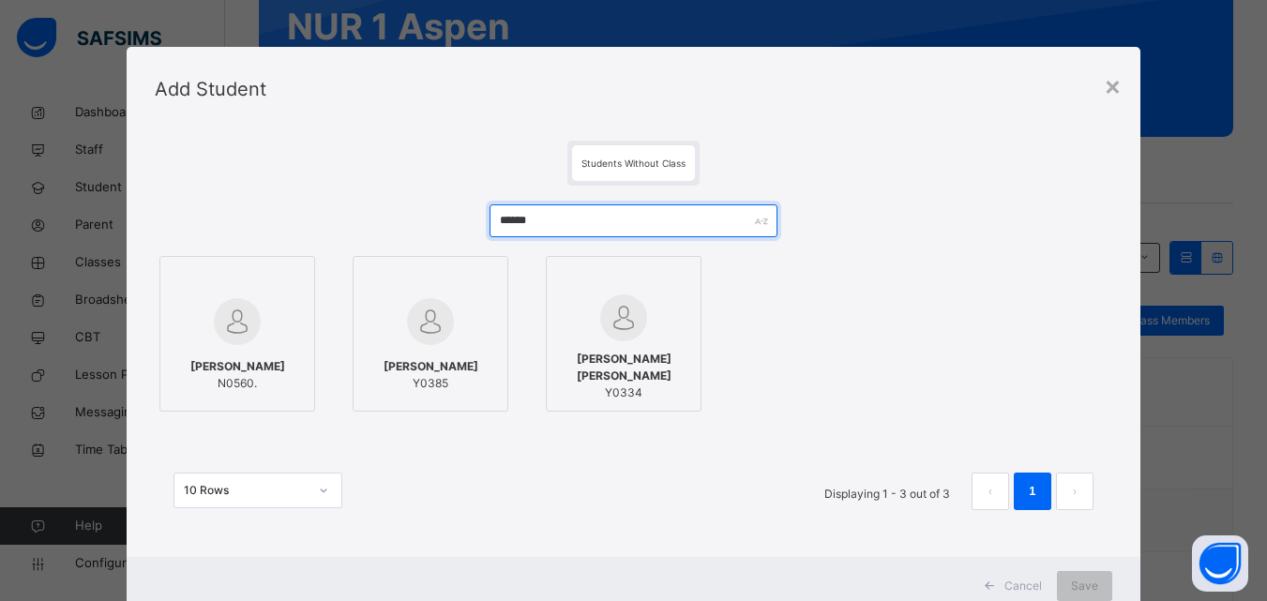
type input "******"
click at [277, 334] on div at bounding box center [237, 321] width 135 height 54
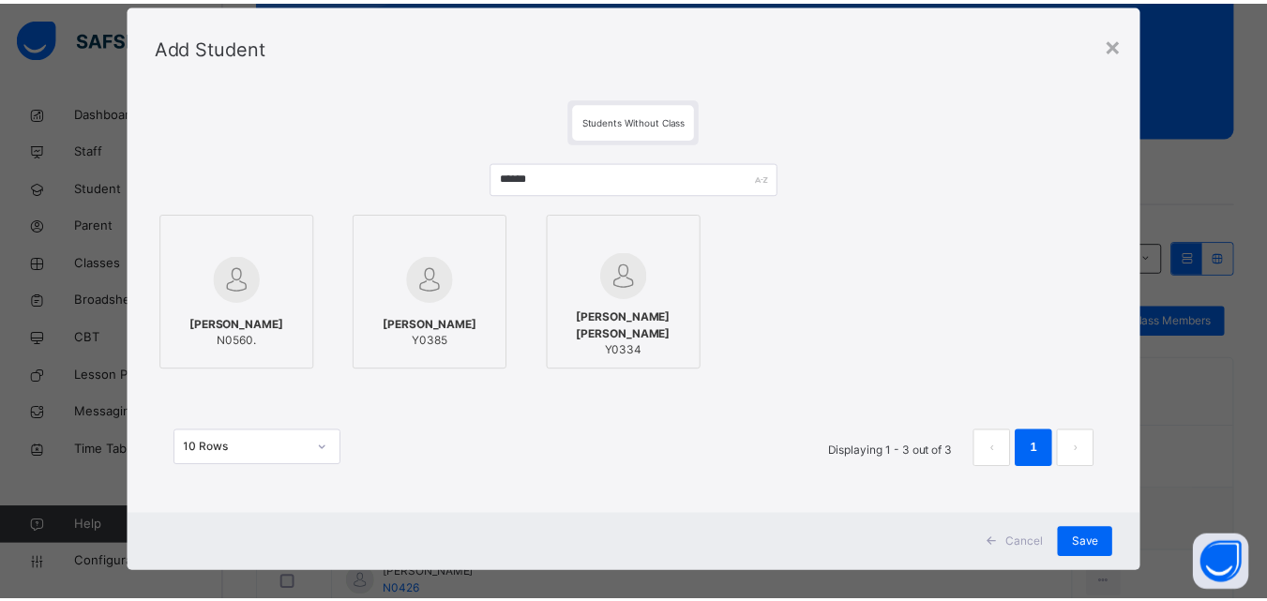
scroll to position [61, 0]
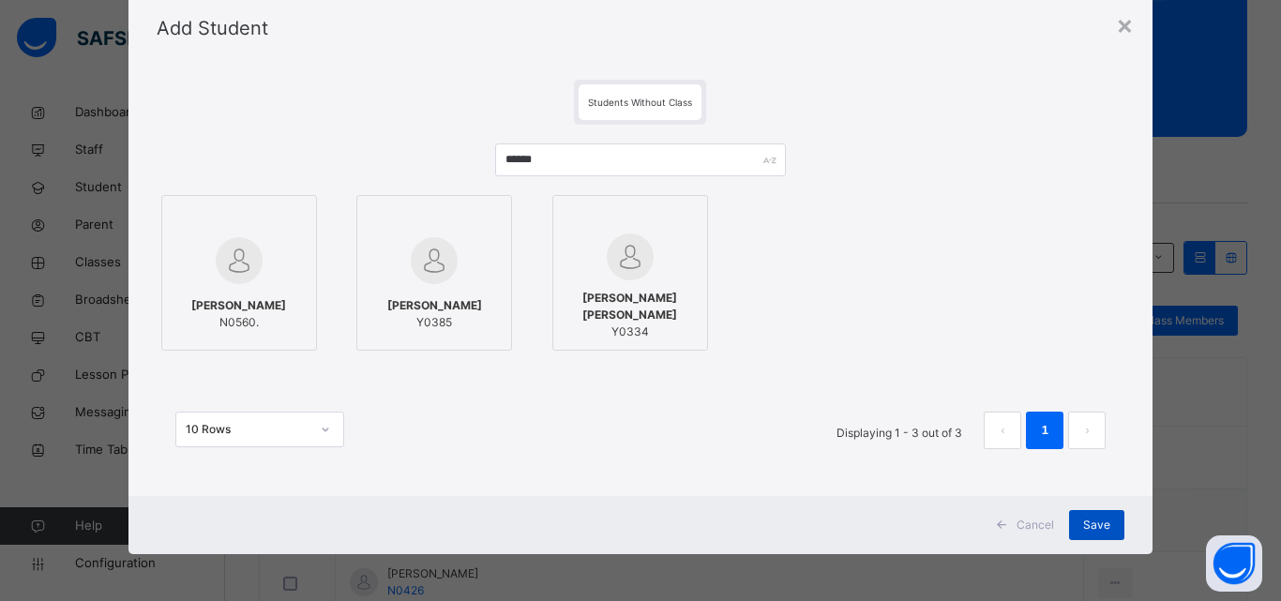
click at [1097, 530] on span "Save" at bounding box center [1096, 525] width 27 height 17
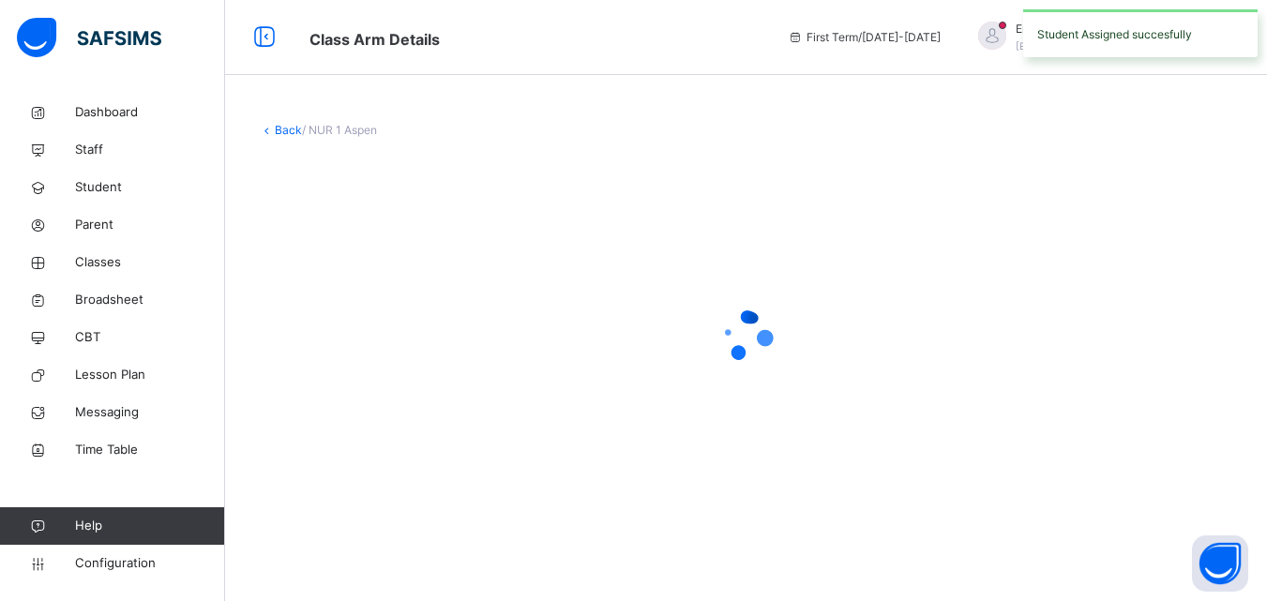
scroll to position [0, 0]
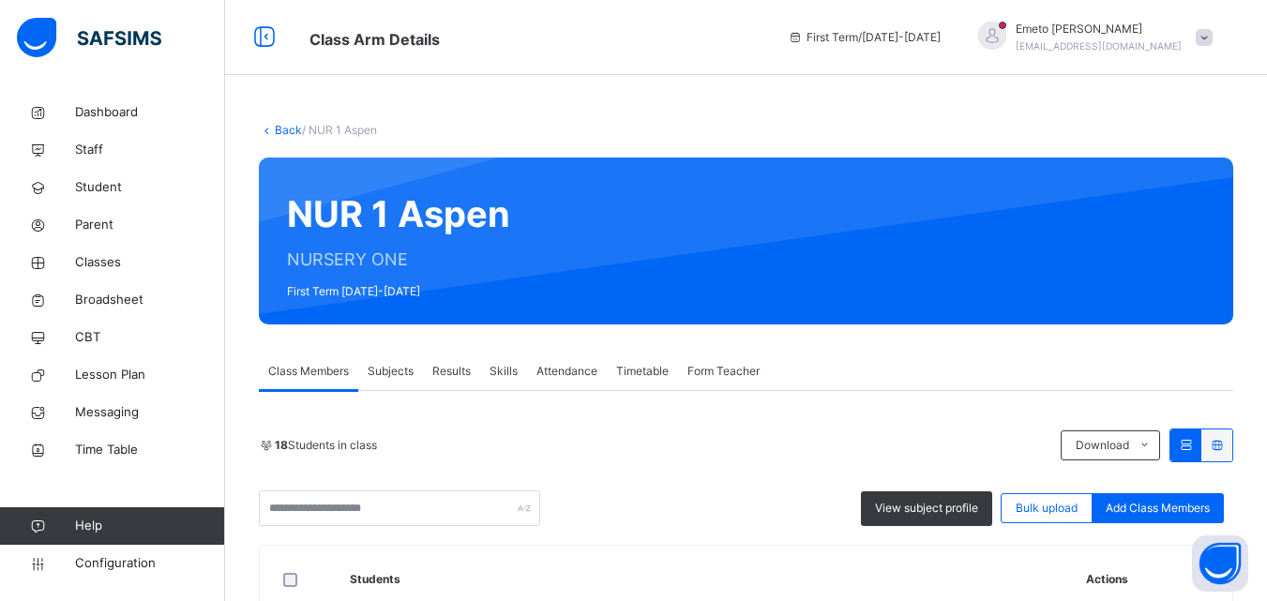
click at [280, 126] on link "Back" at bounding box center [288, 130] width 27 height 14
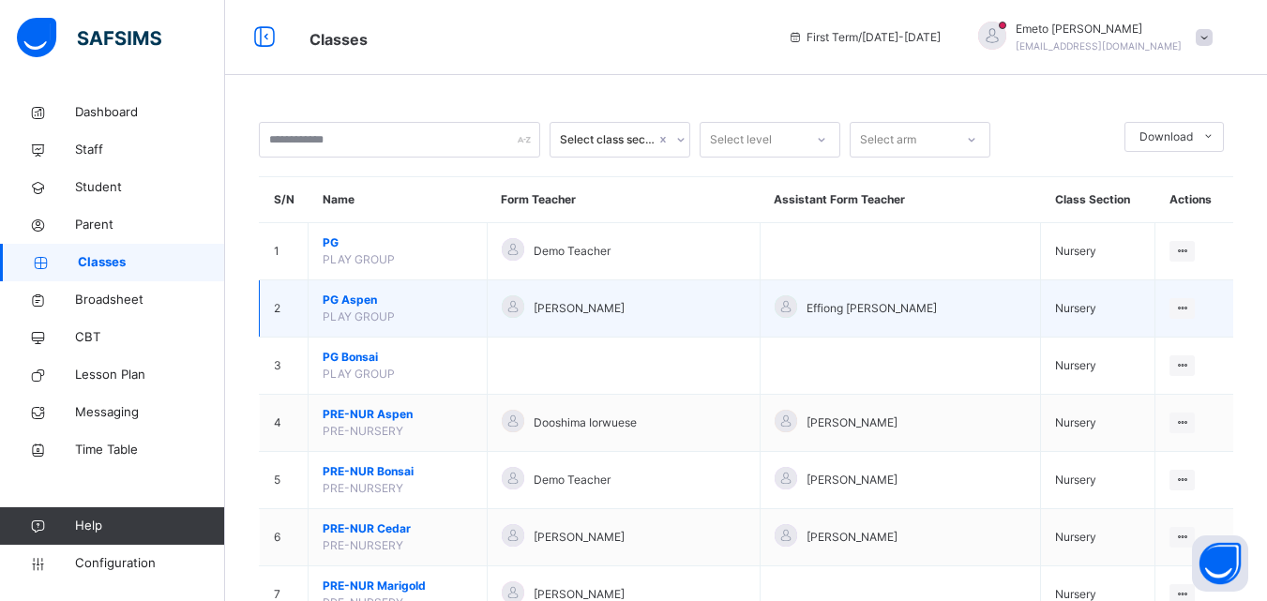
scroll to position [656, 0]
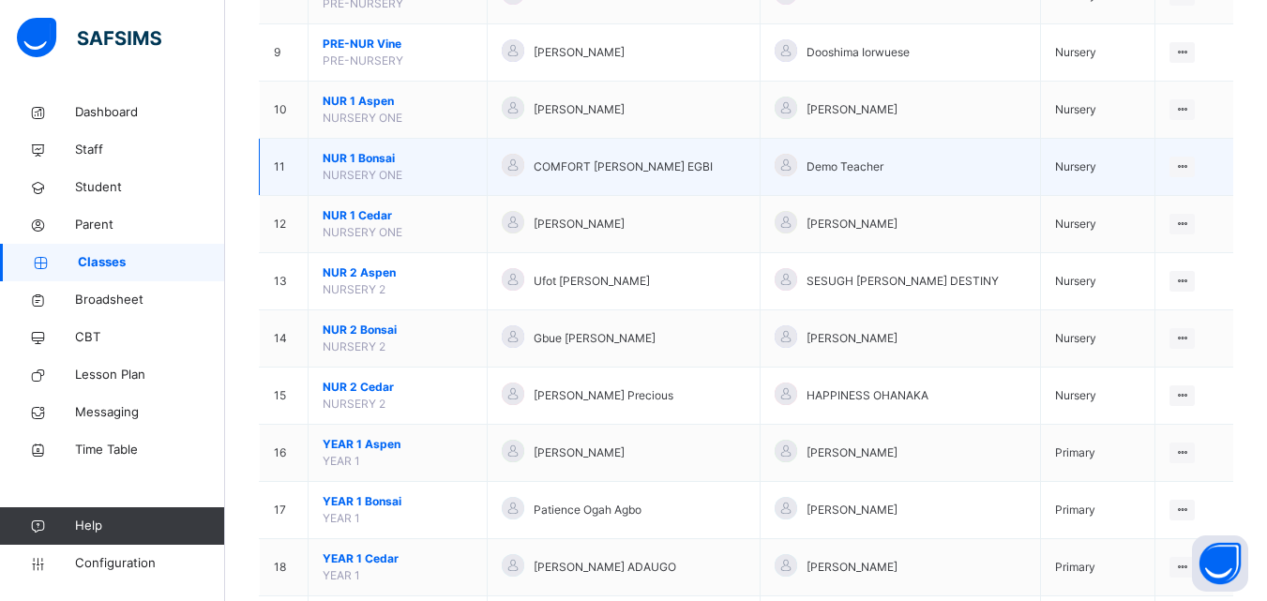
click at [355, 154] on span "NUR 1 Bonsai" at bounding box center [398, 158] width 150 height 17
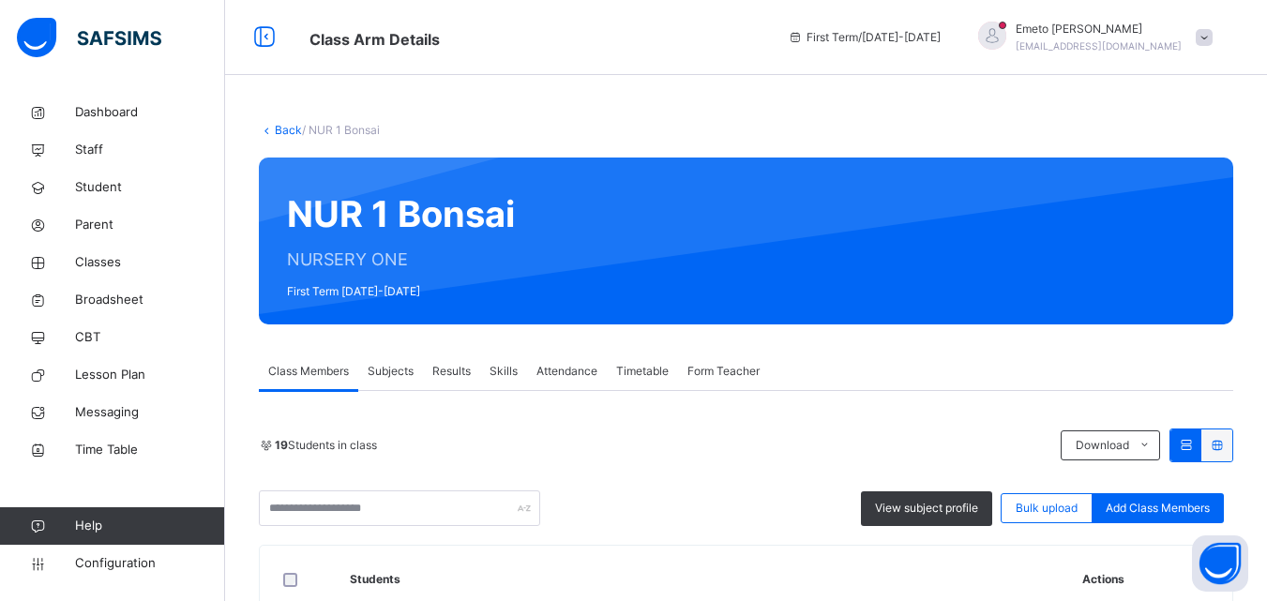
scroll to position [94, 0]
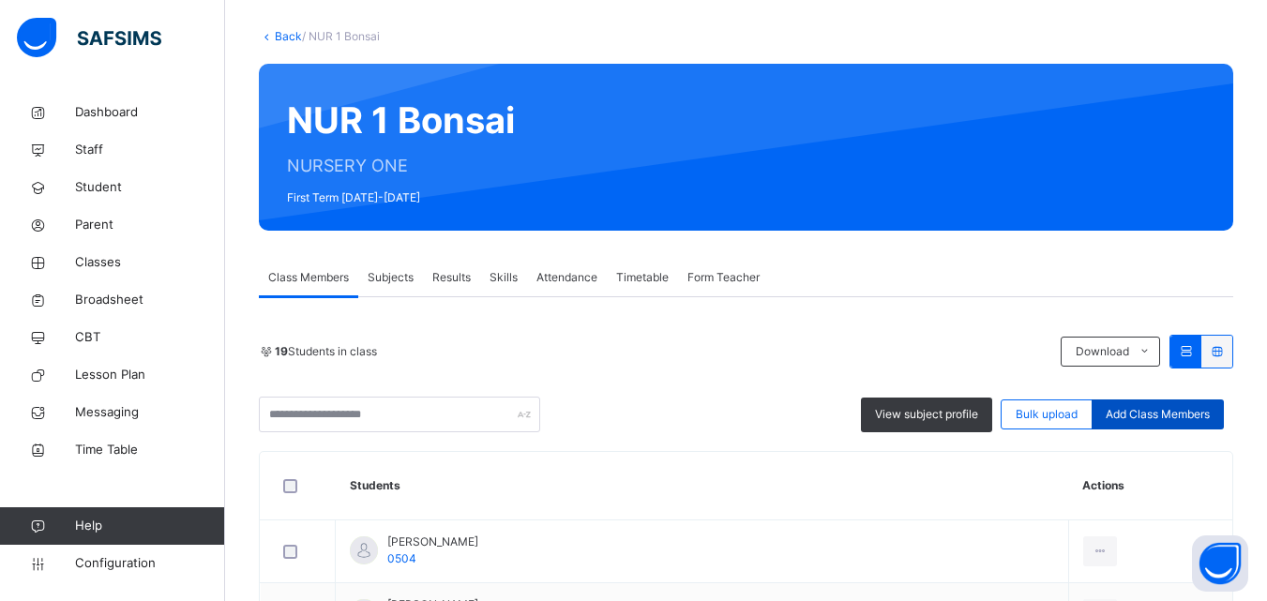
click at [1149, 412] on span "Add Class Members" at bounding box center [1157, 414] width 104 height 17
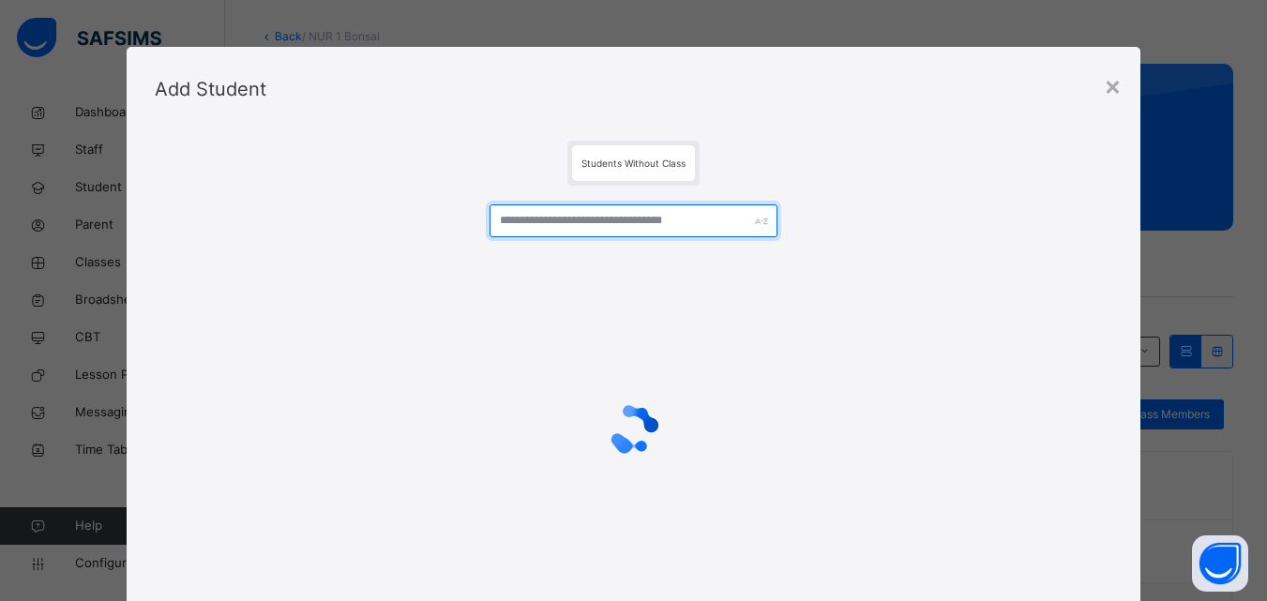
click at [631, 223] on input "text" at bounding box center [632, 220] width 287 height 33
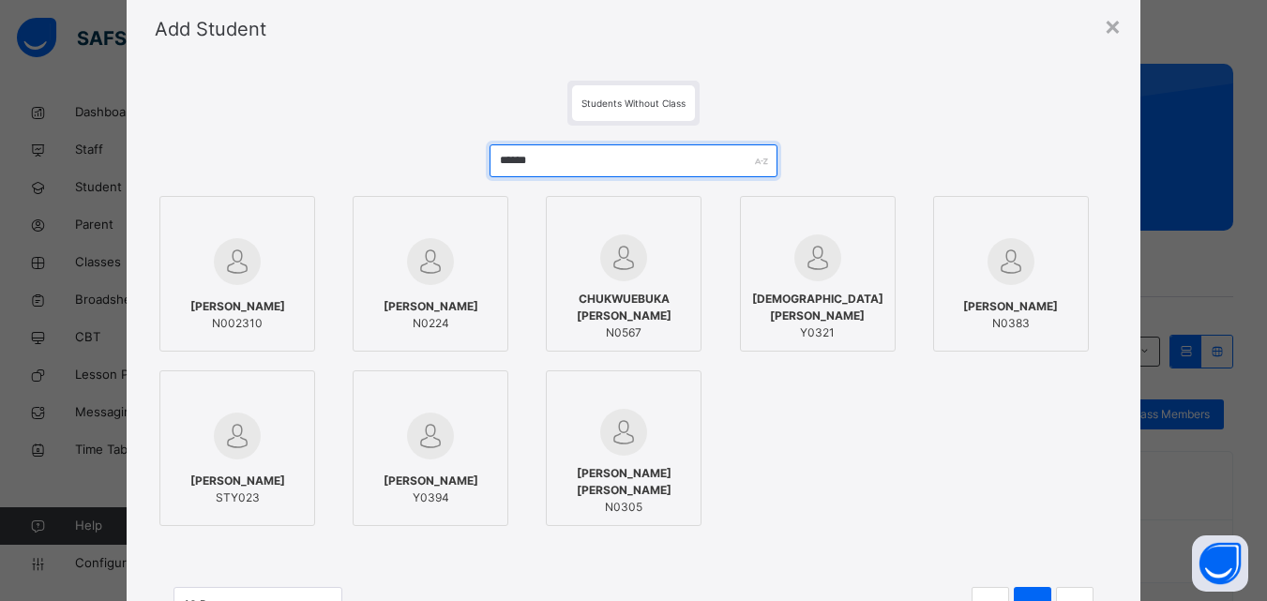
scroll to position [188, 0]
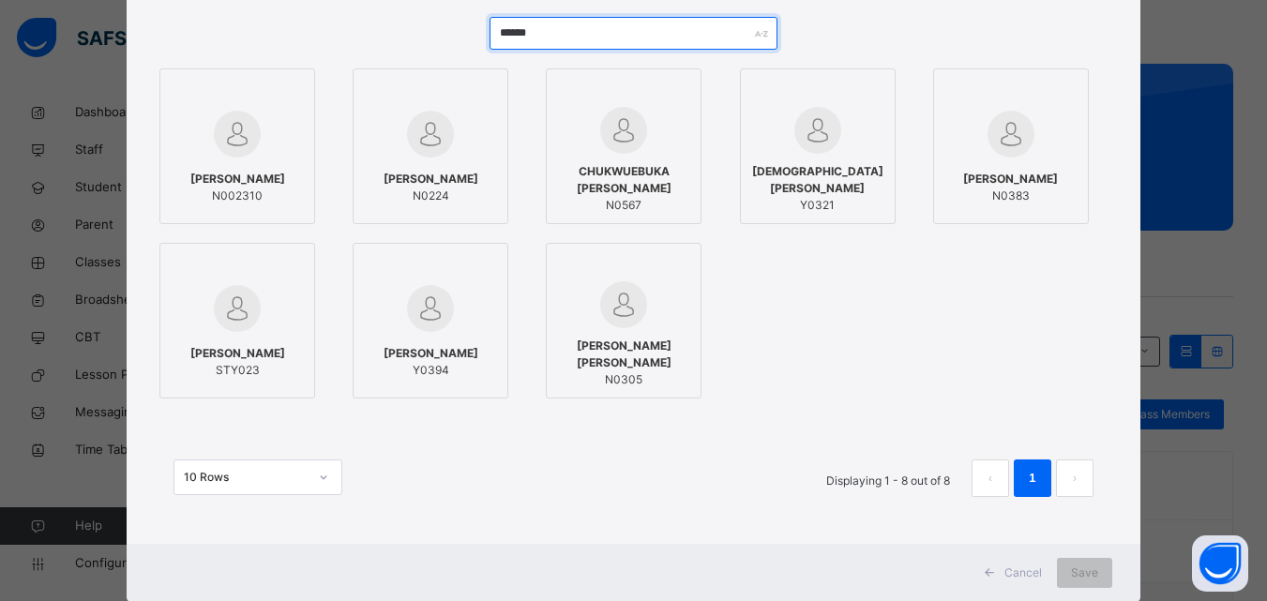
type input "******"
click at [668, 158] on div "CHUKWUEBUKA [PERSON_NAME] N0567" at bounding box center [623, 188] width 135 height 69
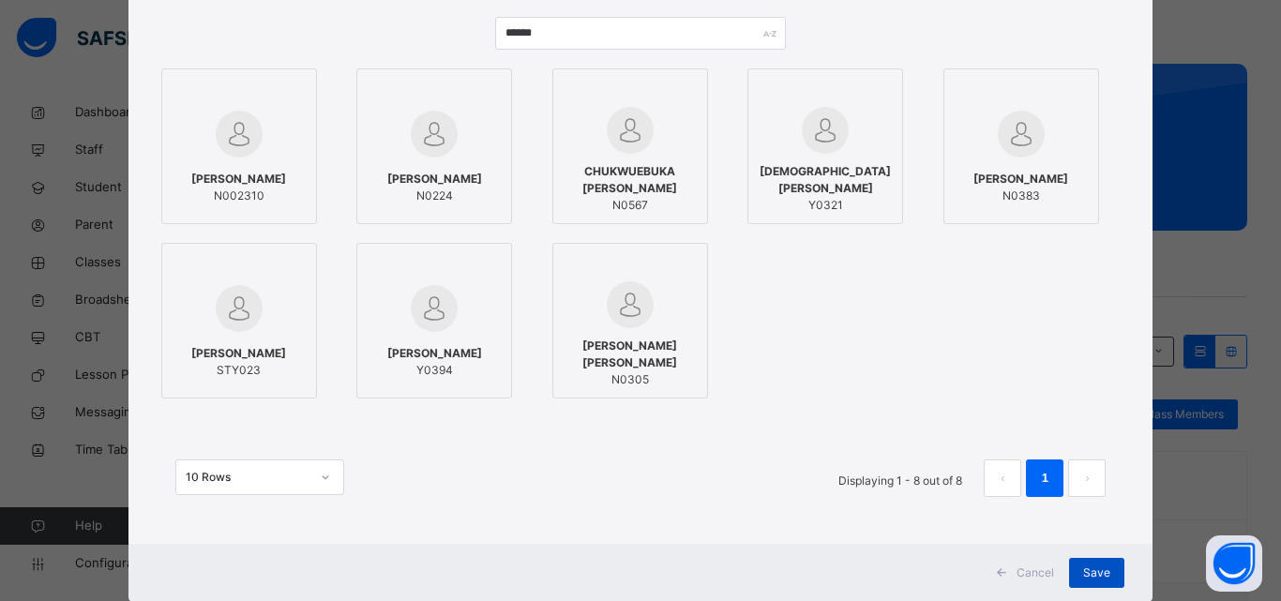
click at [1089, 567] on span "Save" at bounding box center [1096, 572] width 27 height 17
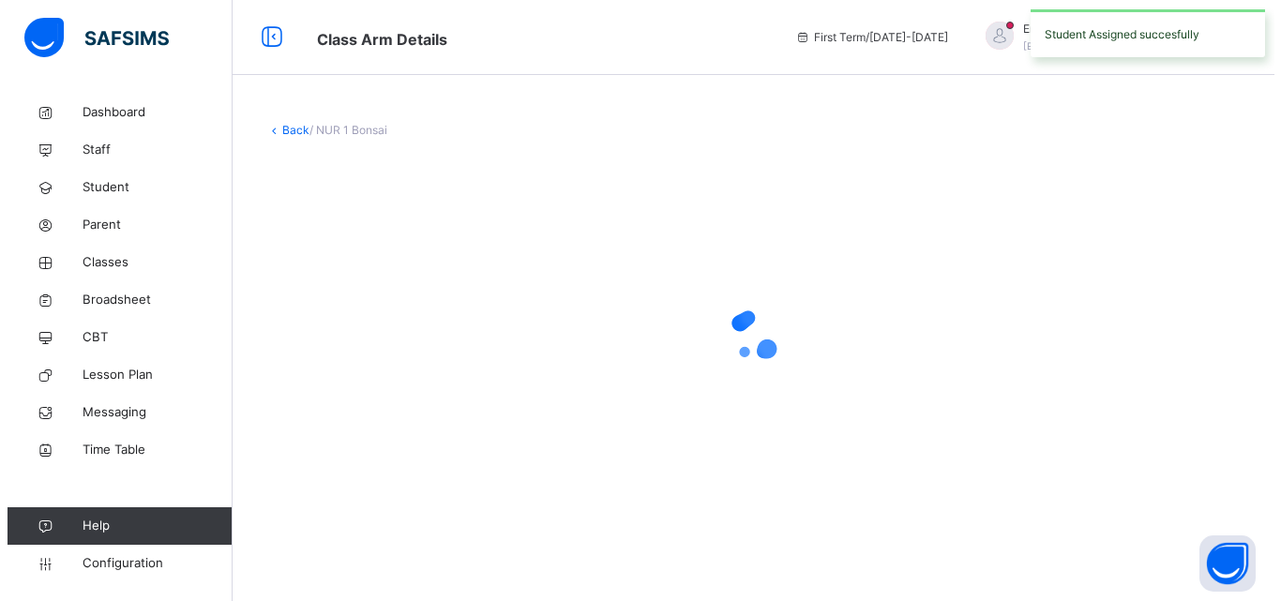
scroll to position [0, 0]
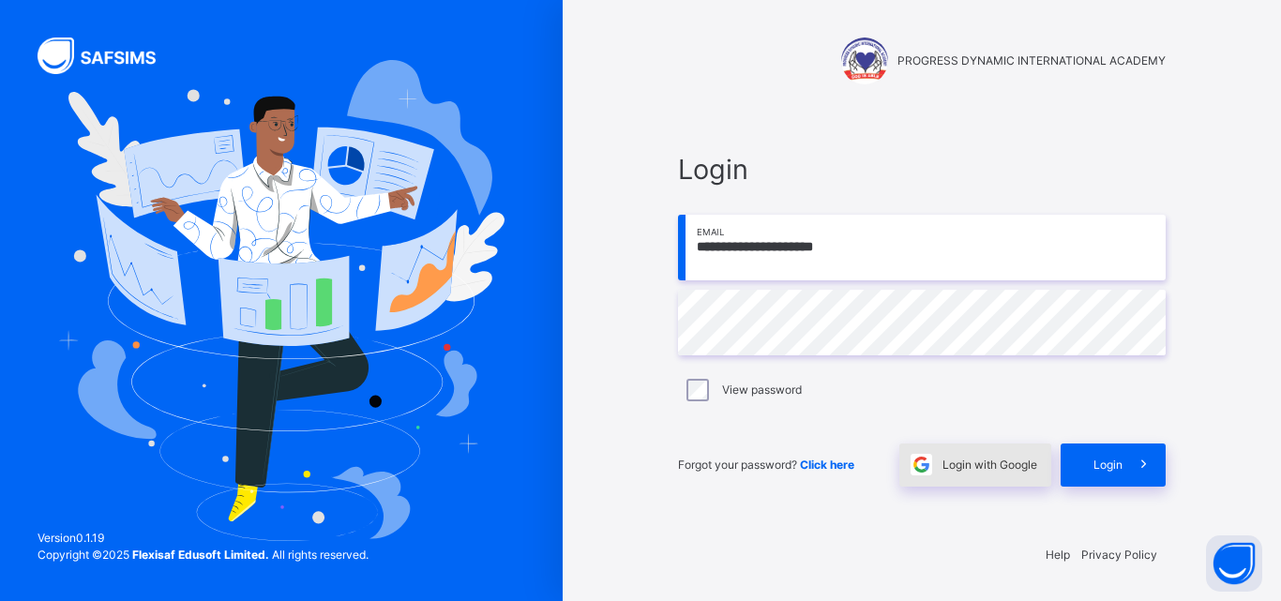
click at [994, 466] on span "Login with Google" at bounding box center [989, 465] width 95 height 17
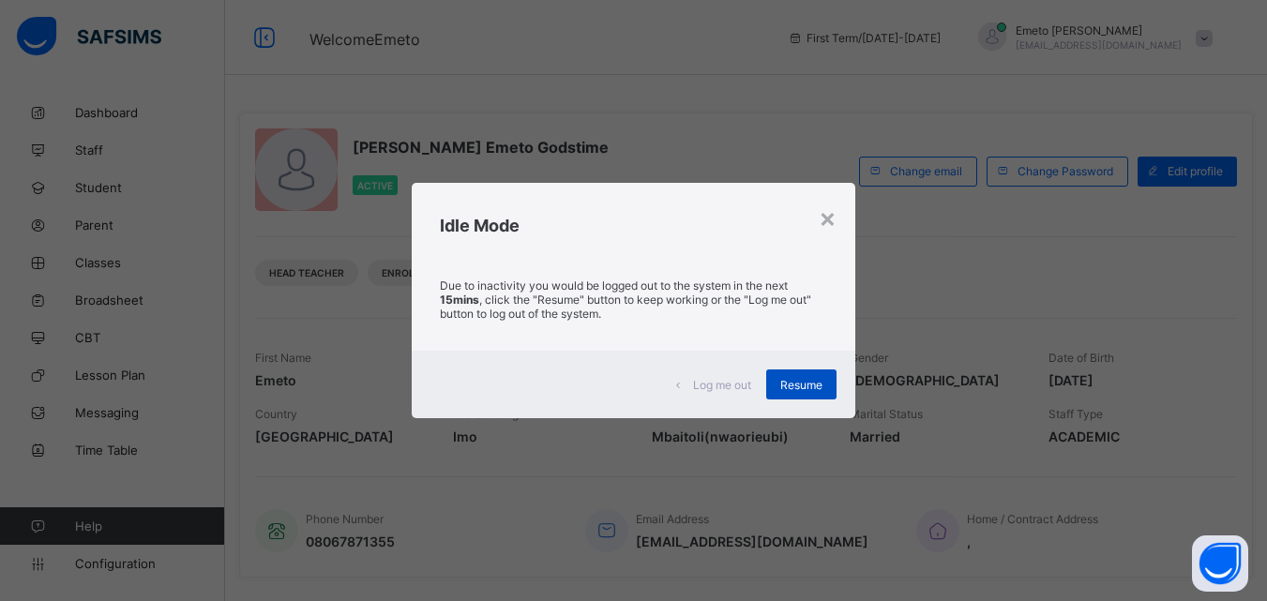
click at [798, 389] on span "Resume" at bounding box center [801, 385] width 42 height 14
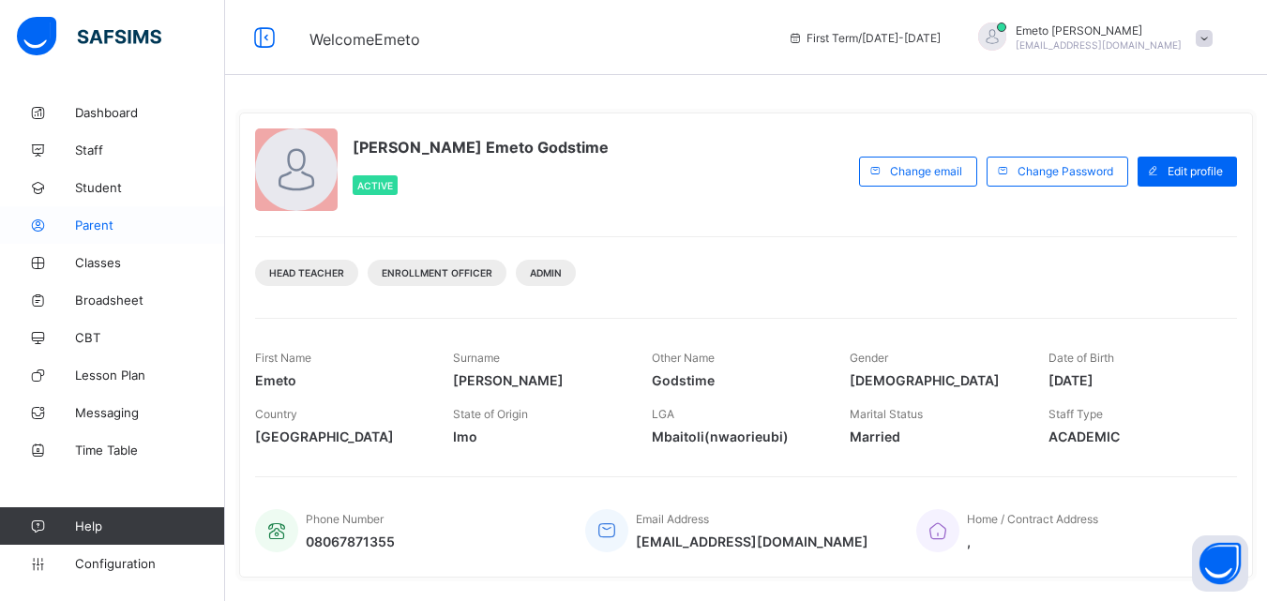
click at [96, 225] on span "Parent" at bounding box center [150, 225] width 150 height 15
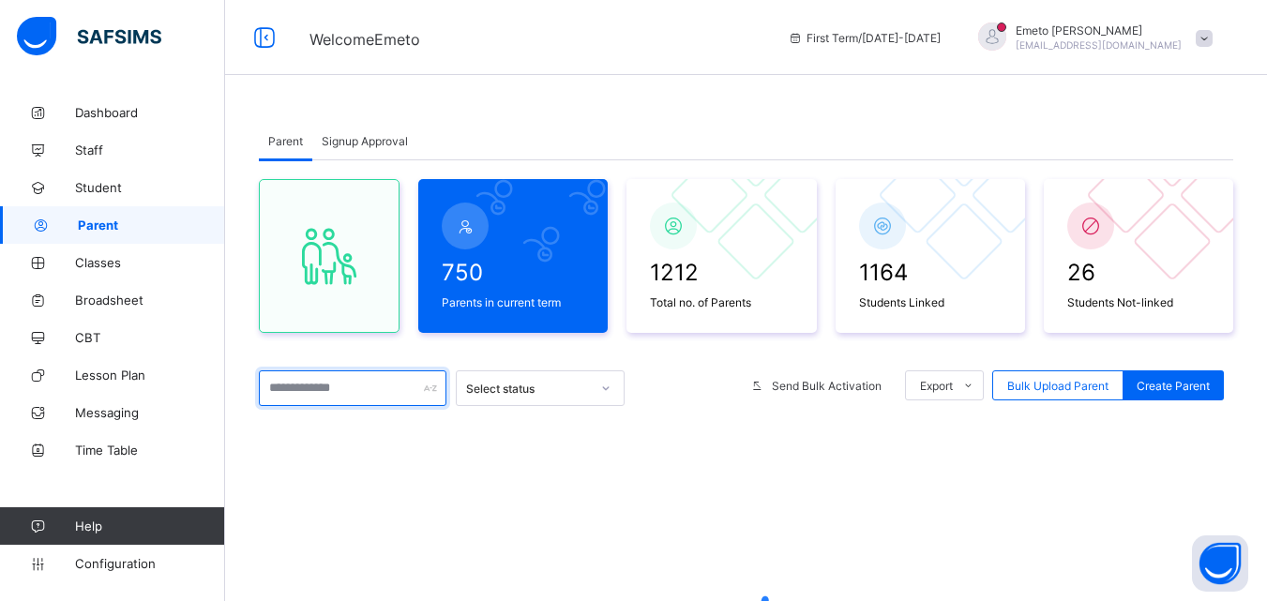
click at [312, 389] on input "text" at bounding box center [353, 388] width 188 height 36
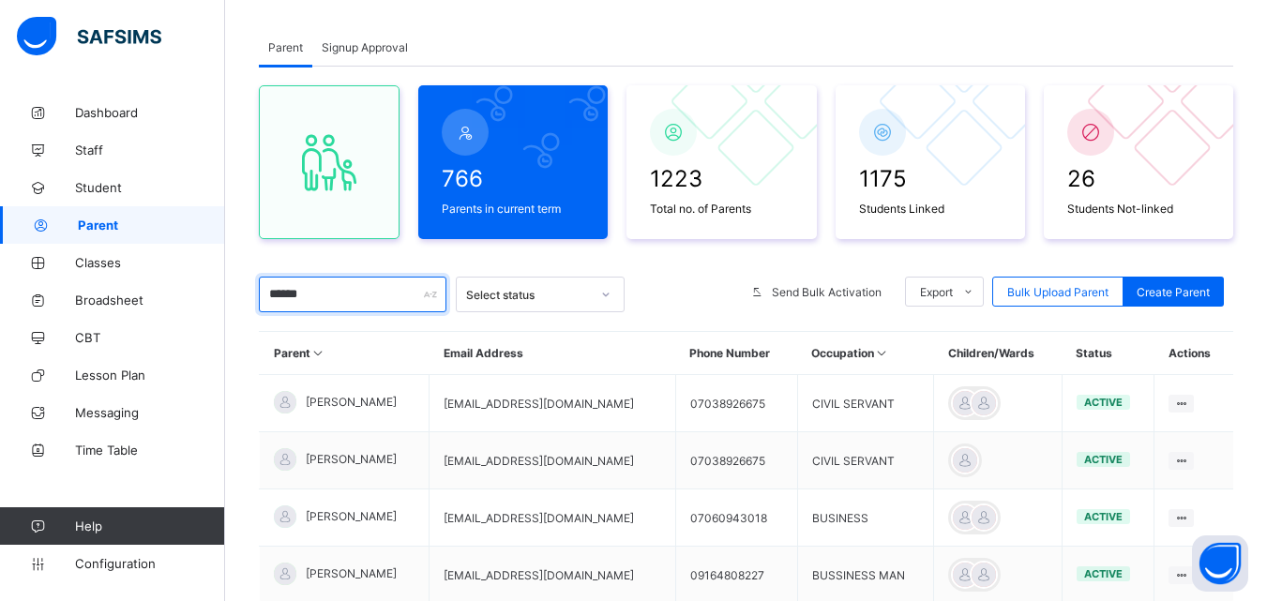
scroll to position [188, 0]
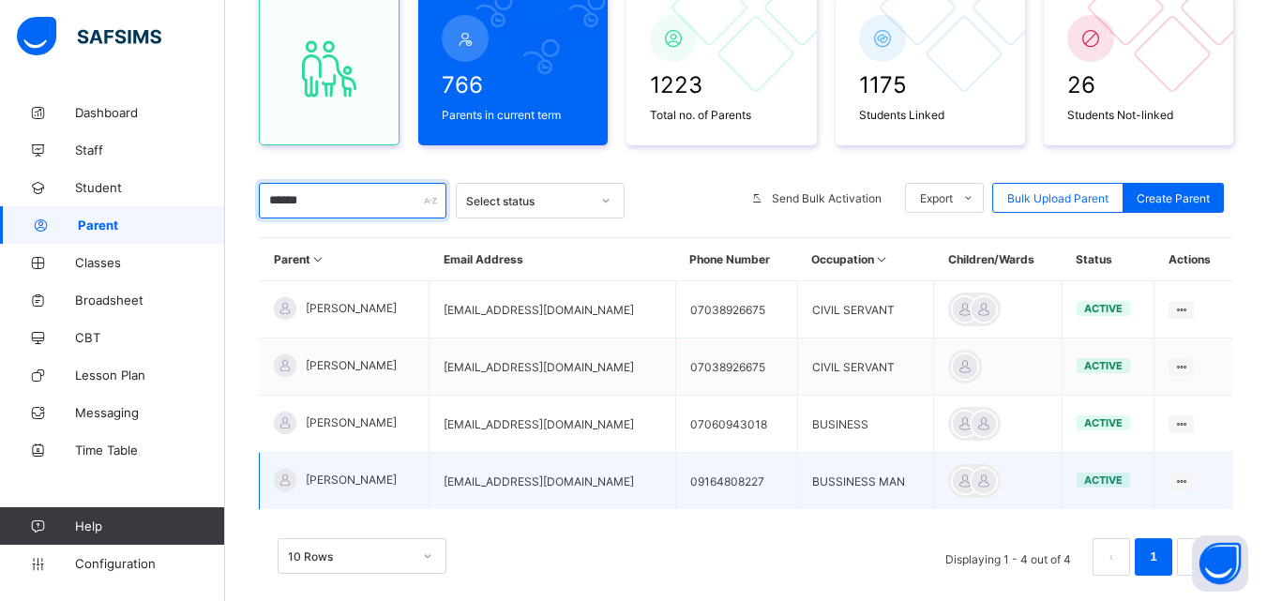
type input "******"
click at [383, 473] on span "JAMES OGBITABU" at bounding box center [351, 480] width 91 height 14
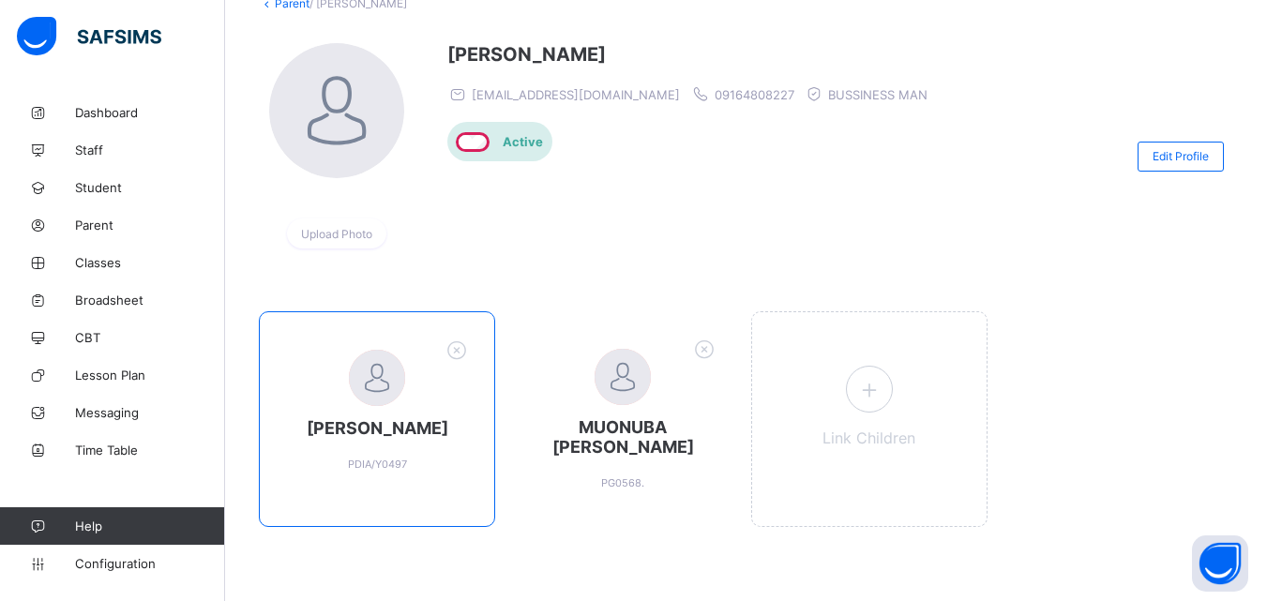
scroll to position [127, 0]
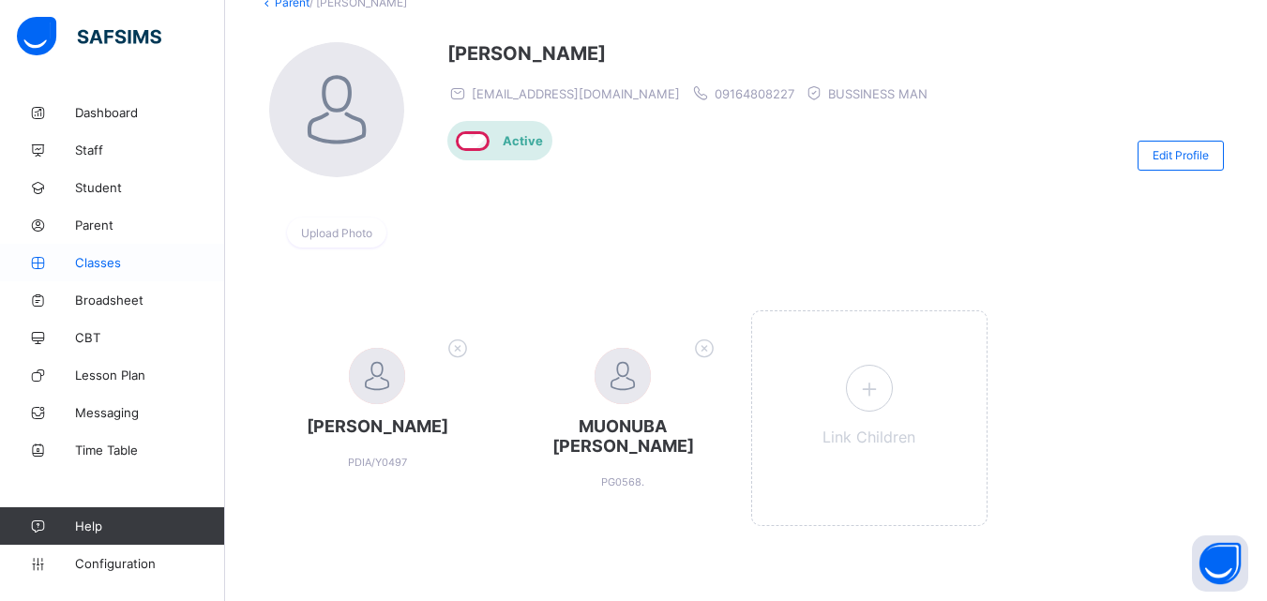
click at [104, 262] on span "Classes" at bounding box center [150, 262] width 150 height 15
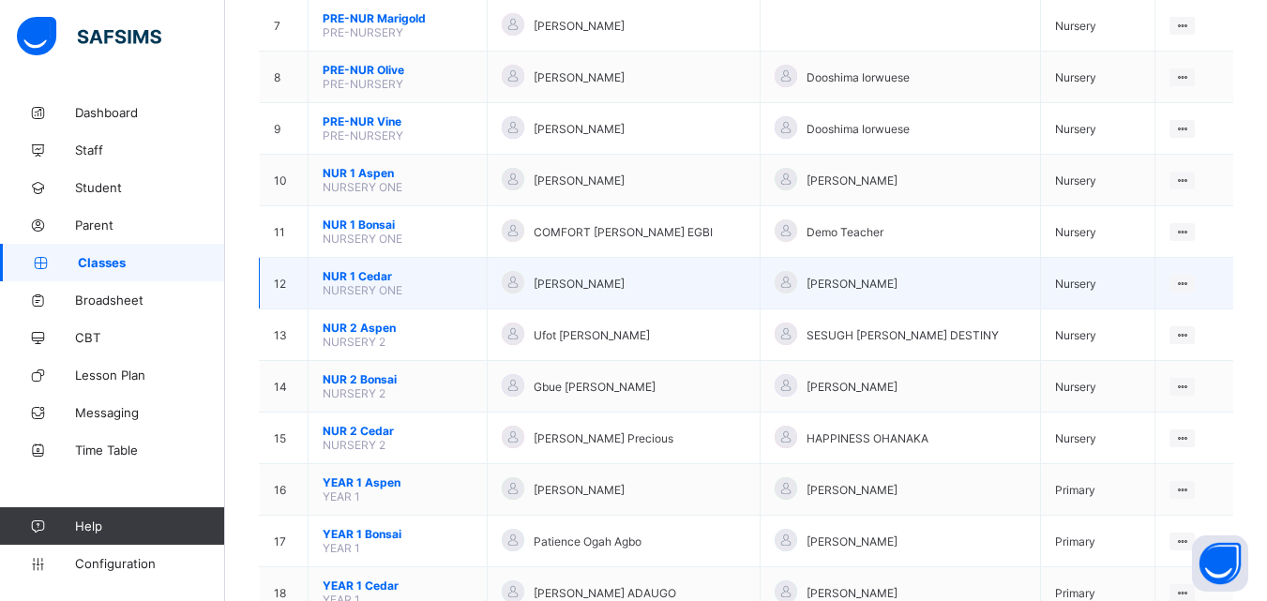
scroll to position [563, 0]
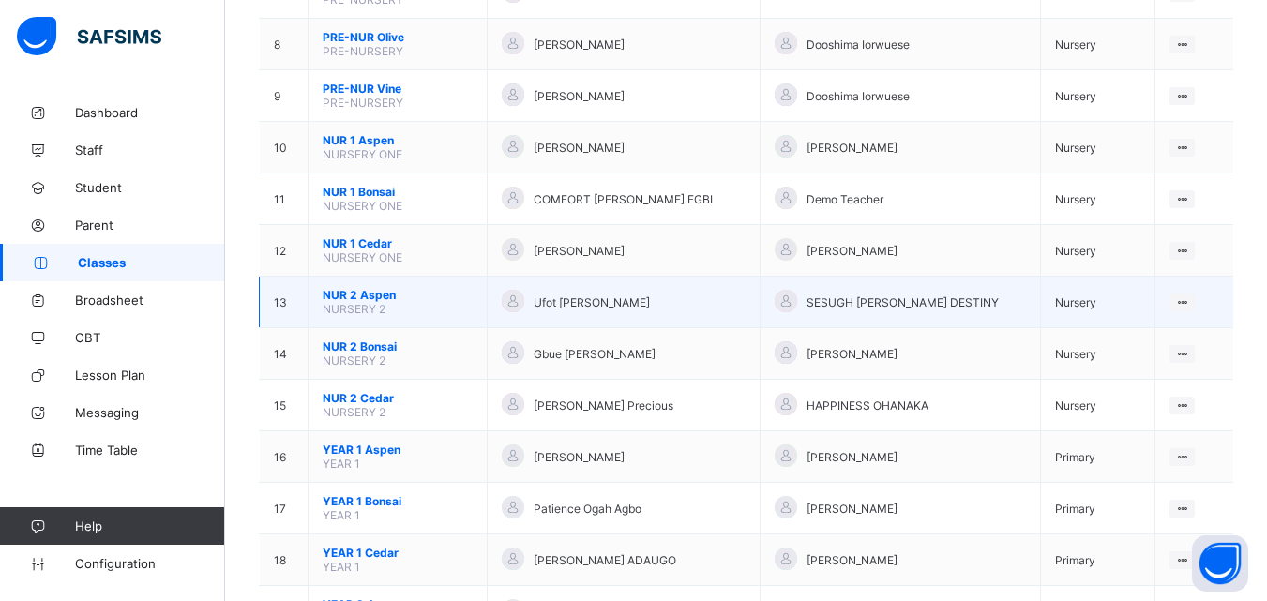
click at [370, 295] on span "NUR 2 Aspen" at bounding box center [398, 295] width 150 height 14
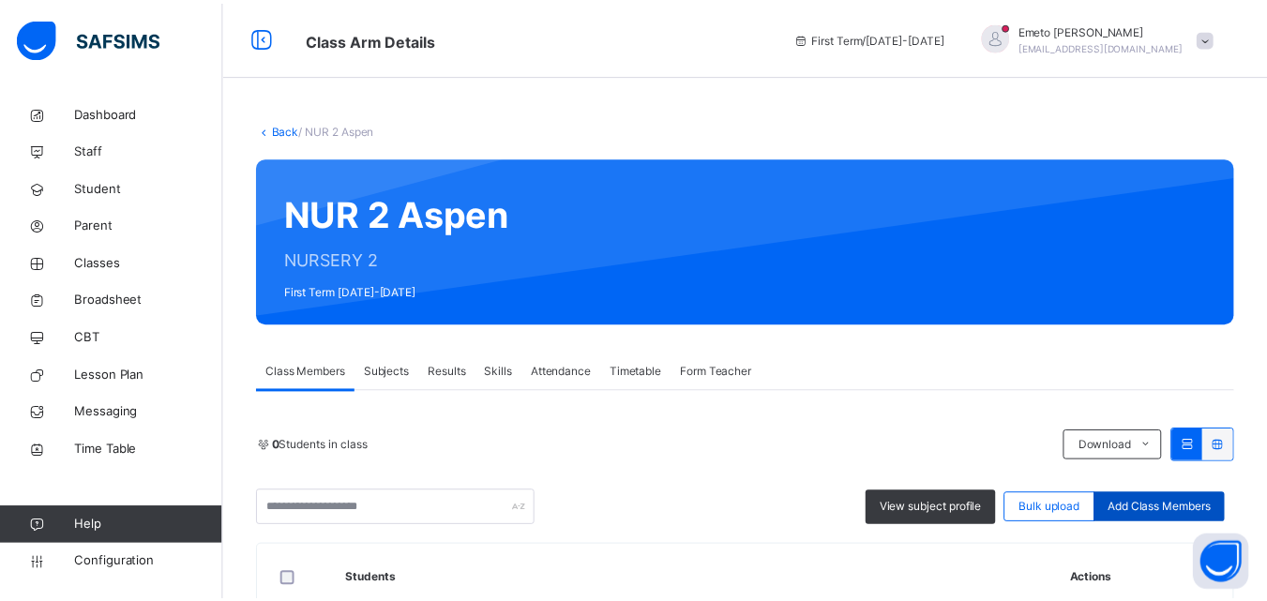
scroll to position [188, 0]
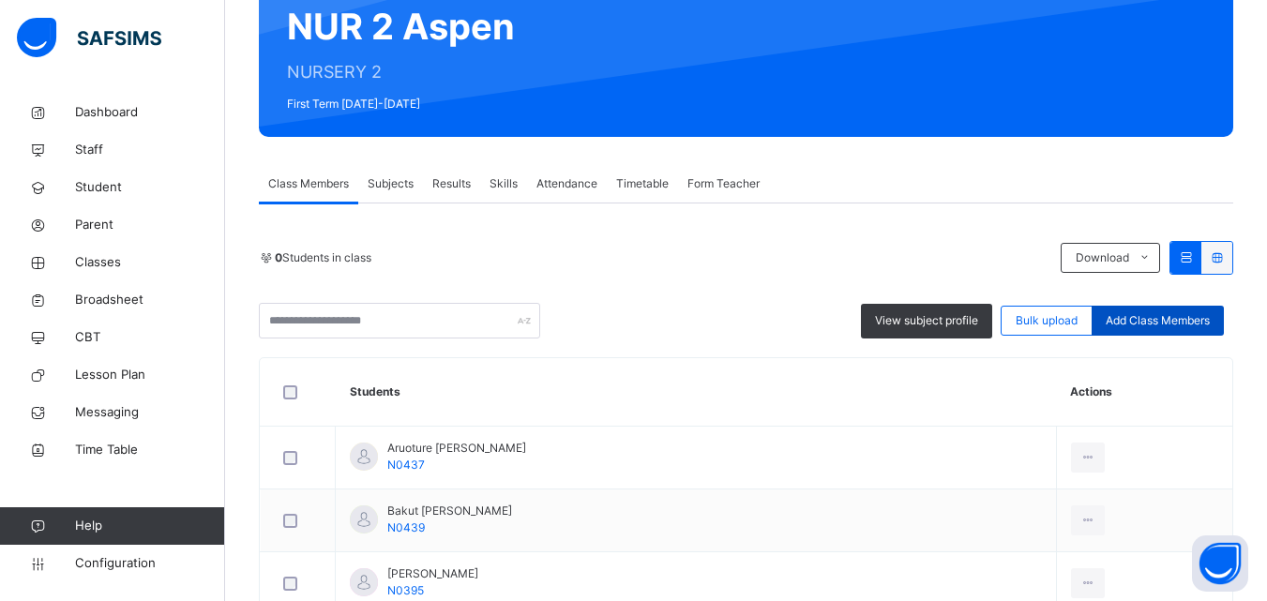
click at [1142, 321] on span "Add Class Members" at bounding box center [1157, 320] width 104 height 17
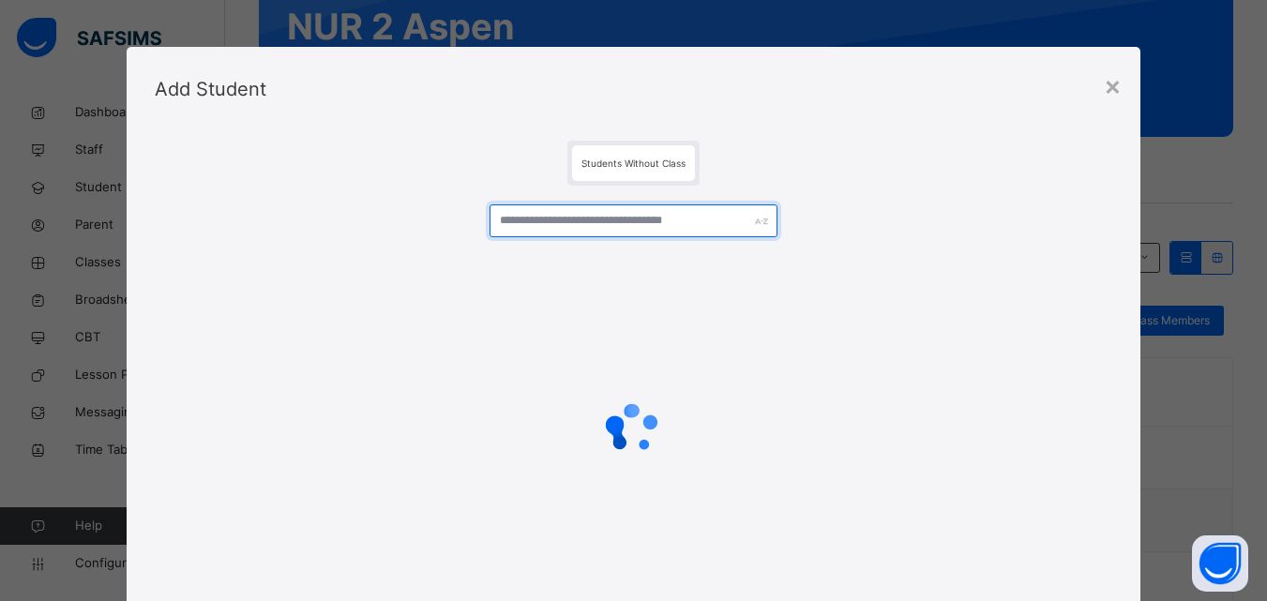
click at [614, 218] on input "text" at bounding box center [632, 220] width 287 height 33
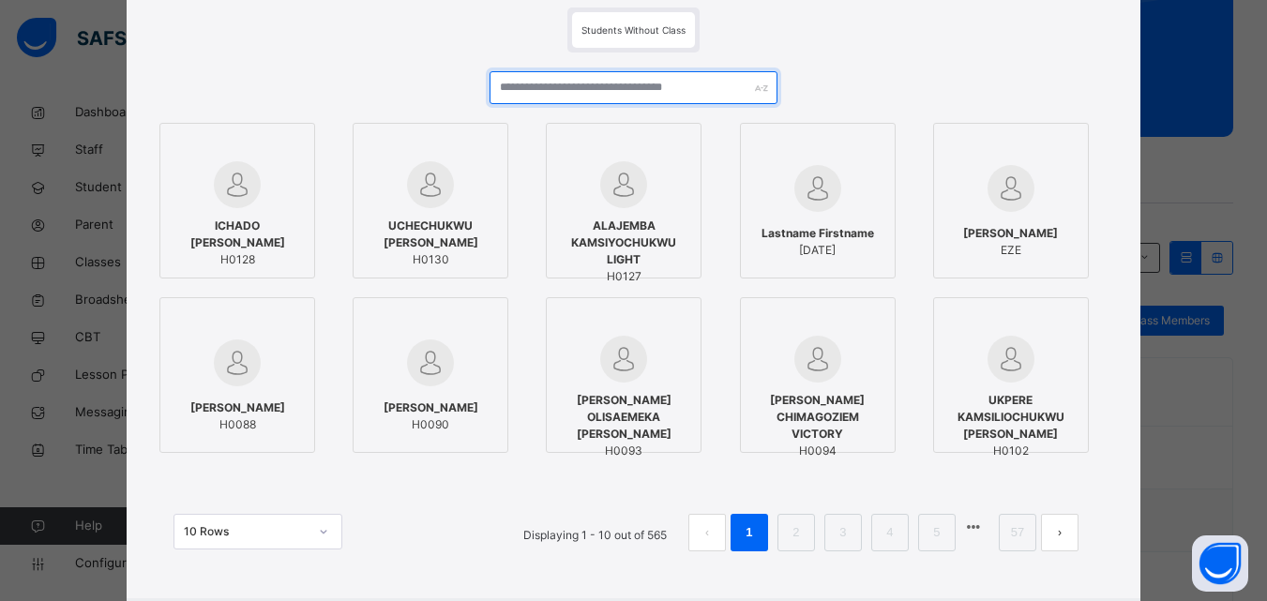
scroll to position [0, 0]
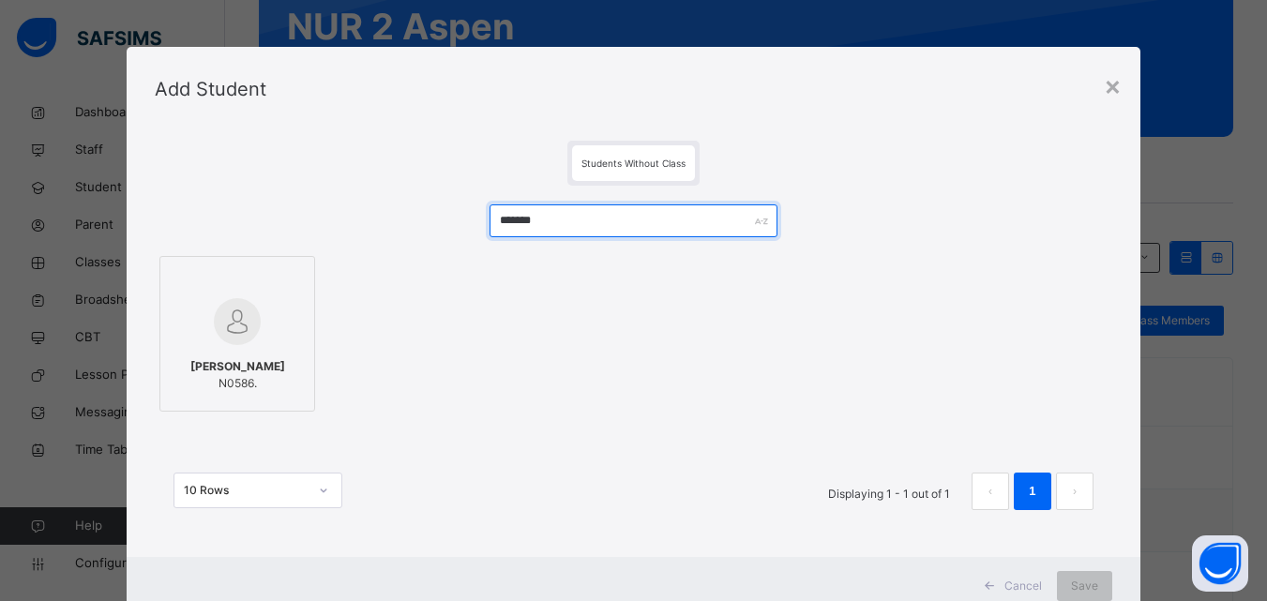
type input "*******"
click at [289, 312] on div at bounding box center [237, 321] width 135 height 54
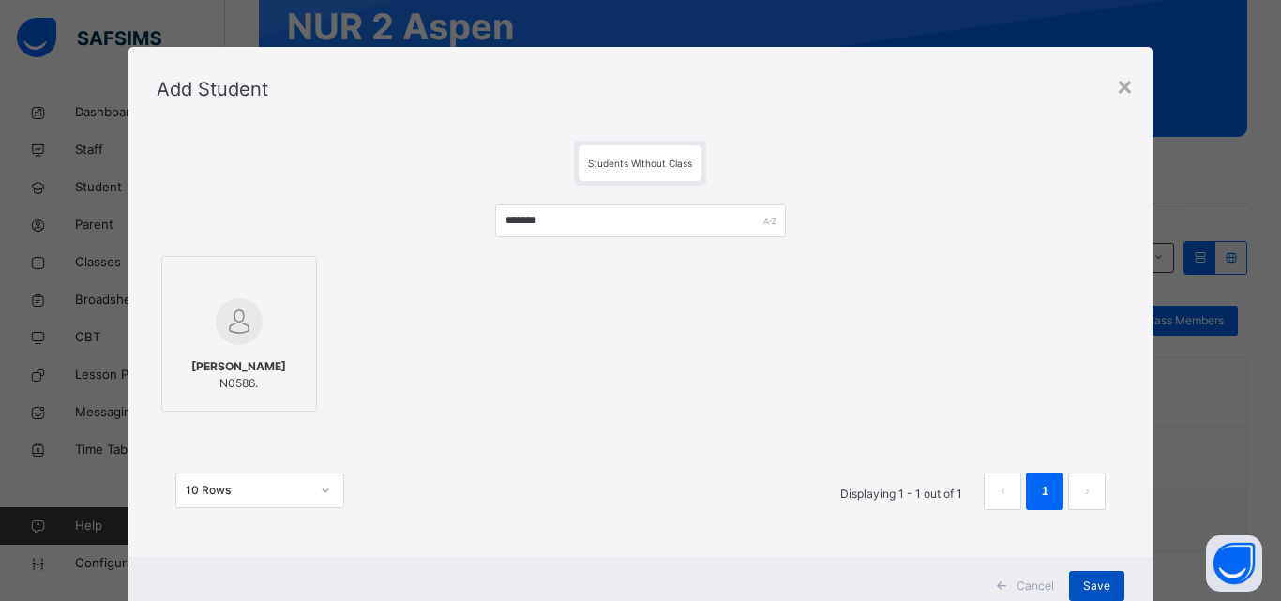
click at [1087, 582] on span "Save" at bounding box center [1096, 586] width 27 height 17
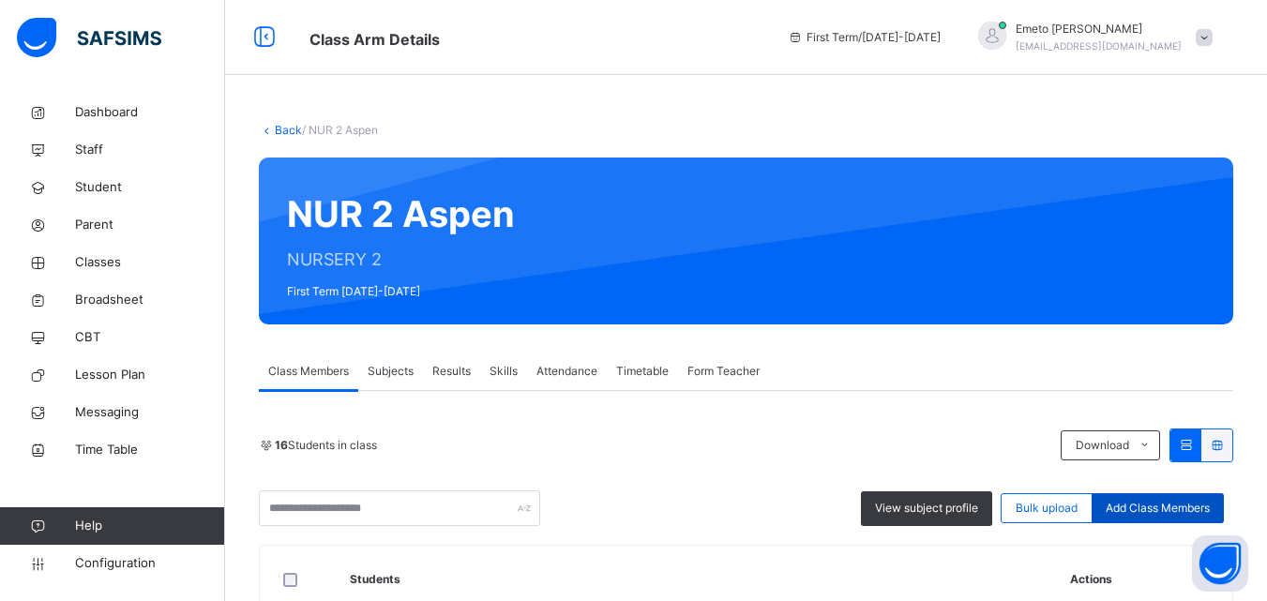
click at [1150, 503] on span "Add Class Members" at bounding box center [1157, 508] width 104 height 17
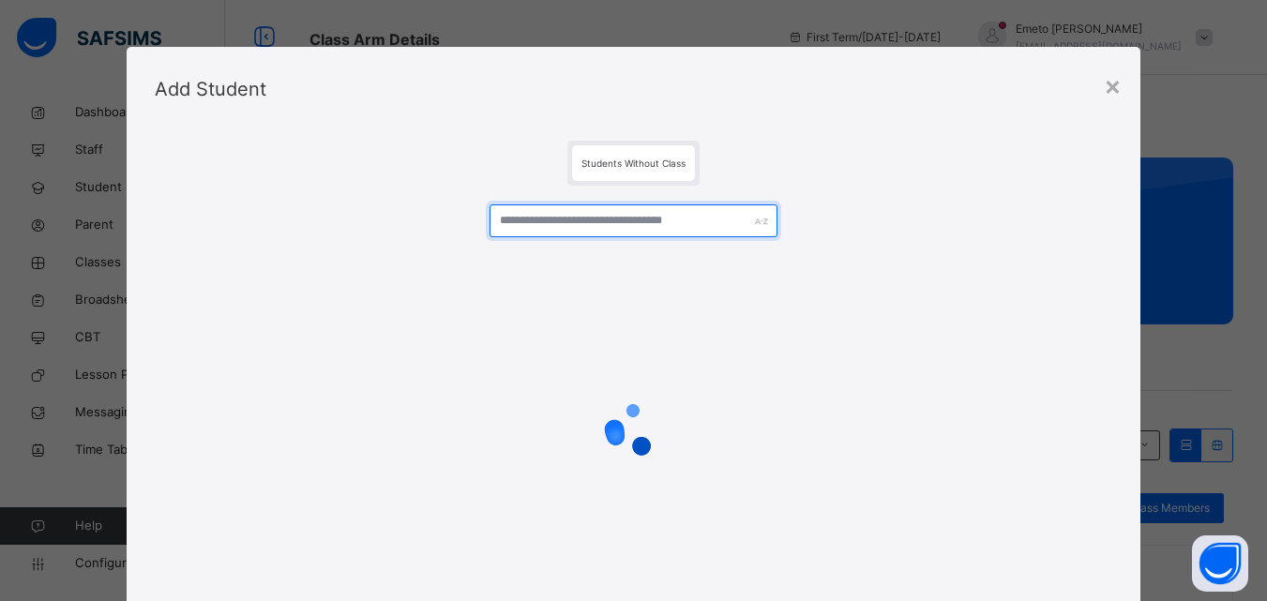
click at [560, 221] on input "text" at bounding box center [632, 220] width 287 height 33
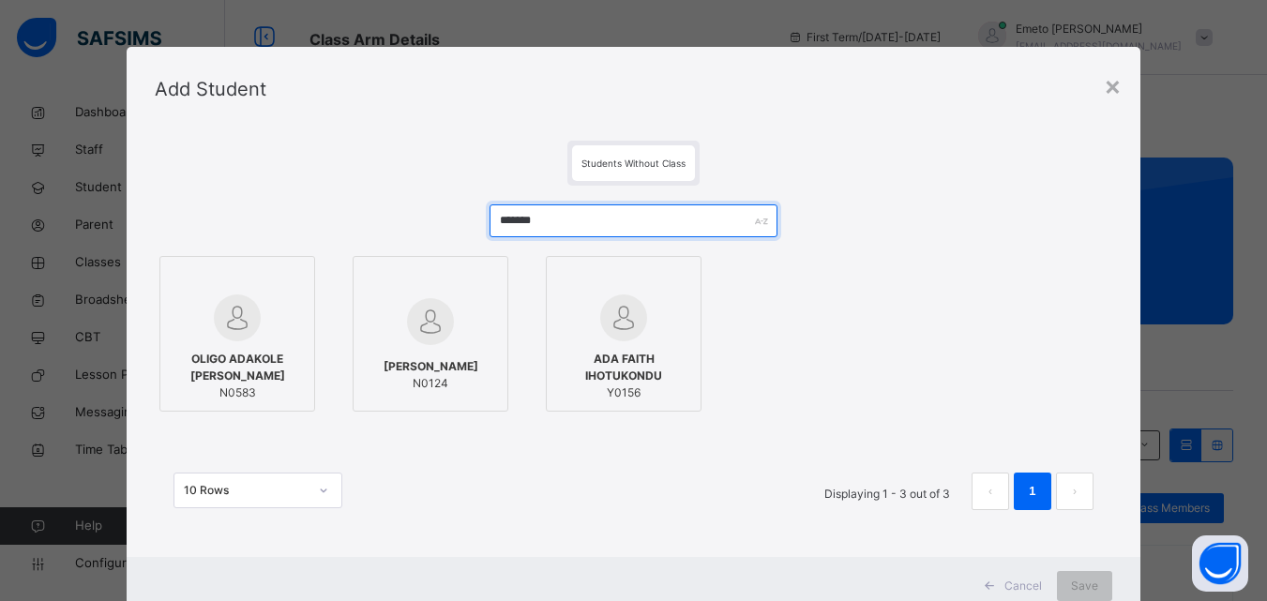
type input "*******"
click at [275, 327] on div at bounding box center [237, 317] width 135 height 47
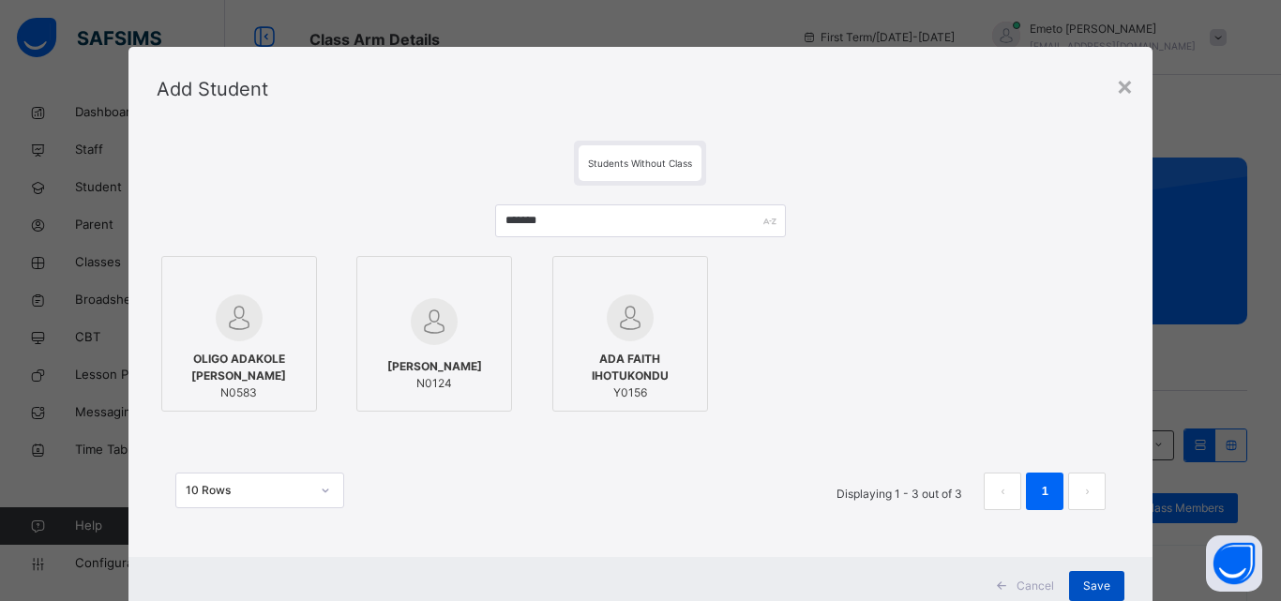
click at [1099, 587] on span "Save" at bounding box center [1096, 586] width 27 height 17
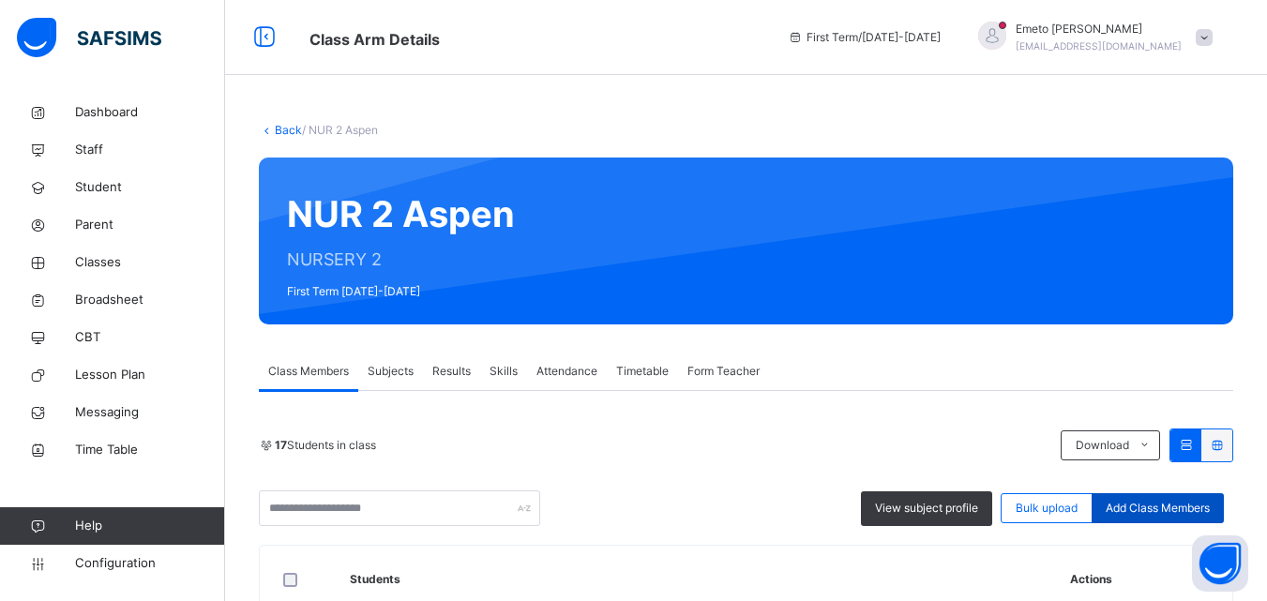
click at [1194, 508] on span "Add Class Members" at bounding box center [1157, 508] width 104 height 17
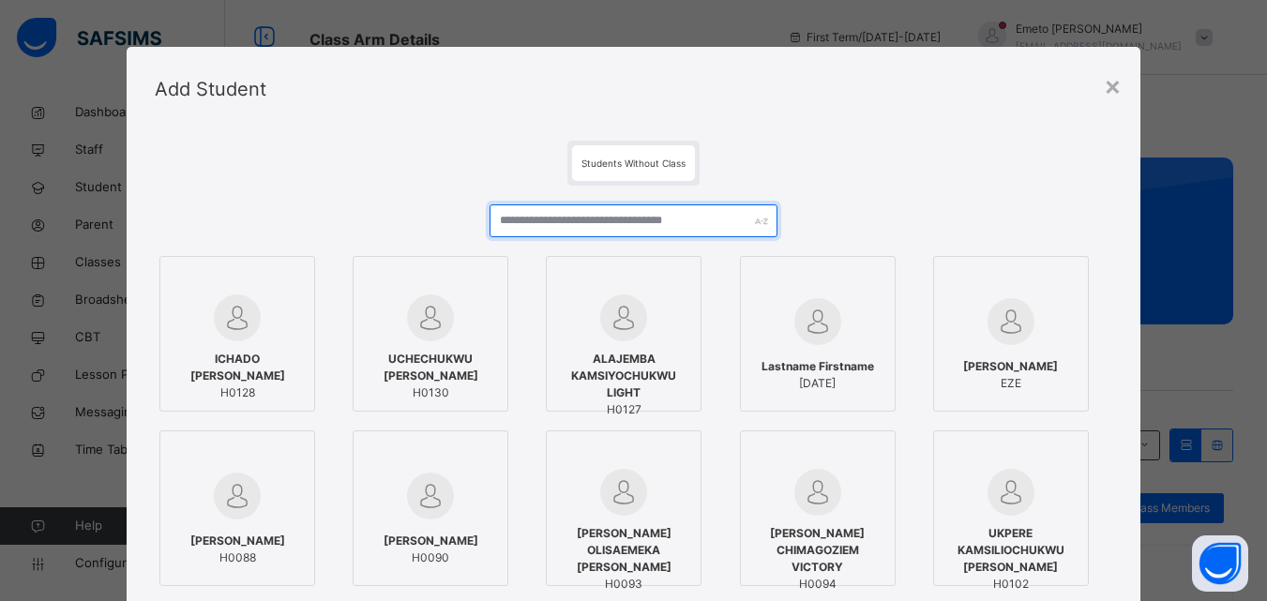
click at [537, 218] on input "text" at bounding box center [632, 220] width 287 height 33
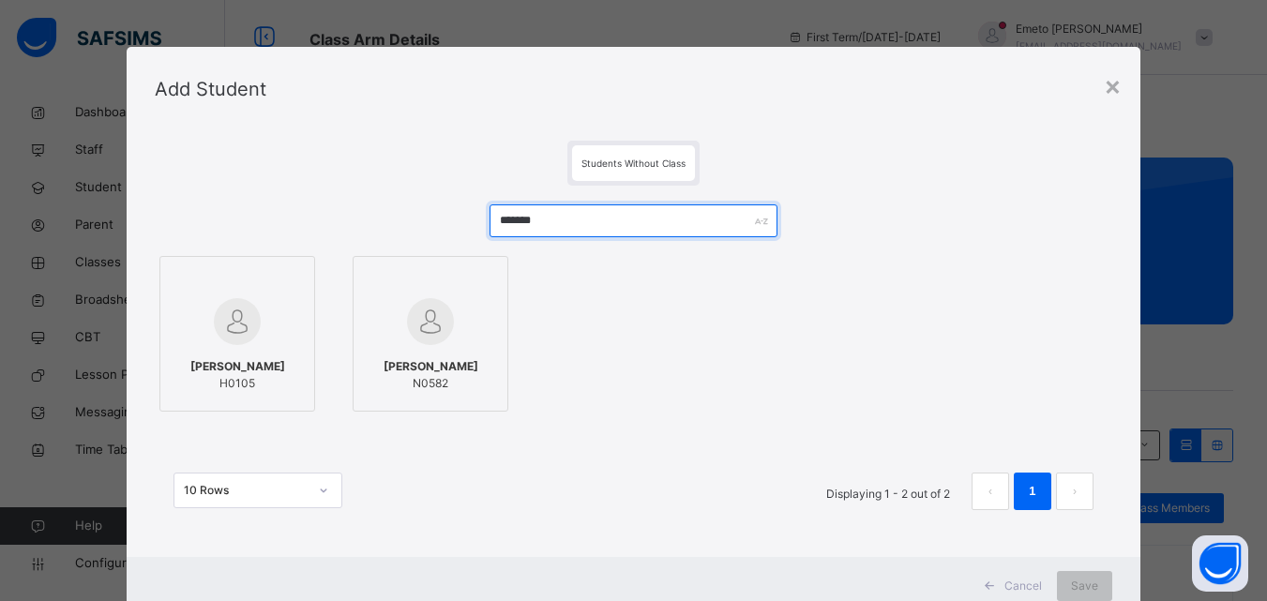
type input "*******"
click at [383, 368] on span "RAJI MUBARAK AYOMIDE" at bounding box center [430, 366] width 95 height 17
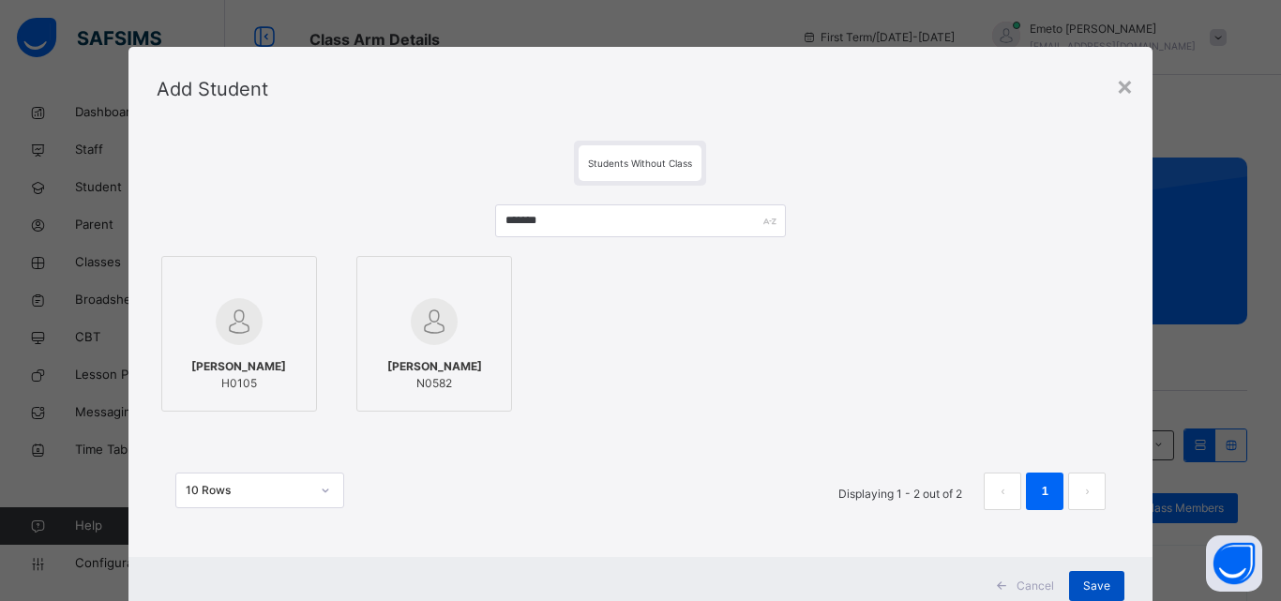
click at [1093, 578] on span "Save" at bounding box center [1096, 586] width 27 height 17
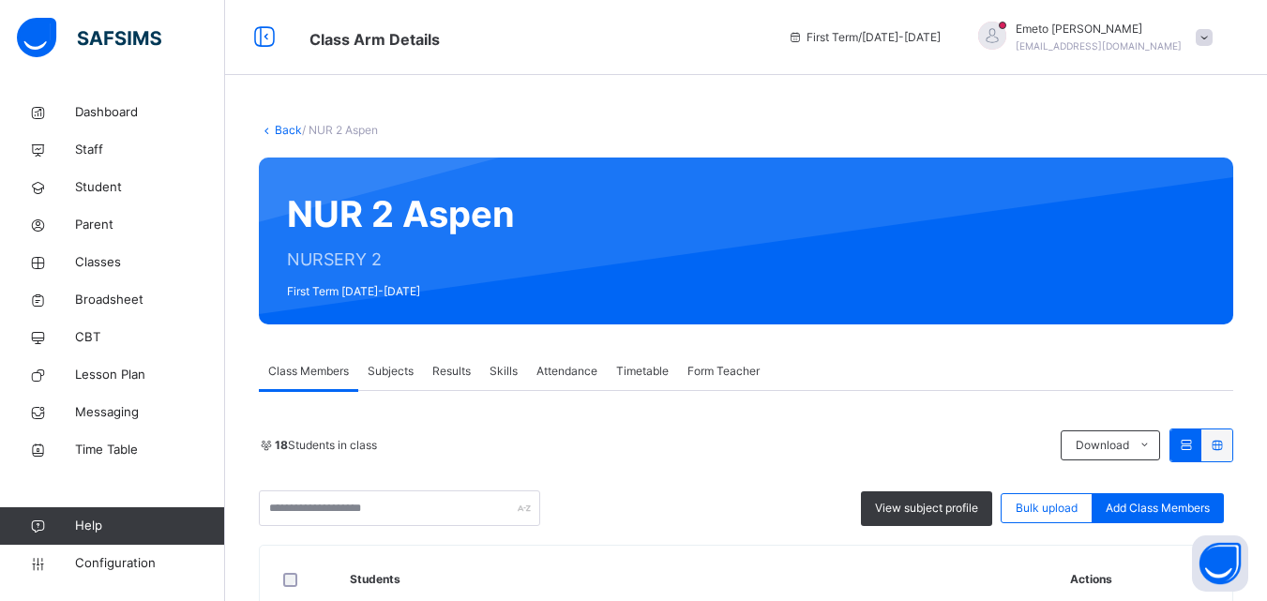
click at [290, 128] on link "Back" at bounding box center [288, 130] width 27 height 14
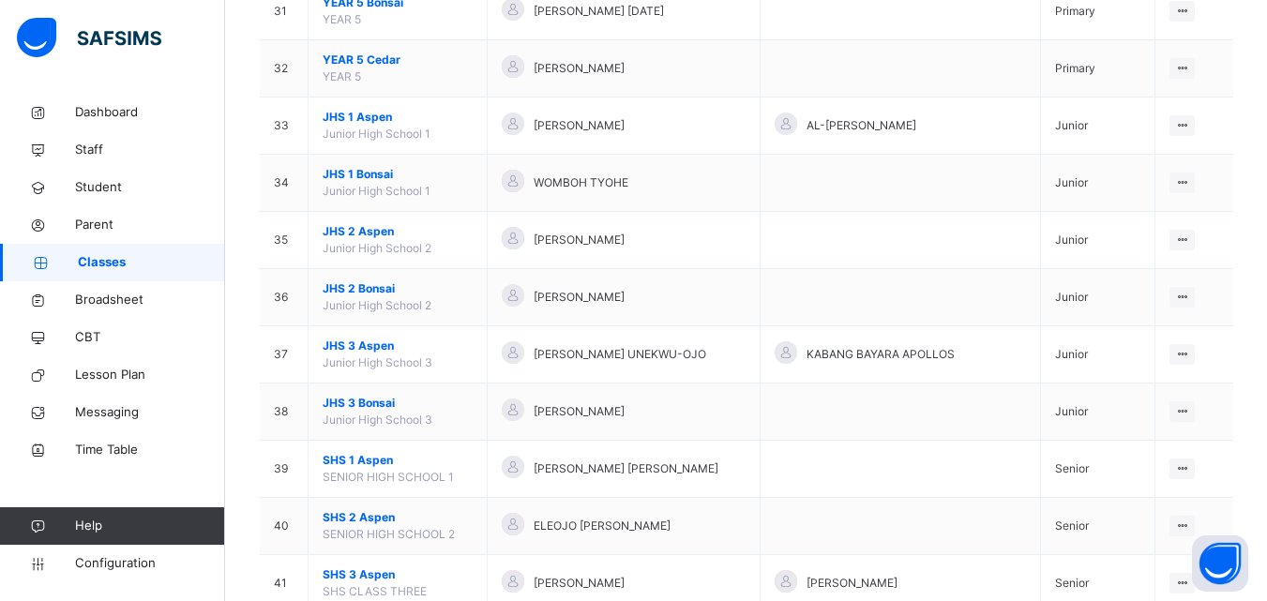
scroll to position [2014, 0]
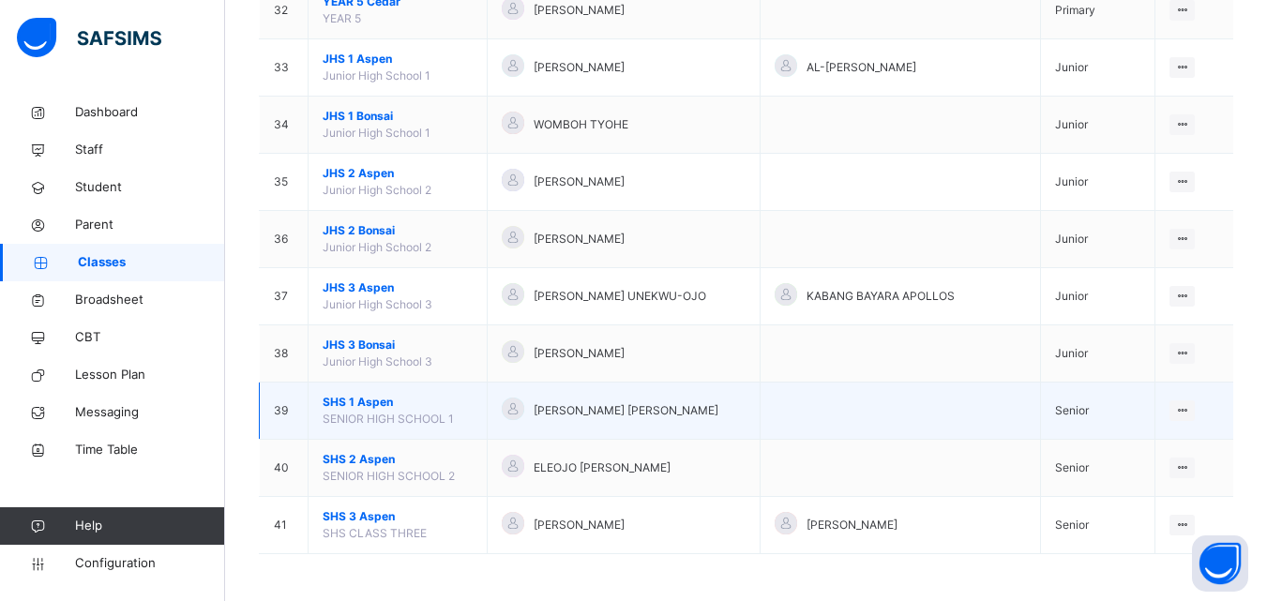
click at [371, 398] on span "SHS 1 Aspen" at bounding box center [398, 402] width 150 height 17
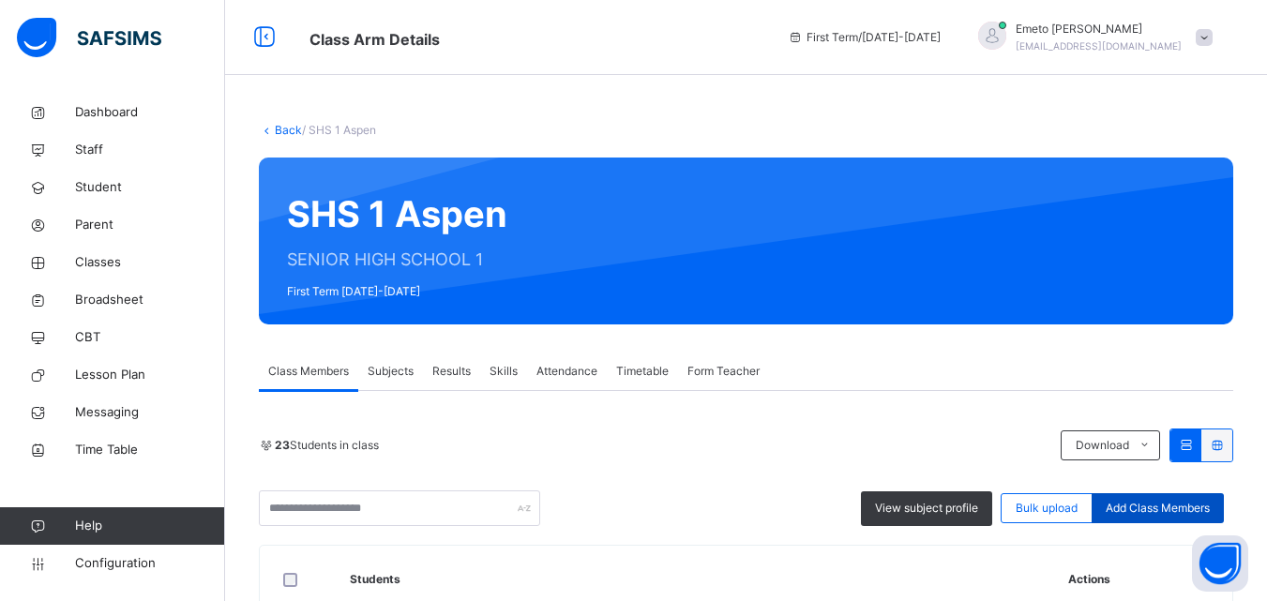
click at [1139, 503] on span "Add Class Members" at bounding box center [1157, 508] width 104 height 17
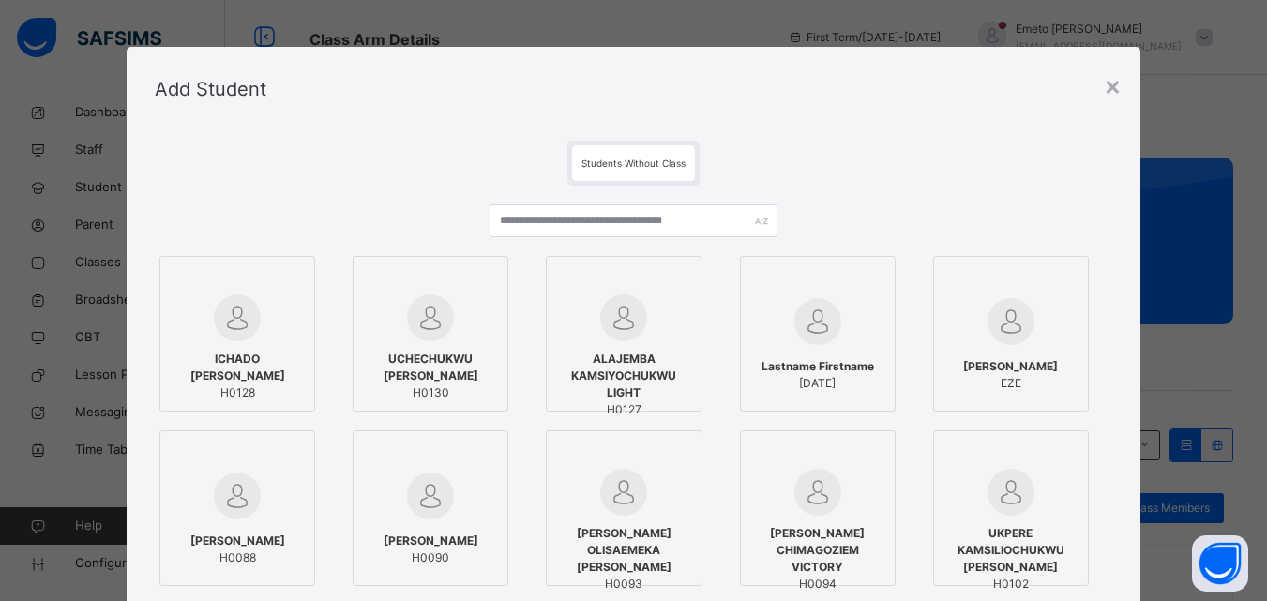
click at [472, 332] on div at bounding box center [430, 317] width 135 height 47
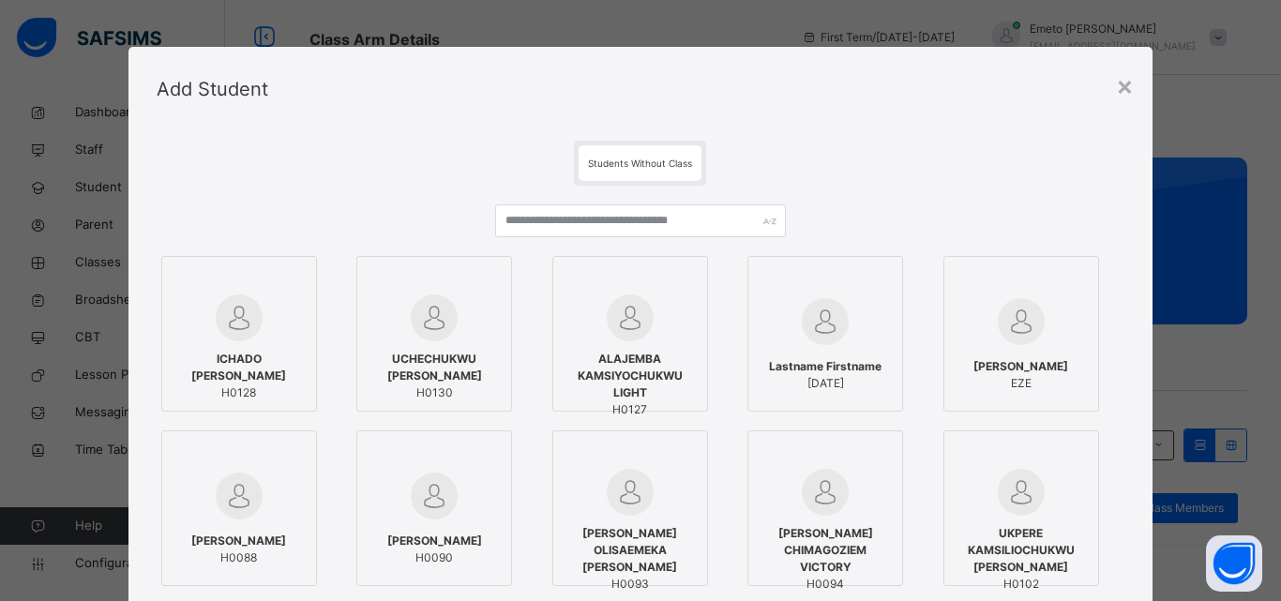
click at [671, 328] on div at bounding box center [630, 317] width 135 height 47
click at [254, 321] on img at bounding box center [239, 317] width 47 height 47
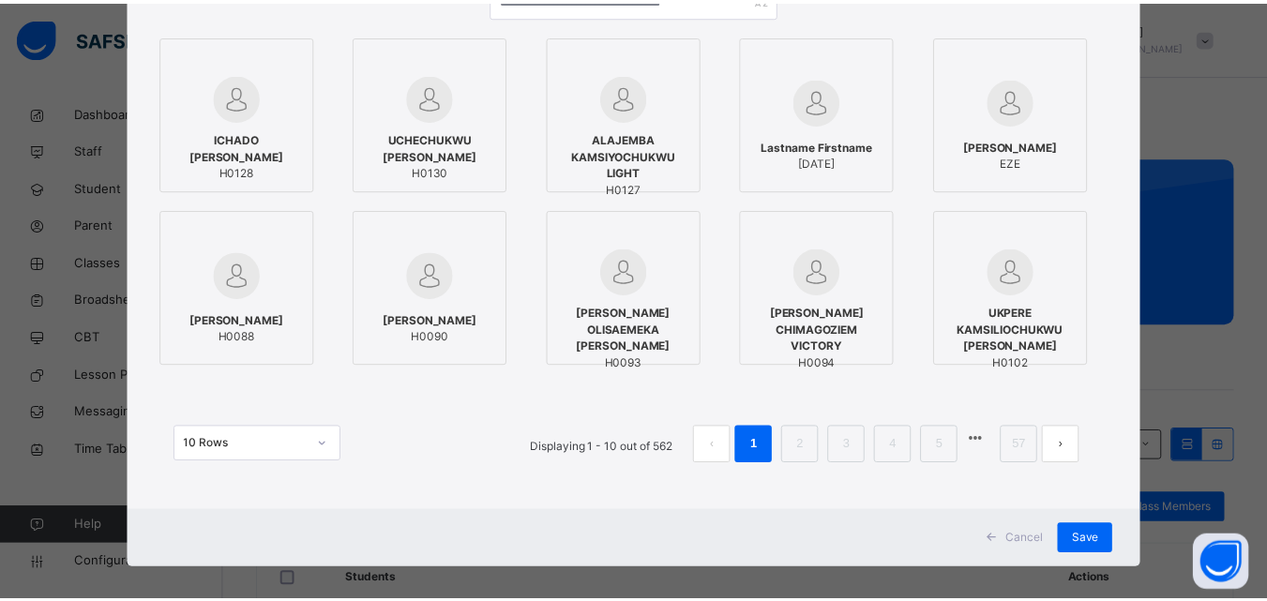
scroll to position [235, 0]
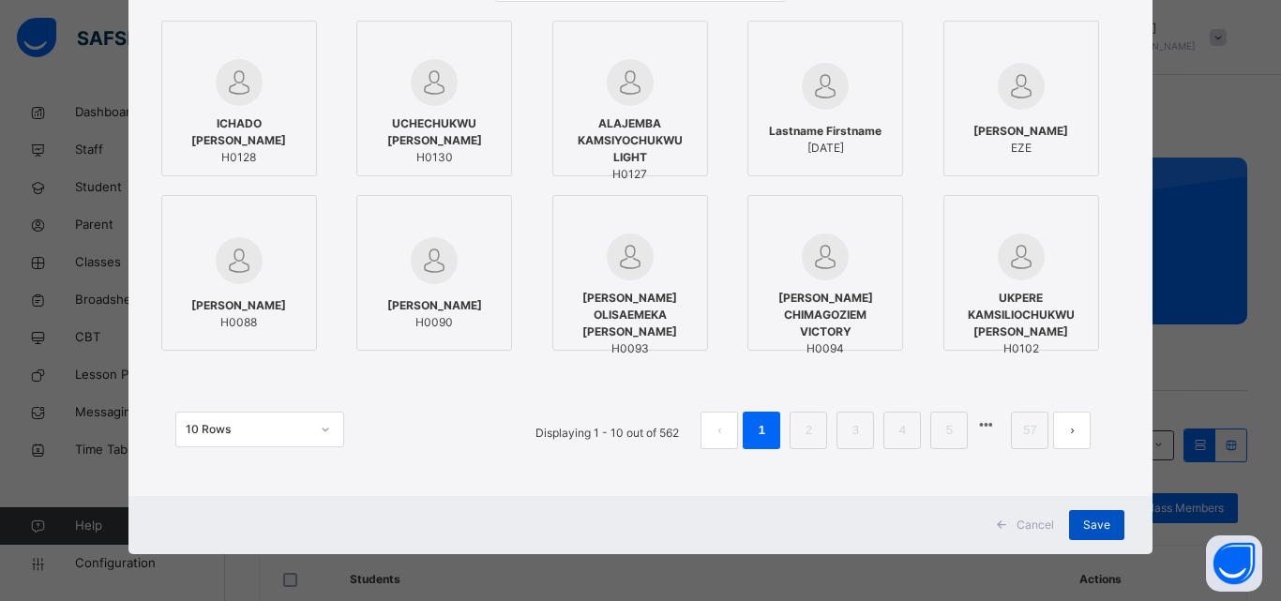
click at [1102, 521] on span "Save" at bounding box center [1096, 525] width 27 height 17
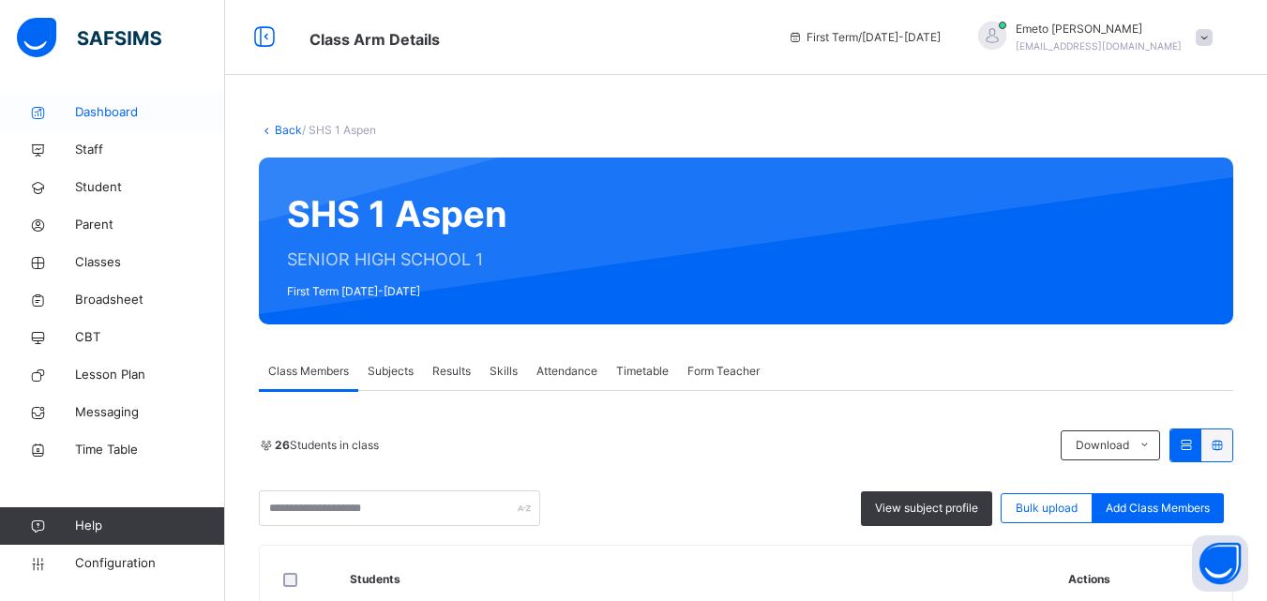
click at [124, 111] on span "Dashboard" at bounding box center [150, 112] width 150 height 19
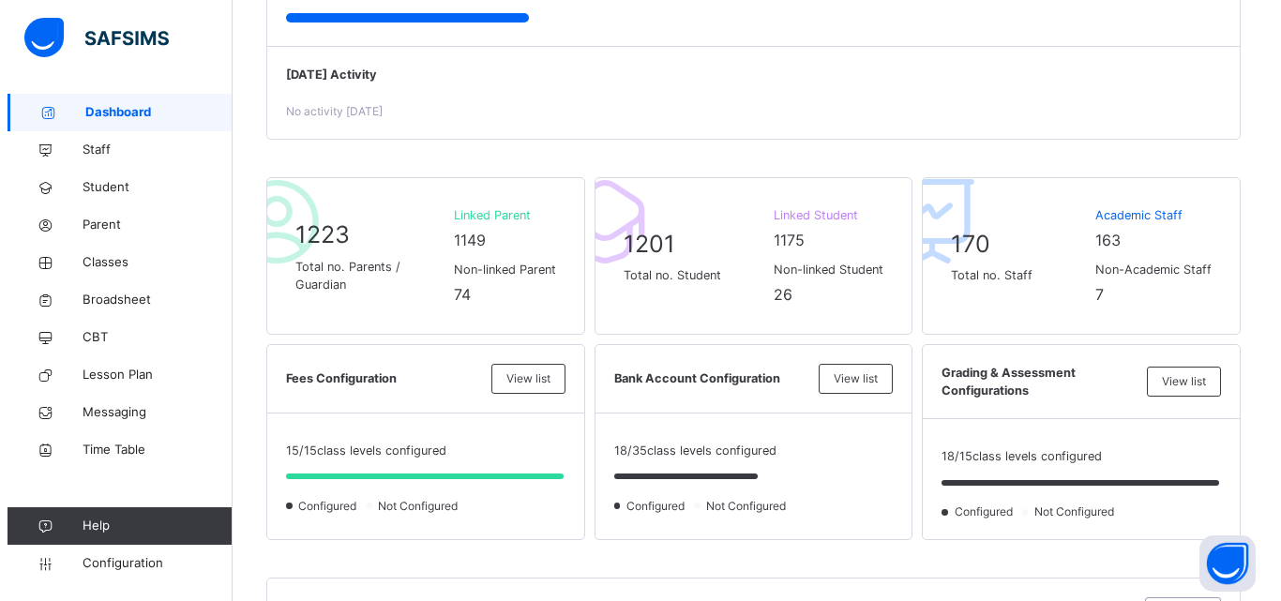
scroll to position [281, 0]
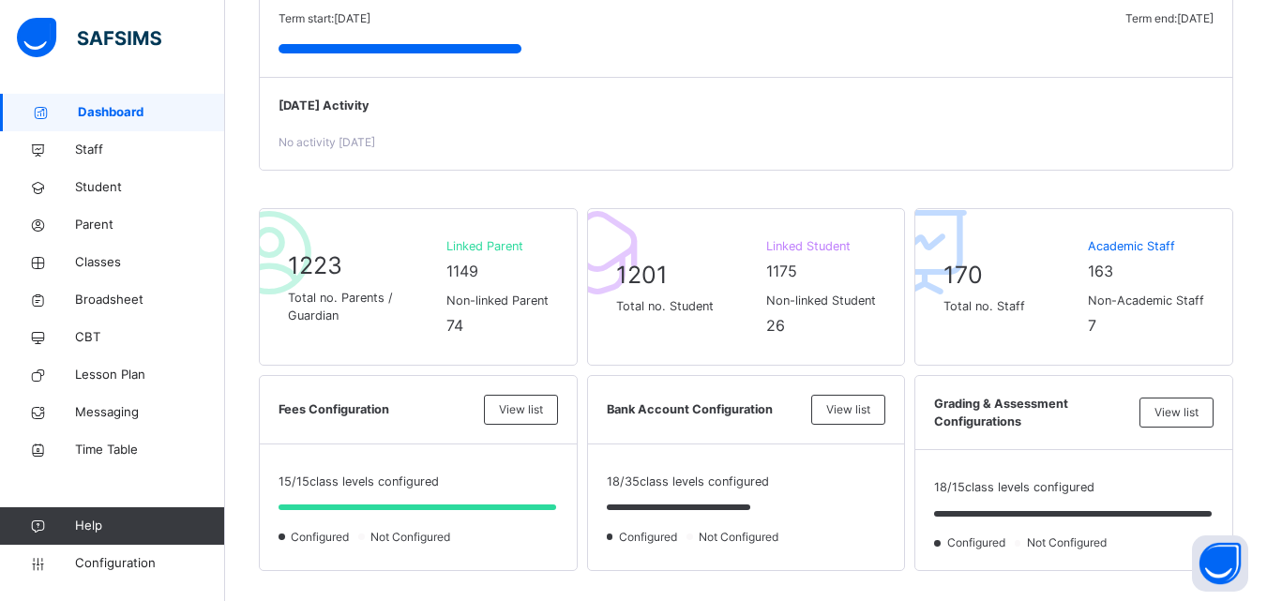
click at [450, 136] on div "No activity today" at bounding box center [745, 142] width 935 height 17
click at [1198, 410] on span "View list" at bounding box center [1176, 412] width 44 height 17
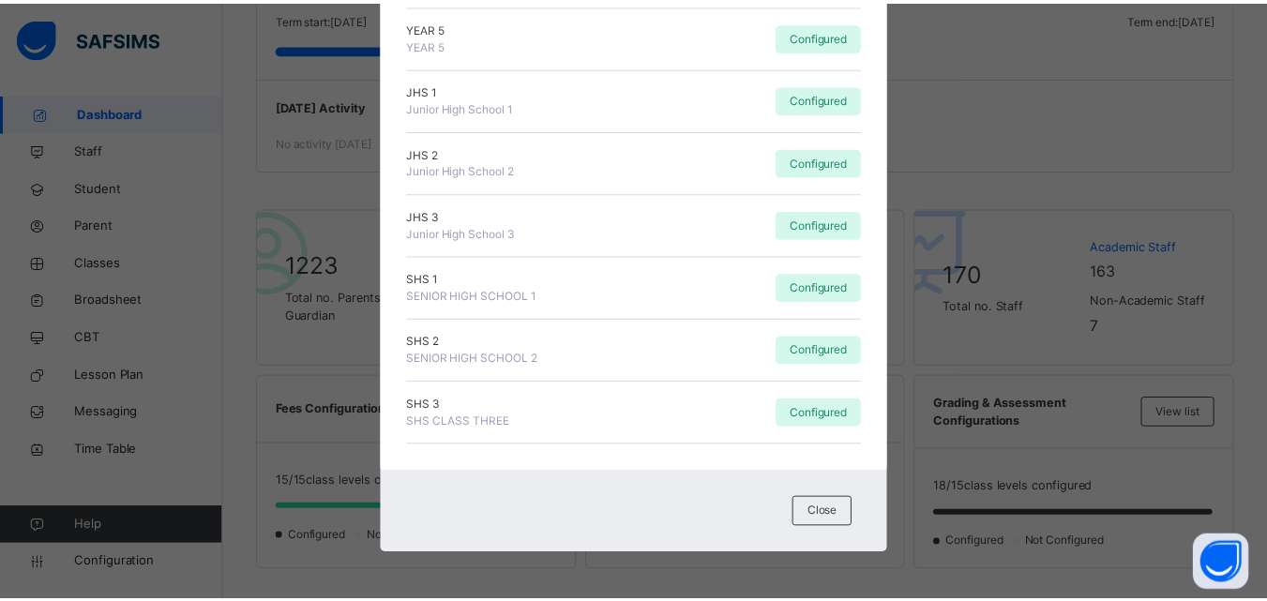
scroll to position [0, 0]
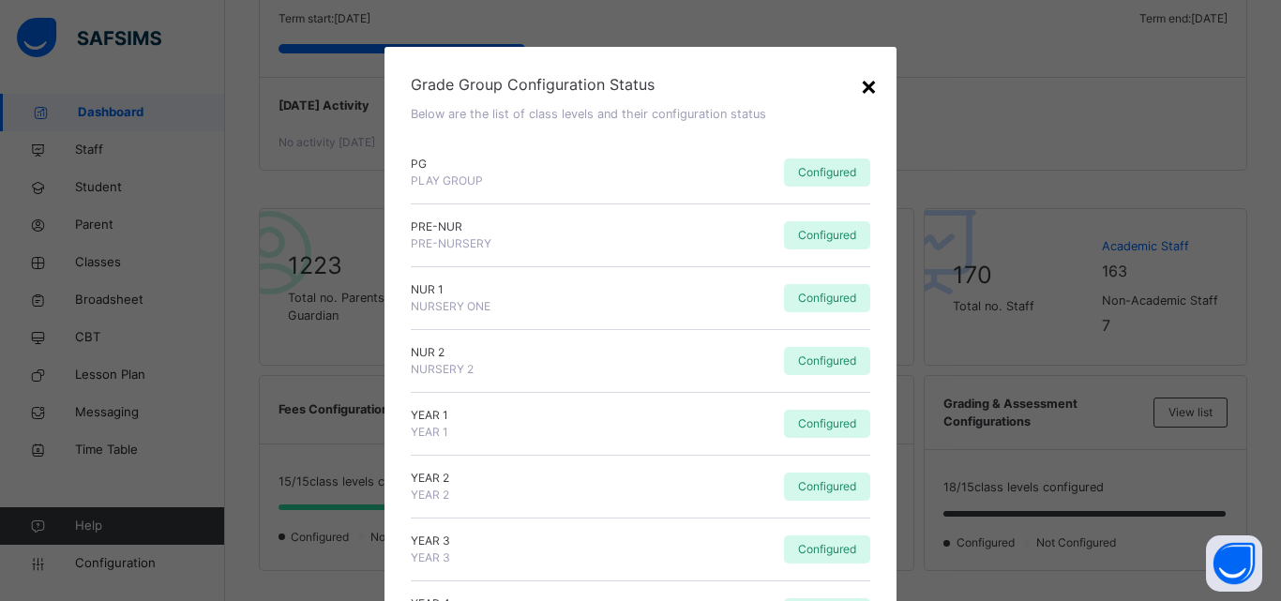
click at [868, 86] on div "×" at bounding box center [869, 85] width 18 height 39
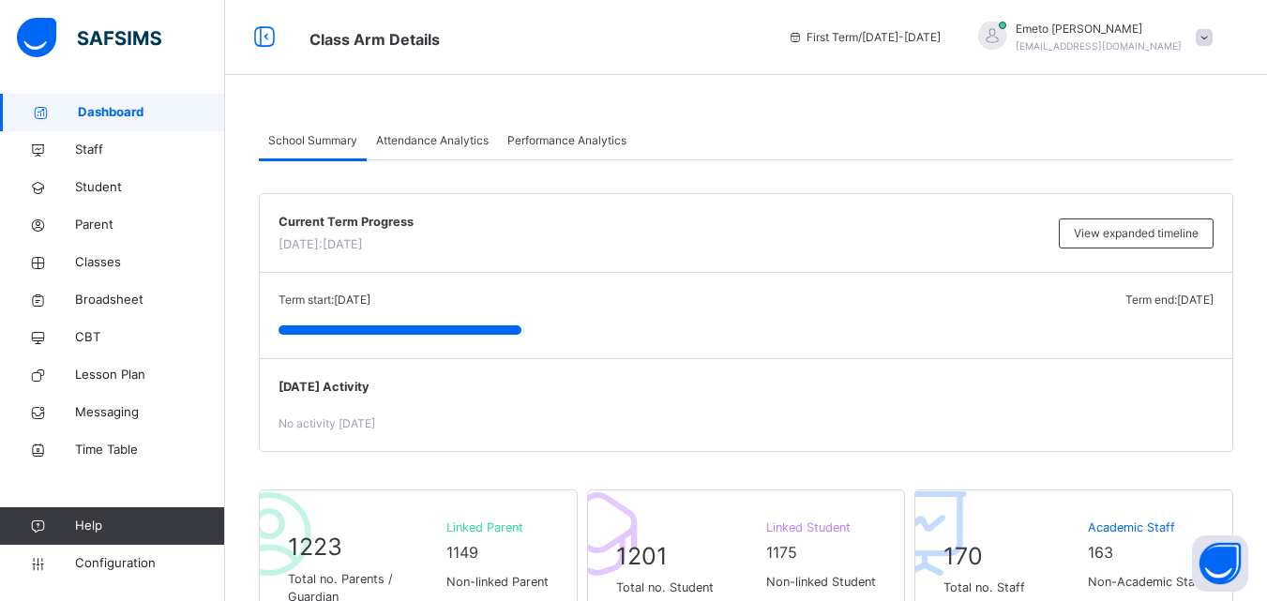
drag, startPoint x: 75, startPoint y: 149, endPoint x: 1280, endPoint y: 231, distance: 1207.5
click at [75, 148] on span "Staff" at bounding box center [150, 150] width 150 height 19
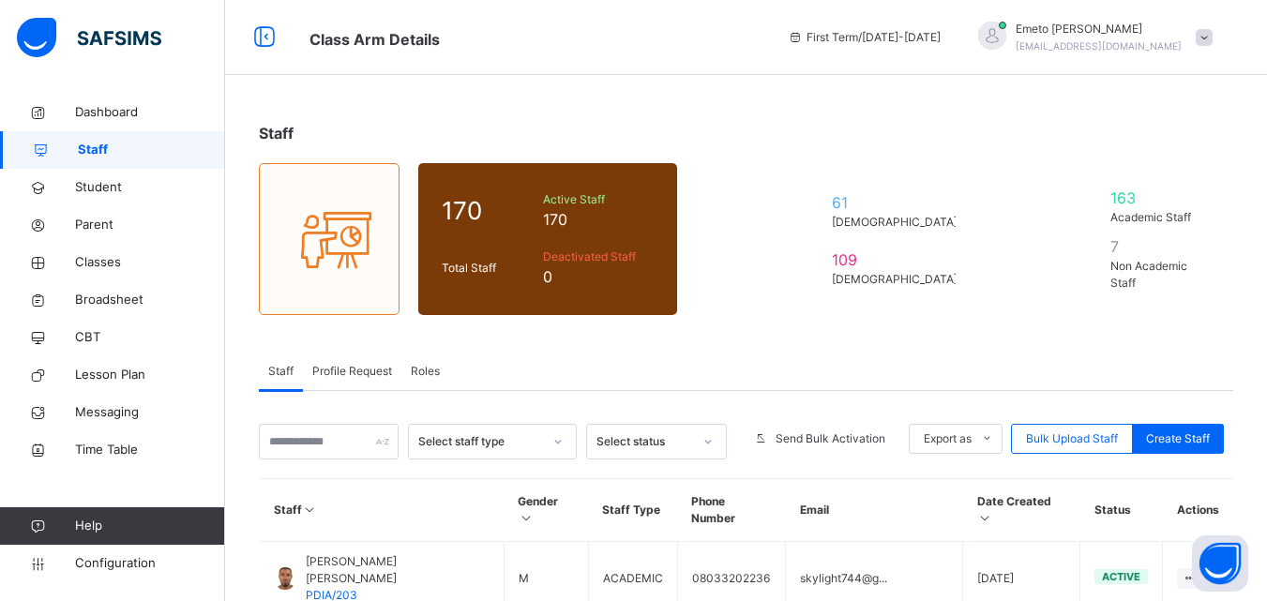
click at [333, 360] on div "Profile Request" at bounding box center [352, 372] width 98 height 38
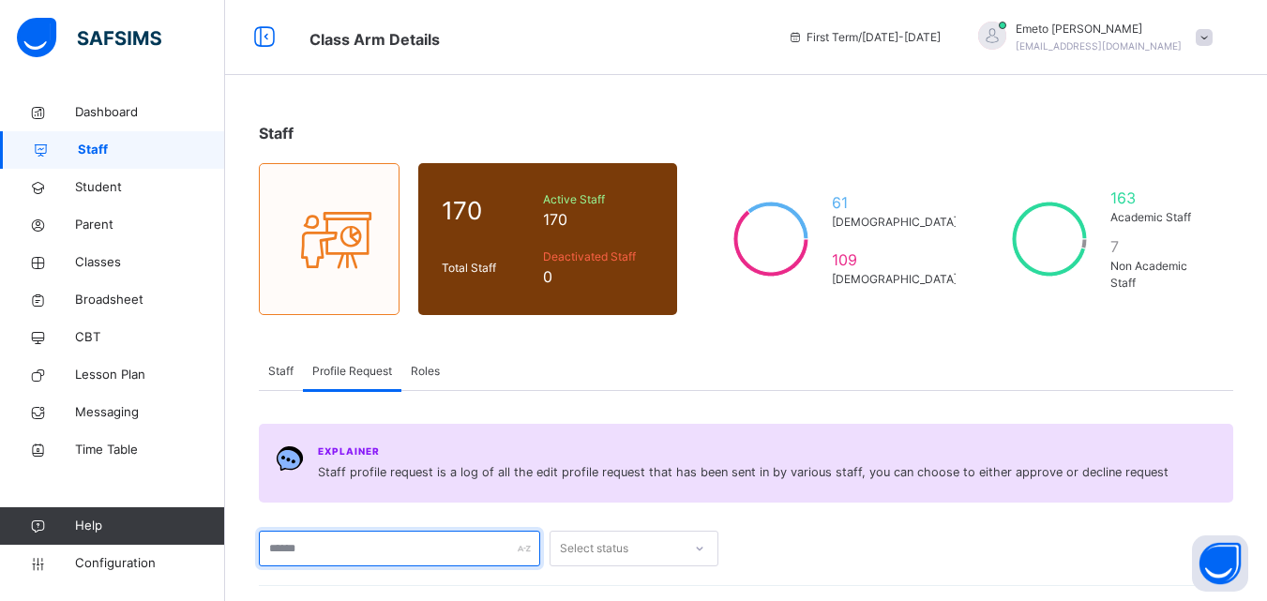
click at [331, 543] on input "text" at bounding box center [399, 549] width 281 height 36
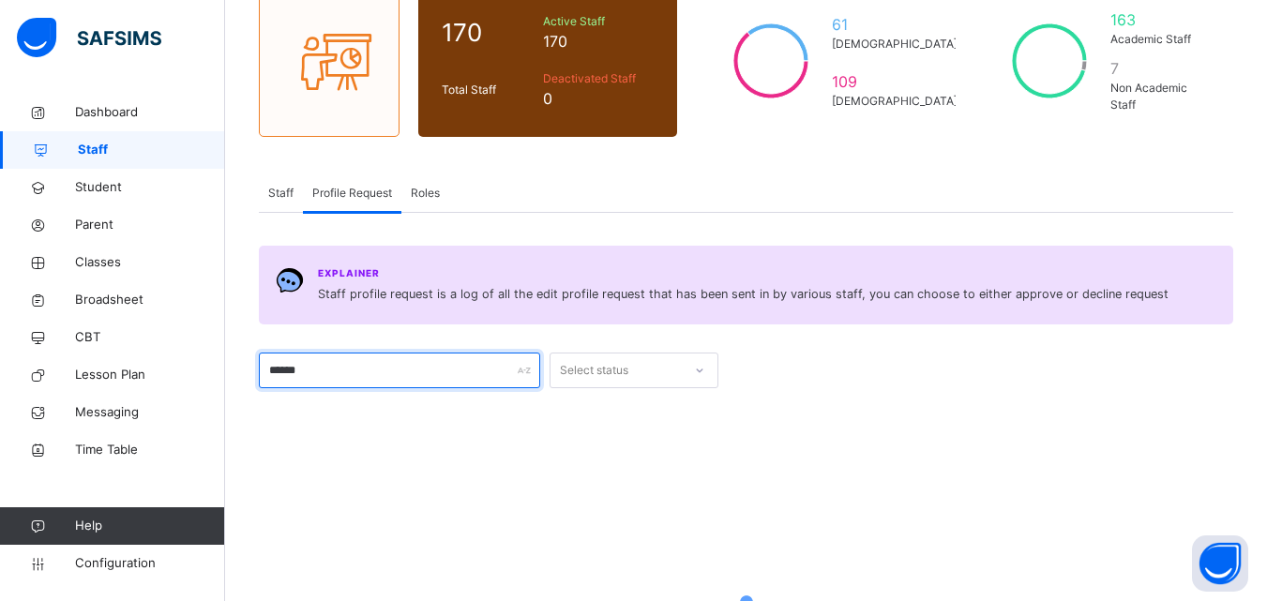
scroll to position [281, 0]
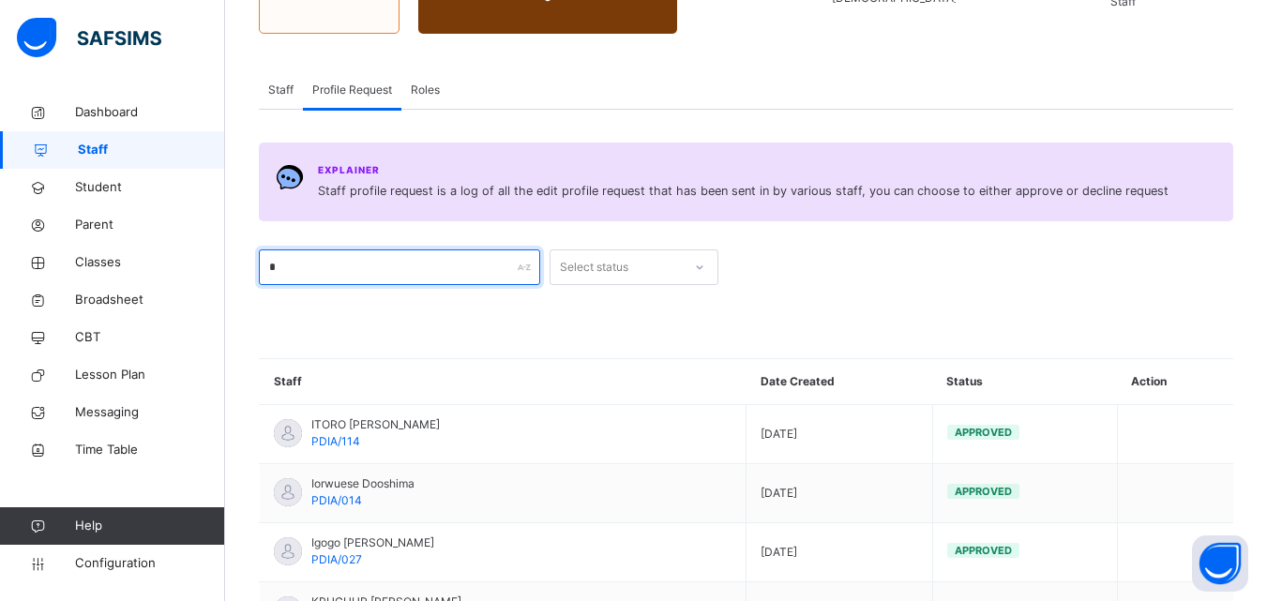
type input "*"
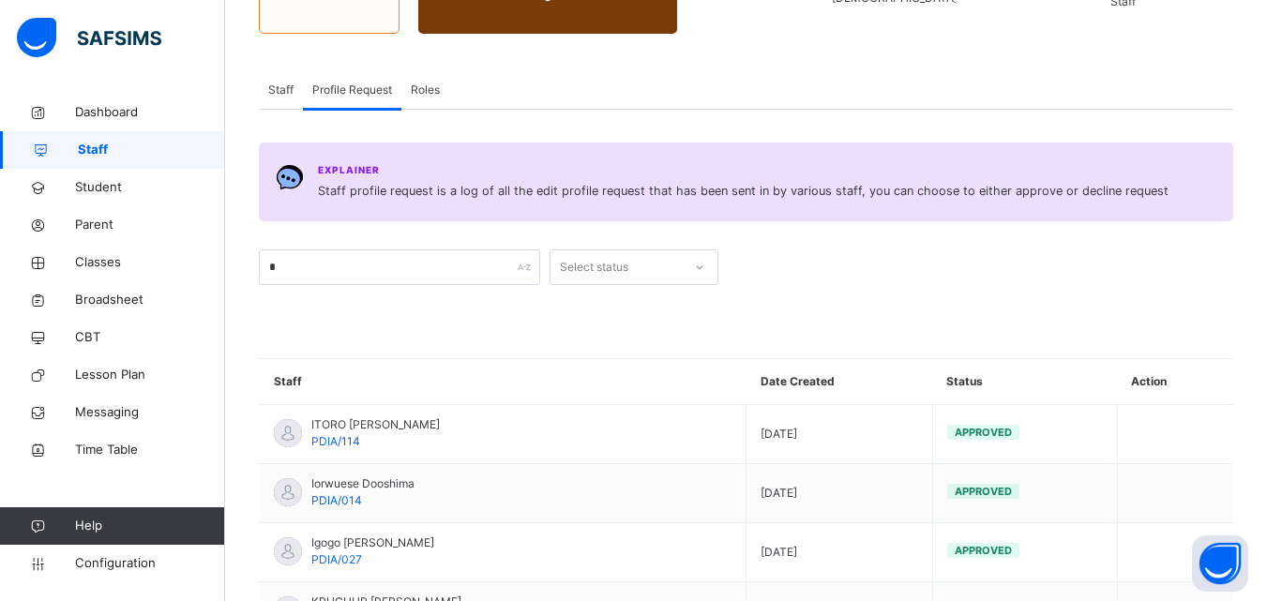
drag, startPoint x: 283, startPoint y: 93, endPoint x: 284, endPoint y: 131, distance: 38.5
click at [282, 93] on span "Staff" at bounding box center [280, 90] width 25 height 17
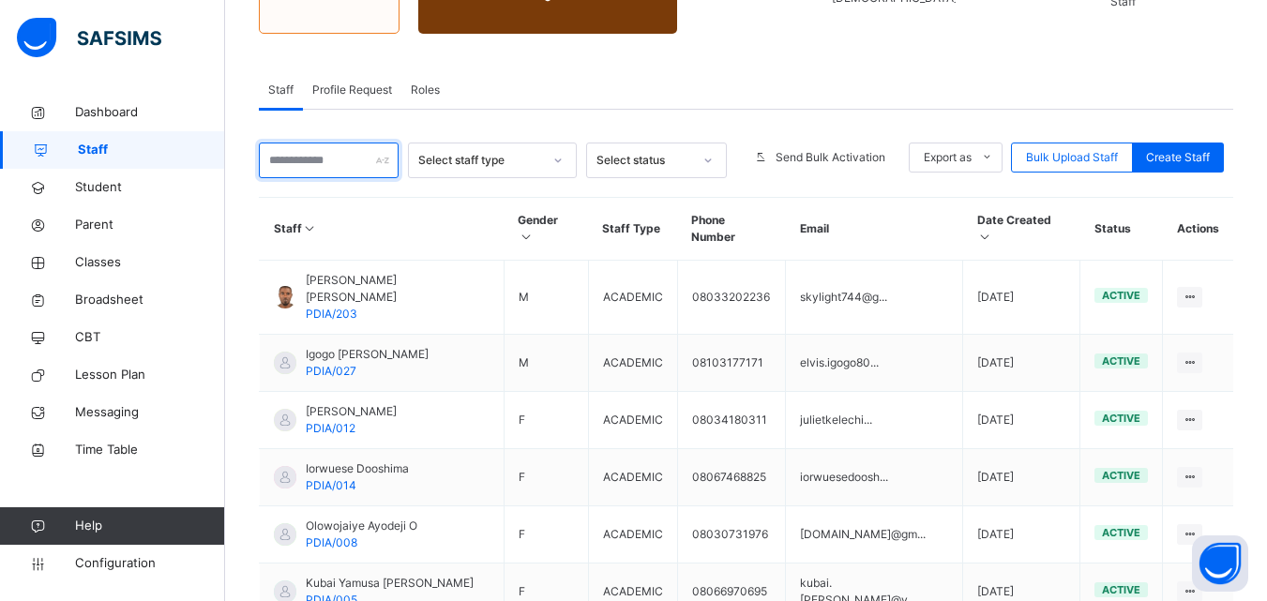
click at [295, 158] on input "text" at bounding box center [329, 161] width 140 height 36
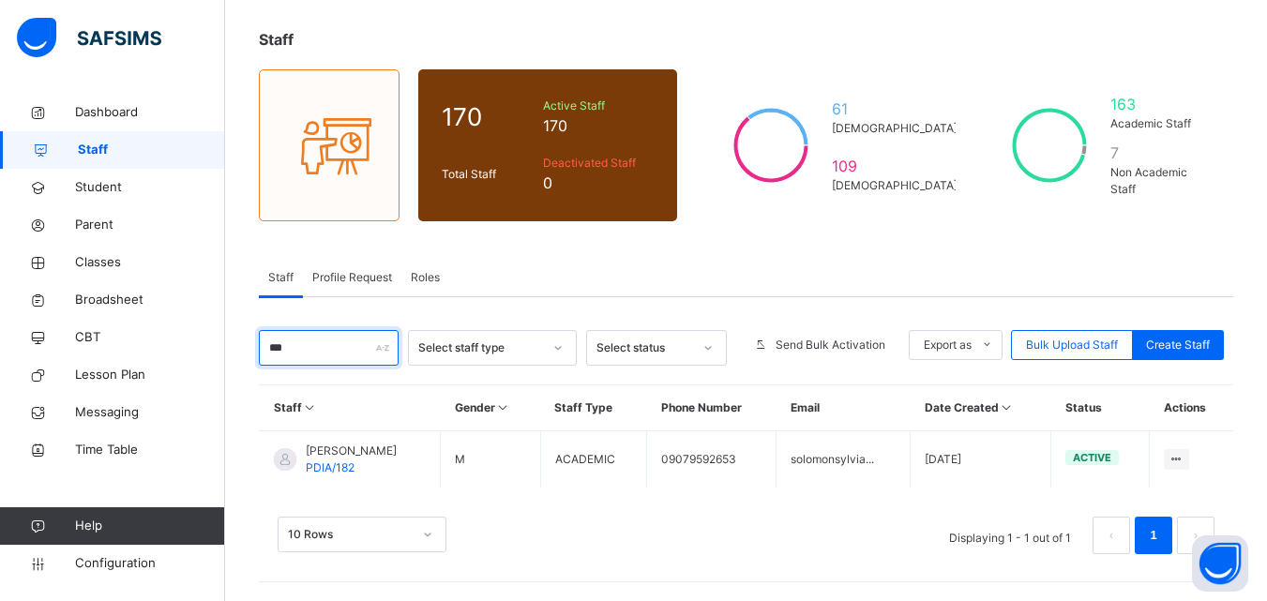
scroll to position [94, 0]
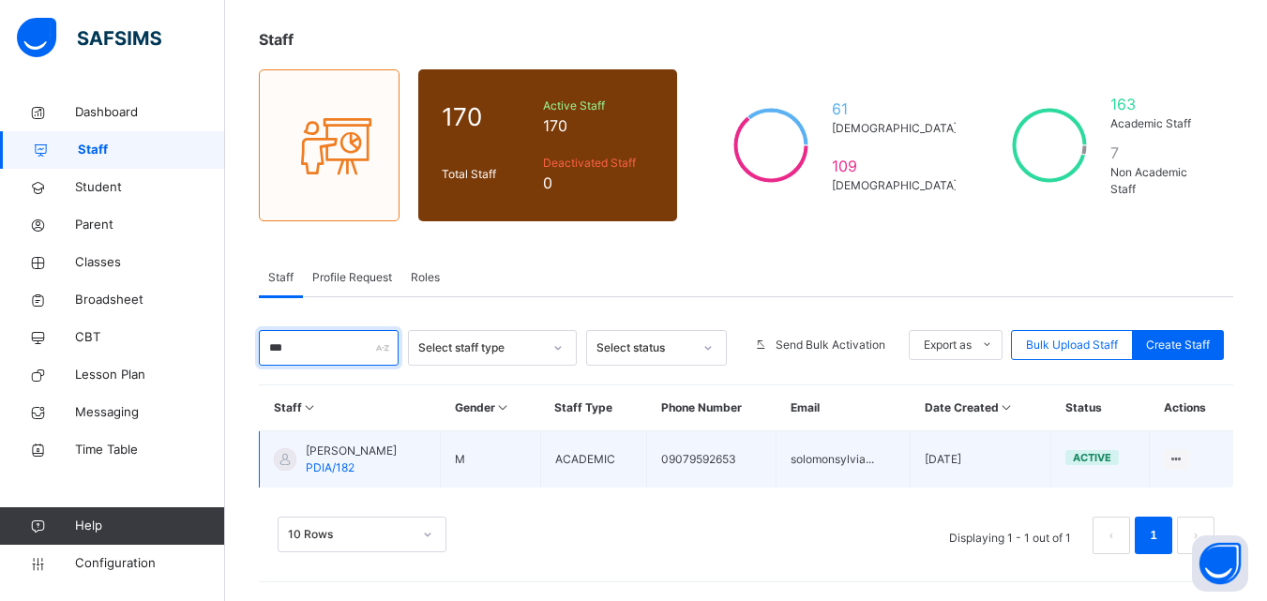
type input "***"
click at [832, 463] on td "solomonsylvia..." at bounding box center [843, 459] width 134 height 57
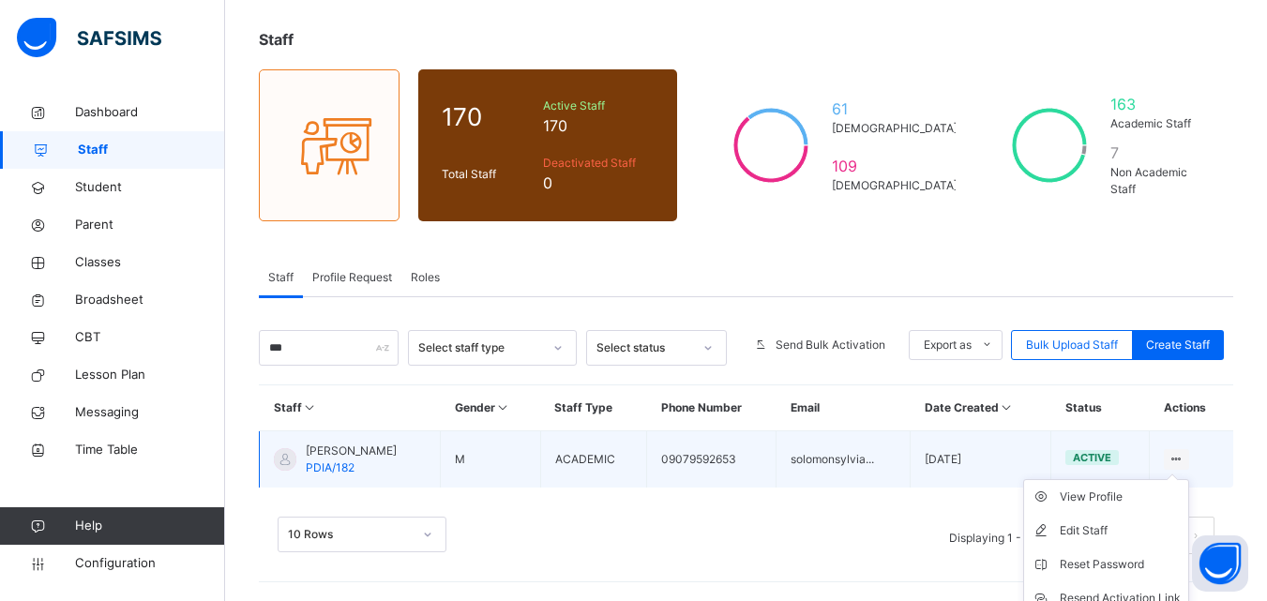
click at [1183, 459] on icon at bounding box center [1176, 459] width 16 height 14
click at [1124, 494] on div "View Profile" at bounding box center [1119, 497] width 121 height 19
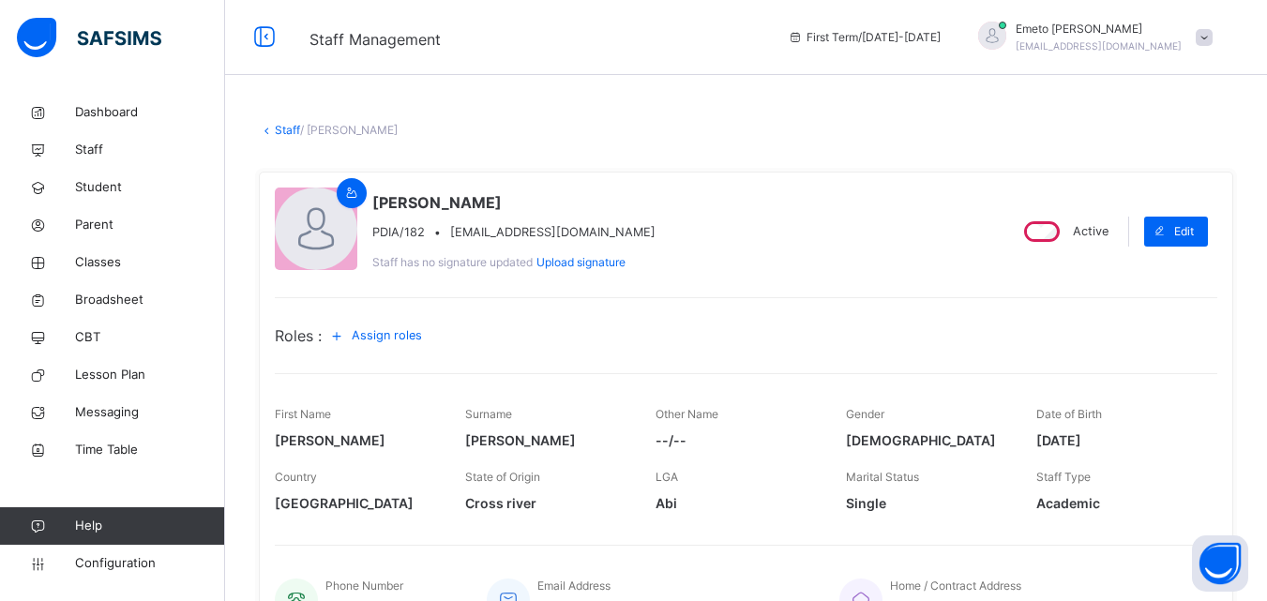
click at [293, 126] on link "Staff" at bounding box center [287, 130] width 25 height 14
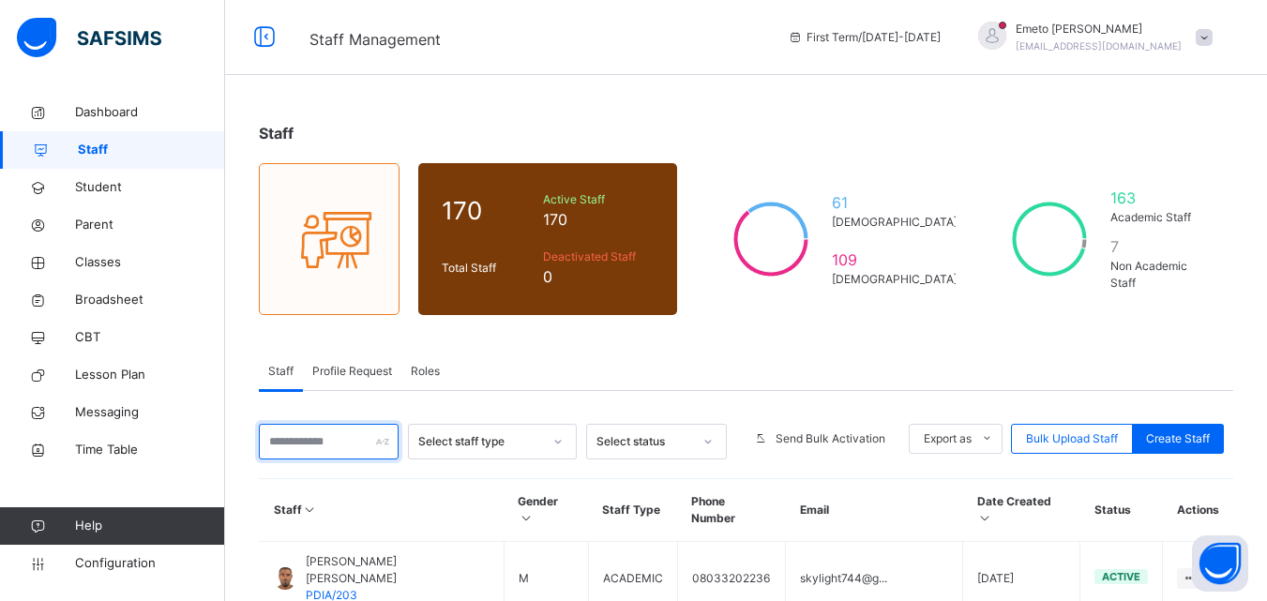
click at [316, 441] on input "text" at bounding box center [329, 442] width 140 height 36
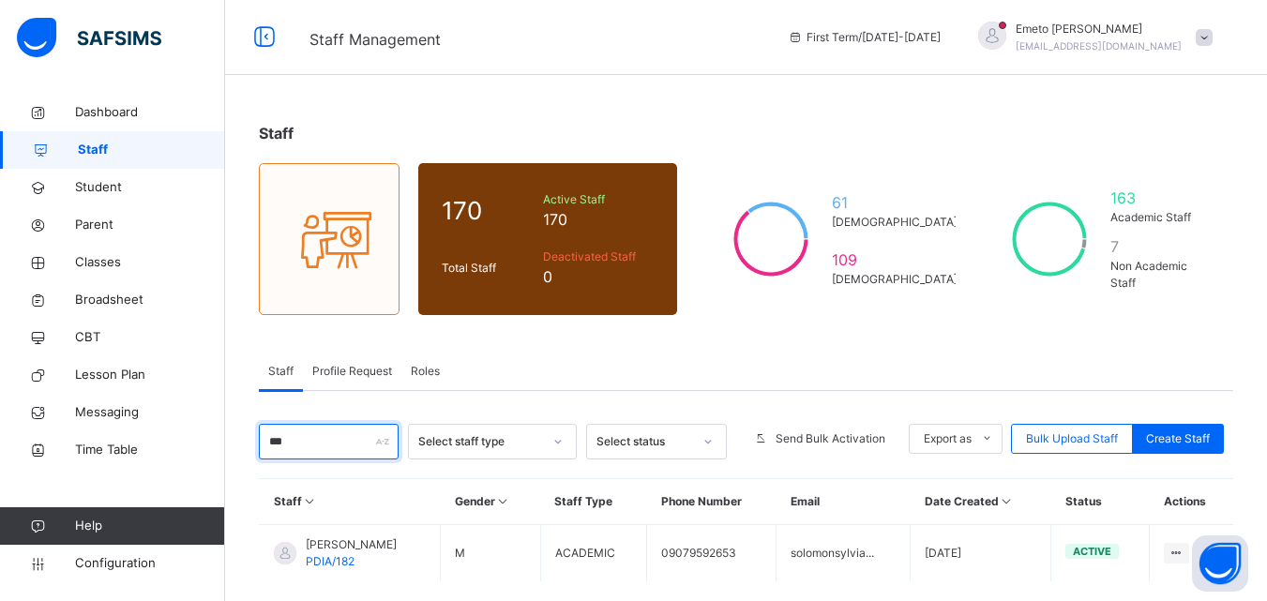
scroll to position [94, 0]
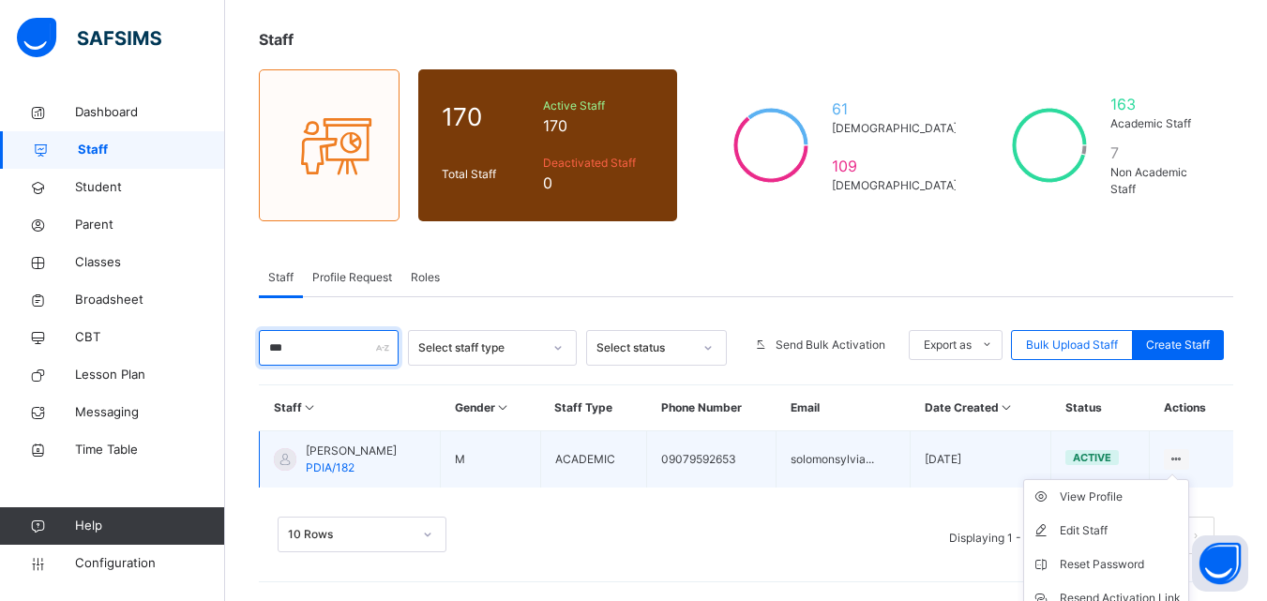
type input "***"
click at [1184, 459] on icon at bounding box center [1176, 459] width 16 height 14
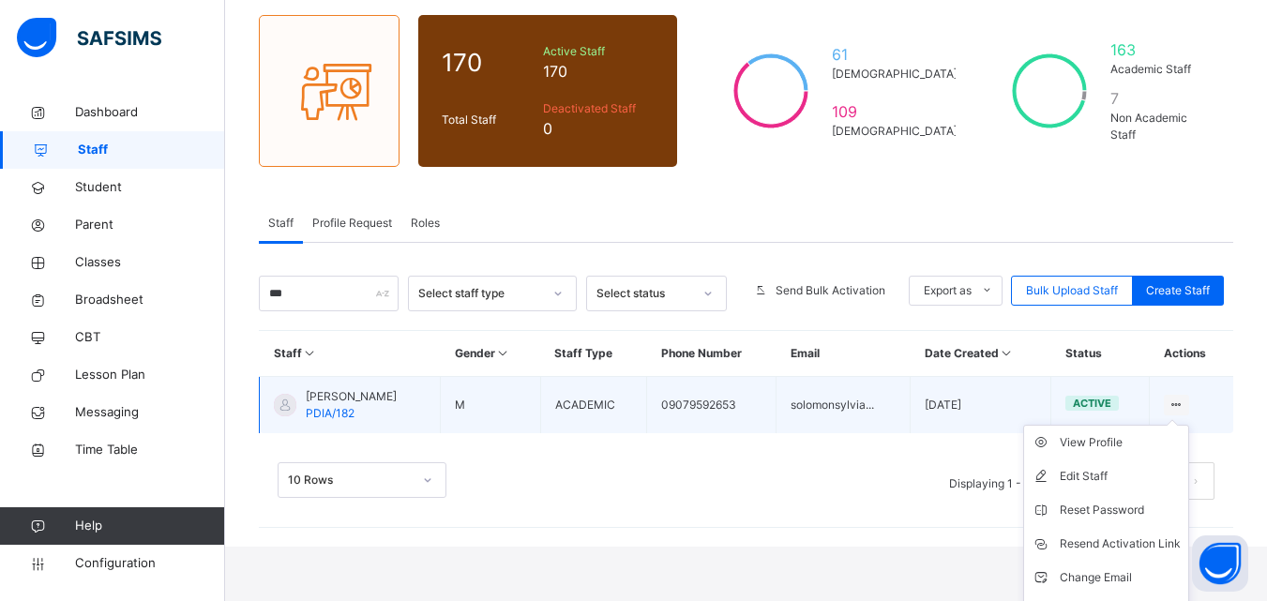
scroll to position [176, 0]
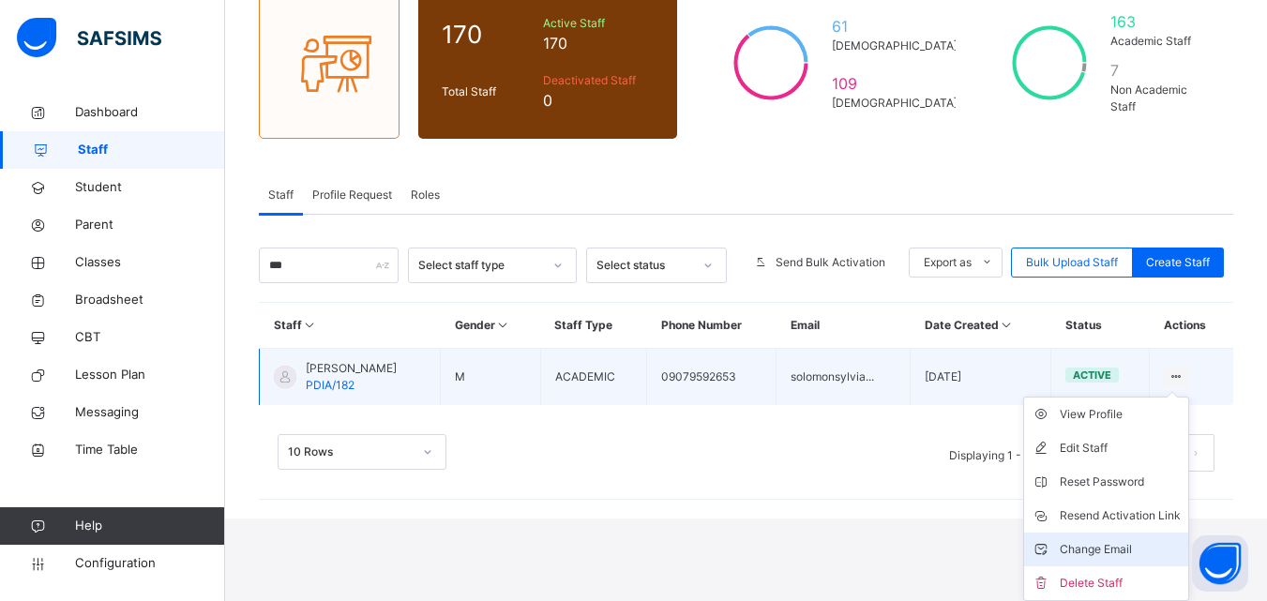
click at [1138, 550] on div "Change Email" at bounding box center [1119, 549] width 121 height 19
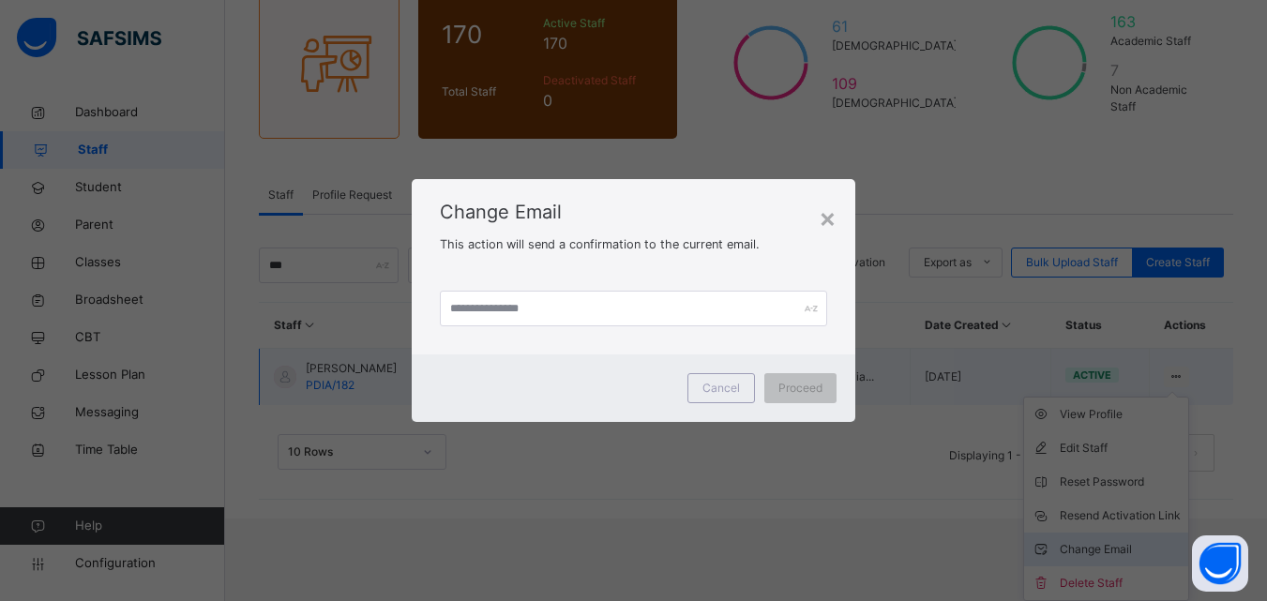
scroll to position [94, 0]
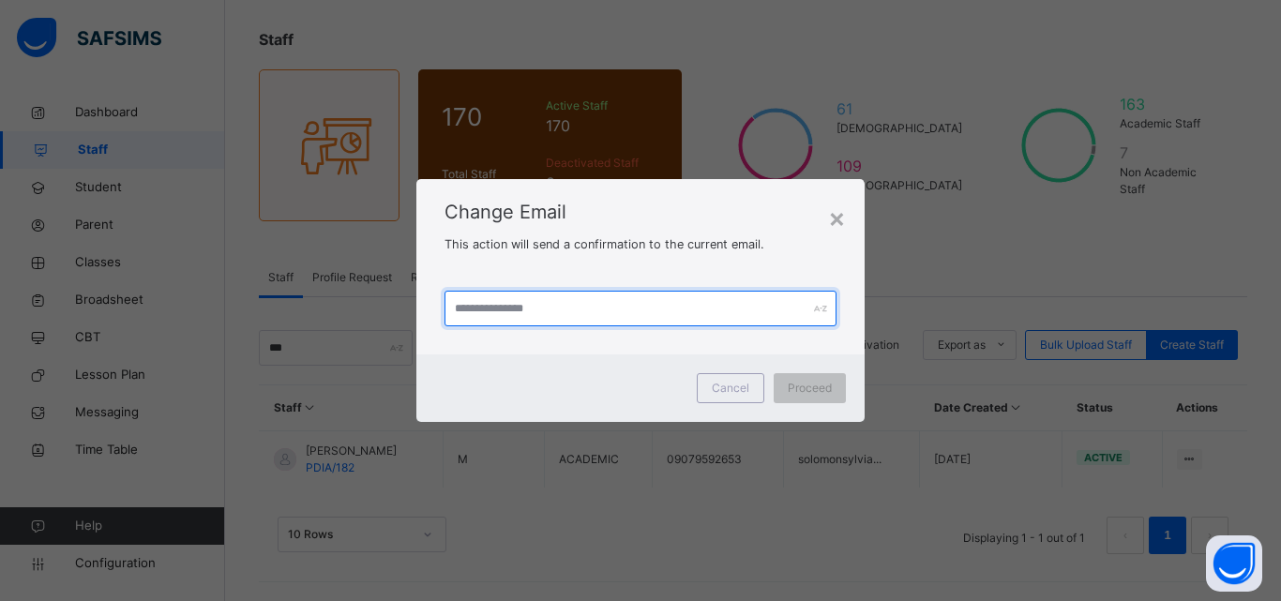
click at [496, 311] on input "text" at bounding box center [640, 309] width 392 height 36
type input "**********"
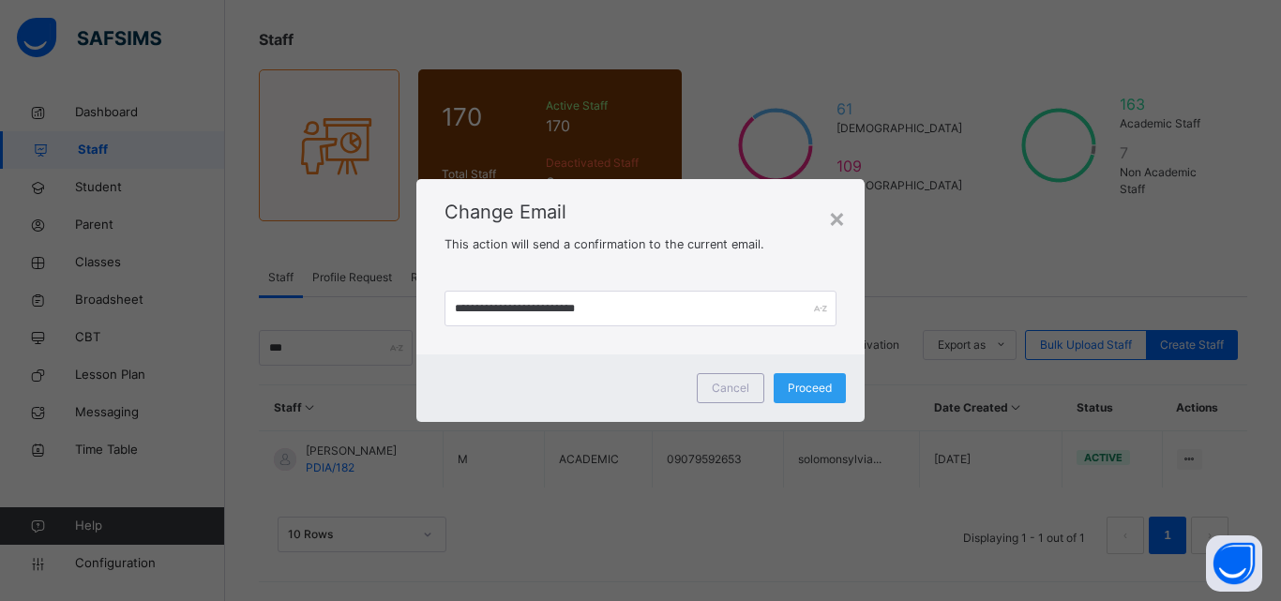
click at [807, 387] on span "Proceed" at bounding box center [810, 388] width 44 height 17
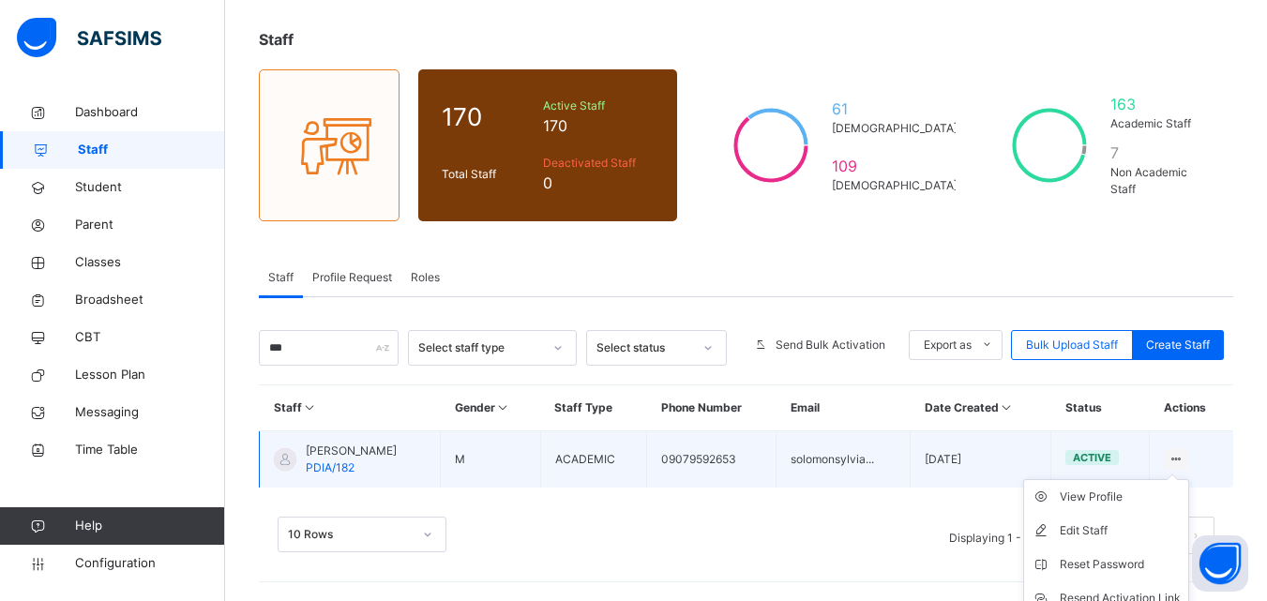
click at [1184, 455] on icon at bounding box center [1176, 459] width 16 height 14
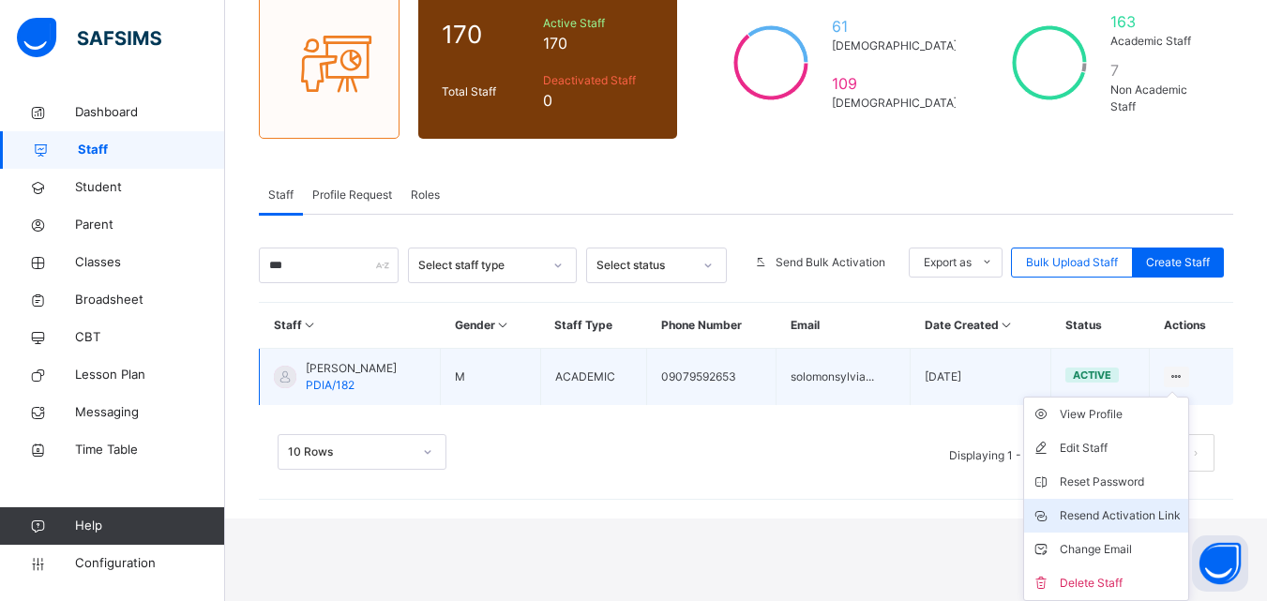
click at [1120, 514] on div "Resend Activation Link" at bounding box center [1119, 515] width 121 height 19
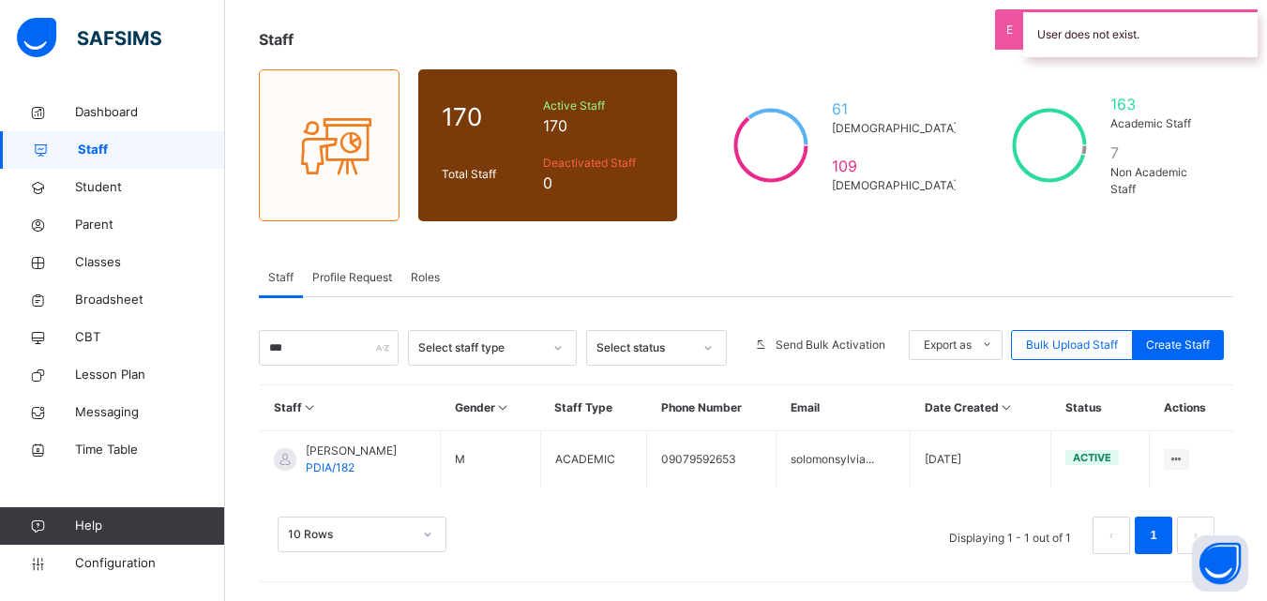
scroll to position [94, 0]
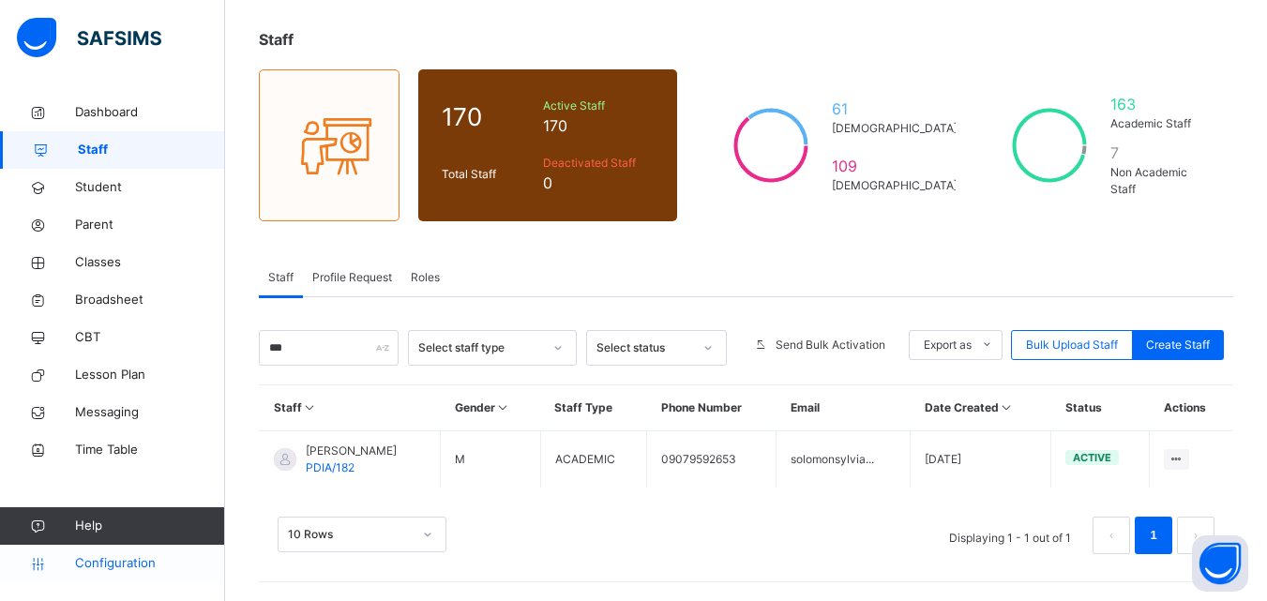
click at [73, 562] on icon at bounding box center [37, 564] width 75 height 14
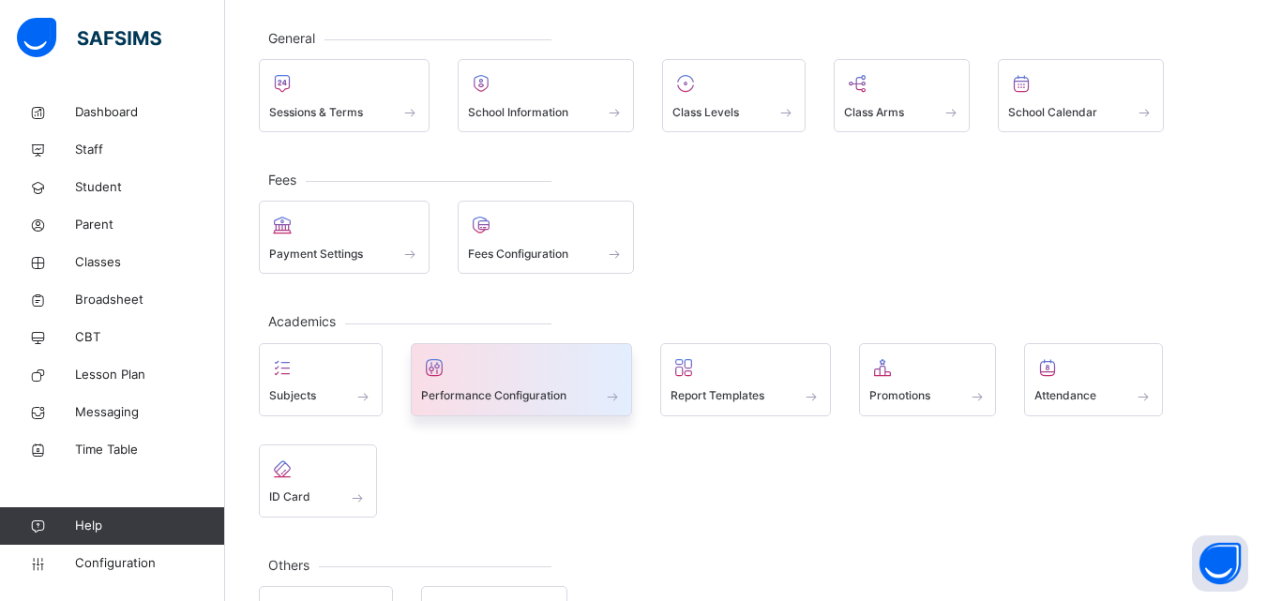
click at [525, 387] on span "Performance Configuration" at bounding box center [493, 395] width 145 height 17
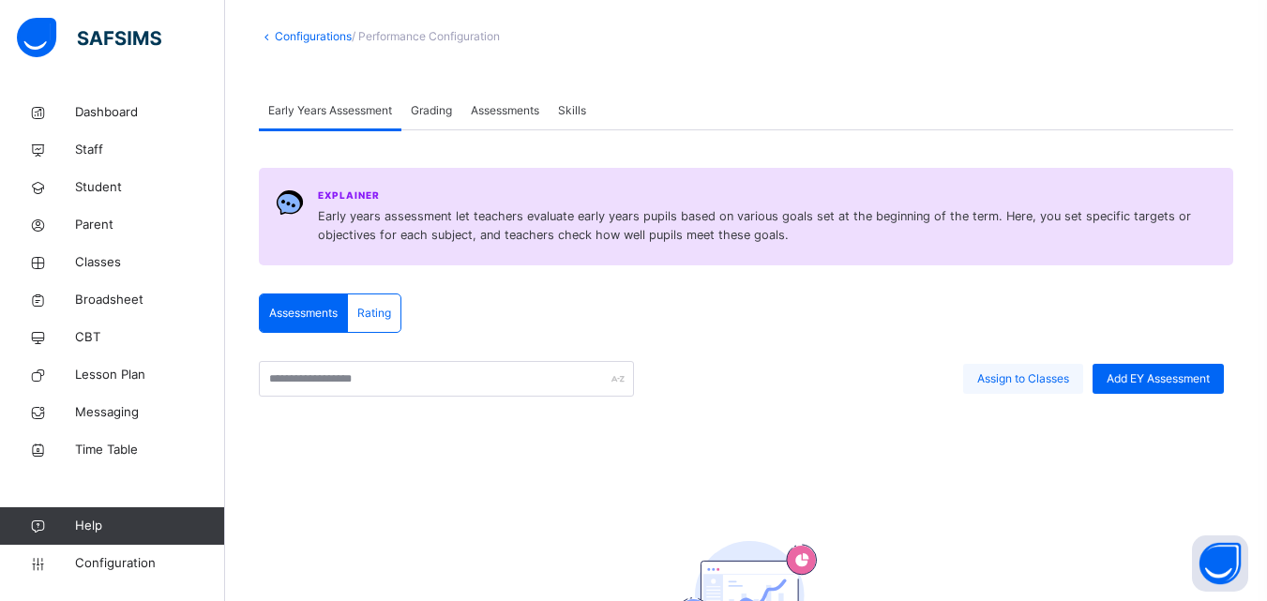
click at [998, 376] on span "Assign to Classes" at bounding box center [1023, 378] width 92 height 17
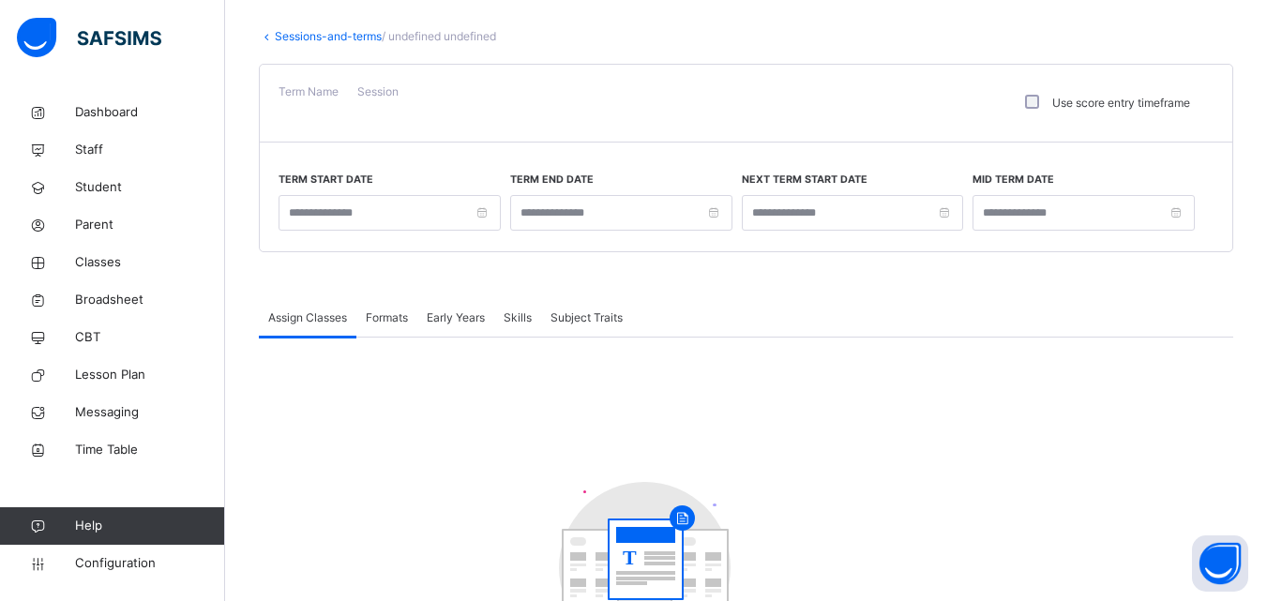
type input "**********"
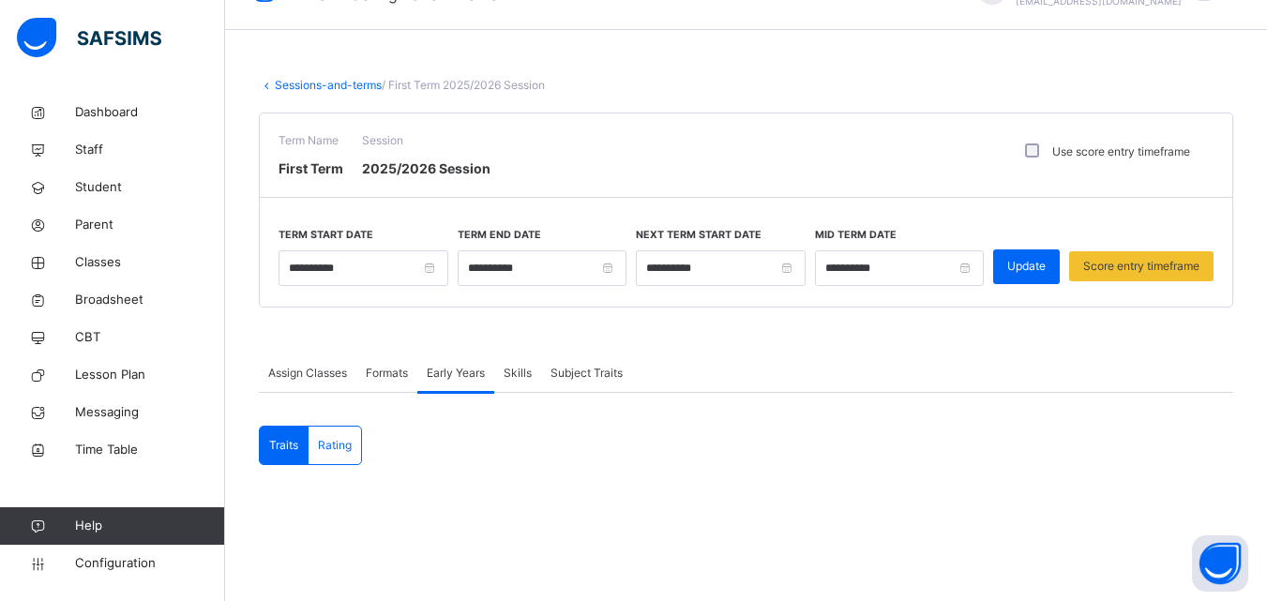
scroll to position [25, 0]
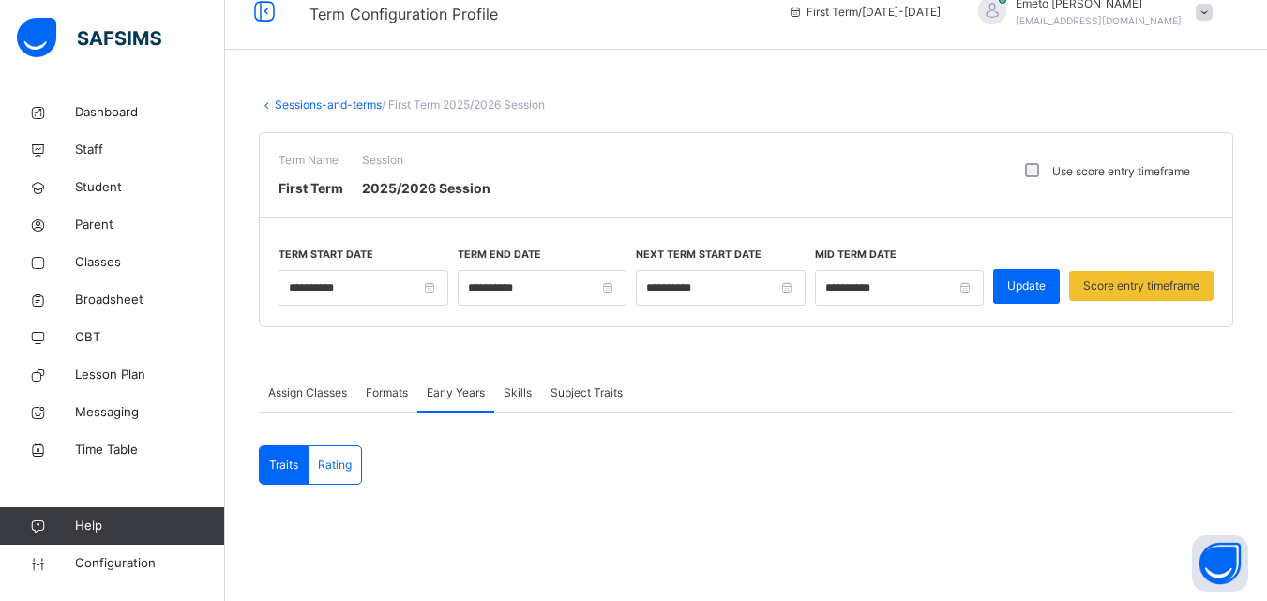
click at [309, 392] on span "Assign Classes" at bounding box center [307, 392] width 79 height 17
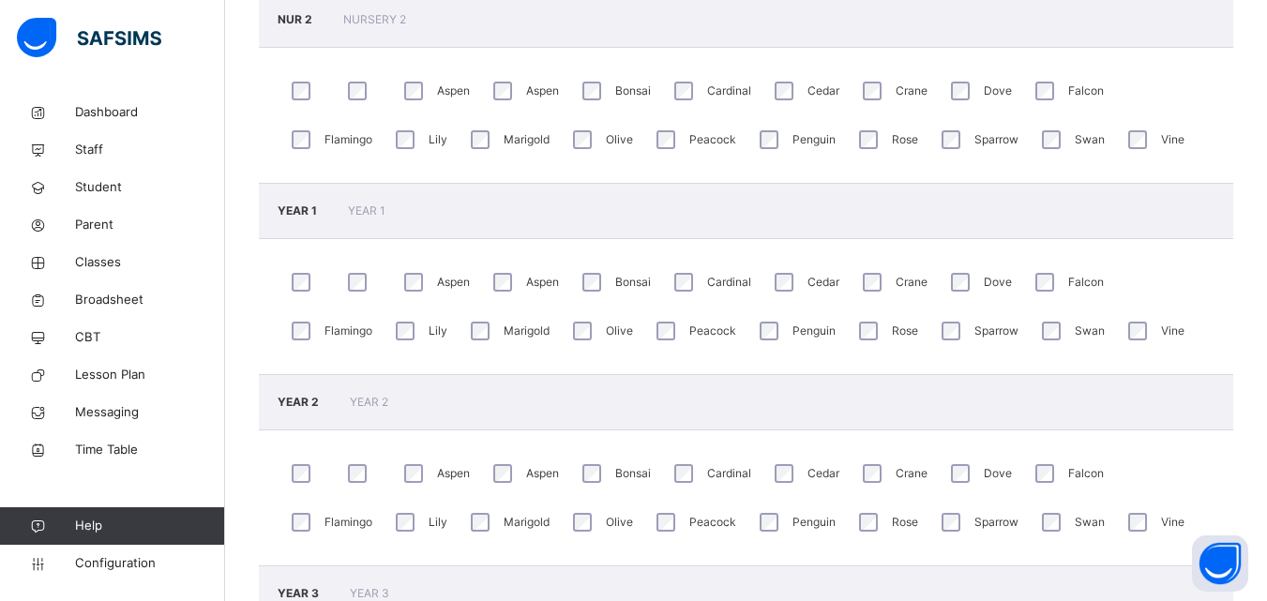
scroll to position [1057, 0]
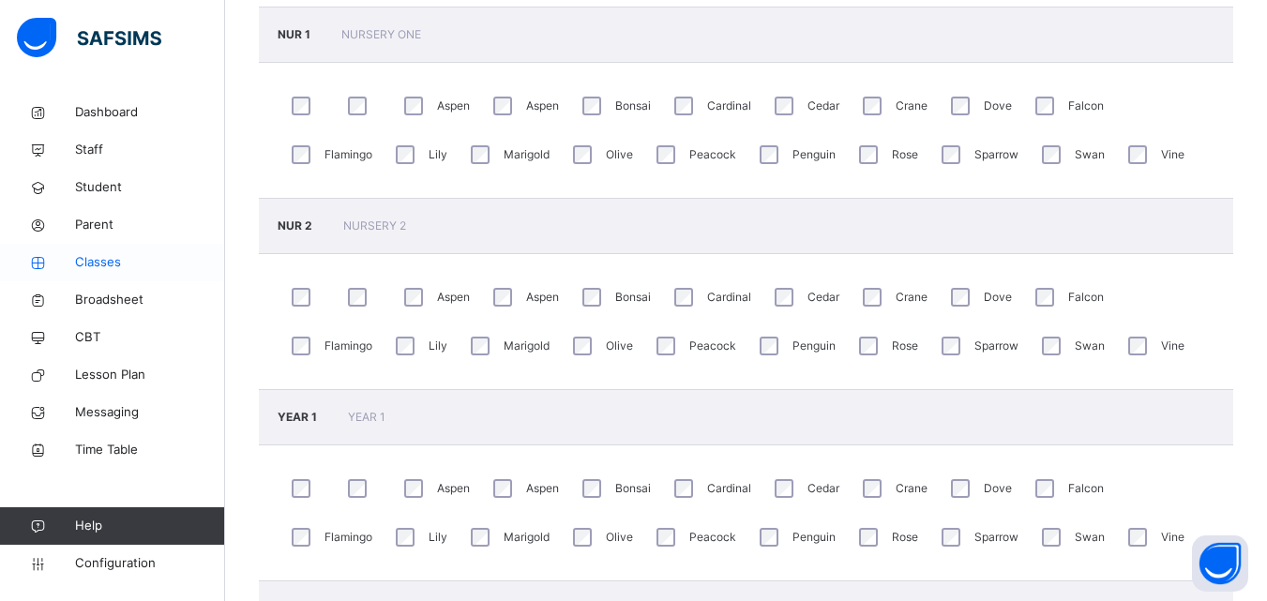
click at [106, 262] on span "Classes" at bounding box center [150, 262] width 150 height 19
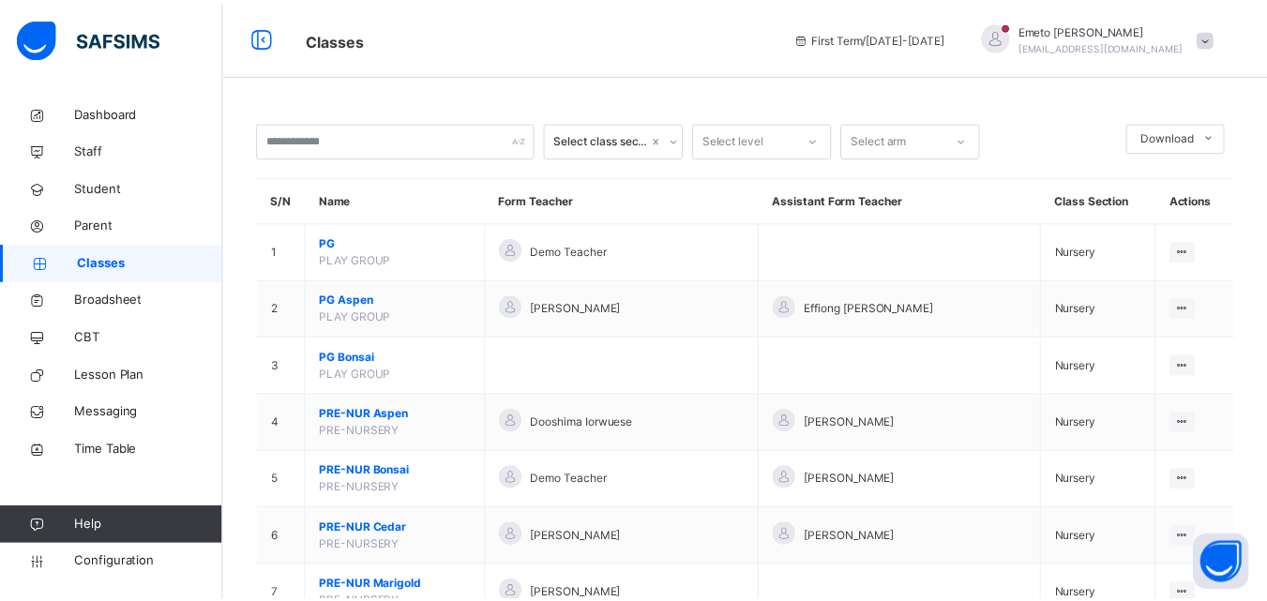
scroll to position [2063, 0]
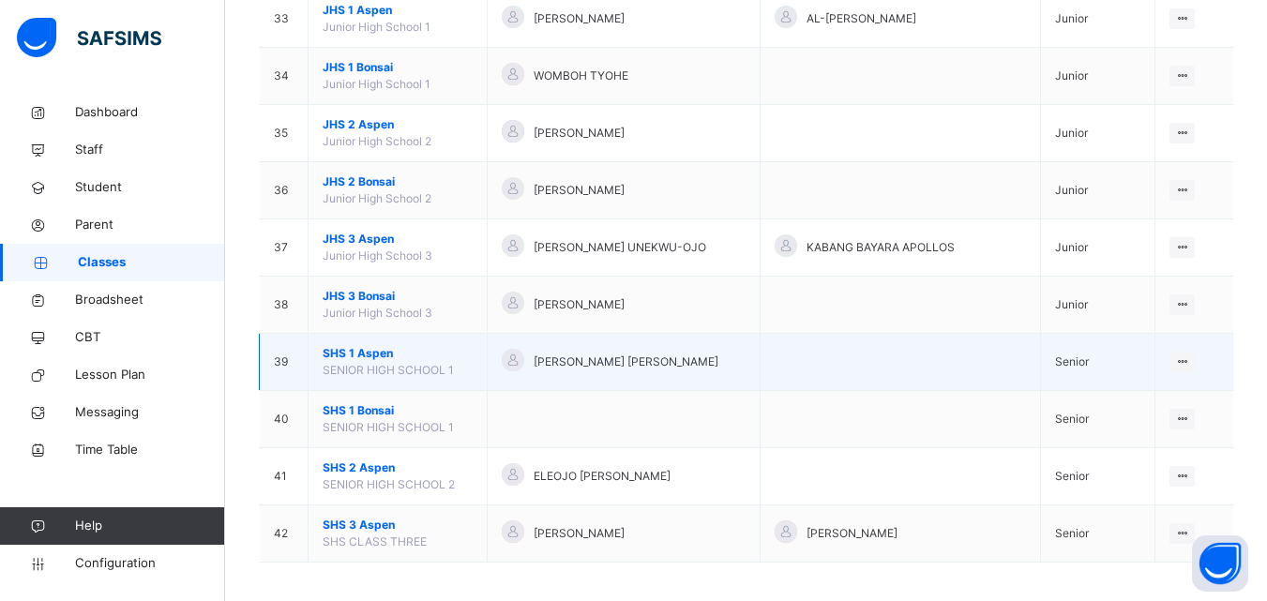
click at [368, 348] on span "SHS 1 Aspen" at bounding box center [398, 353] width 150 height 17
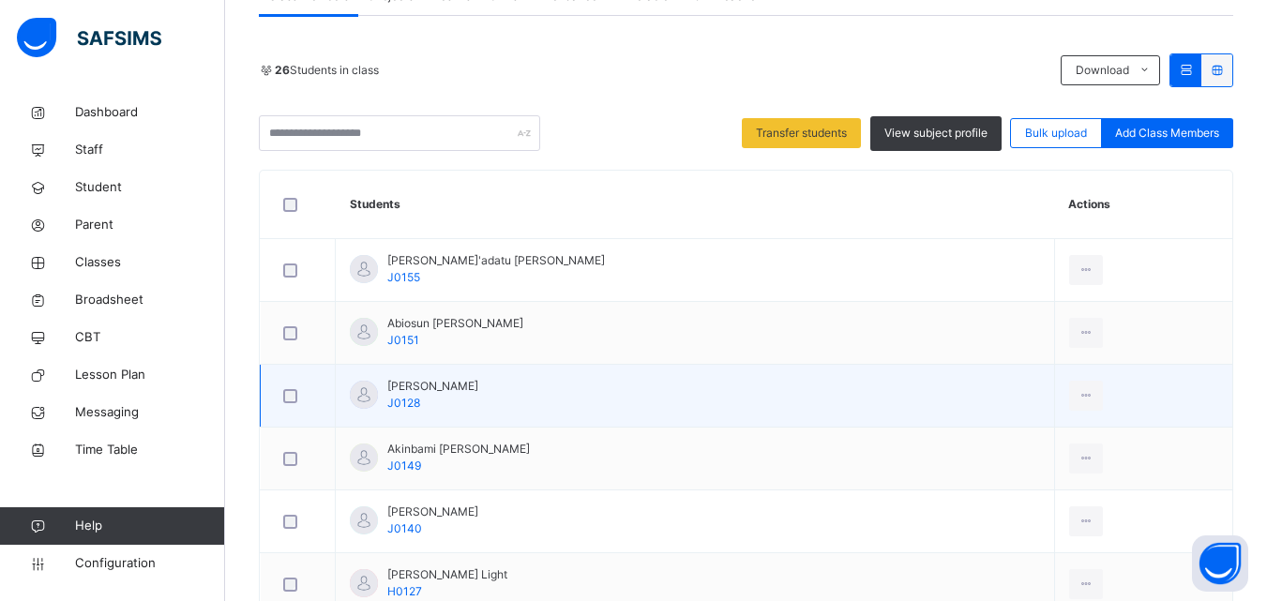
scroll to position [469, 0]
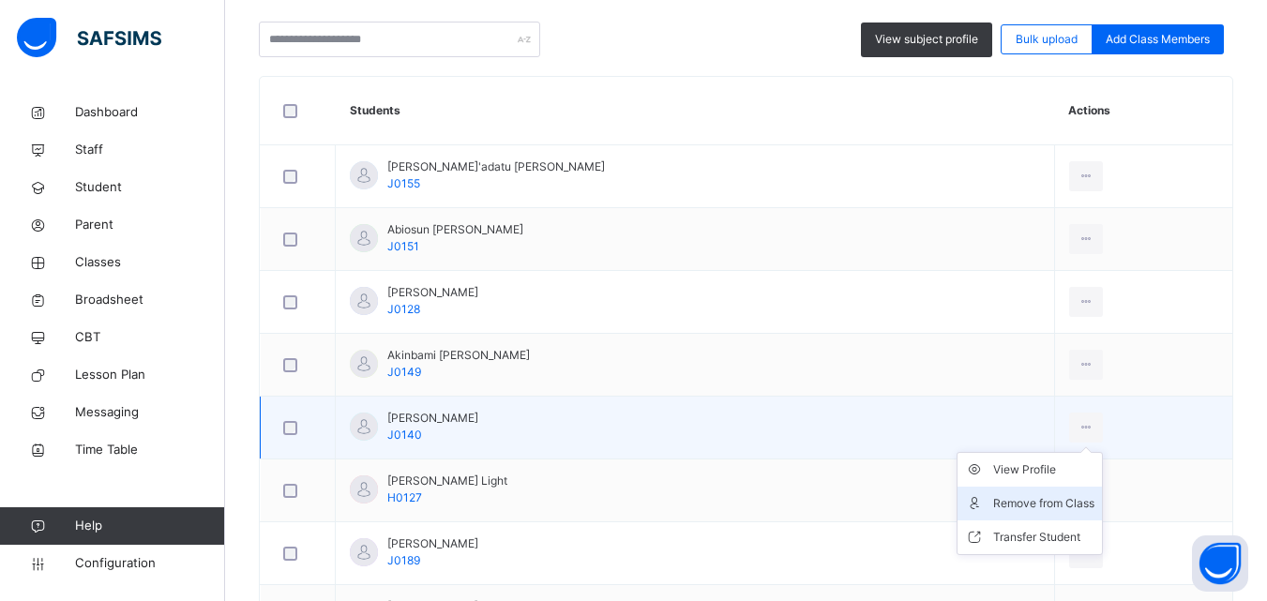
click at [1030, 503] on div "Remove from Class" at bounding box center [1043, 503] width 101 height 19
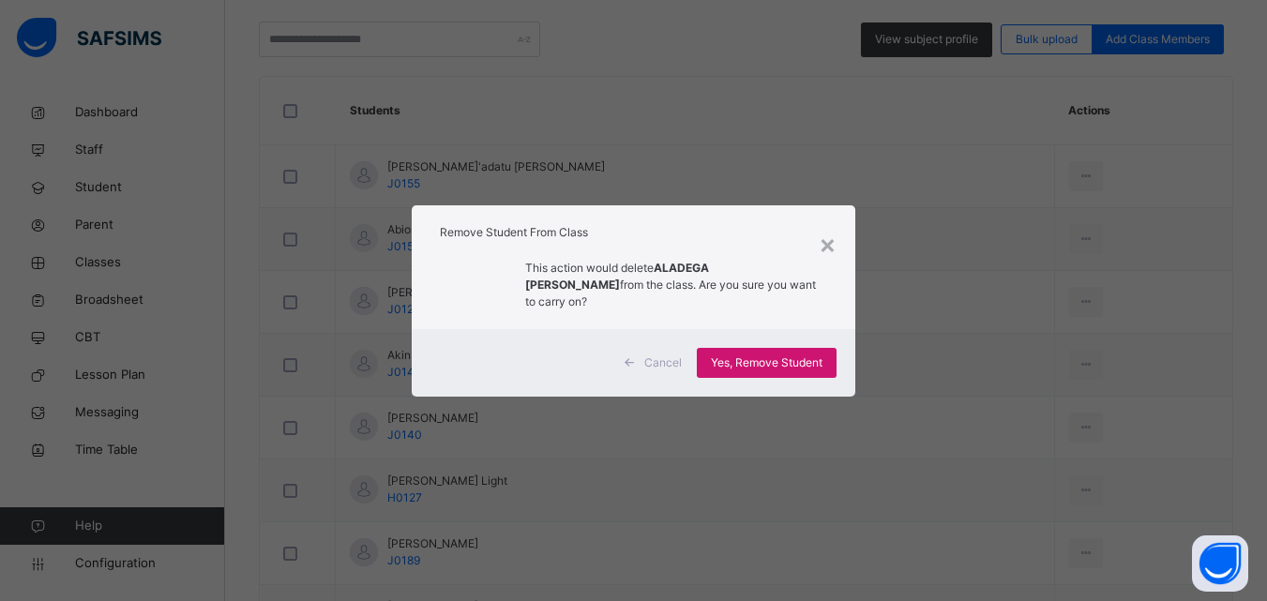
click at [764, 355] on span "Yes, Remove Student" at bounding box center [767, 362] width 112 height 17
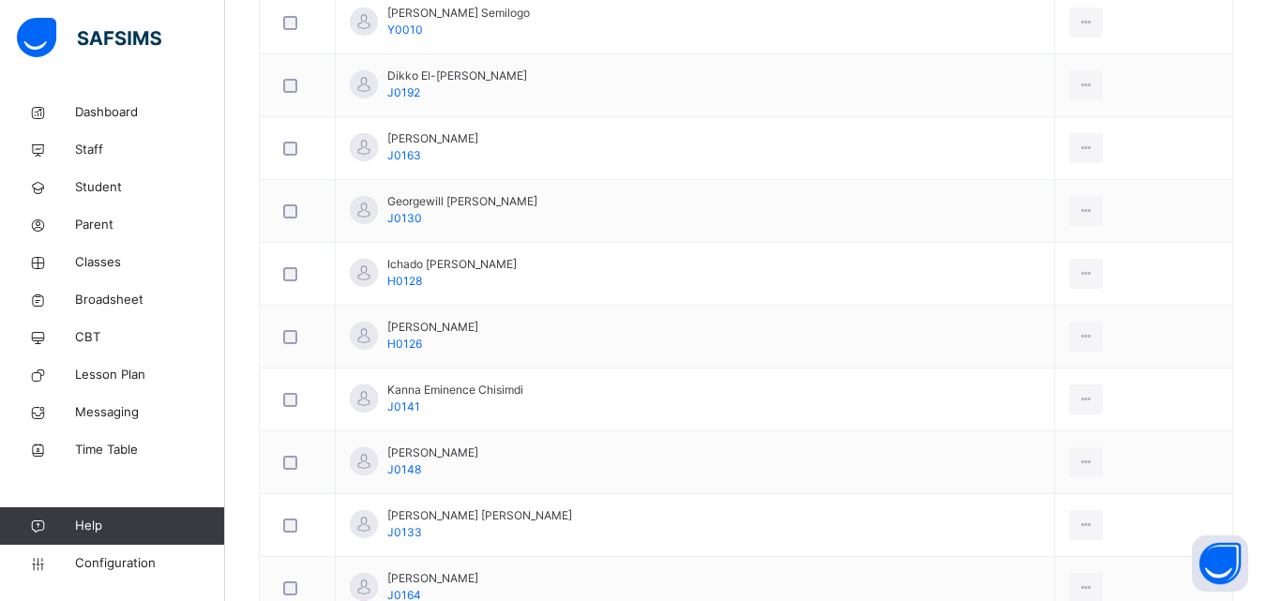
scroll to position [1031, 0]
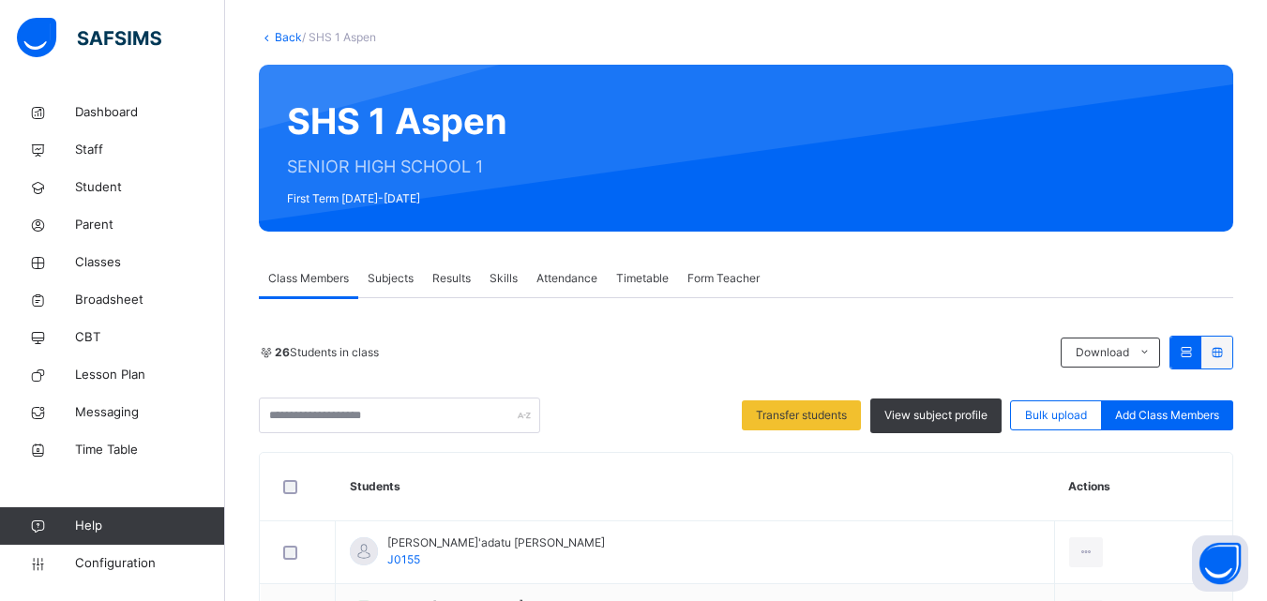
scroll to position [187, 0]
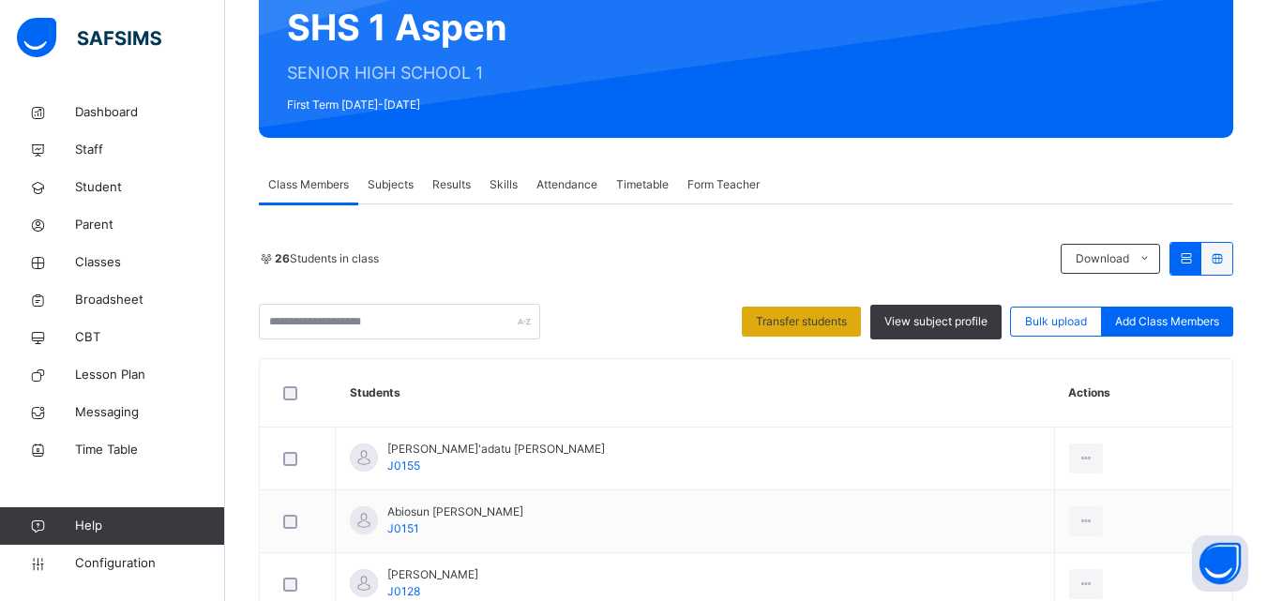
click at [810, 323] on span "Transfer students" at bounding box center [801, 321] width 91 height 17
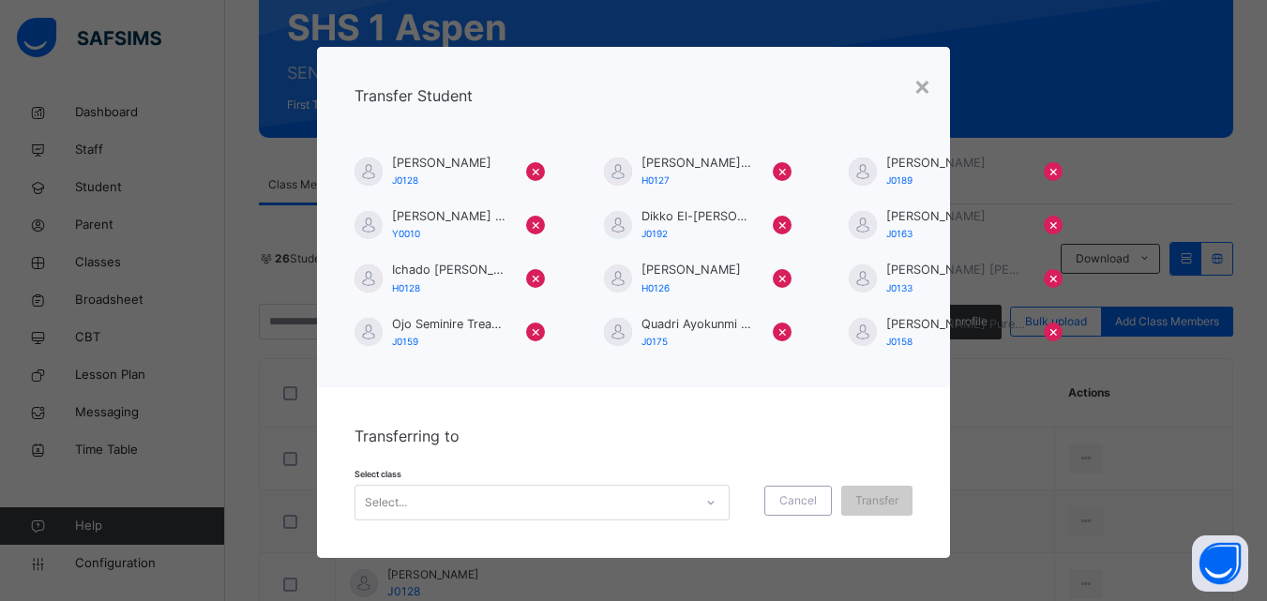
scroll to position [4, 0]
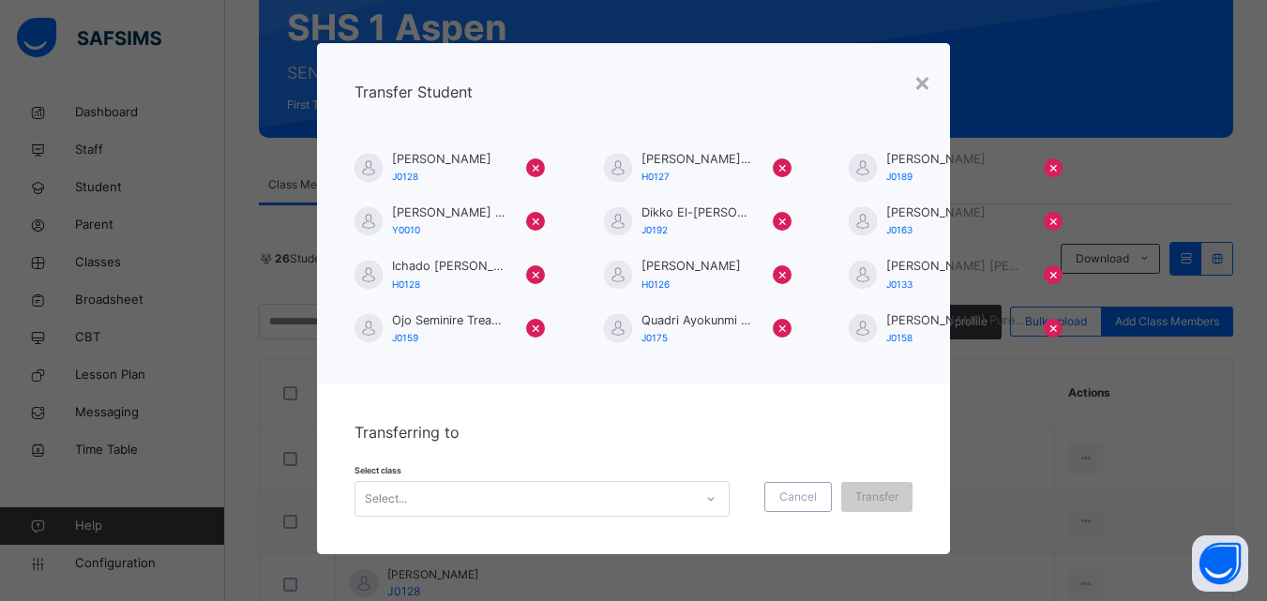
click at [705, 500] on icon at bounding box center [710, 498] width 11 height 19
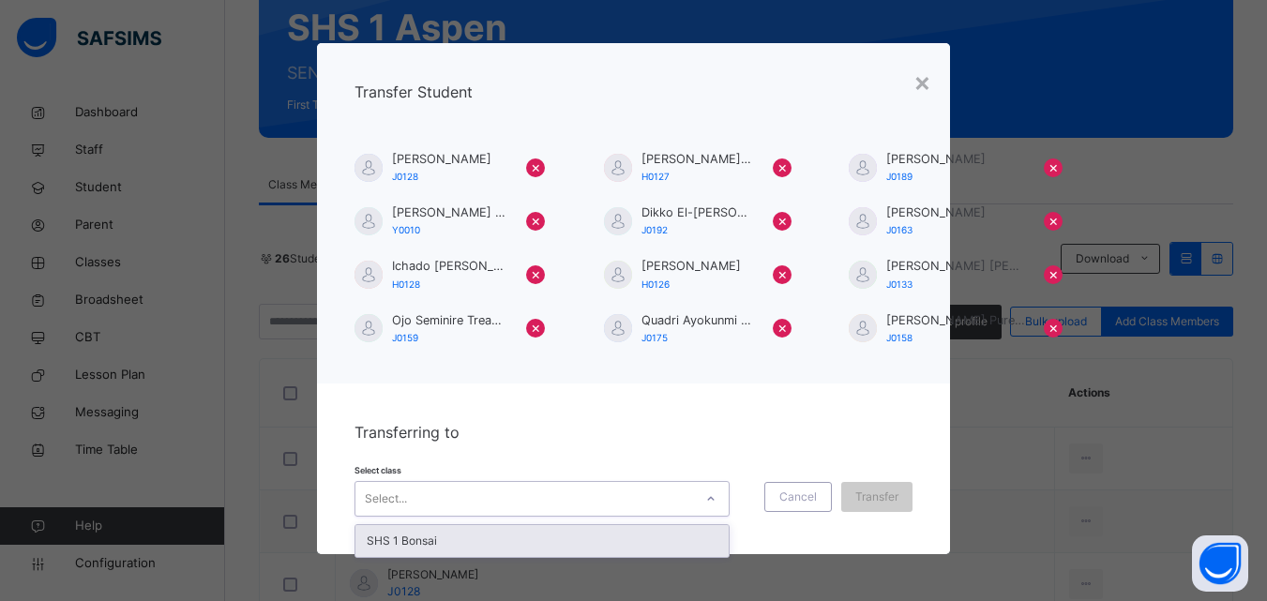
click at [408, 544] on div "SHS 1 Bonsai" at bounding box center [541, 541] width 373 height 32
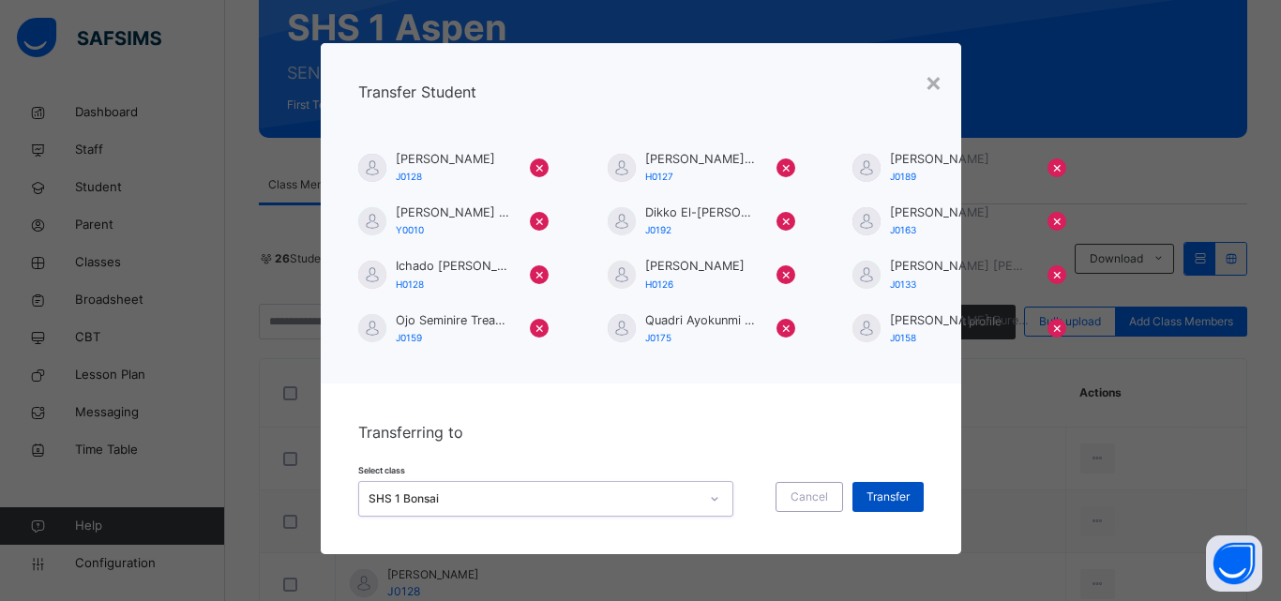
click at [877, 494] on span "Transfer" at bounding box center [887, 496] width 43 height 17
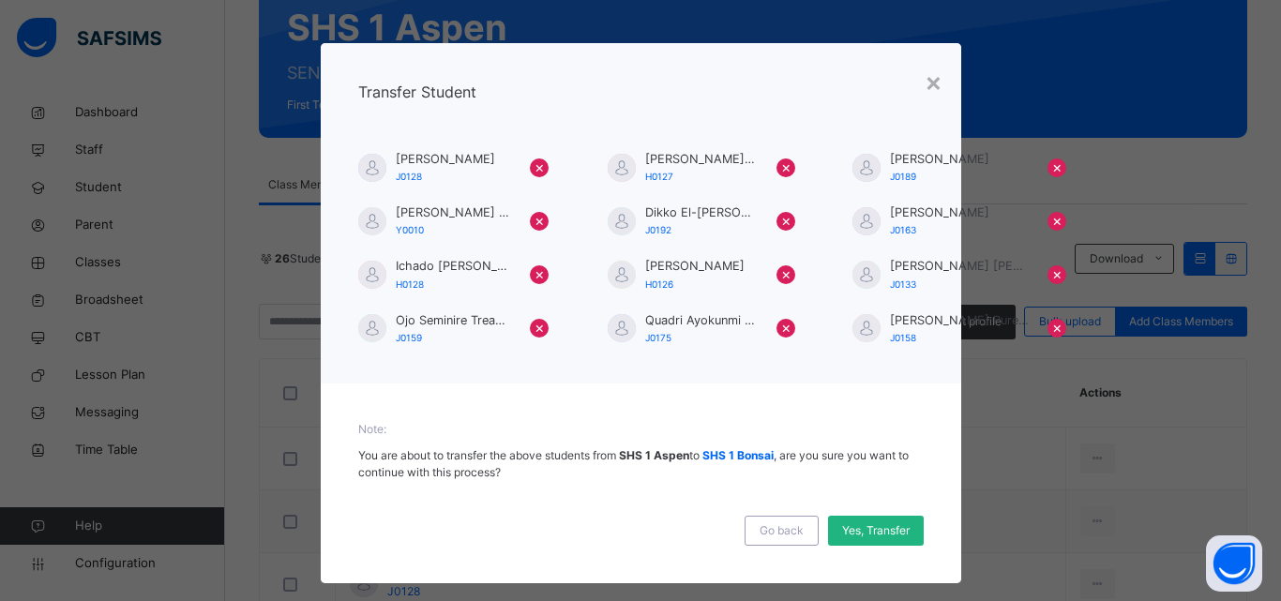
click at [868, 530] on span "Yes, Transfer" at bounding box center [876, 530] width 68 height 17
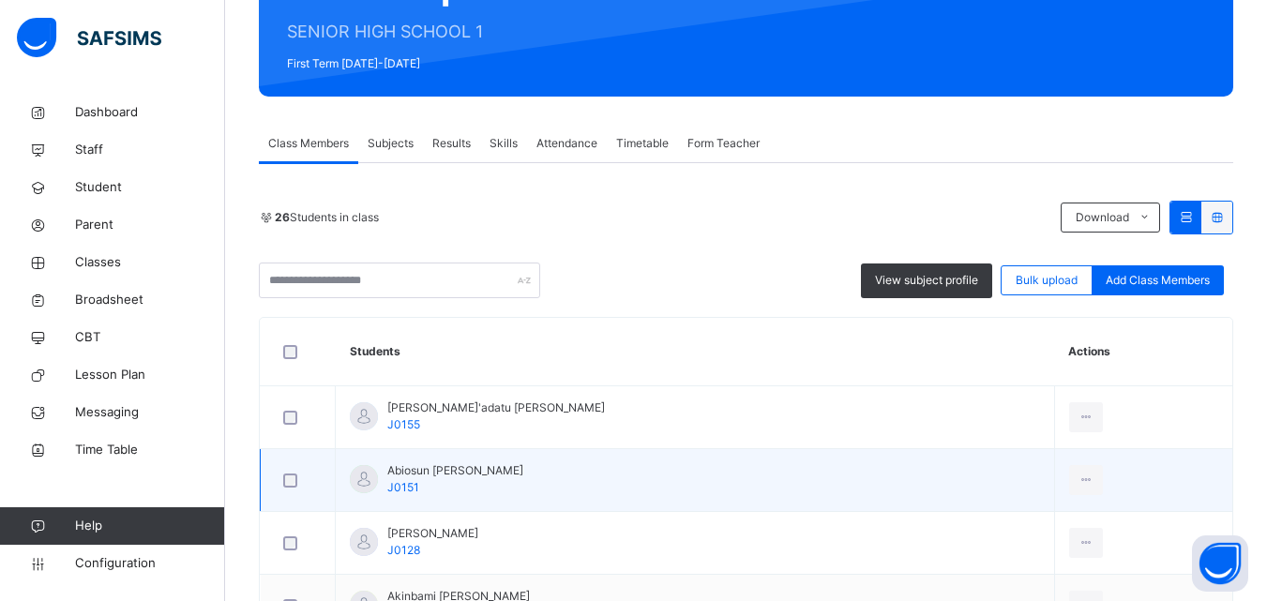
scroll to position [187, 0]
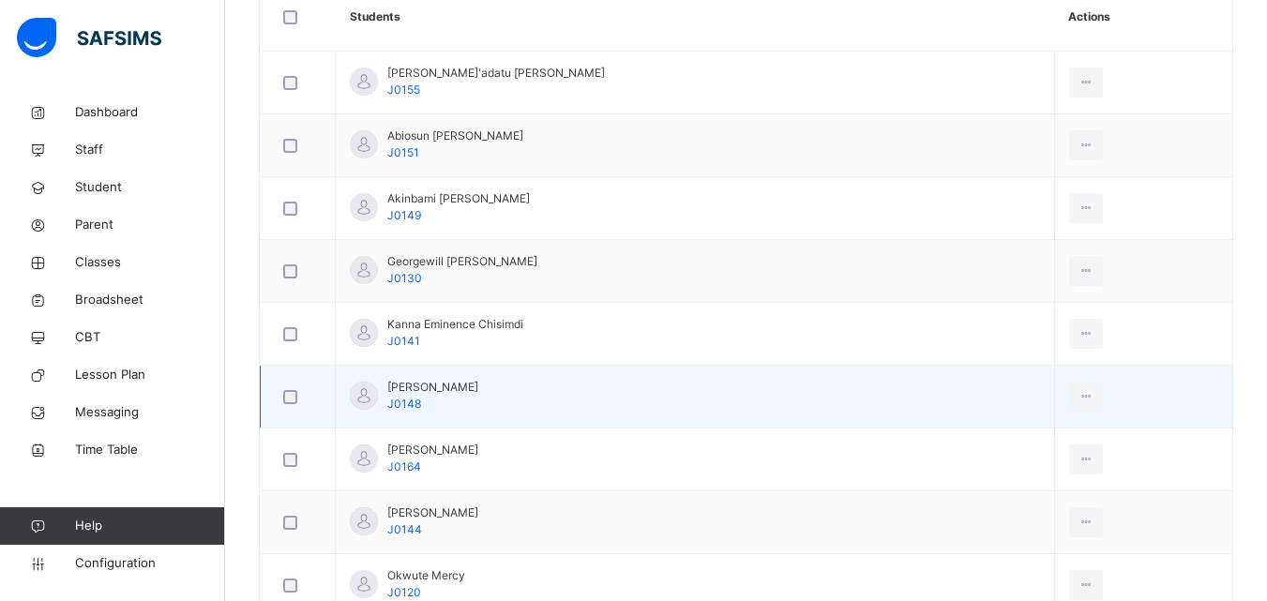
scroll to position [563, 0]
click at [1031, 469] on div "Remove from Class" at bounding box center [1043, 472] width 101 height 19
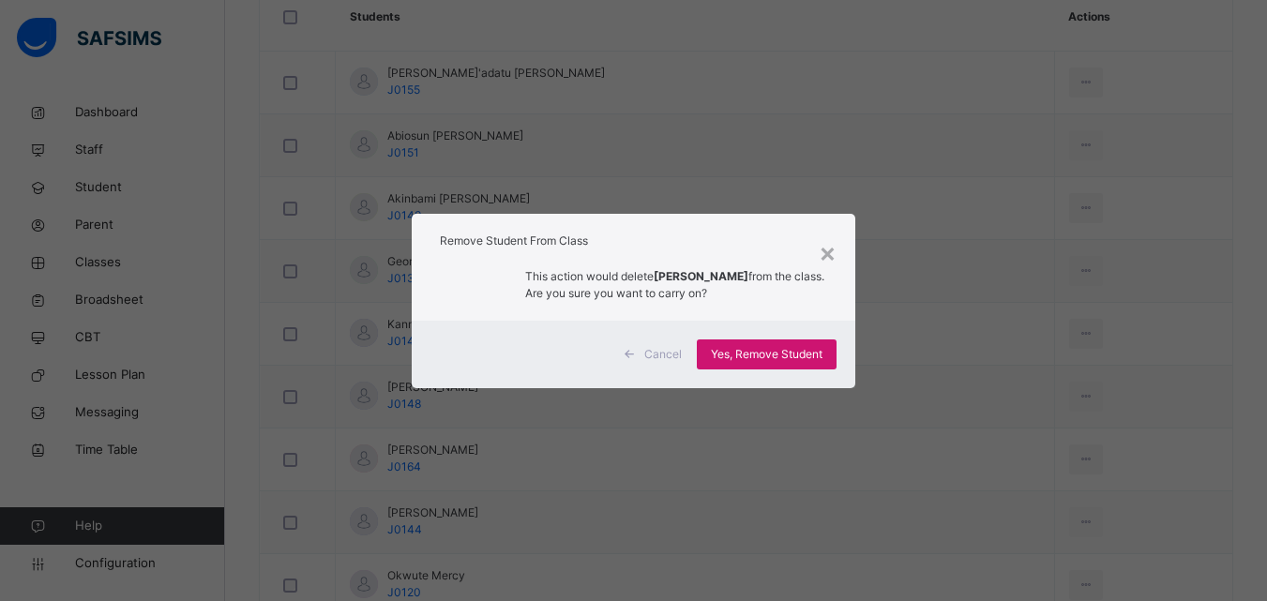
click at [734, 362] on span "Yes, Remove Student" at bounding box center [767, 354] width 112 height 17
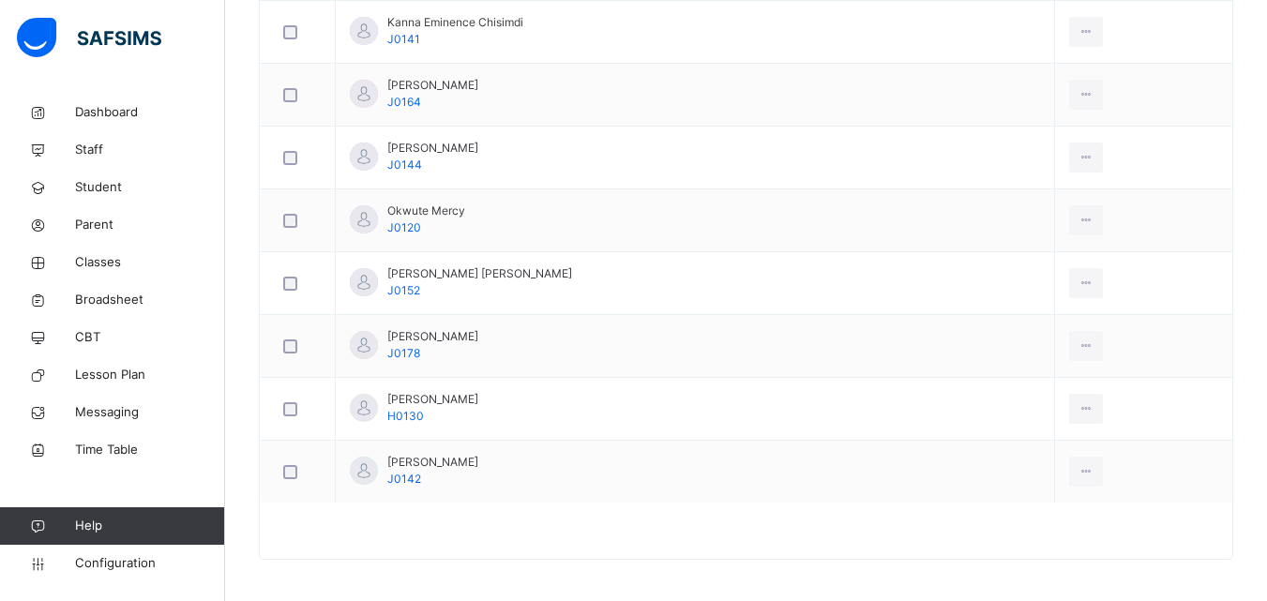
scroll to position [870, 0]
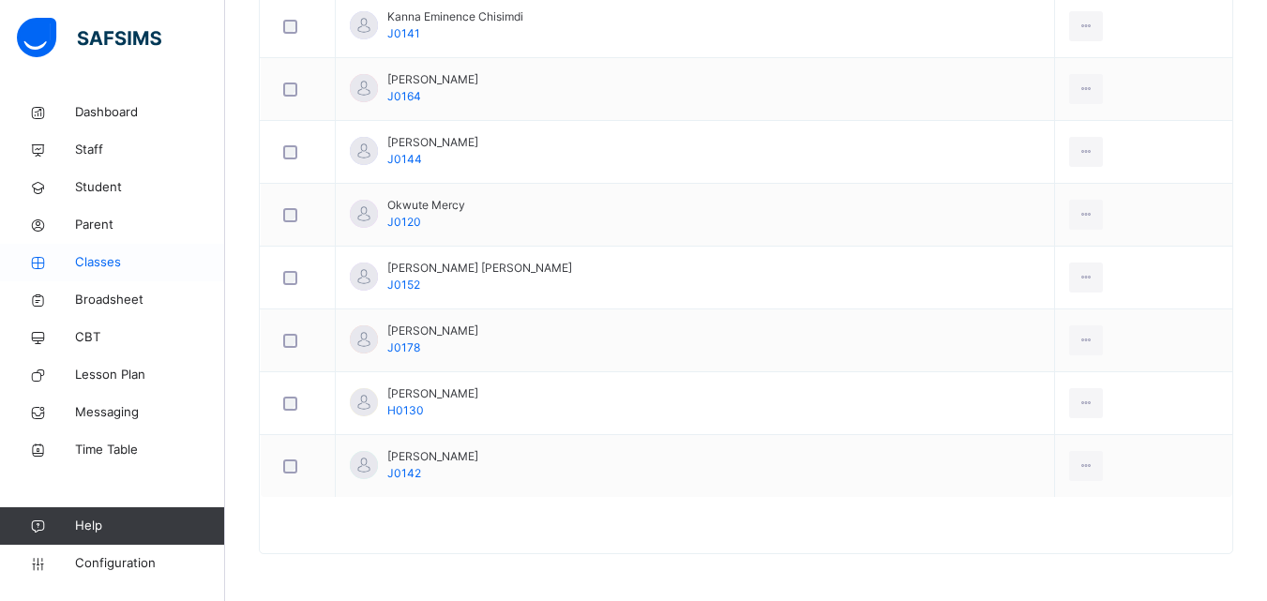
click at [118, 263] on span "Classes" at bounding box center [150, 262] width 150 height 19
